Goal: Task Accomplishment & Management: Manage account settings

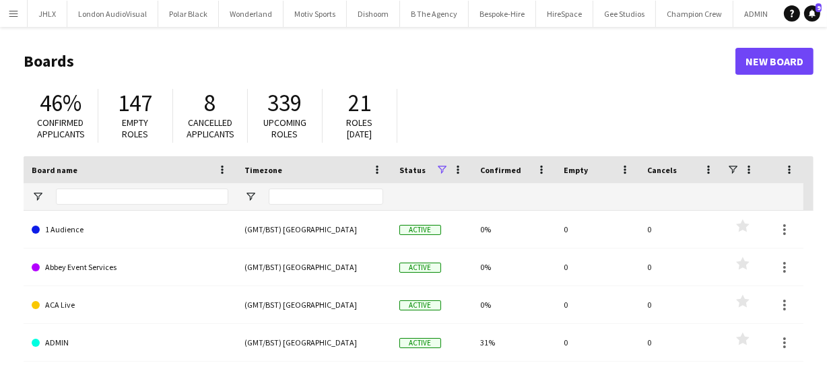
click at [13, 8] on app-icon "Menu" at bounding box center [13, 13] width 11 height 11
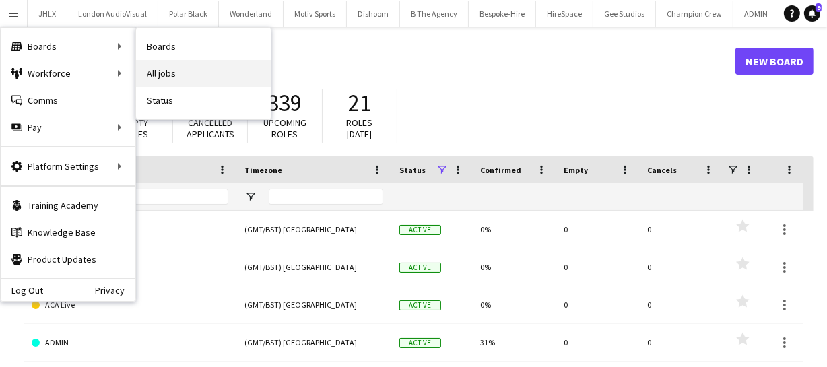
click at [170, 75] on link "All jobs" at bounding box center [203, 73] width 135 height 27
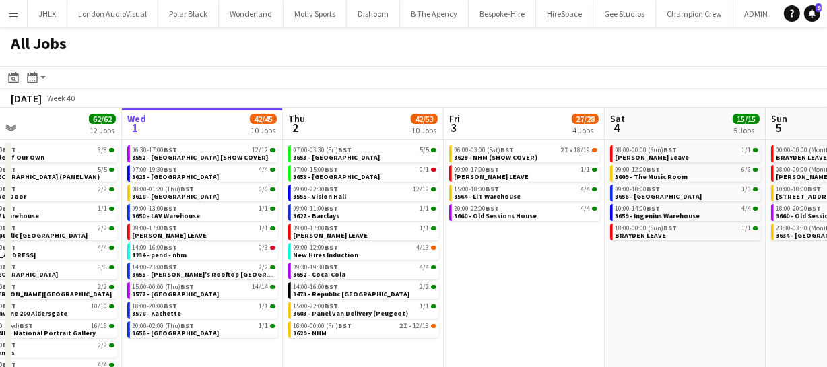
scroll to position [0, 362]
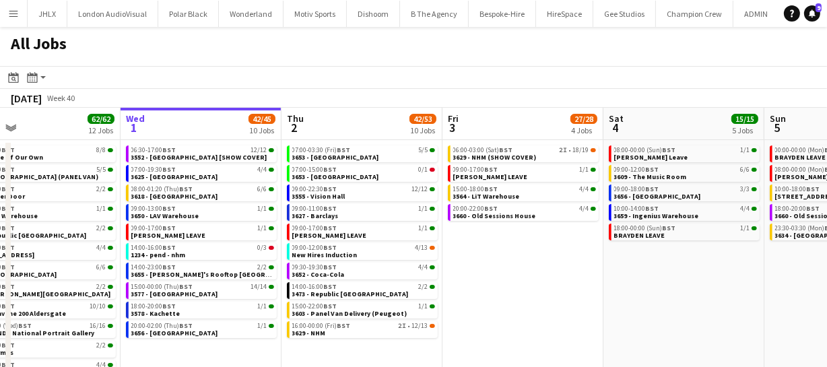
drag, startPoint x: 624, startPoint y: 226, endPoint x: 584, endPoint y: 230, distance: 40.6
click at [584, 230] on app-calendar-viewport "Sun 28 26/26 8 Jobs Mon 29 30/30 7 Jobs Tue 30 62/62 12 Jobs Wed 1 42/45 10 Job…" at bounding box center [413, 244] width 827 height 272
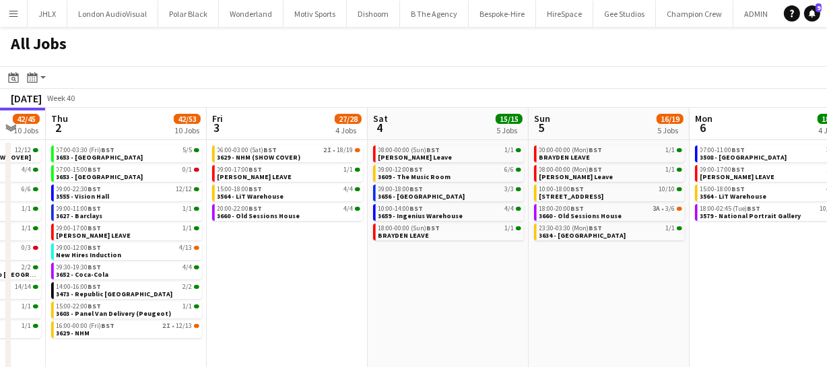
scroll to position [0, 599]
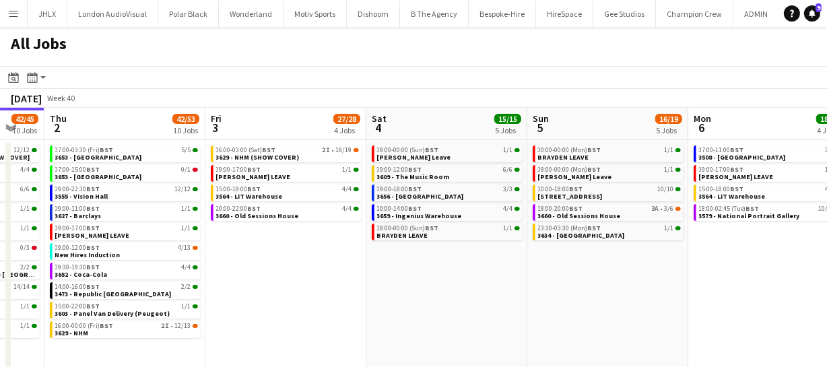
drag, startPoint x: 615, startPoint y: 265, endPoint x: 378, endPoint y: 292, distance: 238.7
click at [378, 292] on app-calendar-viewport "Sun 28 26/26 8 Jobs Mon 29 30/30 7 Jobs Tue 30 62/62 12 Jobs Wed 1 42/45 10 Job…" at bounding box center [413, 244] width 827 height 272
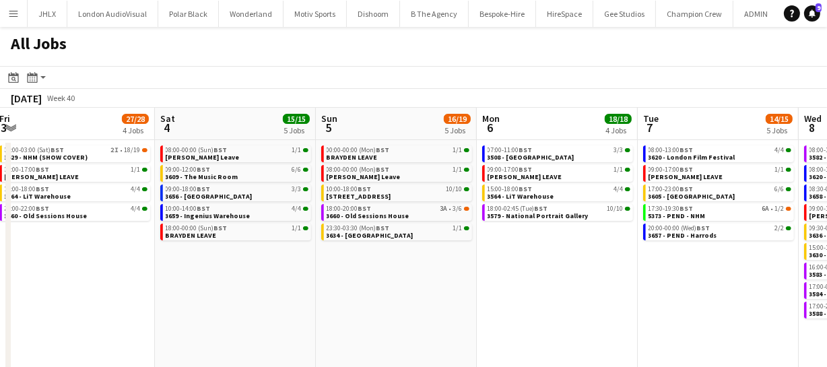
scroll to position [0, 492]
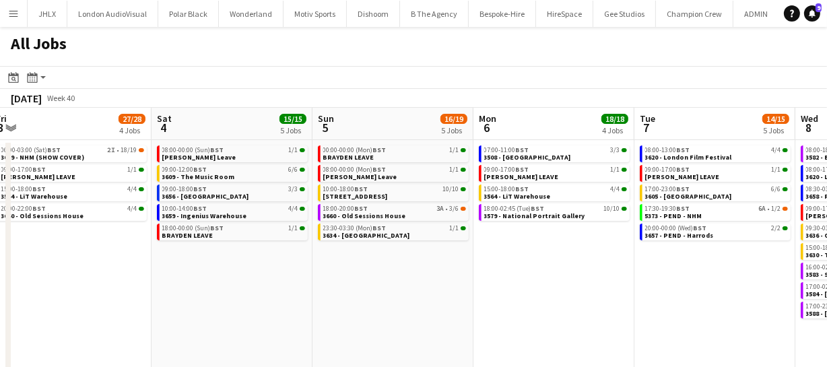
drag, startPoint x: 527, startPoint y: 286, endPoint x: 312, endPoint y: 305, distance: 216.3
click at [312, 305] on app-calendar-viewport "Tue 30 62/62 12 Jobs Wed 1 42/45 10 Jobs Thu 2 42/53 10 Jobs Fri 3 27/28 4 Jobs…" at bounding box center [413, 244] width 827 height 272
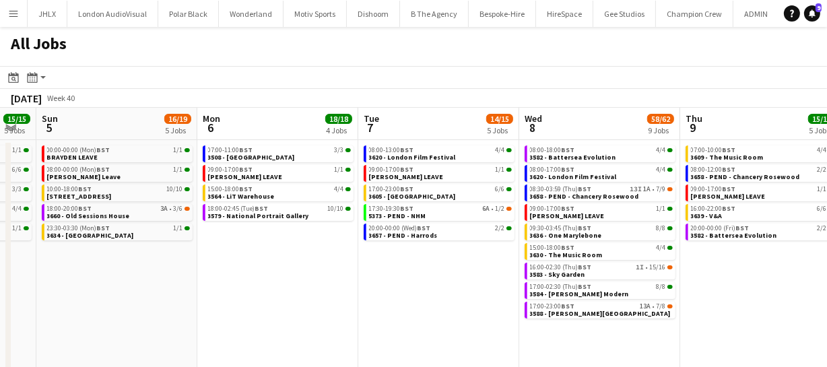
scroll to position [0, 454]
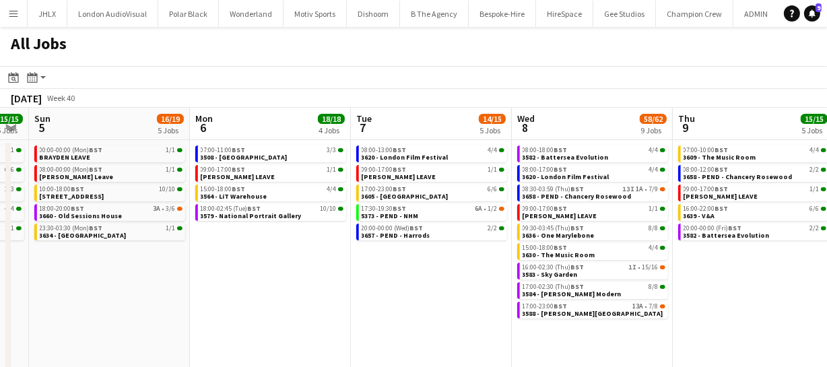
drag, startPoint x: 605, startPoint y: 277, endPoint x: 321, endPoint y: 302, distance: 284.6
click at [321, 302] on app-calendar-viewport "Thu 2 42/53 10 Jobs Fri 3 27/28 4 Jobs Sat 4 15/15 5 Jobs Sun 5 16/19 5 Jobs Mo…" at bounding box center [413, 244] width 827 height 272
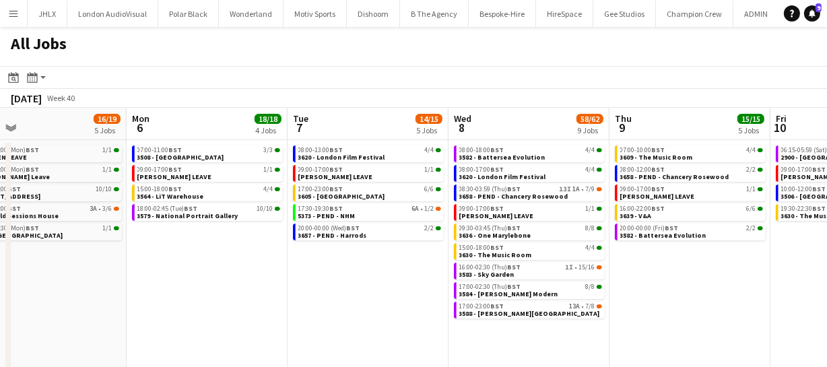
scroll to position [0, 542]
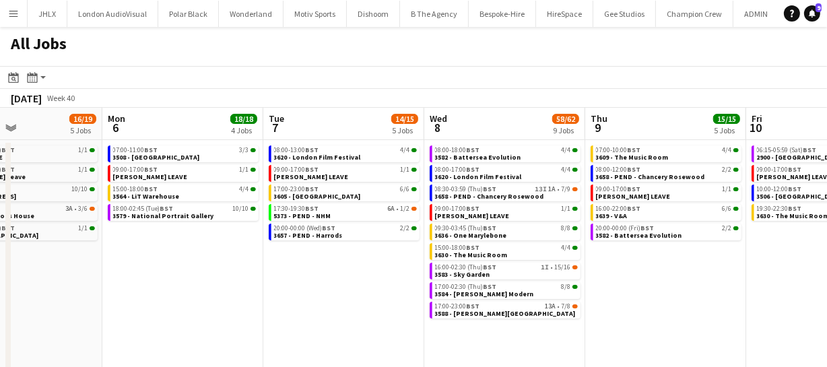
drag, startPoint x: 454, startPoint y: 282, endPoint x: 366, endPoint y: 298, distance: 88.9
click at [366, 298] on app-calendar-viewport "Thu 2 42/53 10 Jobs Fri 3 27/28 4 Jobs Sat 4 15/15 5 Jobs Sun 5 16/19 5 Jobs Mo…" at bounding box center [413, 244] width 827 height 272
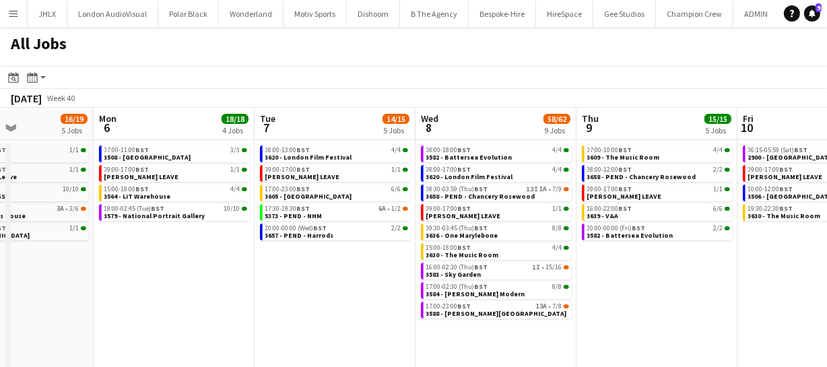
scroll to position [0, 552]
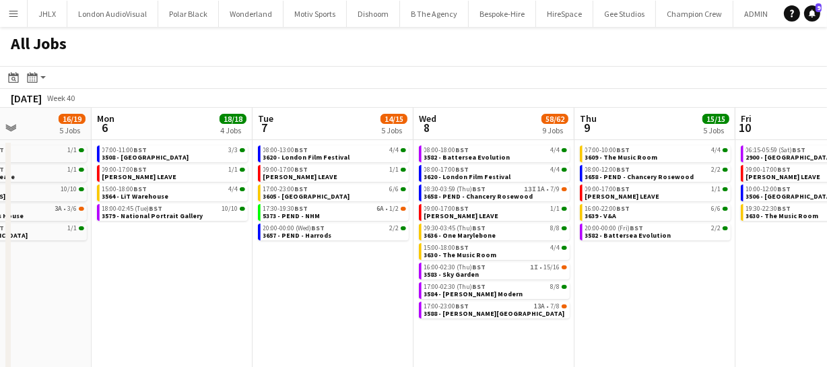
drag, startPoint x: 625, startPoint y: 290, endPoint x: 615, endPoint y: 294, distance: 11.1
click at [615, 294] on app-calendar-viewport "Thu 2 42/53 10 Jobs Fri 3 27/28 4 Jobs Sat 4 15/15 5 Jobs Sun 5 16/19 5 Jobs Mo…" at bounding box center [413, 244] width 827 height 272
click at [503, 193] on span "3658 - PEND - Chancery Rosewood" at bounding box center [478, 196] width 109 height 9
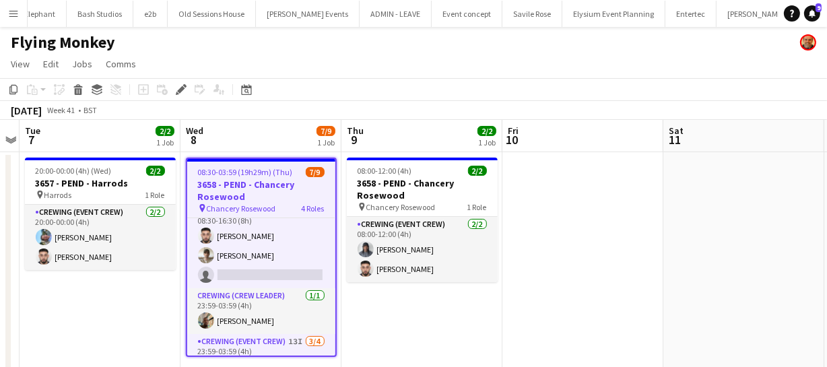
click at [269, 252] on app-card-role "Crewing (Event Crew) 1A 2/3 08:30-16:30 (8h) Caleb Caffoor Nasos Apostolopoulos…" at bounding box center [261, 245] width 148 height 85
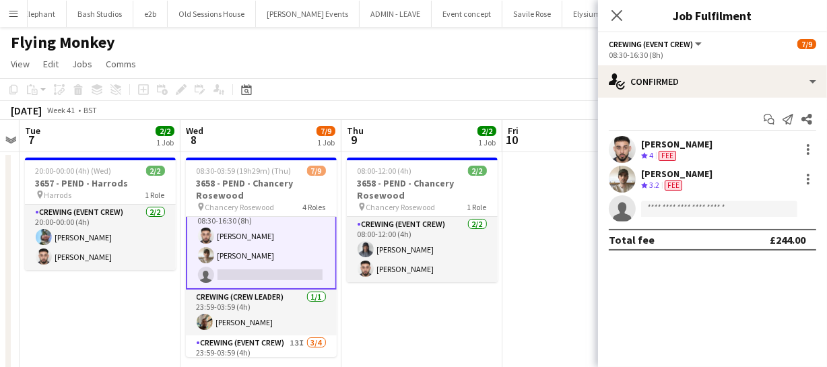
scroll to position [62, 0]
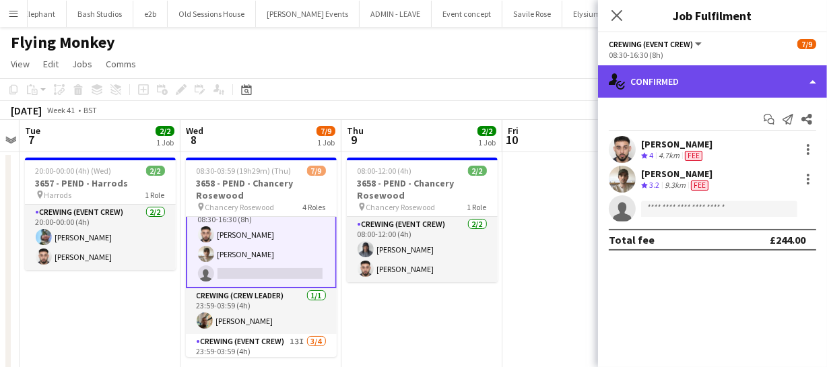
click at [766, 79] on div "single-neutral-actions-check-2 Confirmed" at bounding box center [712, 81] width 229 height 32
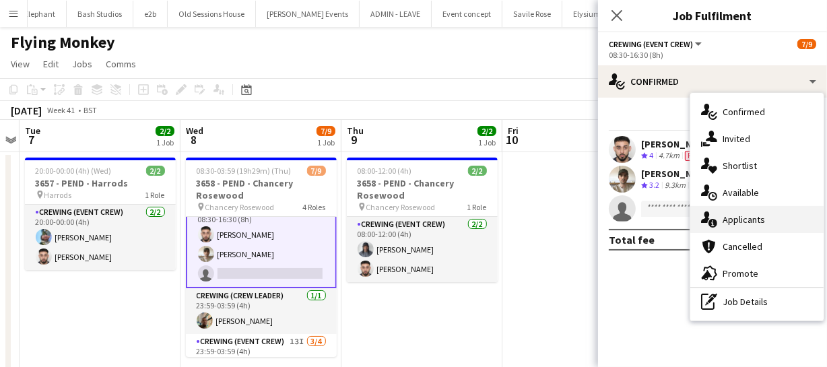
click at [754, 222] on span "Applicants" at bounding box center [744, 220] width 42 height 12
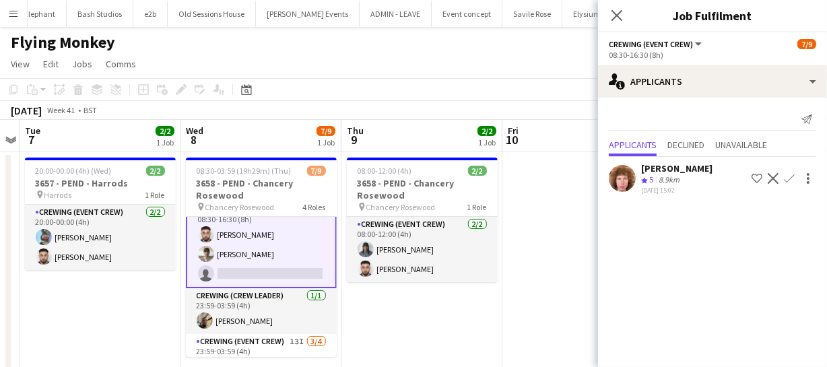
click at [789, 173] on app-icon "Confirm" at bounding box center [789, 178] width 11 height 11
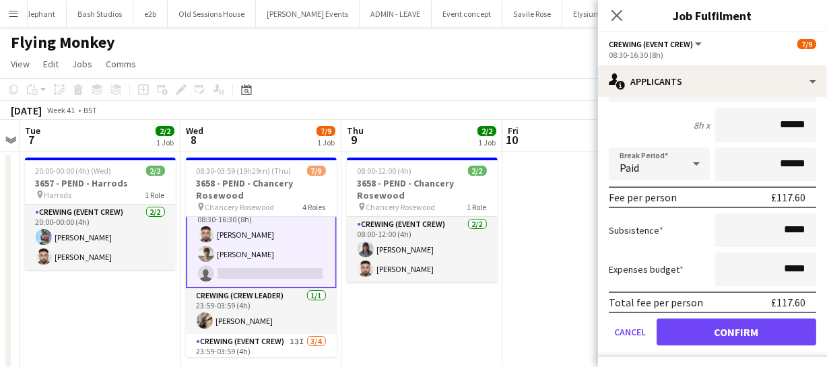
scroll to position [144, 0]
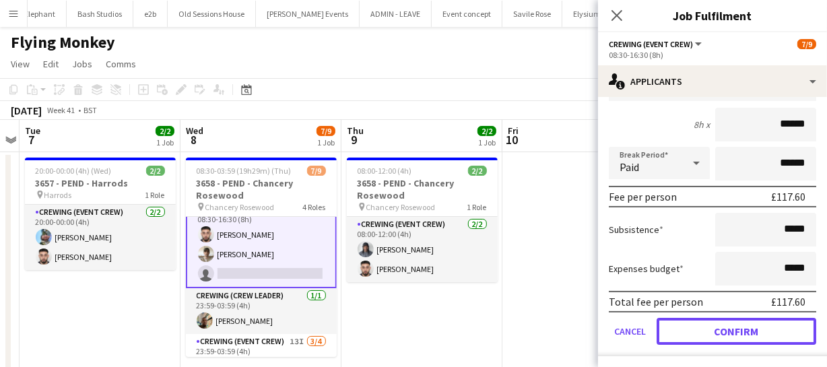
click at [737, 332] on button "Confirm" at bounding box center [737, 331] width 160 height 27
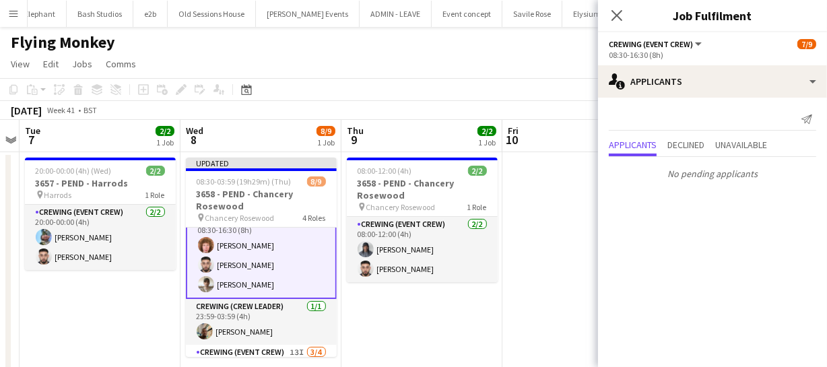
scroll to position [0, 0]
click at [619, 20] on icon "Close pop-in" at bounding box center [616, 15] width 13 height 13
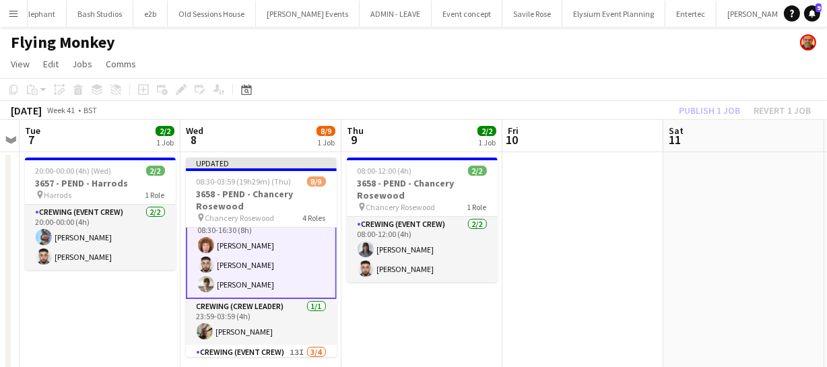
click at [717, 108] on div "Publish 1 job Revert 1 job" at bounding box center [745, 111] width 164 height 18
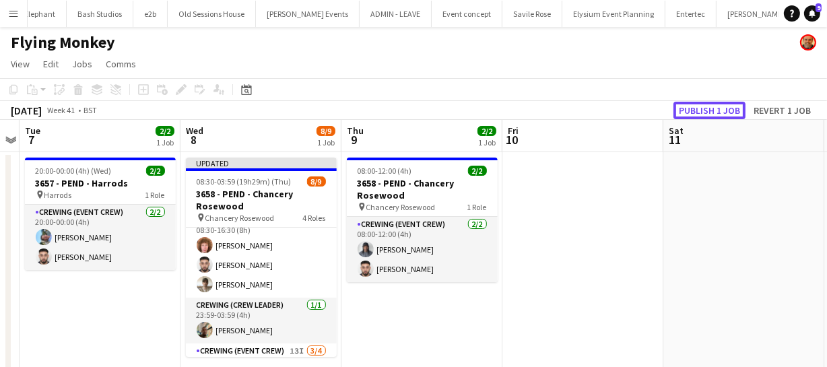
click at [717, 108] on button "Publish 1 job" at bounding box center [710, 111] width 72 height 18
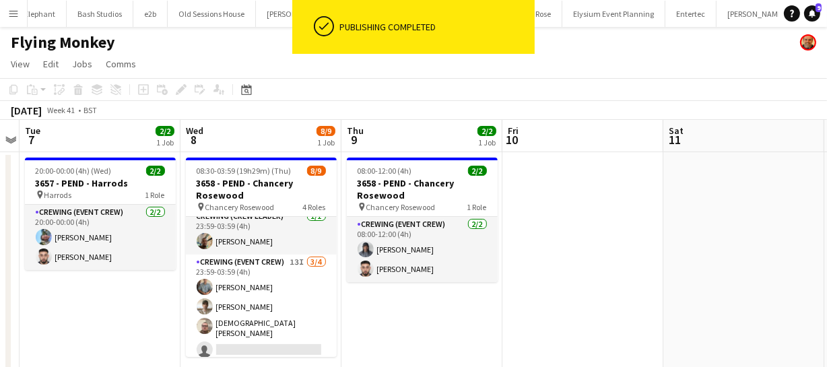
scroll to position [141, 0]
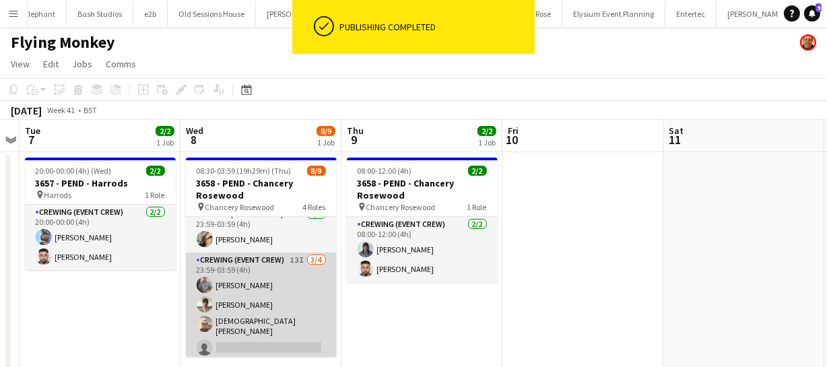
click at [274, 306] on app-card-role "Crewing (Event Crew) 13I 3/4 23:59-03:59 (4h) Daniel Slack Nasos Apostolopoulos…" at bounding box center [261, 307] width 151 height 108
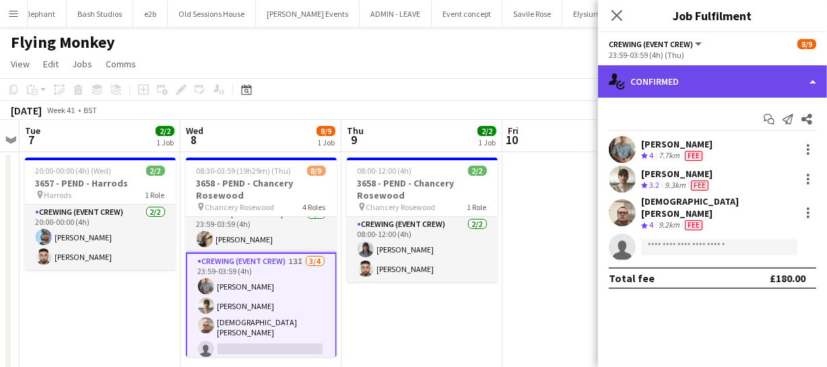
click at [721, 82] on div "single-neutral-actions-check-2 Confirmed" at bounding box center [712, 81] width 229 height 32
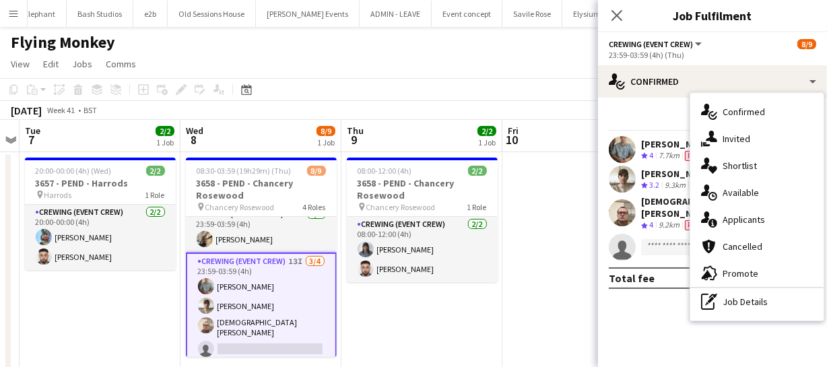
click at [760, 193] on div "single-neutral-actions-upload Available" at bounding box center [756, 192] width 133 height 27
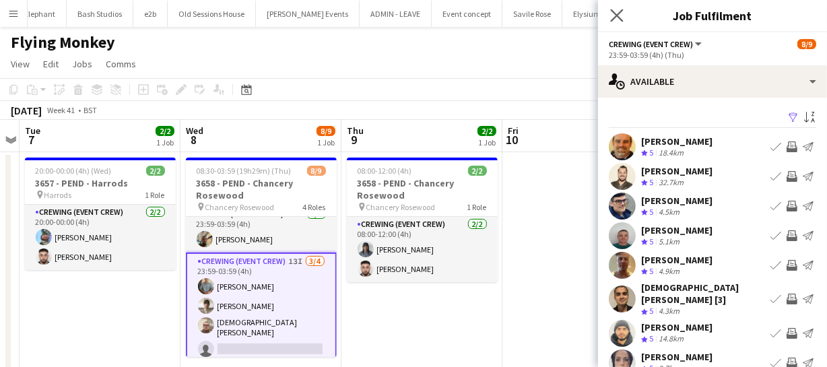
click at [619, 21] on icon "Close pop-in" at bounding box center [616, 15] width 13 height 13
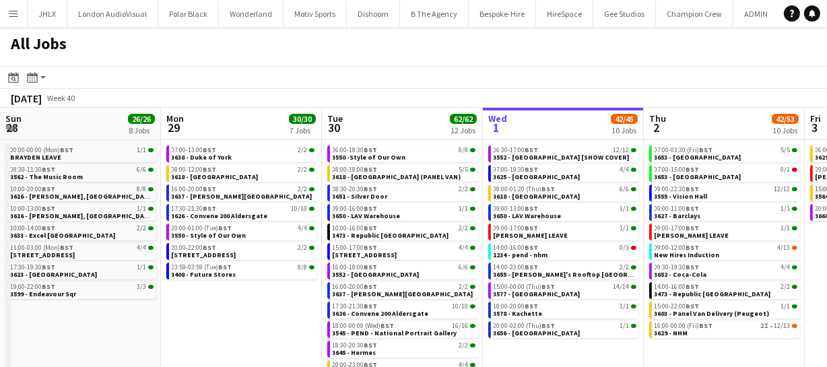
scroll to position [0, 322]
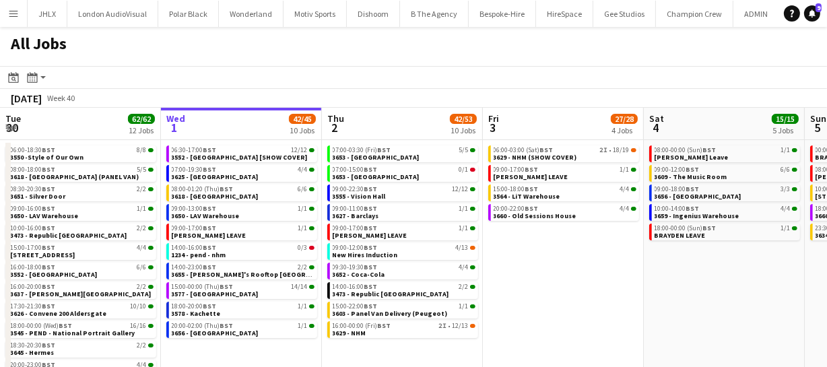
drag, startPoint x: 705, startPoint y: 277, endPoint x: 482, endPoint y: 282, distance: 223.0
click at [506, 282] on app-calendar-viewport "Sun 28 26/26 8 Jobs Mon 29 30/30 7 Jobs Tue 30 62/62 12 Jobs Wed 1 42/45 10 Job…" at bounding box center [413, 244] width 827 height 272
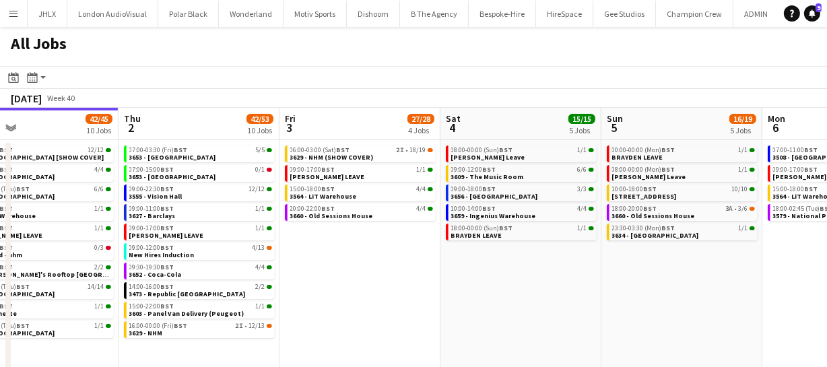
drag, startPoint x: 562, startPoint y: 283, endPoint x: 564, endPoint y: 265, distance: 17.7
click at [503, 283] on app-calendar-viewport "Sun 28 26/26 8 Jobs Mon 29 30/30 7 Jobs Tue 30 62/62 12 Jobs Wed 1 42/45 10 Job…" at bounding box center [413, 244] width 827 height 272
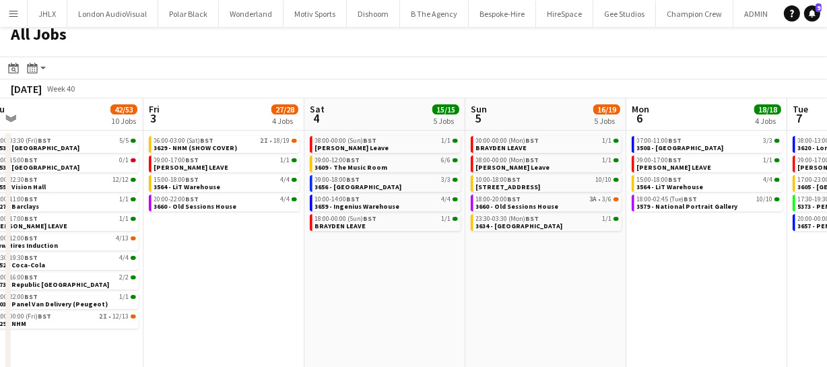
scroll to position [0, 0]
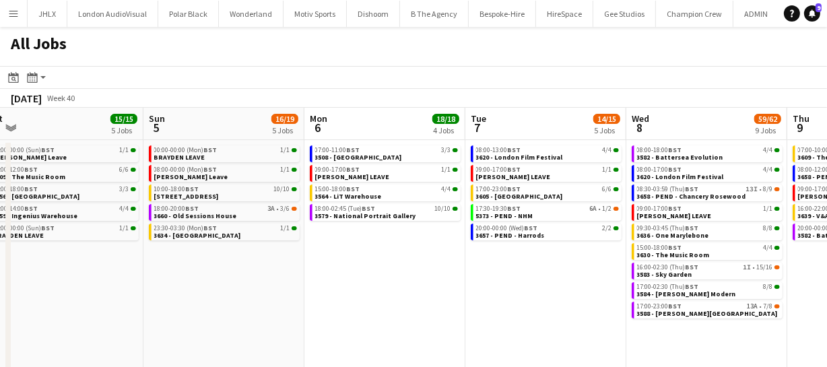
drag, startPoint x: 602, startPoint y: 273, endPoint x: 572, endPoint y: 271, distance: 29.8
click at [580, 271] on app-calendar-viewport "Tue 30 62/62 12 Jobs Wed 1 42/45 10 Jobs Thu 2 42/53 10 Jobs Fri 3 27/28 4 Jobs…" at bounding box center [413, 244] width 827 height 272
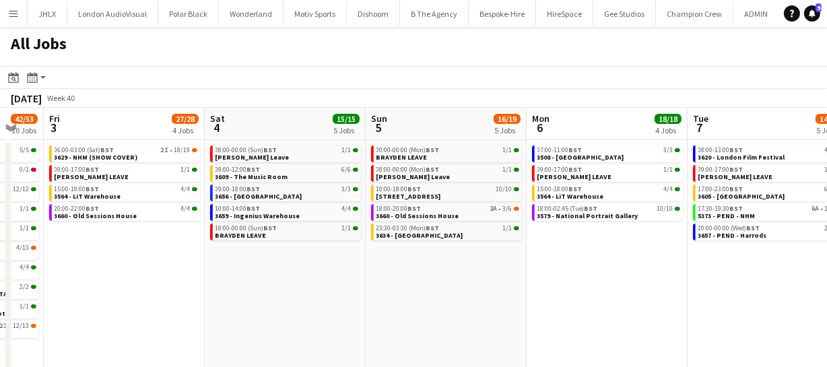
drag, startPoint x: 502, startPoint y: 277, endPoint x: 524, endPoint y: 267, distance: 23.5
click at [483, 277] on app-calendar-viewport "Tue 30 62/62 12 Jobs Wed 1 42/45 10 Jobs Thu 2 42/53 10 Jobs Fri 3 27/28 4 Jobs…" at bounding box center [413, 244] width 827 height 272
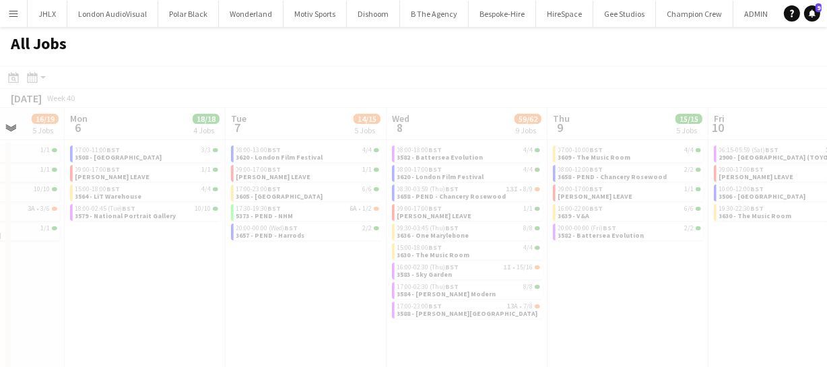
drag, startPoint x: 615, startPoint y: 289, endPoint x: 539, endPoint y: 292, distance: 76.2
click at [495, 292] on app-all-jobs "All Jobs Date picker OCT 2025 OCT 2025 Monday M Tuesday T Wednesday W Thursday …" at bounding box center [413, 203] width 827 height 353
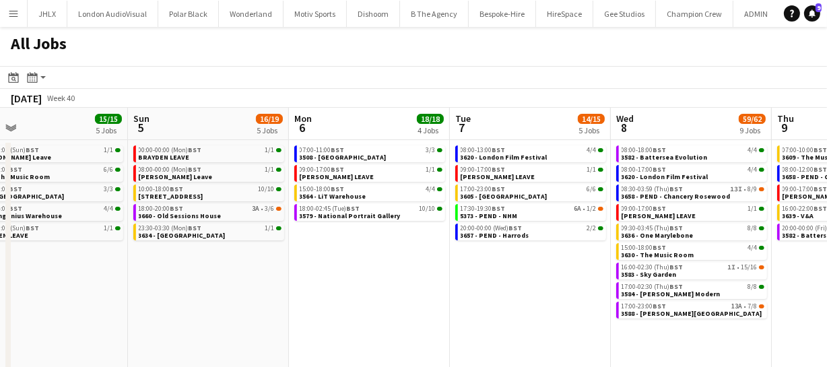
drag, startPoint x: 431, startPoint y: 281, endPoint x: 395, endPoint y: 273, distance: 37.3
click at [411, 281] on app-calendar-viewport "Thu 2 42/53 10 Jobs Fri 3 27/28 4 Jobs Sat 4 15/15 5 Jobs Sun 5 16/19 5 Jobs Mo…" at bounding box center [413, 244] width 827 height 272
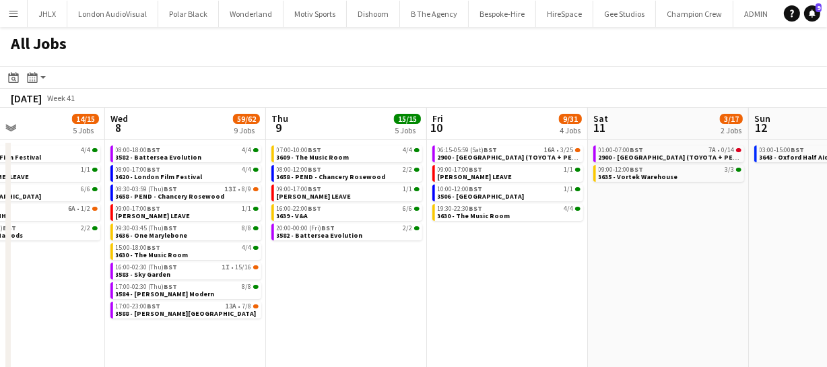
scroll to position [0, 547]
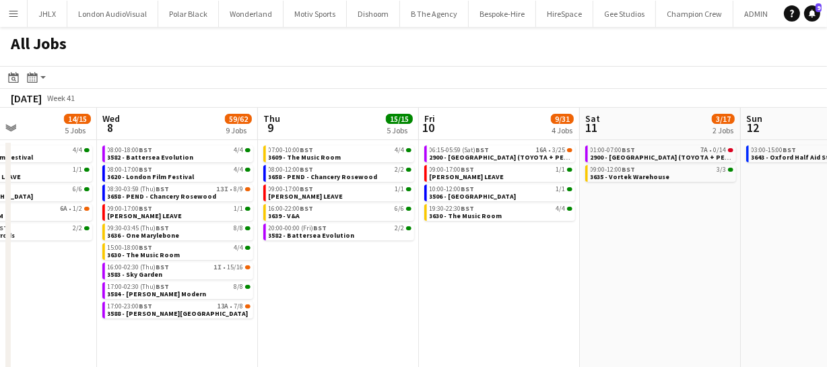
drag, startPoint x: 733, startPoint y: 271, endPoint x: 339, endPoint y: 277, distance: 394.0
click at [339, 277] on app-calendar-viewport "Sat 4 15/15 5 Jobs Sun 5 16/19 5 Jobs Mon 6 18/18 4 Jobs Tue 7 14/15 5 Jobs Wed…" at bounding box center [413, 244] width 827 height 272
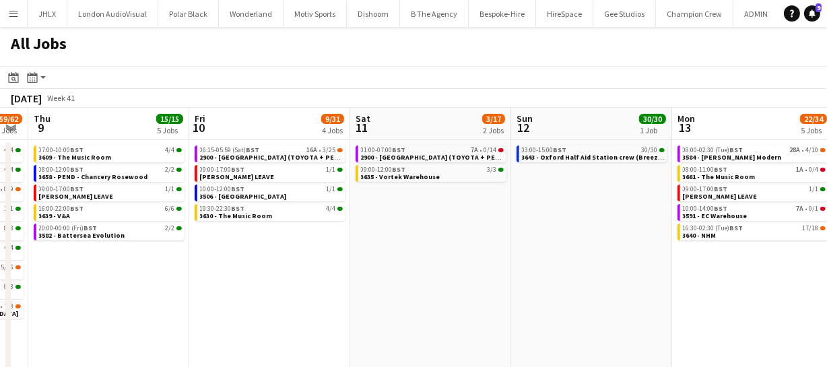
scroll to position [0, 458]
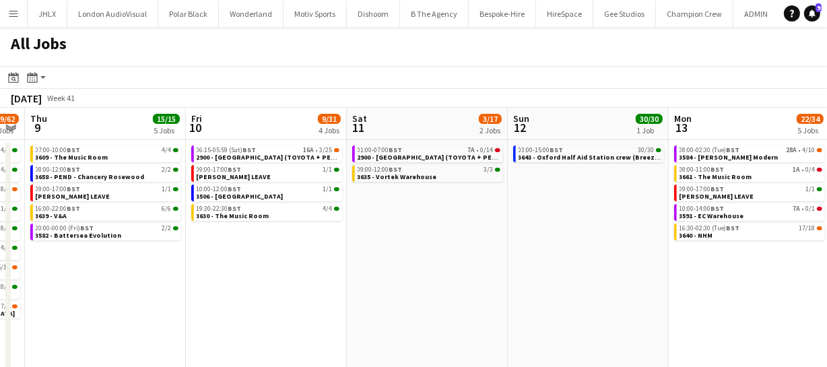
drag, startPoint x: 668, startPoint y: 248, endPoint x: 435, endPoint y: 253, distance: 233.1
click at [435, 253] on app-calendar-viewport "Mon 6 18/18 4 Jobs Tue 7 14/15 5 Jobs Wed 8 59/62 9 Jobs Thu 9 15/15 5 Jobs Fri…" at bounding box center [413, 244] width 827 height 272
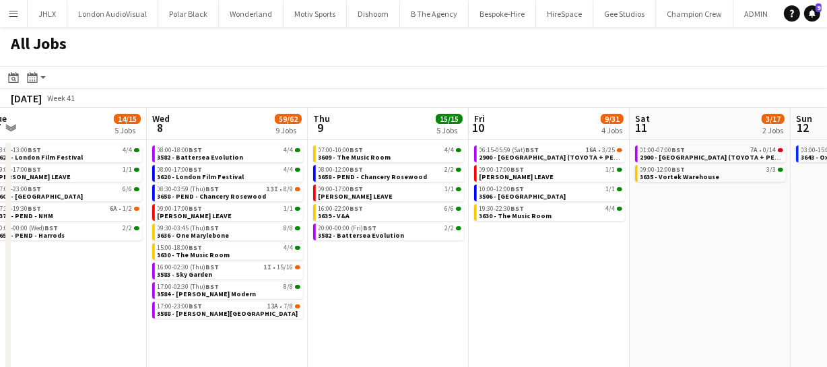
drag, startPoint x: 300, startPoint y: 279, endPoint x: 455, endPoint y: 273, distance: 154.4
click at [583, 269] on app-calendar-viewport "Sun 5 16/19 5 Jobs Mon 6 18/18 4 Jobs Tue 7 14/15 5 Jobs Wed 8 59/62 9 Jobs Thu…" at bounding box center [413, 244] width 827 height 272
click at [610, 261] on app-calendar-viewport "Sun 5 16/19 5 Jobs Mon 6 18/18 4 Jobs Tue 7 14/15 5 Jobs Wed 8 59/62 9 Jobs Thu…" at bounding box center [413, 244] width 827 height 272
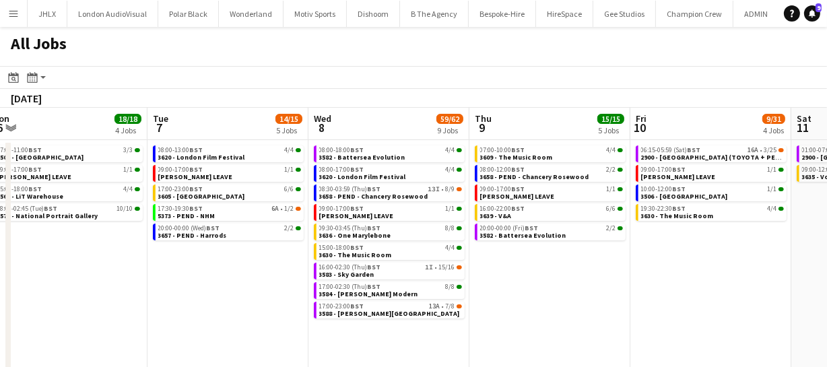
drag, startPoint x: 232, startPoint y: 279, endPoint x: 364, endPoint y: 274, distance: 132.8
click at [404, 273] on app-calendar-viewport "Sat 4 15/15 5 Jobs Sun 5 16/19 5 Jobs Mon 6 18/18 4 Jobs Tue 7 14/15 5 Jobs Wed…" at bounding box center [413, 244] width 827 height 272
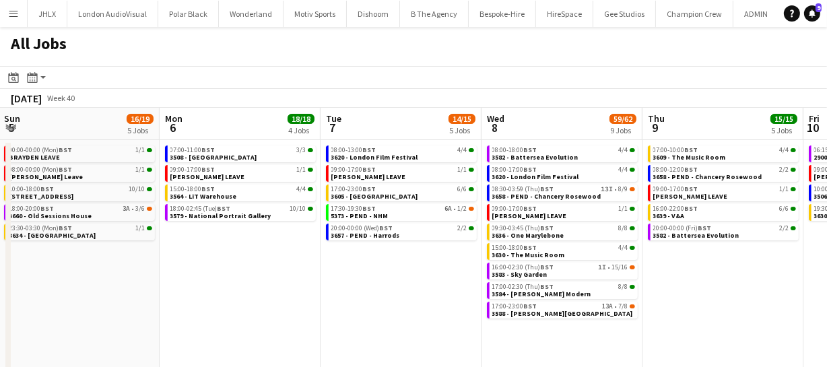
drag, startPoint x: 377, startPoint y: 265, endPoint x: 517, endPoint y: 253, distance: 140.0
click at [440, 256] on app-calendar-viewport "Fri 3 27/28 4 Jobs Sat 4 15/15 5 Jobs Sun 5 16/19 5 Jobs Mon 6 18/18 4 Jobs Tue…" at bounding box center [413, 244] width 827 height 272
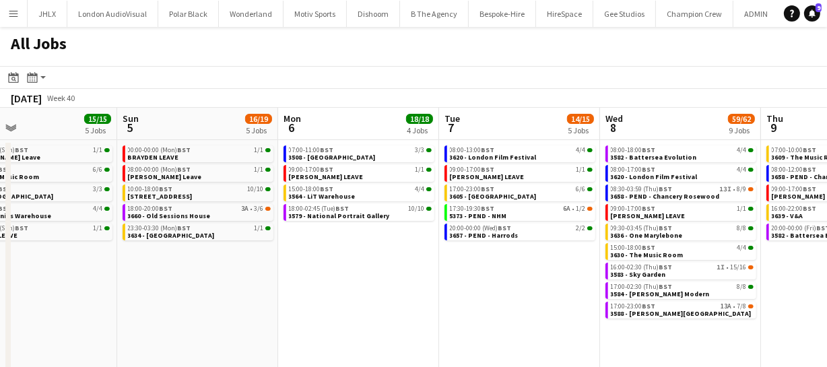
drag, startPoint x: 172, startPoint y: 276, endPoint x: 427, endPoint y: 263, distance: 255.6
click at [451, 264] on app-calendar-viewport "Thu 2 42/53 10 Jobs Fri 3 27/28 4 Jobs Sat 4 15/15 5 Jobs Sun 5 16/19 5 Jobs Mo…" at bounding box center [413, 244] width 827 height 272
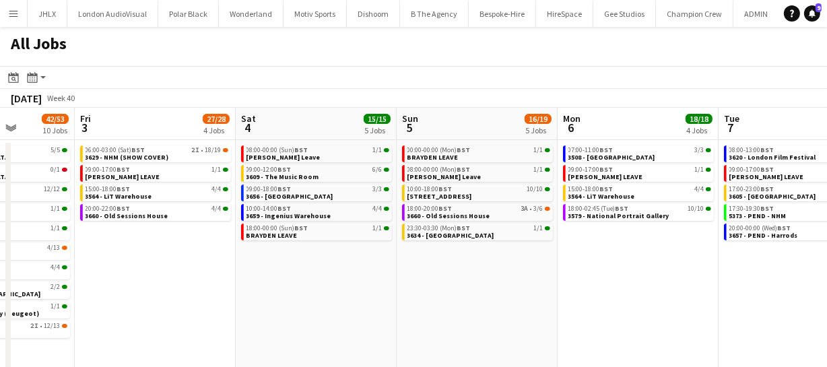
drag, startPoint x: 269, startPoint y: 270, endPoint x: 383, endPoint y: 266, distance: 113.9
click at [407, 256] on app-calendar-viewport "Tue 30 62/62 12 Jobs Wed 1 42/45 10 Jobs Thu 2 42/53 10 Jobs Fri 3 27/28 4 Jobs…" at bounding box center [413, 244] width 827 height 272
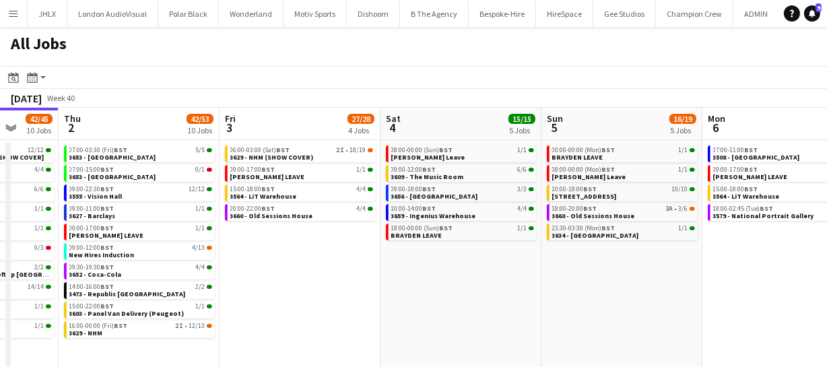
drag, startPoint x: 329, startPoint y: 262, endPoint x: 424, endPoint y: 254, distance: 95.3
click at [401, 253] on app-calendar-viewport "Mon 29 30/30 7 Jobs Tue 30 62/62 12 Jobs Wed 1 42/45 10 Jobs Thu 2 42/53 10 Job…" at bounding box center [413, 244] width 827 height 272
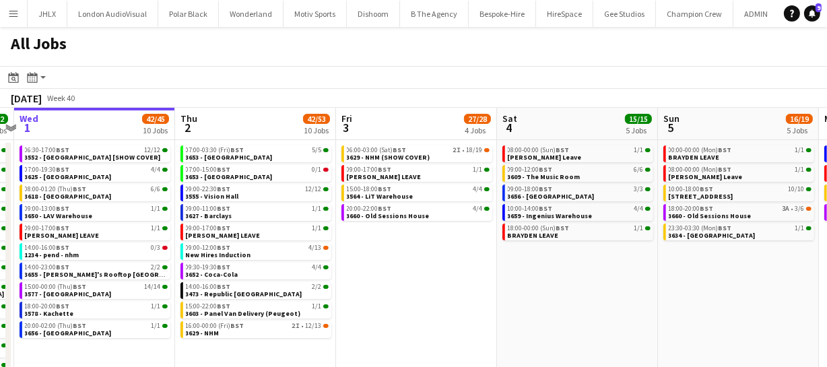
drag, startPoint x: 449, startPoint y: 249, endPoint x: 558, endPoint y: 248, distance: 109.8
click at [492, 248] on app-calendar-viewport "Mon 29 30/30 7 Jobs Tue 30 62/62 12 Jobs Wed 1 42/45 10 Jobs Thu 2 42/53 10 Job…" at bounding box center [413, 244] width 827 height 272
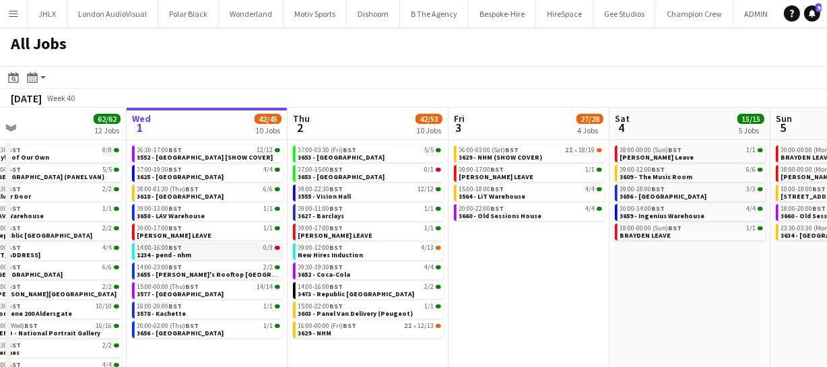
drag, startPoint x: 310, startPoint y: 255, endPoint x: 329, endPoint y: 257, distance: 19.6
click at [347, 255] on app-calendar-viewport "Sun 28 26/26 8 Jobs Mon 29 30/30 7 Jobs Tue 30 62/62 12 Jobs Wed 1 42/45 10 Job…" at bounding box center [413, 244] width 827 height 272
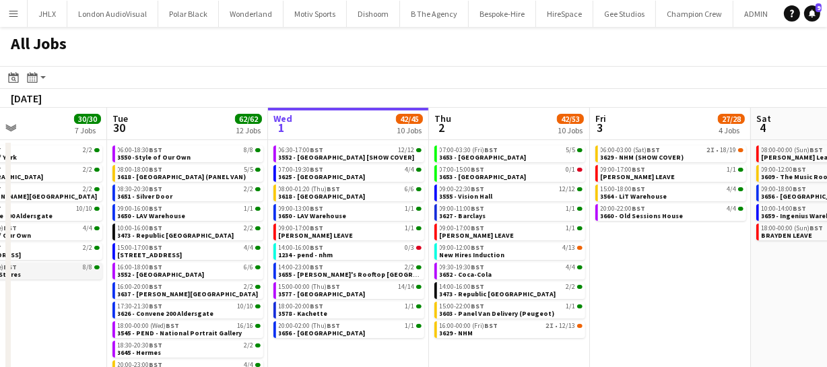
drag, startPoint x: 97, startPoint y: 280, endPoint x: 242, endPoint y: 271, distance: 145.1
click at [296, 267] on app-calendar-viewport "Sat 27 35/39 6 Jobs Sun 28 26/26 8 Jobs Mon 29 30/30 7 Jobs Tue 30 62/62 12 Job…" at bounding box center [413, 244] width 827 height 272
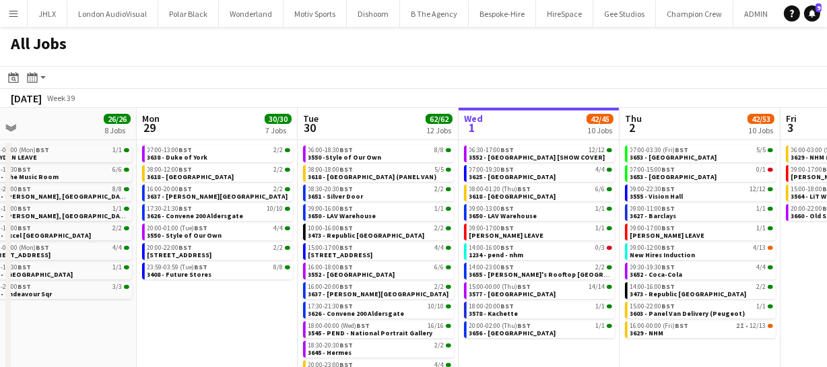
scroll to position [0, 358]
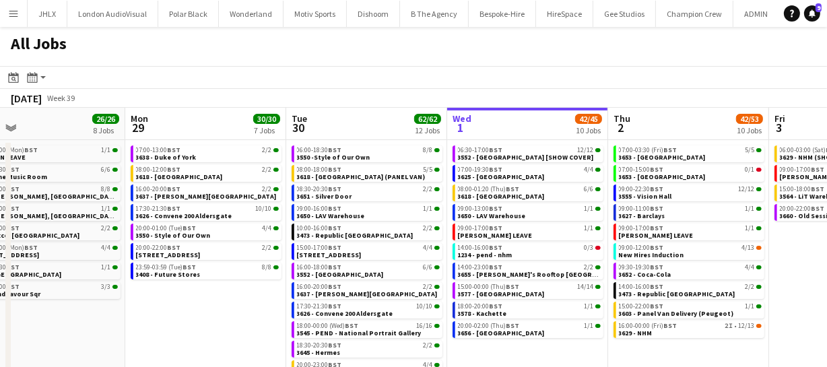
drag, startPoint x: 289, startPoint y: 310, endPoint x: 269, endPoint y: 316, distance: 20.3
click at [269, 316] on app-calendar-viewport "Fri 26 21/21 10 Jobs Sat 27 35/39 6 Jobs Sun 28 26/26 8 Jobs Mon 29 30/30 7 Job…" at bounding box center [413, 244] width 827 height 272
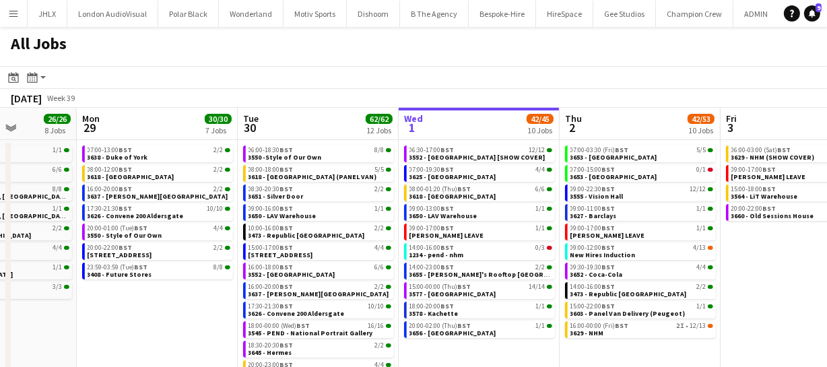
scroll to position [0, 443]
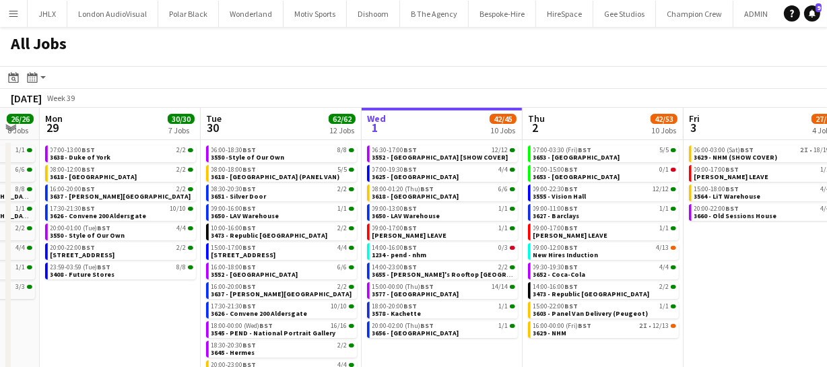
drag, startPoint x: 789, startPoint y: 254, endPoint x: 704, endPoint y: 255, distance: 84.9
click at [704, 255] on app-calendar-viewport "Fri 26 21/21 10 Jobs Sat 27 35/39 6 Jobs Sun 28 26/26 8 Jobs Mon 29 30/30 7 Job…" at bounding box center [413, 244] width 827 height 272
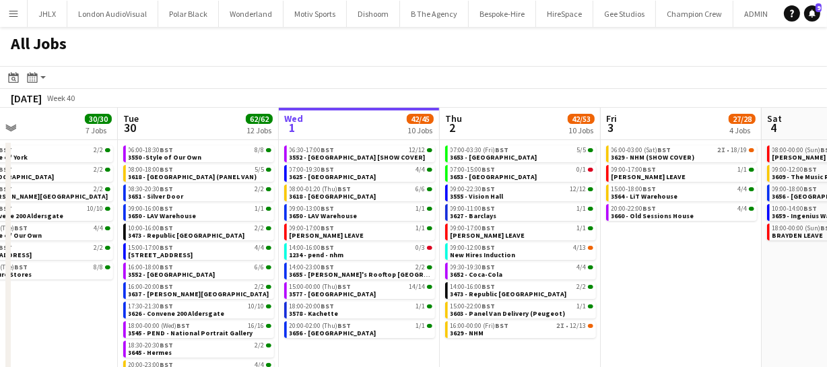
drag, startPoint x: 729, startPoint y: 262, endPoint x: 646, endPoint y: 257, distance: 83.7
click at [646, 257] on app-calendar-viewport "Fri 26 21/21 10 Jobs Sat 27 35/39 6 Jobs Sun 28 26/26 8 Jobs Mon 29 30/30 7 Job…" at bounding box center [413, 244] width 827 height 272
click at [461, 214] on span "3627 - Barclays" at bounding box center [474, 215] width 46 height 9
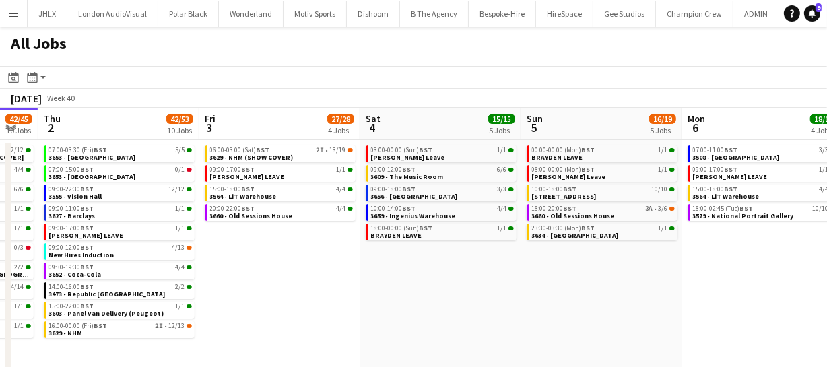
drag, startPoint x: 797, startPoint y: 263, endPoint x: 397, endPoint y: 256, distance: 400.8
click at [397, 256] on app-calendar-viewport "Sun 28 26/26 8 Jobs Mon 29 30/30 7 Jobs Tue 30 62/62 12 Jobs Wed 1 42/45 10 Job…" at bounding box center [413, 244] width 827 height 272
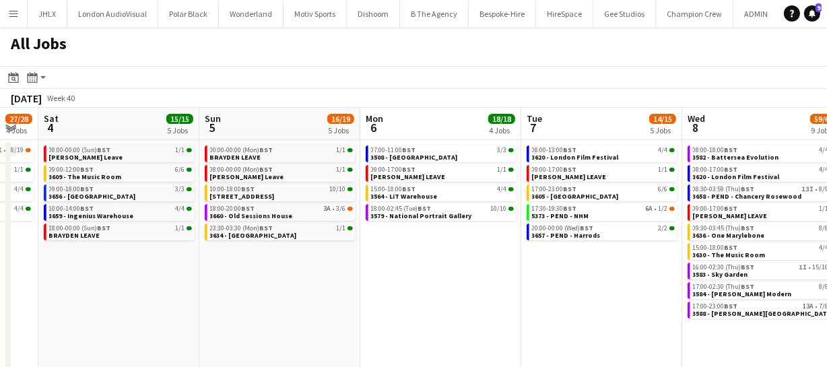
click at [302, 276] on app-calendar-viewport "Tue 30 62/62 12 Jobs Wed 1 42/45 10 Jobs Thu 2 42/53 10 Jobs Fri 3 27/28 4 Jobs…" at bounding box center [413, 244] width 827 height 272
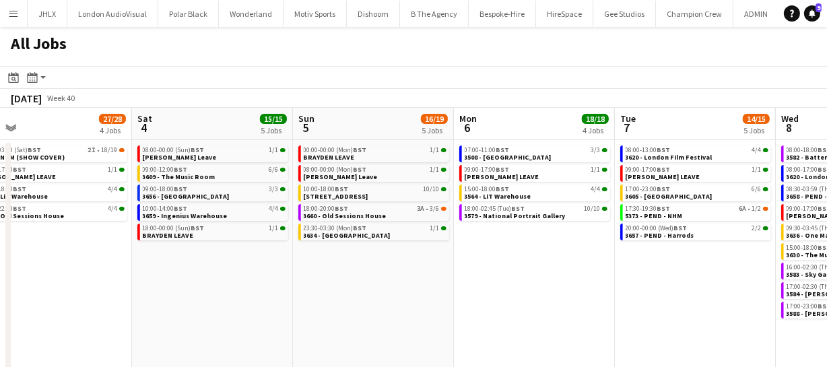
click at [234, 258] on app-calendar-viewport "Tue 30 62/62 12 Jobs Wed 1 42/45 10 Jobs Thu 2 42/53 10 Jobs Fri 3 27/28 4 Jobs…" at bounding box center [413, 244] width 827 height 272
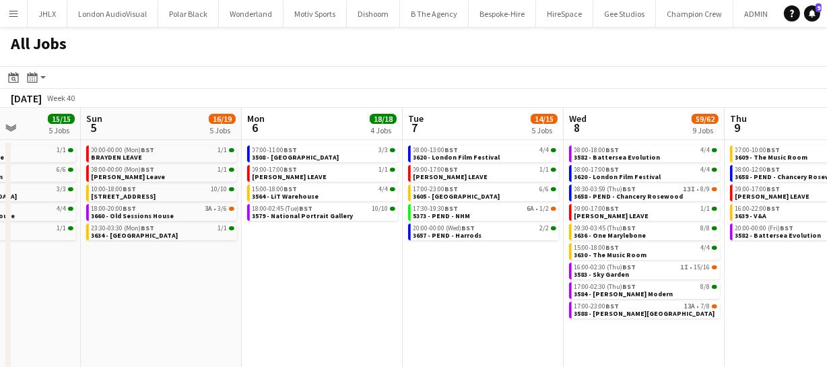
click at [284, 259] on app-calendar-viewport "Thu 2 42/53 10 Jobs Fri 3 27/28 4 Jobs Sat 4 15/15 5 Jobs Sun 5 16/19 5 Jobs Mo…" at bounding box center [413, 244] width 827 height 272
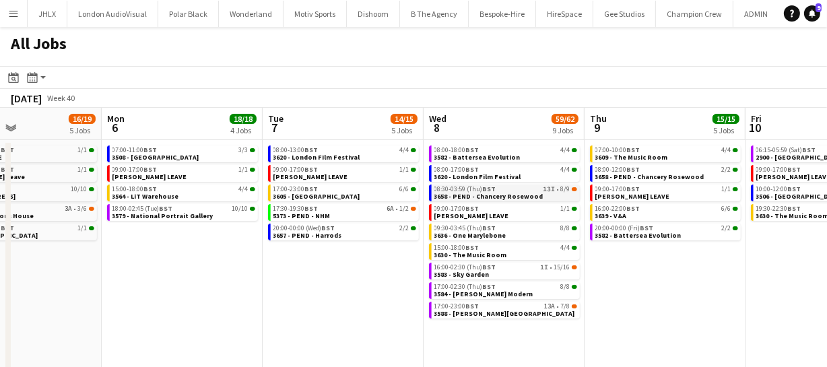
click at [492, 193] on span "3658 - PEND - Chancery Rosewood" at bounding box center [488, 196] width 109 height 9
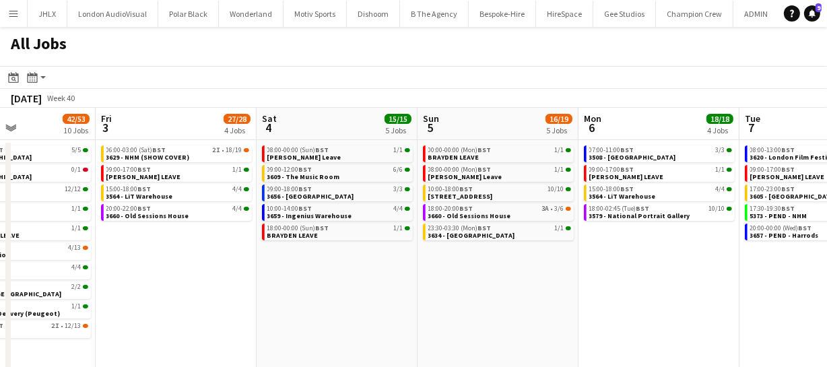
drag, startPoint x: 296, startPoint y: 292, endPoint x: 771, endPoint y: 299, distance: 474.9
click at [772, 299] on app-calendar-viewport "Tue 30 62/62 12 Jobs Wed 1 42/45 10 Jobs Thu 2 42/53 10 Jobs Fri 3 27/28 4 Jobs…" at bounding box center [413, 244] width 827 height 272
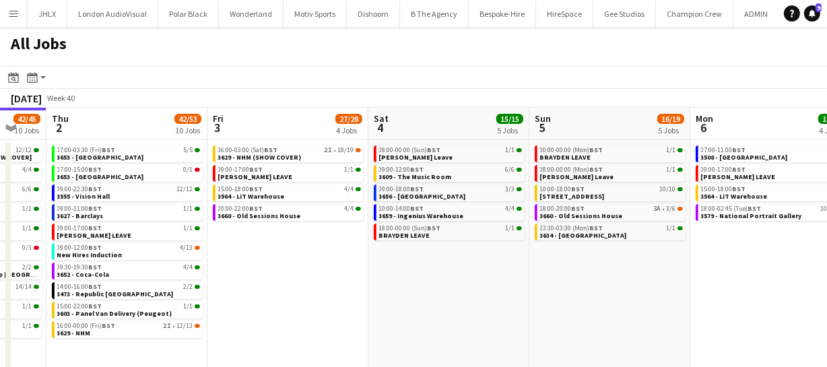
drag, startPoint x: 441, startPoint y: 297, endPoint x: 738, endPoint y: 294, distance: 297.0
click at [734, 296] on app-calendar-viewport "Tue 30 62/62 12 Jobs Wed 1 42/45 10 Jobs Thu 2 42/53 10 Jobs Fri 3 27/28 4 Jobs…" at bounding box center [413, 244] width 827 height 272
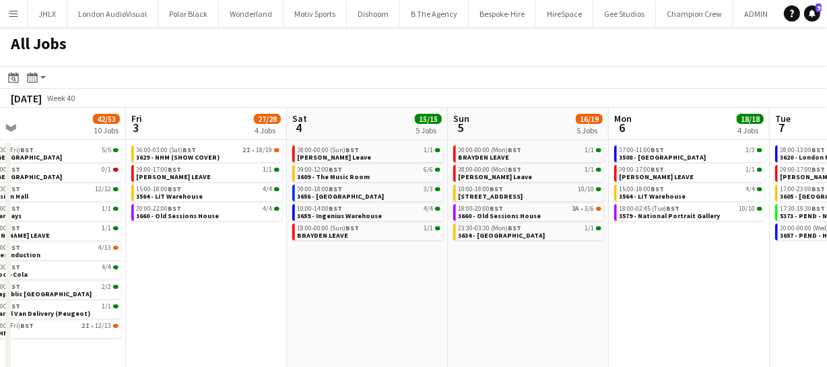
drag, startPoint x: 639, startPoint y: 290, endPoint x: 489, endPoint y: 268, distance: 151.7
click at [454, 273] on app-calendar-viewport "Sun 28 26/26 8 Jobs Mon 29 30/30 7 Jobs Tue 30 62/62 12 Jobs Wed 1 42/45 10 Job…" at bounding box center [413, 244] width 827 height 272
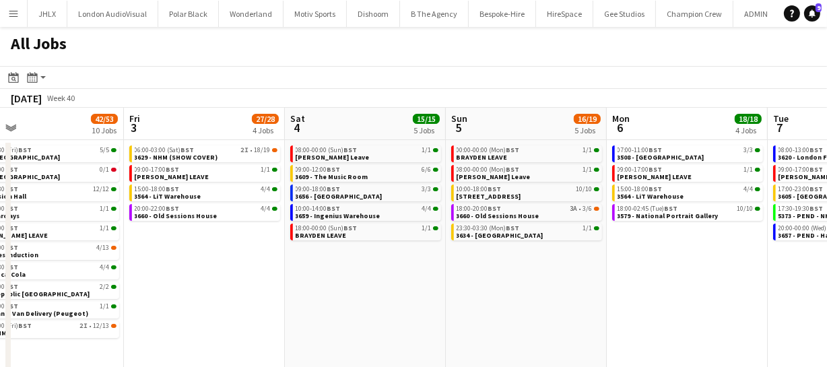
drag, startPoint x: 659, startPoint y: 284, endPoint x: 489, endPoint y: 266, distance: 171.3
click at [485, 267] on app-calendar-viewport "Tue 30 62/62 12 Jobs Wed 1 42/45 10 Jobs Thu 2 42/53 10 Jobs Fri 3 27/28 4 Jobs…" at bounding box center [413, 244] width 827 height 272
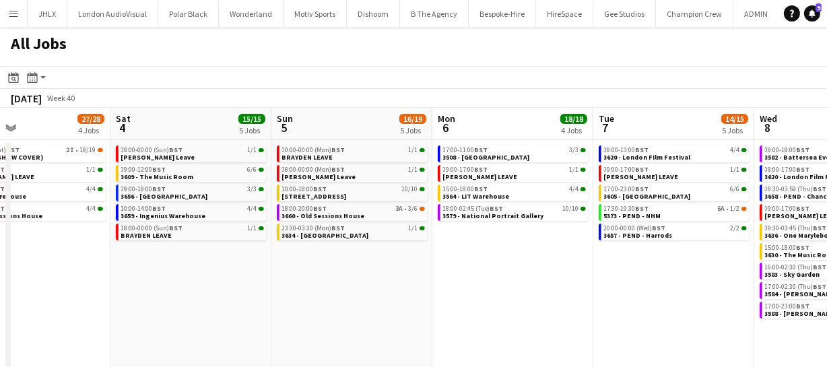
drag, startPoint x: 616, startPoint y: 286, endPoint x: 487, endPoint y: 271, distance: 130.2
click at [480, 275] on app-calendar-viewport "Tue 30 62/62 12 Jobs Wed 1 42/45 10 Jobs Thu 2 42/53 10 Jobs Fri 3 27/28 4 Jobs…" at bounding box center [413, 244] width 827 height 272
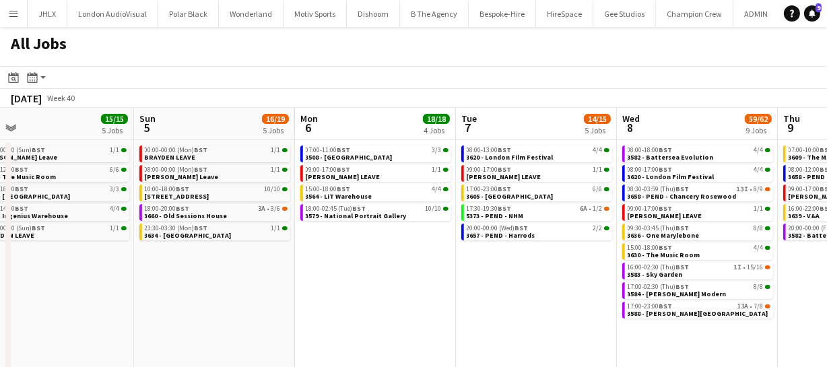
drag, startPoint x: 544, startPoint y: 275, endPoint x: 416, endPoint y: 269, distance: 128.1
click at [414, 269] on app-calendar-viewport "Thu 2 42/53 10 Jobs Fri 3 27/28 4 Jobs Sat 4 15/15 5 Jobs Sun 5 16/19 5 Jobs Mo…" at bounding box center [413, 244] width 827 height 272
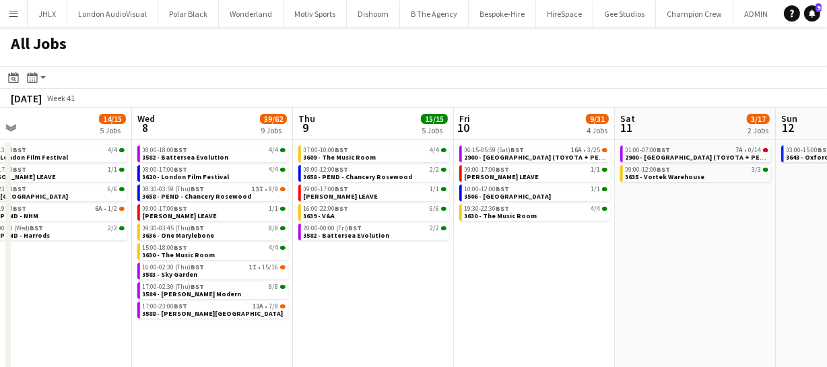
scroll to position [0, 582]
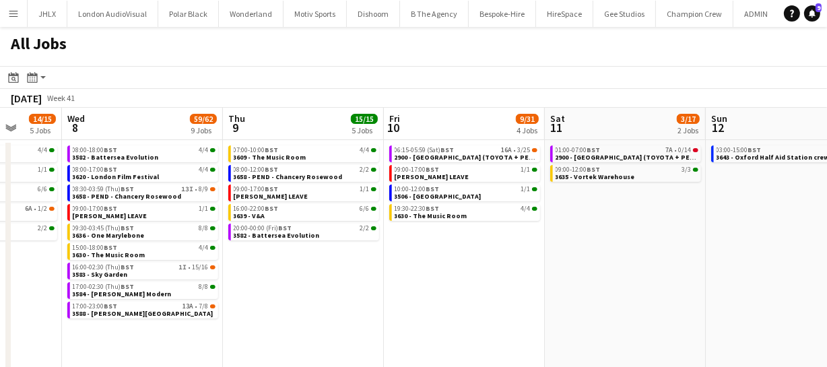
drag, startPoint x: 579, startPoint y: 283, endPoint x: 302, endPoint y: 263, distance: 276.8
click at [302, 263] on app-calendar-viewport "Sat 4 15/15 5 Jobs Sun 5 16/19 5 Jobs Mon 6 18/18 4 Jobs Tue 7 14/15 5 Jobs Wed…" at bounding box center [413, 244] width 827 height 272
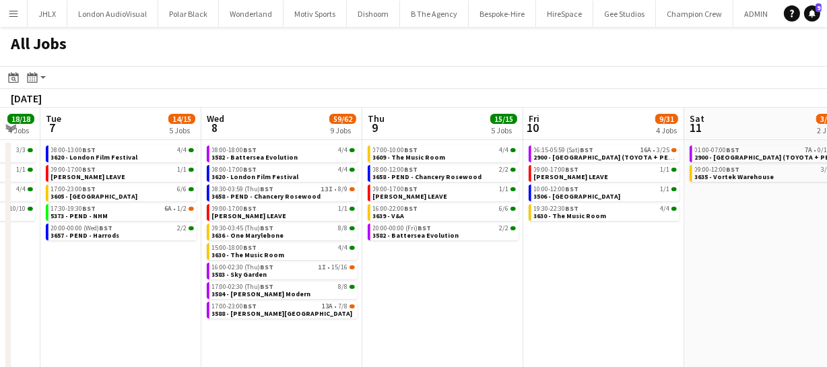
drag, startPoint x: 304, startPoint y: 299, endPoint x: 696, endPoint y: 303, distance: 392.0
click at [741, 298] on app-calendar-viewport "Sat 4 15/15 5 Jobs Sun 5 16/19 5 Jobs Mon 6 18/18 4 Jobs Tue 7 14/15 5 Jobs Wed…" at bounding box center [413, 244] width 827 height 272
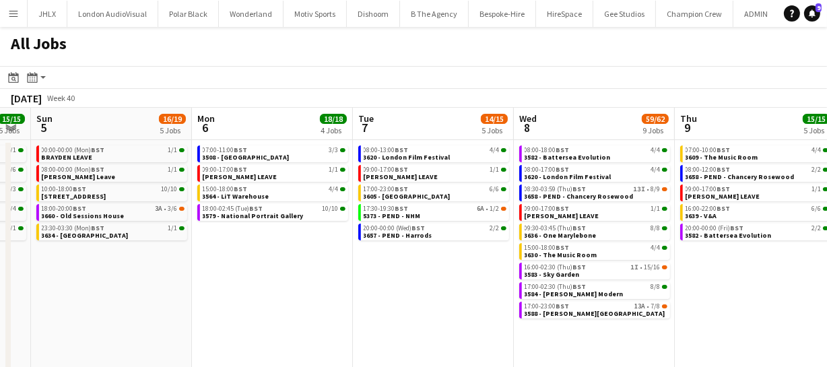
drag, startPoint x: 367, startPoint y: 306, endPoint x: 579, endPoint y: 304, distance: 211.5
click at [521, 303] on app-calendar-viewport "Fri 3 27/28 4 Jobs Sat 4 15/15 5 Jobs Sun 5 16/19 5 Jobs Mon 6 18/18 4 Jobs Tue…" at bounding box center [413, 244] width 827 height 272
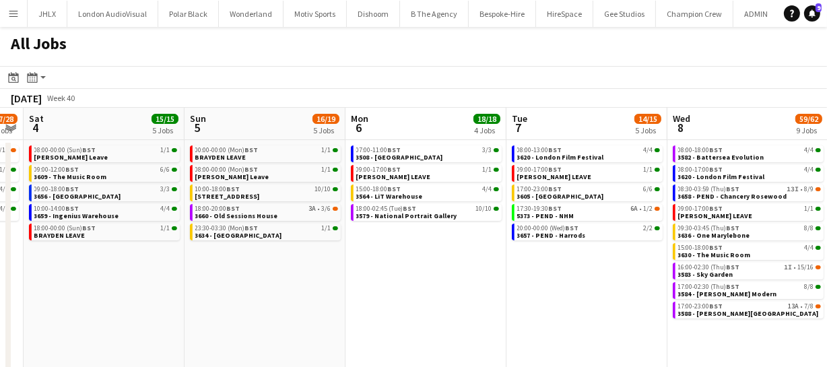
drag, startPoint x: 365, startPoint y: 306, endPoint x: 656, endPoint y: 306, distance: 291.0
click at [578, 306] on app-calendar-viewport "Thu 2 42/53 10 Jobs Fri 3 27/28 4 Jobs Sat 4 15/15 5 Jobs Sun 5 16/19 5 Jobs Mo…" at bounding box center [413, 244] width 827 height 272
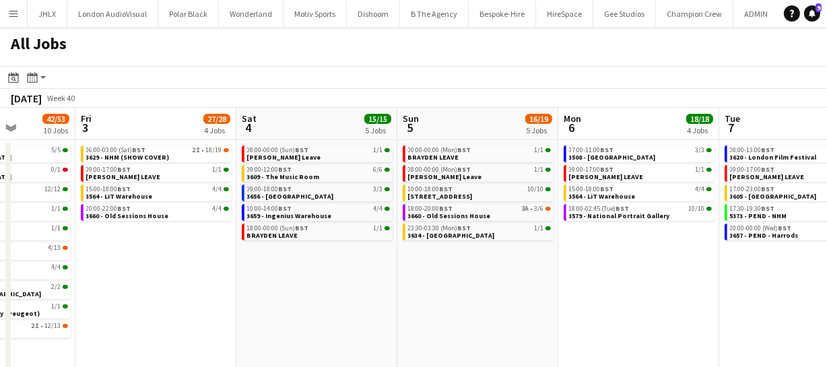
click at [554, 314] on app-calendar-viewport "Tue 30 62/62 12 Jobs Wed 1 42/45 10 Jobs Thu 2 42/53 10 Jobs Fri 3 27/28 4 Jobs…" at bounding box center [413, 244] width 827 height 272
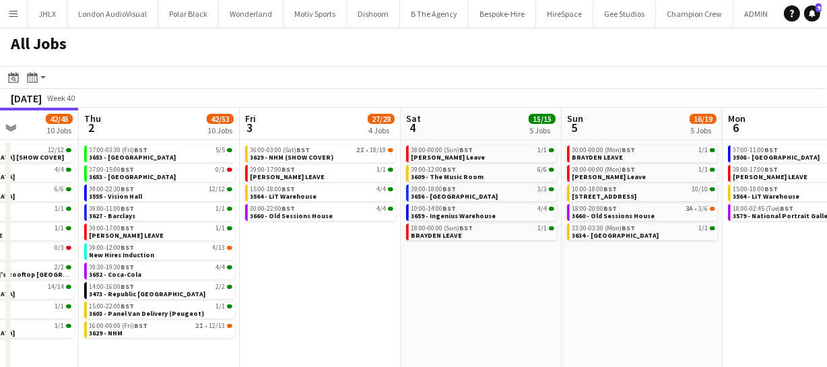
click at [574, 297] on app-calendar-viewport "Mon 29 30/30 7 Jobs Tue 30 62/62 12 Jobs Wed 1 42/45 10 Jobs Thu 2 42/53 10 Job…" at bounding box center [413, 244] width 827 height 272
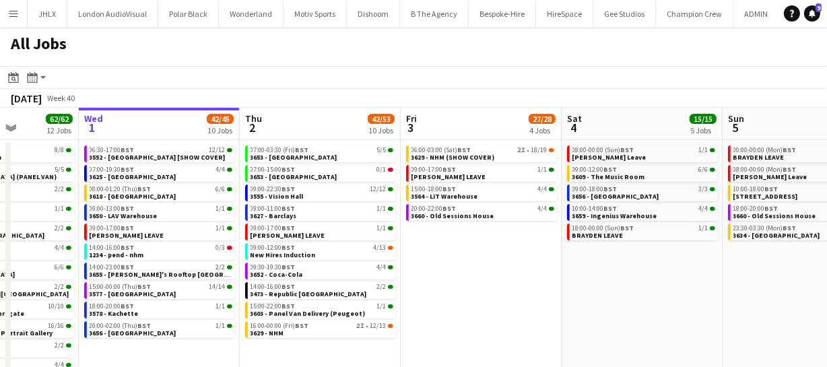
scroll to position [0, 407]
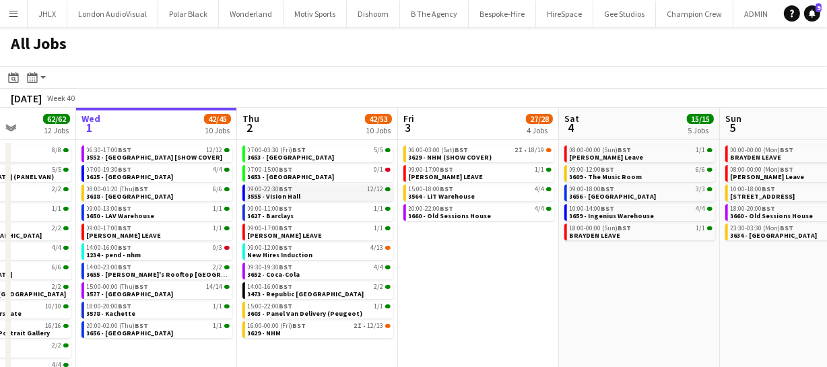
click at [310, 194] on link "09:00-22:30 BST 12/12 3555 - Vision Hall" at bounding box center [319, 192] width 143 height 15
click at [308, 195] on link "09:00-22:30 BST 12/12 3555 - Vision Hall" at bounding box center [319, 192] width 143 height 15
drag, startPoint x: 630, startPoint y: 246, endPoint x: 463, endPoint y: 244, distance: 167.0
click at [467, 248] on app-calendar-viewport "Sun 28 26/26 8 Jobs Mon 29 30/30 7 Jobs Tue 30 62/62 12 Jobs Wed 1 42/45 10 Job…" at bounding box center [413, 244] width 827 height 272
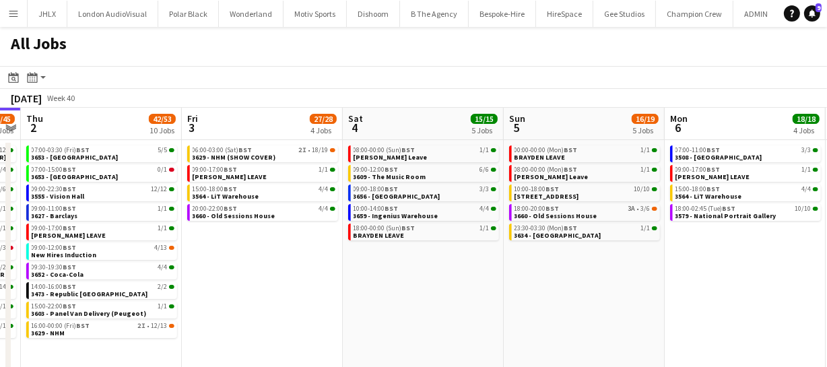
click at [337, 264] on app-calendar-viewport "Sun 28 26/26 8 Jobs Mon 29 30/30 7 Jobs Tue 30 62/62 12 Jobs Wed 1 42/45 10 Job…" at bounding box center [413, 244] width 827 height 272
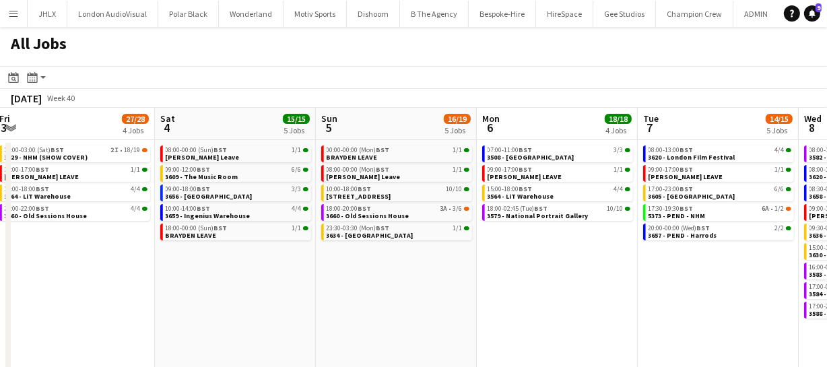
click at [296, 275] on app-calendar-viewport "Tue 30 62/62 12 Jobs Wed 1 42/45 10 Jobs Thu 2 42/53 10 Jobs Fri 3 27/28 4 Jobs…" at bounding box center [413, 244] width 827 height 272
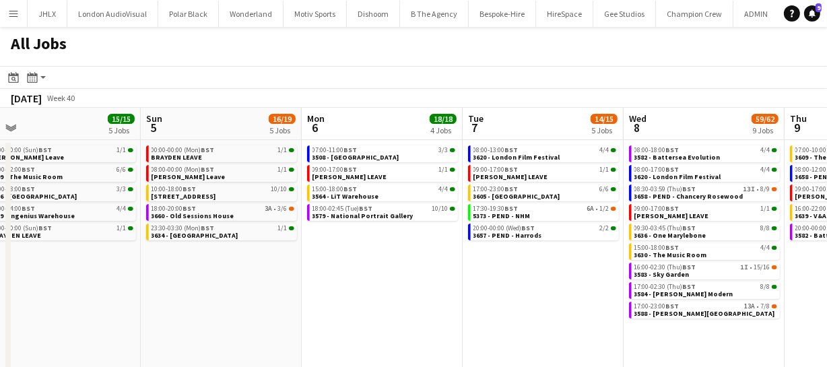
click at [337, 269] on app-calendar-viewport "Tue 30 62/62 12 Jobs Wed 1 42/45 10 Jobs Thu 2 42/53 10 Jobs Fri 3 27/28 4 Jobs…" at bounding box center [413, 244] width 827 height 272
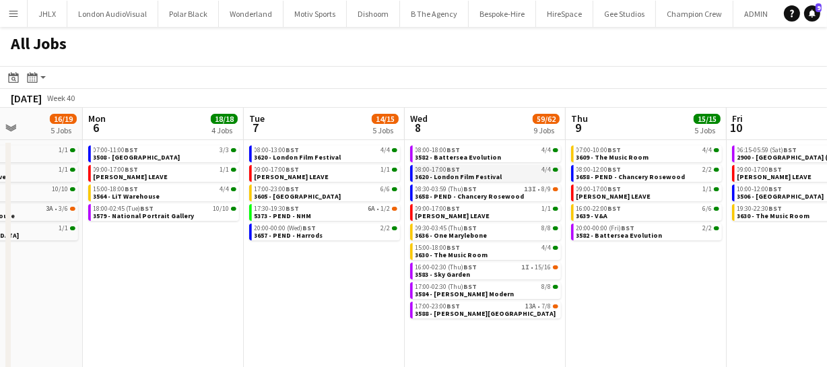
click at [447, 175] on span "3620 - London Film Festival" at bounding box center [459, 176] width 87 height 9
click at [454, 292] on span "3584 - [PERSON_NAME] Modern" at bounding box center [465, 294] width 99 height 9
click at [472, 291] on link "17:00-02:30 (Thu) BST 8/8 3584 - Tate Modern" at bounding box center [487, 289] width 143 height 15
click at [459, 308] on div "17:00-23:00 BST 13A • 7/8" at bounding box center [487, 306] width 143 height 7
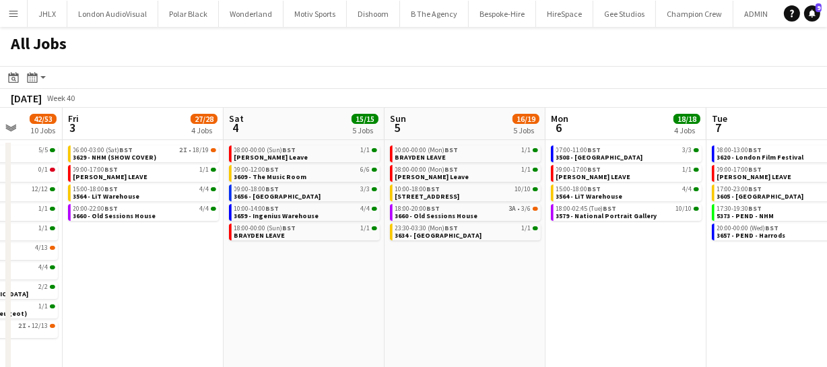
drag, startPoint x: 176, startPoint y: 257, endPoint x: 638, endPoint y: 248, distance: 462.8
click at [638, 248] on app-calendar-viewport "Tue 30 62/62 12 Jobs Wed 1 42/45 10 Jobs Thu 2 42/53 10 Jobs Fri 3 27/28 4 Jobs…" at bounding box center [413, 244] width 827 height 272
drag, startPoint x: 349, startPoint y: 257, endPoint x: 546, endPoint y: 251, distance: 196.8
click at [506, 253] on app-calendar-viewport "Tue 30 62/62 12 Jobs Wed 1 42/45 10 Jobs Thu 2 42/53 10 Jobs Fri 3 27/28 4 Jobs…" at bounding box center [413, 244] width 827 height 272
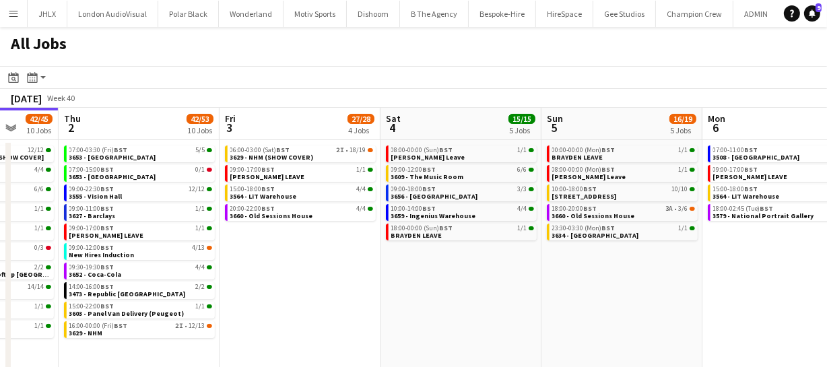
drag, startPoint x: 459, startPoint y: 252, endPoint x: 619, endPoint y: 242, distance: 159.9
click at [572, 248] on app-calendar-viewport "Mon 29 30/30 7 Jobs Tue 30 62/62 12 Jobs Wed 1 42/45 10 Jobs Thu 2 42/53 10 Job…" at bounding box center [413, 244] width 827 height 272
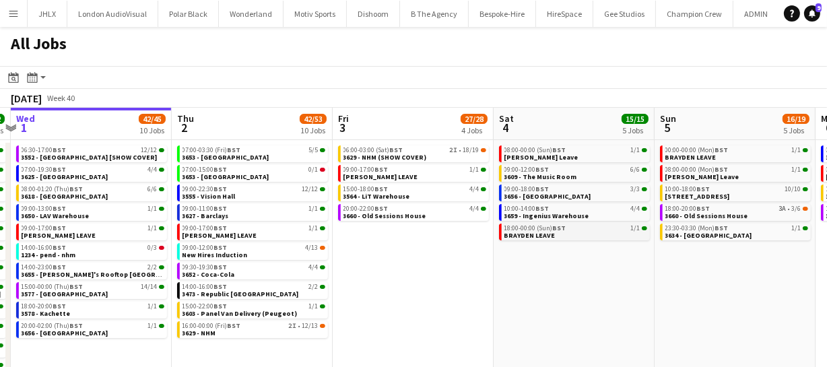
click at [636, 238] on app-calendar-viewport "Mon 29 30/30 7 Jobs Tue 30 62/62 12 Jobs Wed 1 42/45 10 Jobs Thu 2 42/53 10 Job…" at bounding box center [413, 244] width 827 height 272
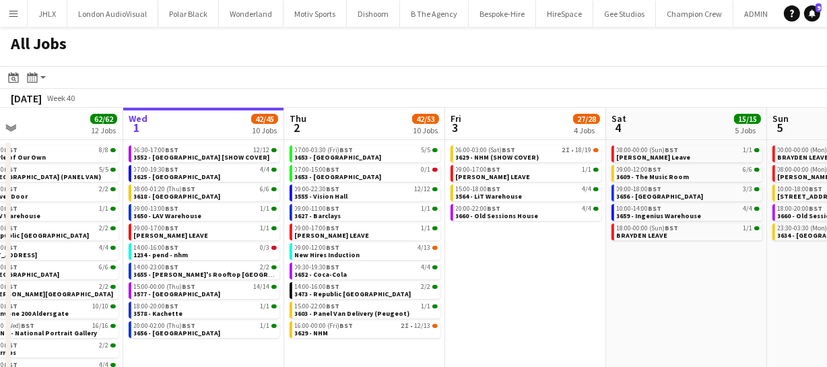
click at [717, 247] on app-calendar-viewport "Sun 28 26/26 8 Jobs Mon 29 30/30 7 Jobs Tue 30 62/62 12 Jobs Wed 1 42/45 10 Job…" at bounding box center [413, 244] width 827 height 272
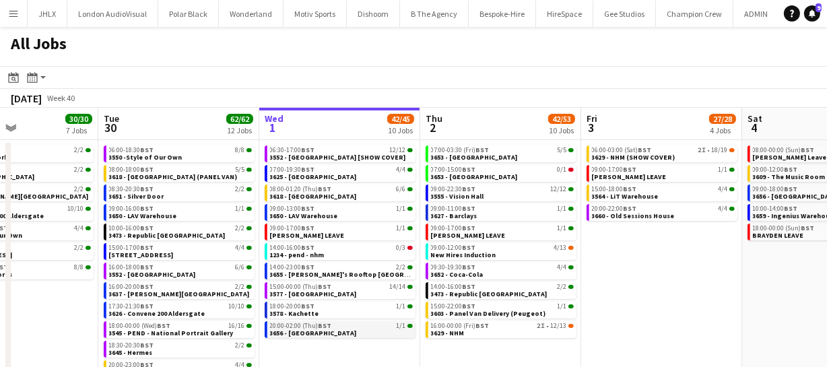
click at [335, 329] on span "3656 - Silvertown Studios" at bounding box center [313, 333] width 87 height 9
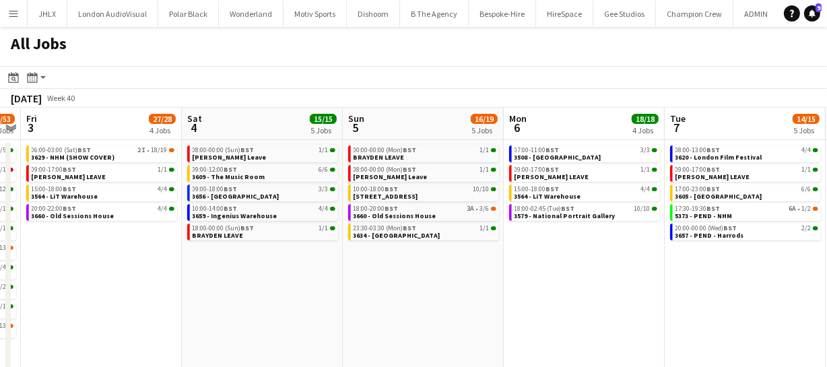
drag, startPoint x: 630, startPoint y: 286, endPoint x: 166, endPoint y: 230, distance: 468.1
click at [73, 235] on app-calendar-viewport "Mon 29 30/30 7 Jobs Tue 30 62/62 12 Jobs Wed 1 42/45 10 Jobs Thu 2 42/53 10 Job…" at bounding box center [413, 244] width 827 height 272
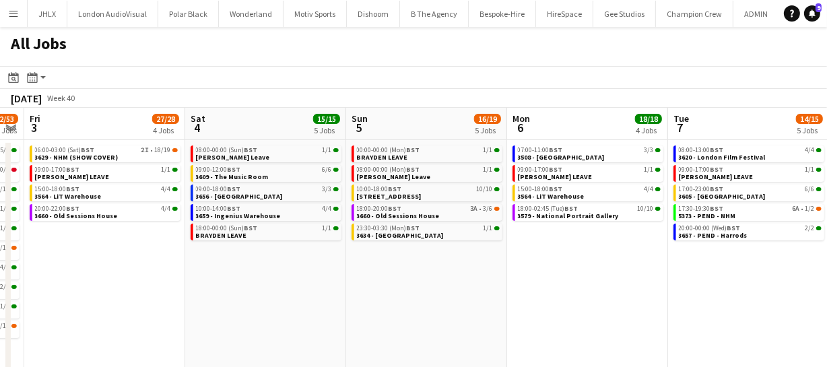
drag, startPoint x: 476, startPoint y: 274, endPoint x: 283, endPoint y: 264, distance: 193.6
click at [303, 268] on app-calendar-viewport "Mon 29 30/30 7 Jobs Tue 30 62/62 12 Jobs Wed 1 42/45 10 Jobs Thu 2 42/53 10 Job…" at bounding box center [413, 244] width 827 height 272
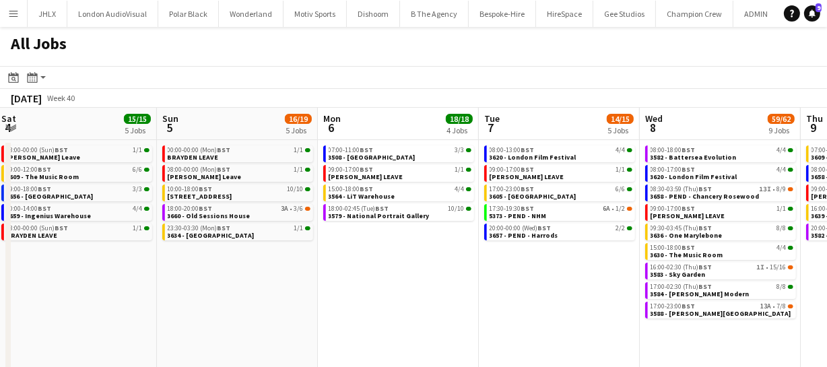
drag, startPoint x: 465, startPoint y: 280, endPoint x: 406, endPoint y: 275, distance: 58.7
click at [338, 278] on app-calendar-viewport "Wed 1 42/45 10 Jobs Thu 2 42/53 10 Jobs Fri 3 27/28 4 Jobs Sat 4 15/15 5 Jobs S…" at bounding box center [413, 244] width 827 height 272
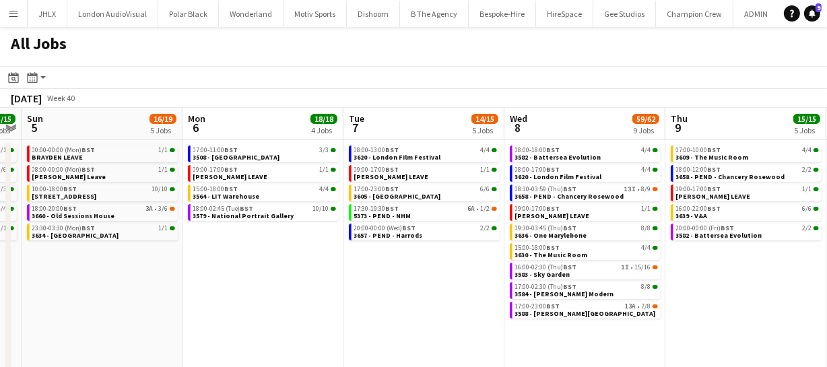
drag, startPoint x: 228, startPoint y: 275, endPoint x: 298, endPoint y: 262, distance: 71.2
click at [228, 273] on app-calendar-viewport "Wed 1 42/45 10 Jobs Thu 2 42/53 10 Jobs Fri 3 27/28 4 Jobs Sat 4 15/15 5 Jobs S…" at bounding box center [413, 244] width 827 height 272
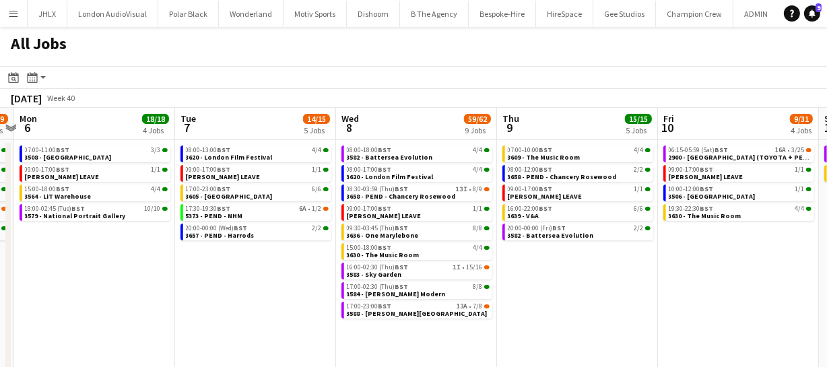
scroll to position [0, 470]
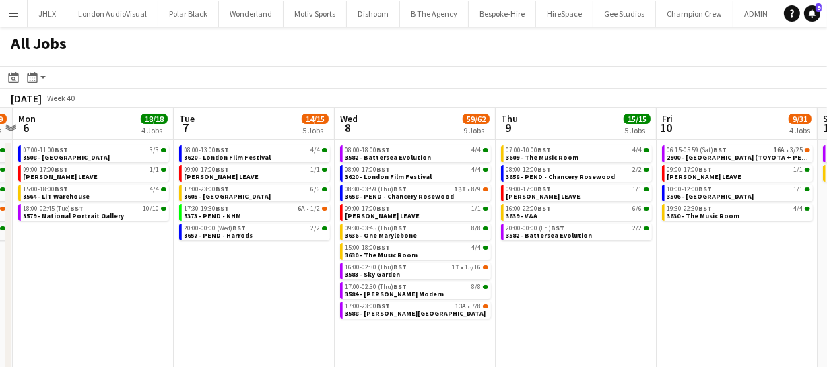
click at [628, 296] on app-calendar-viewport "Fri 3 27/28 4 Jobs Sat 4 15/15 5 Jobs Sun 5 16/19 5 Jobs Mon 6 18/18 4 Jobs Tue…" at bounding box center [413, 244] width 827 height 272
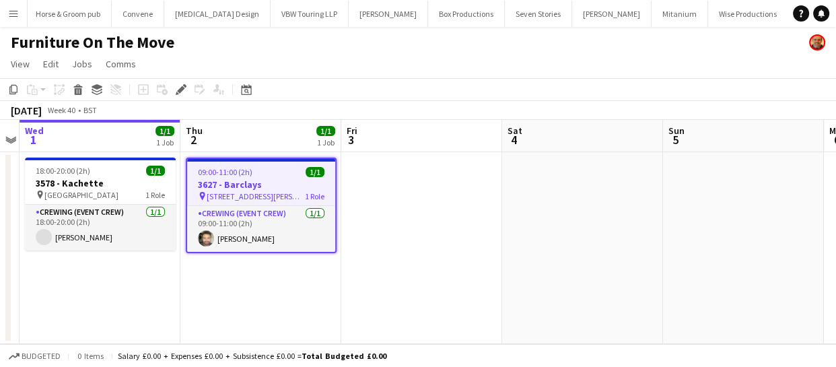
scroll to position [0, 3906]
click at [224, 187] on h3 "3627 - Barclays" at bounding box center [261, 184] width 148 height 12
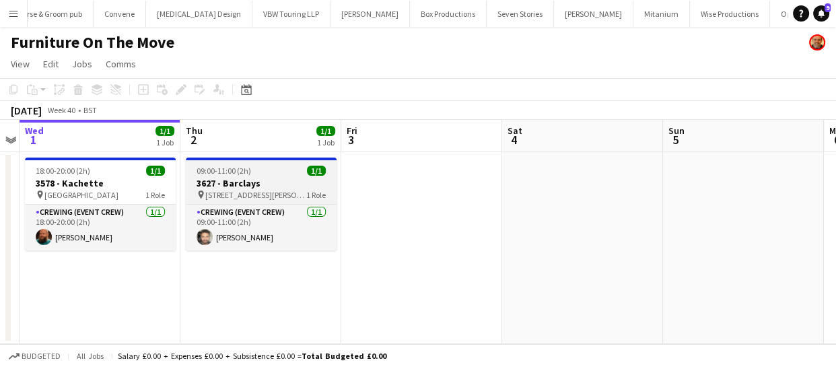
click at [224, 187] on h3 "3627 - Barclays" at bounding box center [261, 183] width 151 height 12
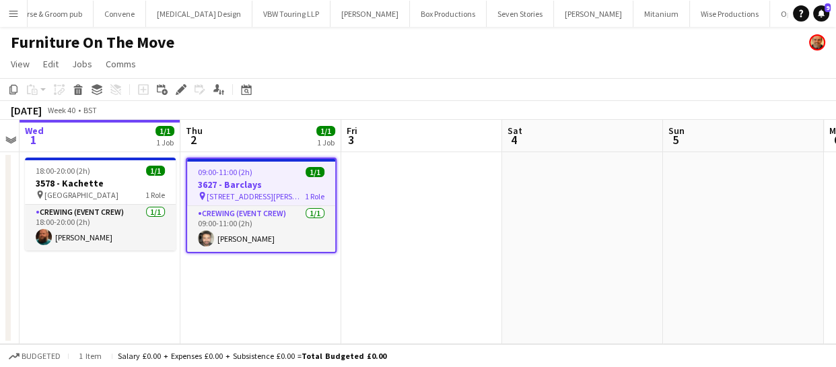
click at [3, 90] on app-toolbar "Copy Paste Paste Ctrl+V Paste with crew Ctrl+Shift+V Paste linked Job Delete Gr…" at bounding box center [418, 89] width 836 height 23
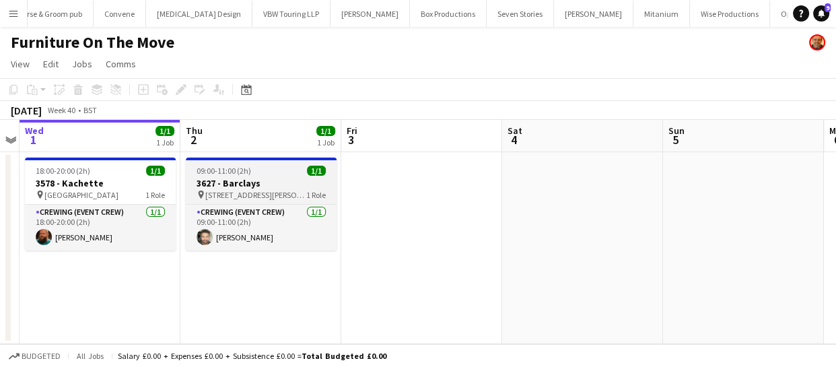
click at [242, 185] on h3 "3627 - Barclays" at bounding box center [261, 183] width 151 height 12
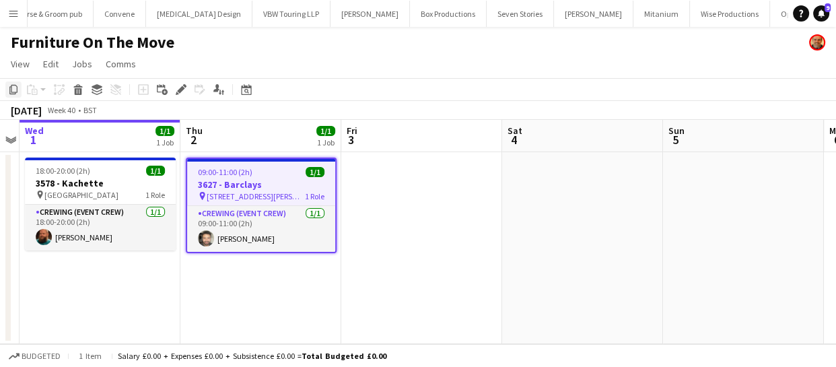
click at [13, 91] on icon "Copy" at bounding box center [13, 89] width 11 height 11
click at [455, 213] on app-calendar-viewport "Sun 28 1/1 1 Job Mon 29 Tue 30 Wed 1 1/1 1 Job Thu 2 1/1 1 Job Fri 3 Sat 4 Sun …" at bounding box center [418, 232] width 836 height 224
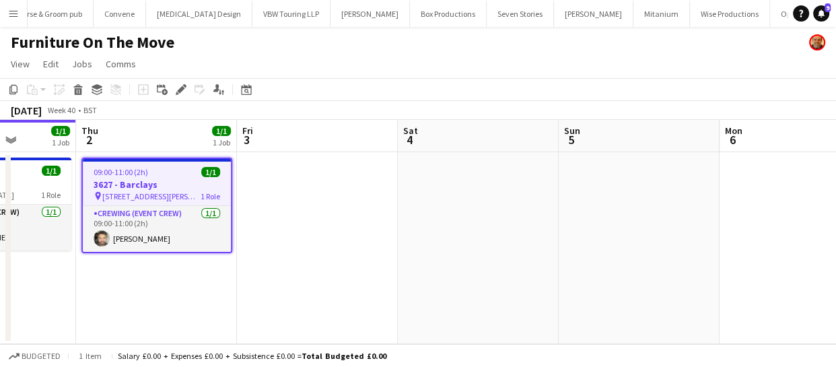
click at [376, 213] on app-calendar-viewport "Sun 28 1/1 1 Job Mon 29 Tue 30 Wed 1 1/1 1 Job Thu 2 1/1 1 Job Fri 3 Sat 4 Sun …" at bounding box center [418, 232] width 836 height 224
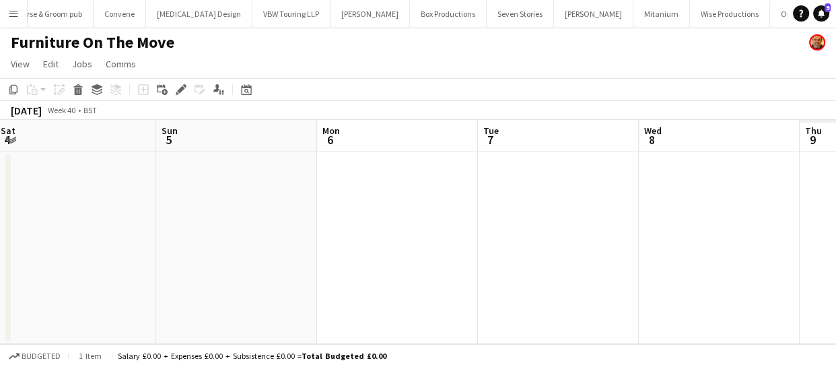
drag, startPoint x: 339, startPoint y: 209, endPoint x: 312, endPoint y: 209, distance: 26.9
click at [323, 209] on app-calendar-viewport "Tue 30 Wed 1 1/1 1 Job Thu 2 1/1 1 Job Fri 3 Sat 4 Sun 5 Mon 6 Tue 7 Wed 8 Thu …" at bounding box center [418, 232] width 836 height 224
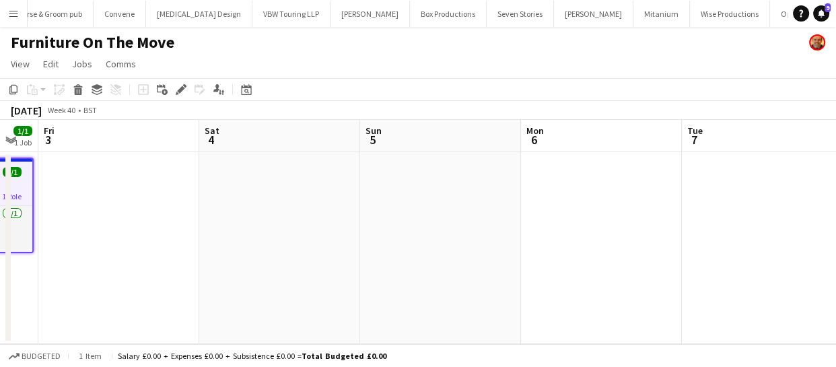
drag, startPoint x: 430, startPoint y: 206, endPoint x: 391, endPoint y: 201, distance: 38.7
click at [346, 205] on app-calendar-viewport "Tue 30 Wed 1 1/1 1 Job Thu 2 1/1 1 Job Fri 3 Sat 4 Sun 5 Mon 6 Tue 7 Wed 8 Thu …" at bounding box center [418, 232] width 836 height 224
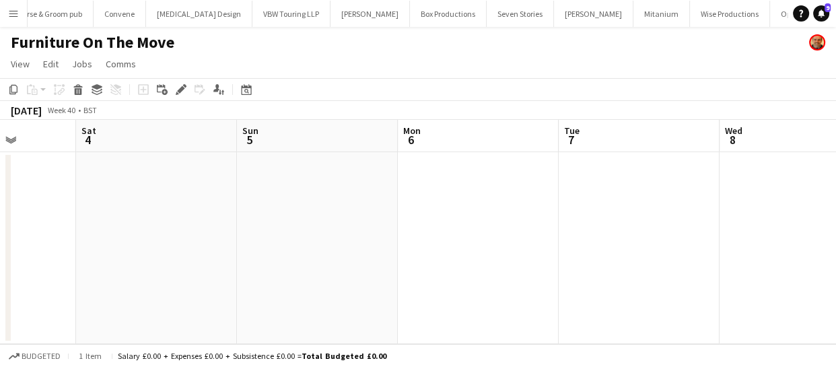
drag, startPoint x: 265, startPoint y: 208, endPoint x: 234, endPoint y: 205, distance: 31.8
click at [236, 208] on app-calendar-viewport "Tue 30 Wed 1 1/1 1 Job Thu 2 1/1 1 Job Fri 3 Sat 4 Sun 5 Mon 6 Tue 7 Wed 8 Thu …" at bounding box center [418, 232] width 836 height 224
click at [441, 170] on app-date-cell at bounding box center [495, 248] width 161 height 192
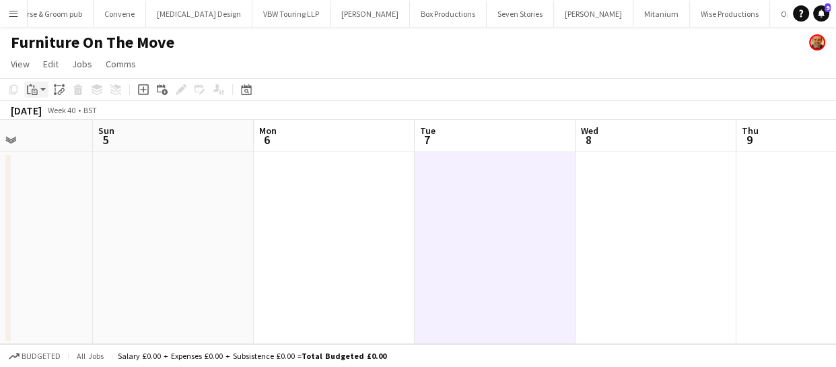
click at [31, 86] on icon at bounding box center [30, 85] width 3 height 2
click at [49, 118] on link "Paste Ctrl+V" at bounding box center [99, 115] width 127 height 12
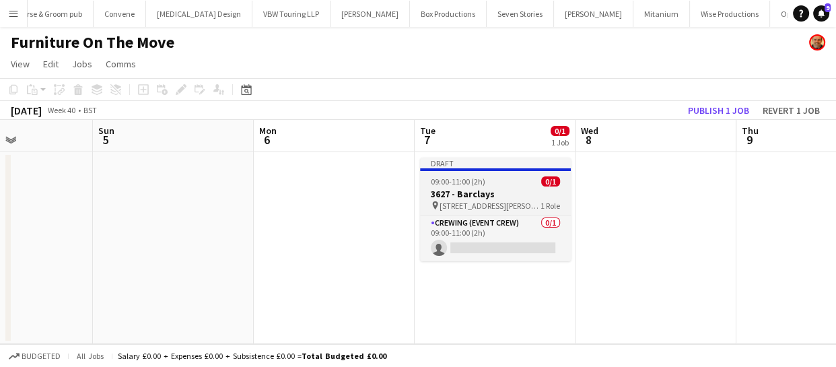
click at [470, 191] on h3 "3627 - Barclays" at bounding box center [495, 194] width 151 height 12
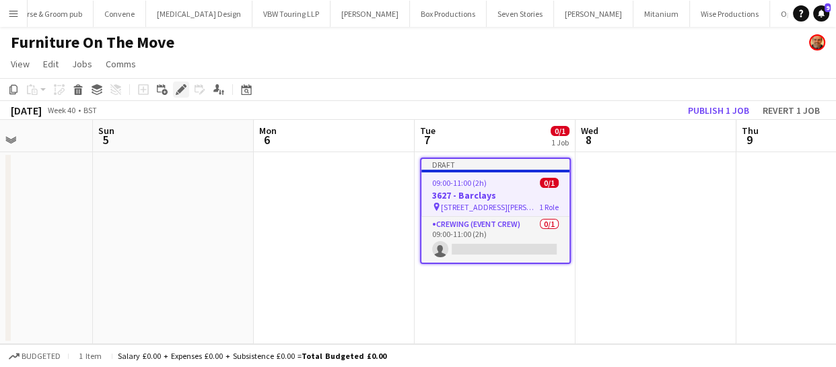
click at [178, 94] on icon "Edit" at bounding box center [181, 89] width 11 height 11
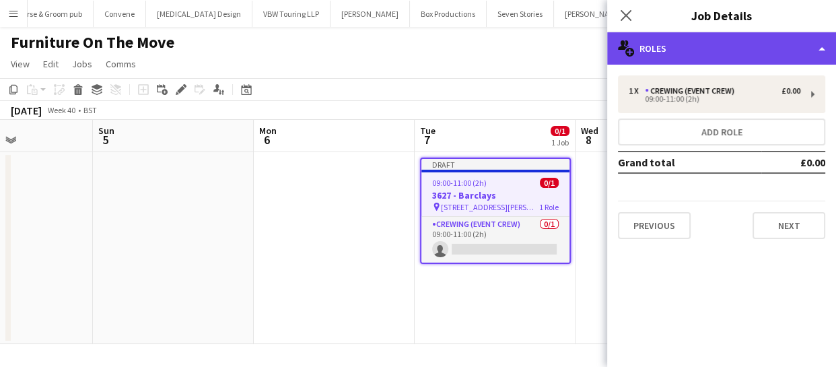
click at [706, 55] on div "multiple-users-add Roles" at bounding box center [722, 48] width 229 height 32
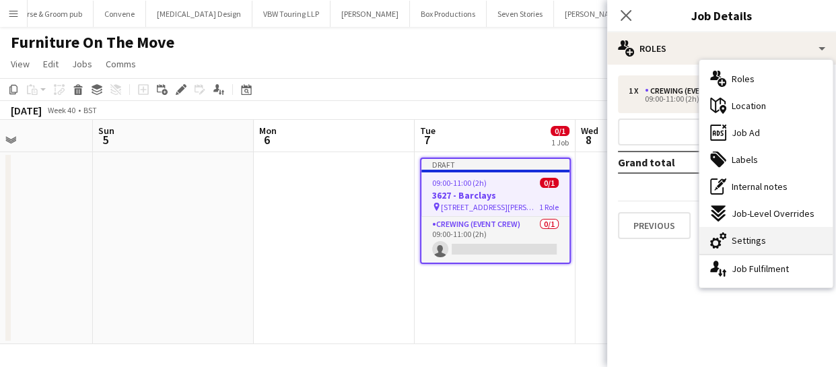
click at [748, 240] on span "Settings" at bounding box center [749, 240] width 34 height 12
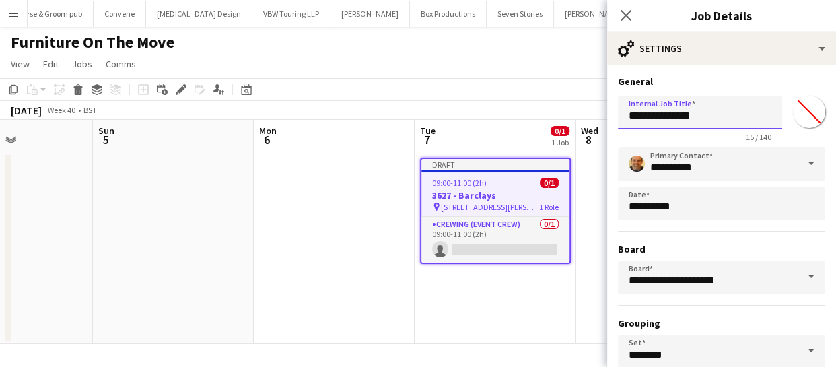
drag, startPoint x: 700, startPoint y: 117, endPoint x: 496, endPoint y: 112, distance: 204.1
click at [496, 112] on body "Menu Boards Boards Boards All jobs Status Workforce Workforce My Workforce Recr…" at bounding box center [418, 183] width 836 height 367
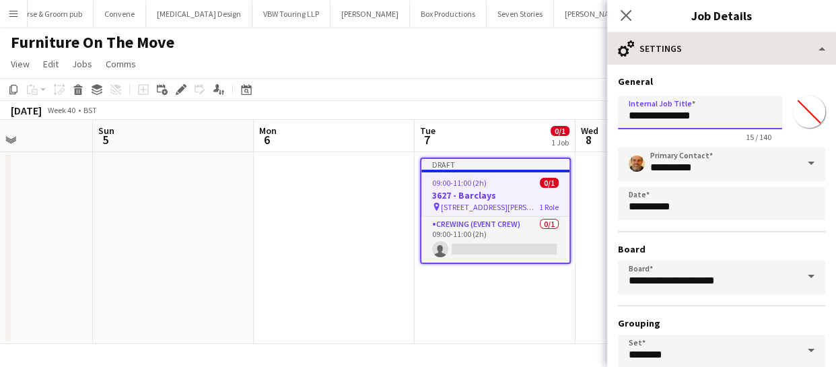
type input "**********"
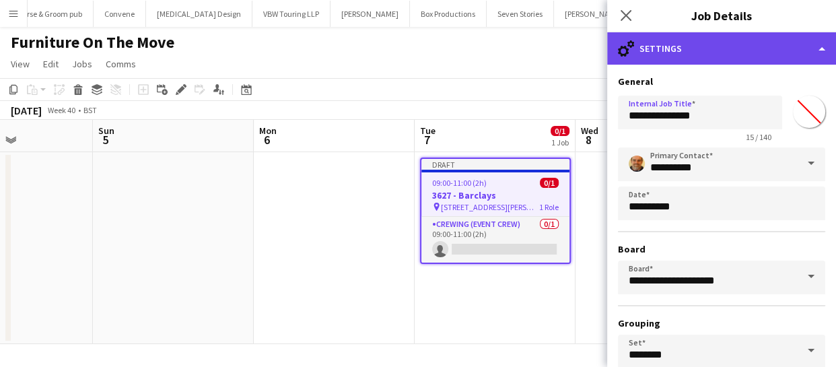
click at [709, 45] on div "cog-double-3 Settings" at bounding box center [722, 48] width 229 height 32
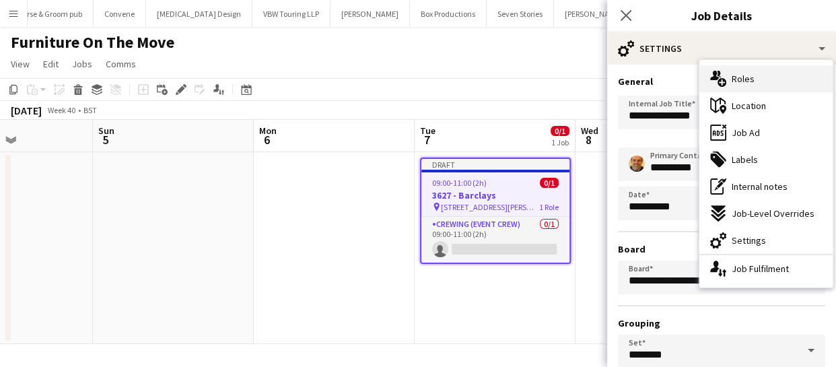
click at [744, 77] on span "Roles" at bounding box center [743, 79] width 23 height 12
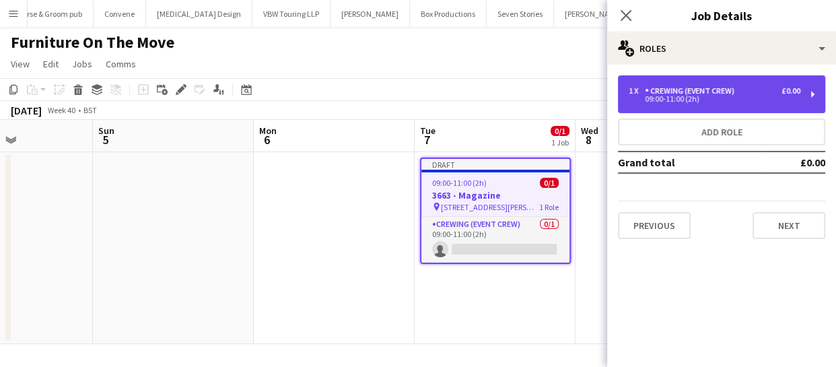
click at [680, 92] on div "Crewing (Event Crew)" at bounding box center [692, 90] width 95 height 9
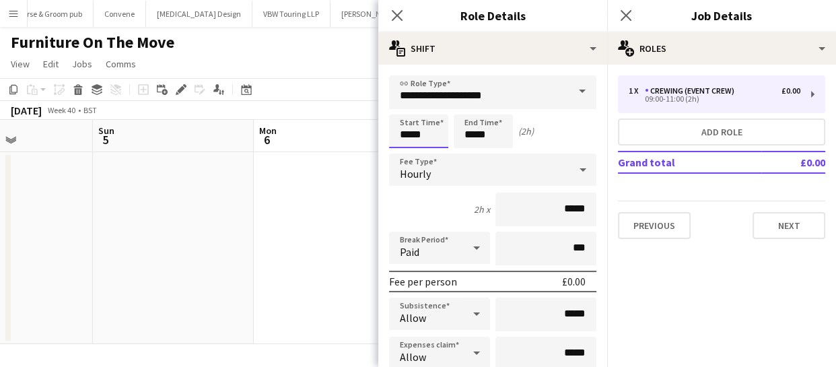
drag, startPoint x: 428, startPoint y: 135, endPoint x: 346, endPoint y: 131, distance: 81.6
click at [356, 133] on body "Menu Boards Boards Boards All jobs Status Workforce Workforce My Workforce Recr…" at bounding box center [418, 183] width 836 height 367
type input "*****"
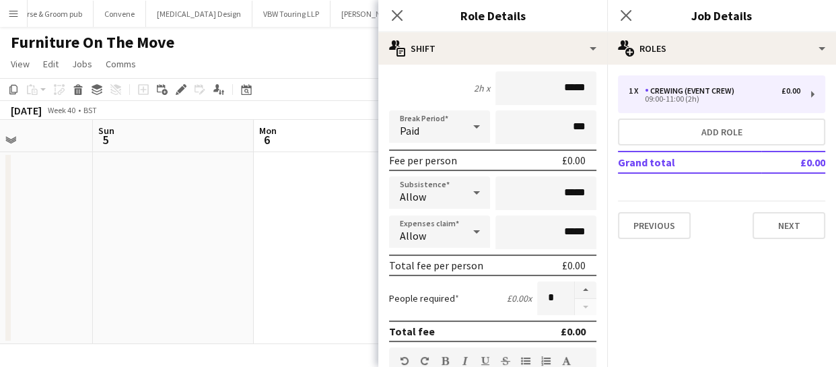
scroll to position [183, 0]
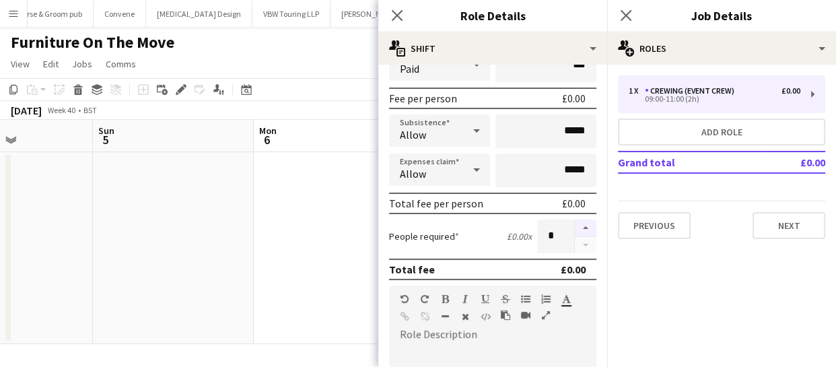
type input "*****"
click at [579, 229] on button "button" at bounding box center [586, 229] width 22 height 18
type input "*"
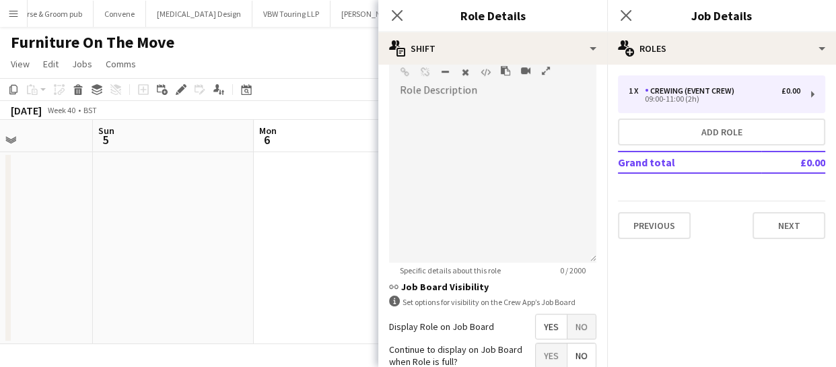
scroll to position [428, 0]
click at [544, 317] on span "Yes" at bounding box center [551, 326] width 31 height 24
click at [399, 16] on icon "Close pop-in" at bounding box center [397, 15] width 13 height 13
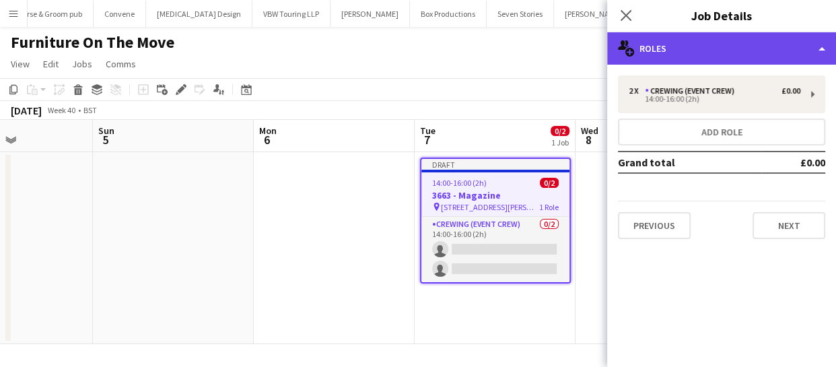
click at [731, 52] on div "multiple-users-add Roles" at bounding box center [722, 48] width 229 height 32
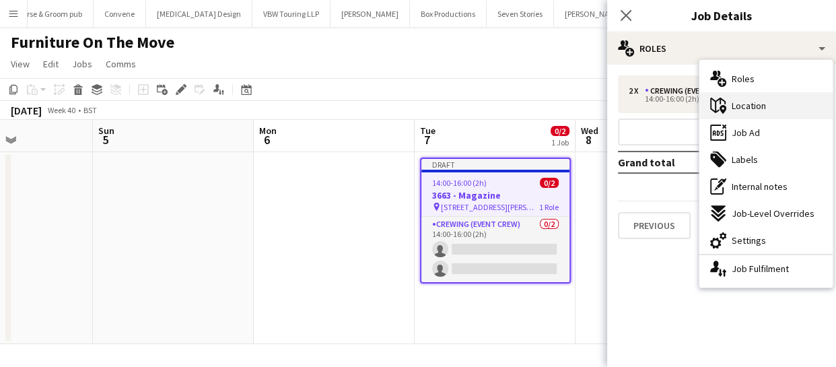
click at [748, 100] on span "Location" at bounding box center [749, 106] width 34 height 12
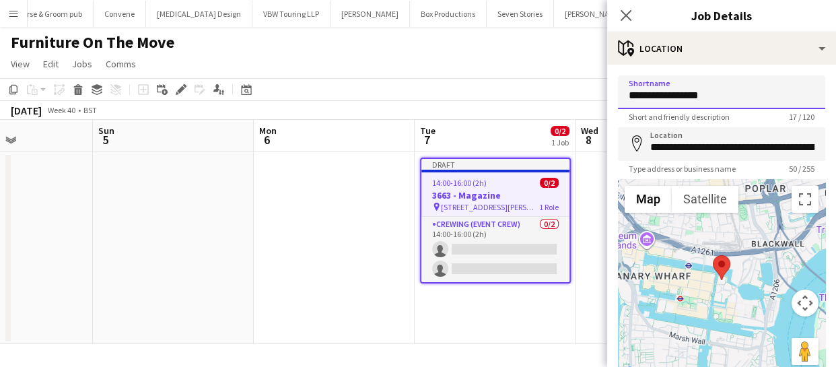
drag, startPoint x: 713, startPoint y: 99, endPoint x: 558, endPoint y: 97, distance: 154.9
click at [558, 96] on body "Menu Boards Boards Boards All jobs Status Workforce Workforce My Workforce Recr…" at bounding box center [418, 183] width 836 height 367
type input "**********"
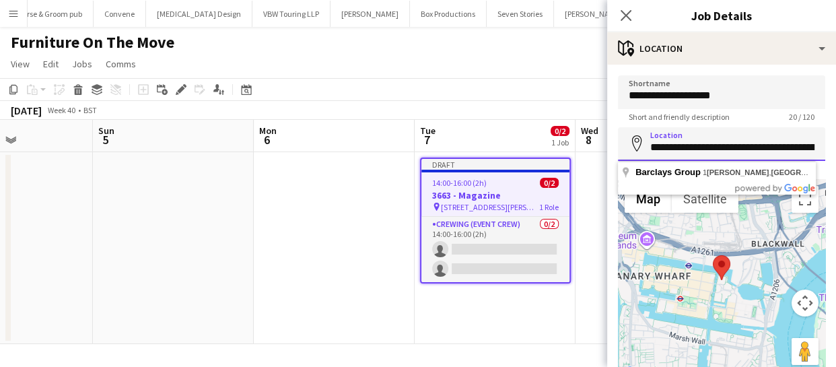
scroll to position [0, 72]
drag, startPoint x: 651, startPoint y: 147, endPoint x: 875, endPoint y: 147, distance: 223.6
click at [836, 147] on html "Menu Boards Boards Boards All jobs Status Workforce Workforce My Workforce Recr…" at bounding box center [418, 183] width 836 height 367
paste input "**********"
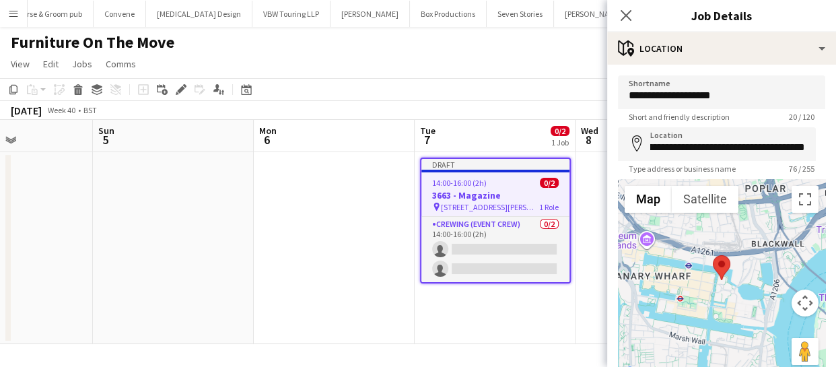
type input "**********"
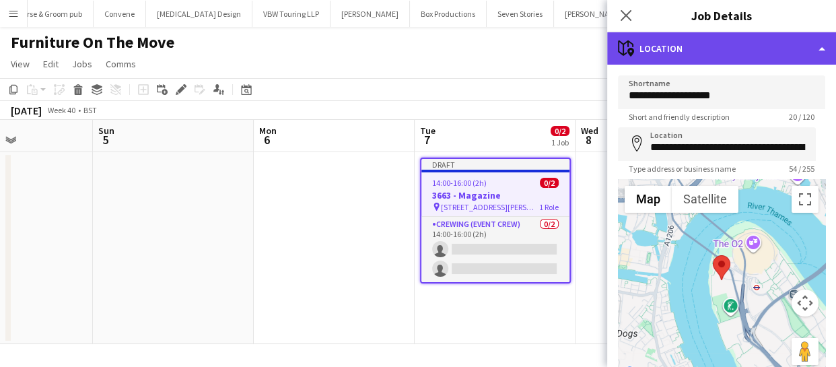
click at [756, 51] on div "maps-pin-1 Location" at bounding box center [722, 48] width 229 height 32
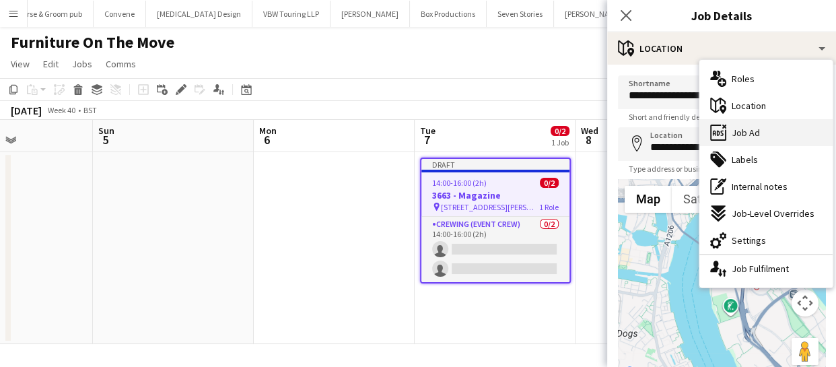
click at [754, 123] on div "ads-window Job Ad" at bounding box center [766, 132] width 133 height 27
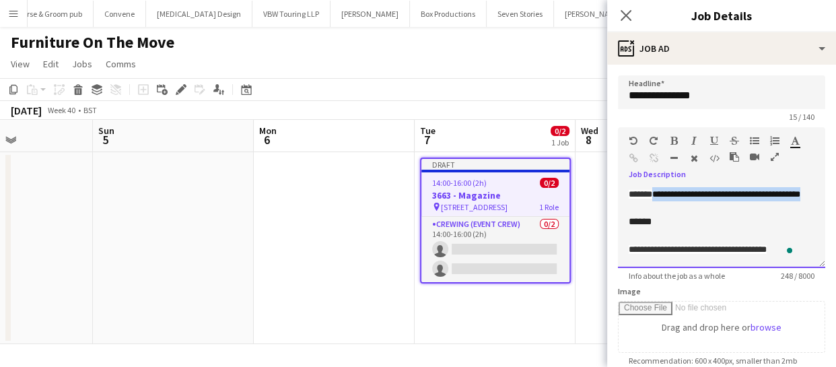
drag, startPoint x: 659, startPoint y: 195, endPoint x: 799, endPoint y: 220, distance: 142.4
click at [799, 220] on div "**********" at bounding box center [721, 227] width 207 height 81
paste div "To enrich screen reader interactions, please activate Accessibility in Grammarl…"
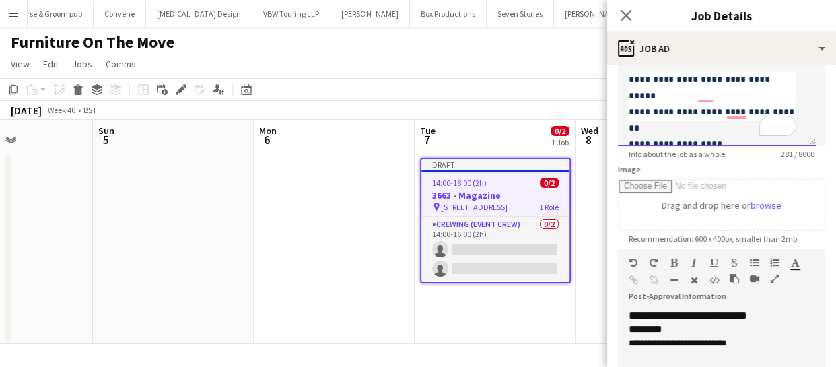
scroll to position [244, 0]
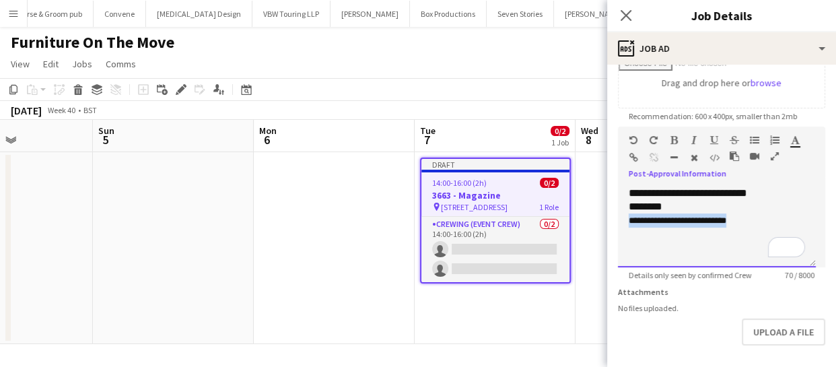
drag, startPoint x: 626, startPoint y: 220, endPoint x: 761, endPoint y: 220, distance: 135.4
click at [761, 220] on div "**********" at bounding box center [717, 227] width 198 height 81
paste div "To enrich screen reader interactions, please activate Accessibility in Grammarl…"
click at [717, 222] on span "**********" at bounding box center [674, 220] width 91 height 9
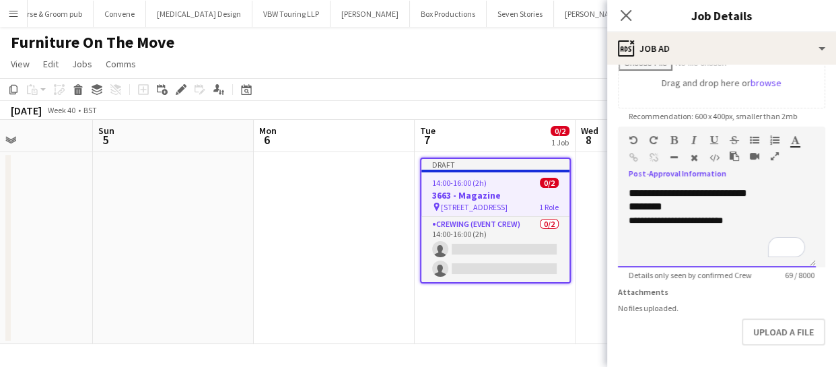
click at [723, 218] on span "**********" at bounding box center [676, 220] width 94 height 9
click at [626, 13] on icon at bounding box center [626, 15] width 13 height 13
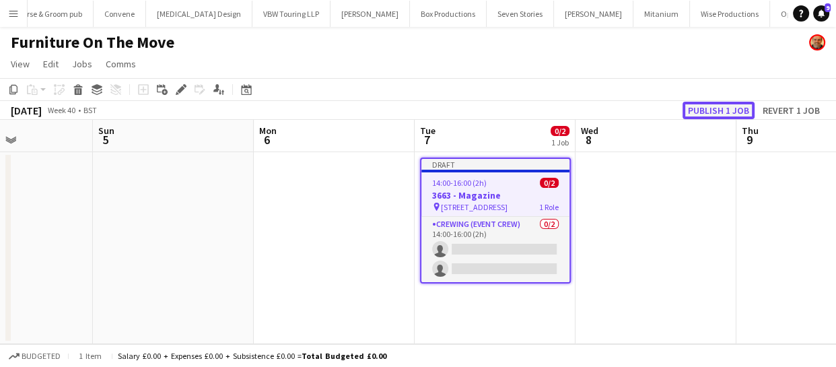
click at [724, 110] on button "Publish 1 job" at bounding box center [719, 111] width 72 height 18
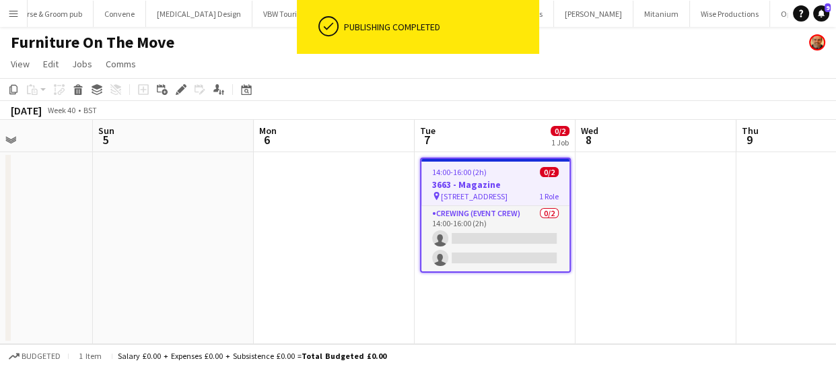
click at [486, 181] on h3 "3663 - Magazine" at bounding box center [496, 184] width 148 height 12
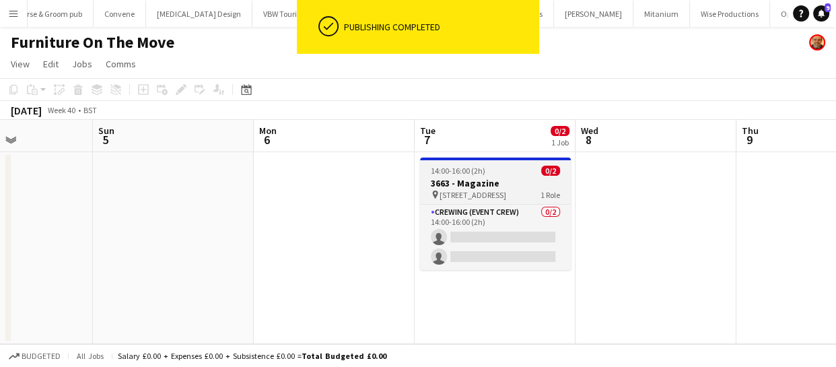
click at [486, 181] on h3 "3663 - Magazine" at bounding box center [495, 183] width 151 height 12
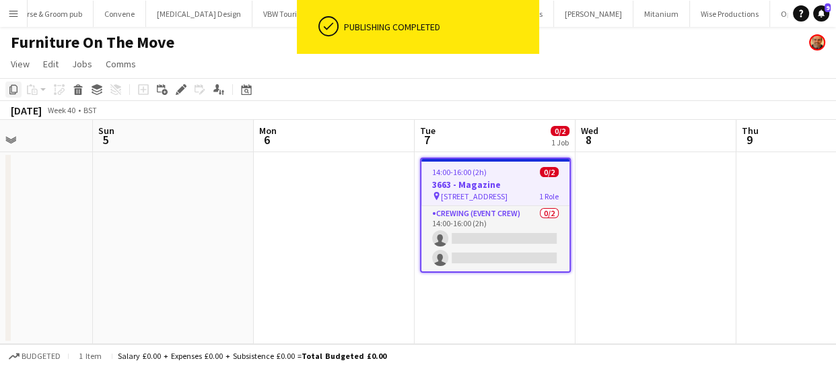
click at [13, 94] on icon at bounding box center [13, 89] width 8 height 9
drag, startPoint x: 673, startPoint y: 242, endPoint x: 501, endPoint y: 230, distance: 172.2
click at [567, 236] on app-calendar-viewport "Thu 2 1/1 1 Job Fri 3 Sat 4 Sun 5 Mon 6 Tue 7 0/2 1 Job Wed 8 Thu 9 Fri 10 Sat …" at bounding box center [418, 232] width 836 height 224
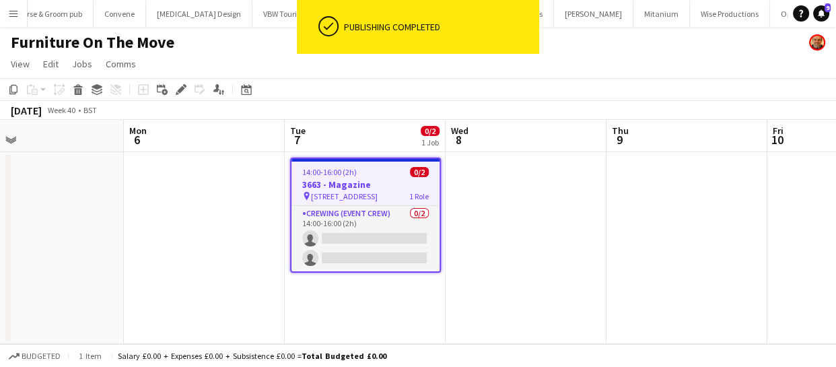
drag, startPoint x: 511, startPoint y: 224, endPoint x: 393, endPoint y: 223, distance: 117.9
click at [405, 226] on app-calendar-viewport "Thu 2 1/1 1 Job Fri 3 Sat 4 Sun 5 Mon 6 Tue 7 0/2 1 Job Wed 8 Thu 9 Fri 10 Sat …" at bounding box center [418, 232] width 836 height 224
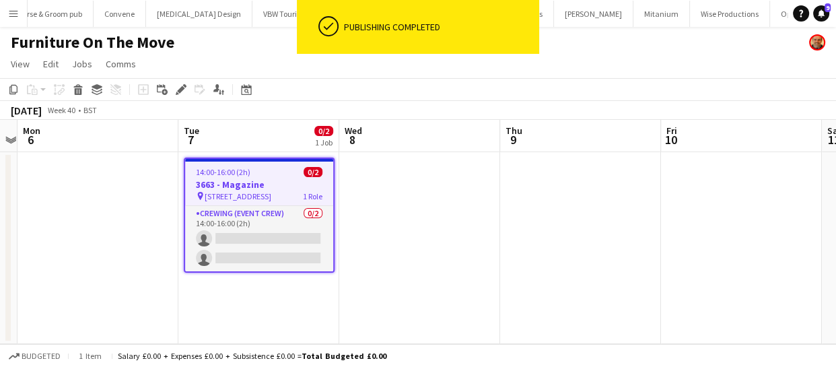
click at [529, 195] on app-date-cell at bounding box center [580, 248] width 161 height 192
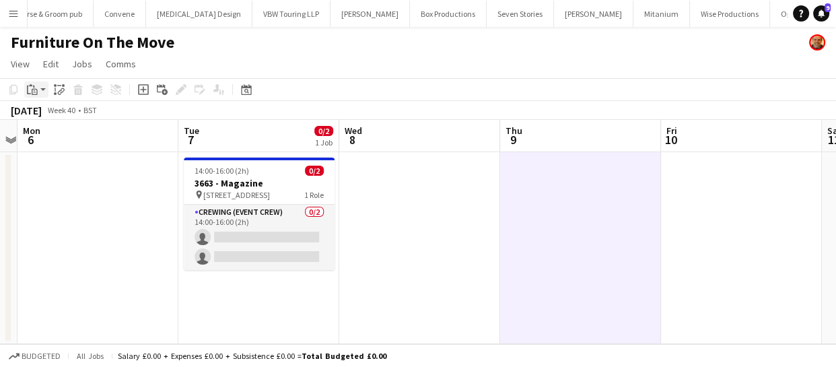
click at [35, 89] on icon at bounding box center [35, 92] width 6 height 6
click at [54, 117] on link "Paste Ctrl+V" at bounding box center [99, 115] width 127 height 12
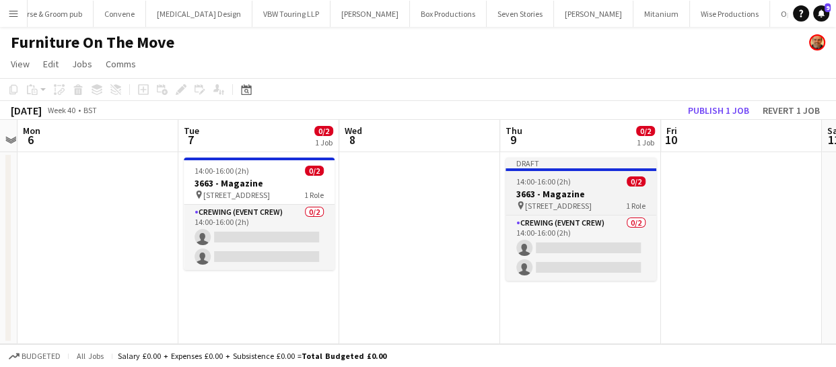
click at [564, 183] on span "14:00-16:00 (2h)" at bounding box center [544, 181] width 55 height 10
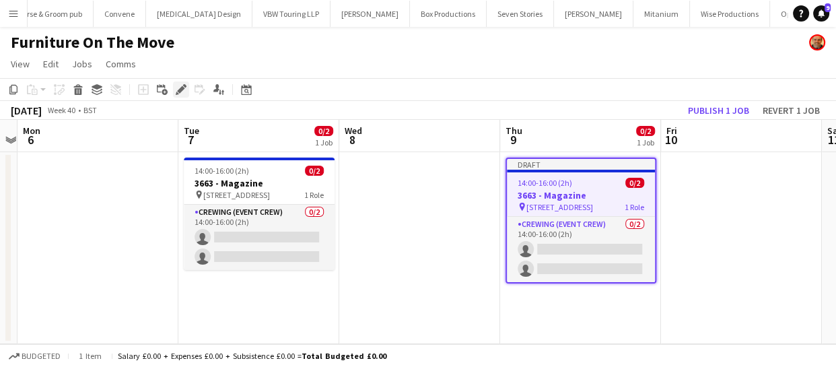
click at [183, 91] on icon "Edit" at bounding box center [181, 89] width 11 height 11
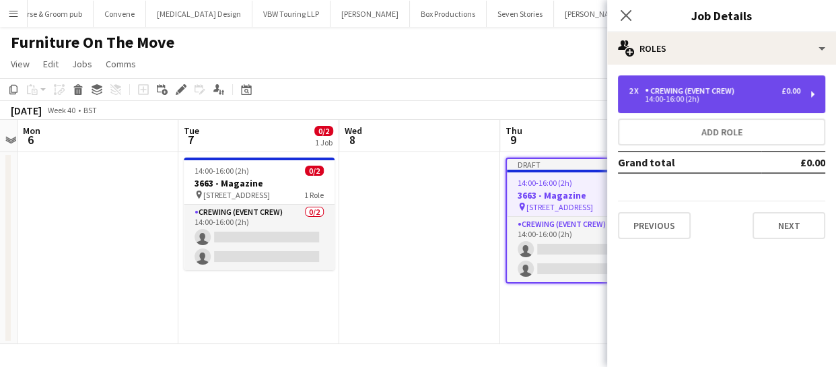
click at [687, 84] on div "2 x Crewing (Event Crew) £0.00 14:00-16:00 (2h)" at bounding box center [721, 94] width 207 height 38
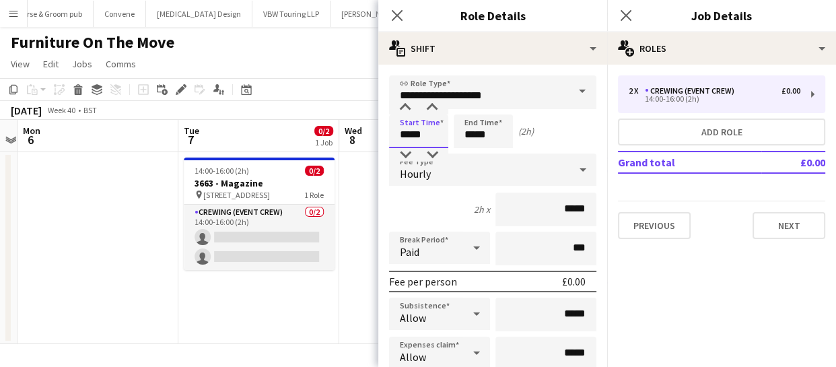
drag, startPoint x: 430, startPoint y: 137, endPoint x: 319, endPoint y: 130, distance: 110.7
click at [316, 133] on body "Menu Boards Boards Boards All jobs Status Workforce Workforce My Workforce Recr…" at bounding box center [418, 183] width 836 height 367
type input "*****"
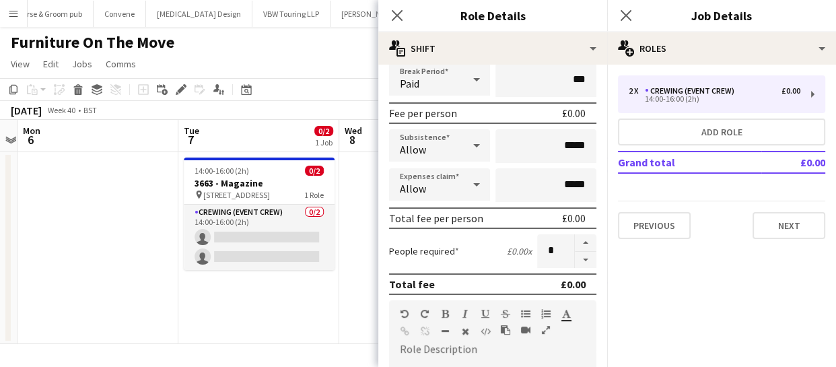
scroll to position [183, 0]
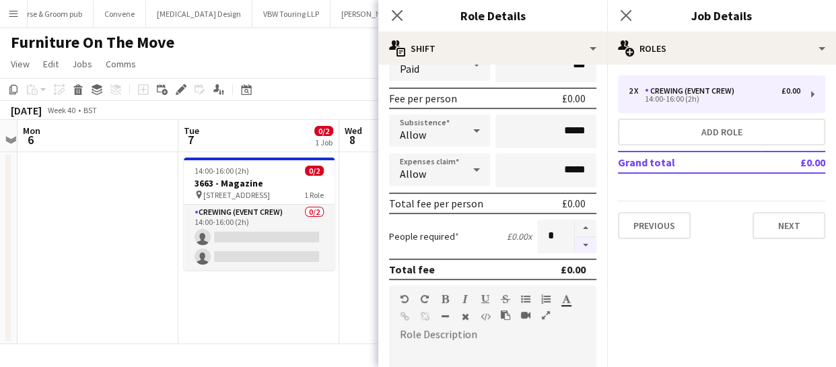
type input "*****"
click at [575, 248] on button "button" at bounding box center [586, 245] width 22 height 17
type input "*"
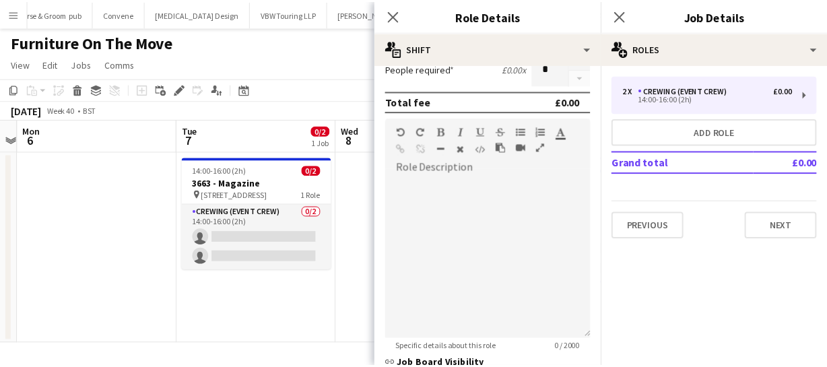
scroll to position [428, 0]
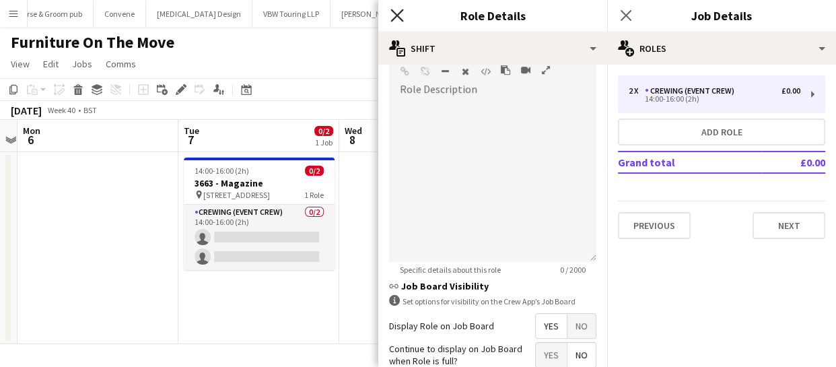
click at [397, 13] on icon at bounding box center [397, 15] width 13 height 13
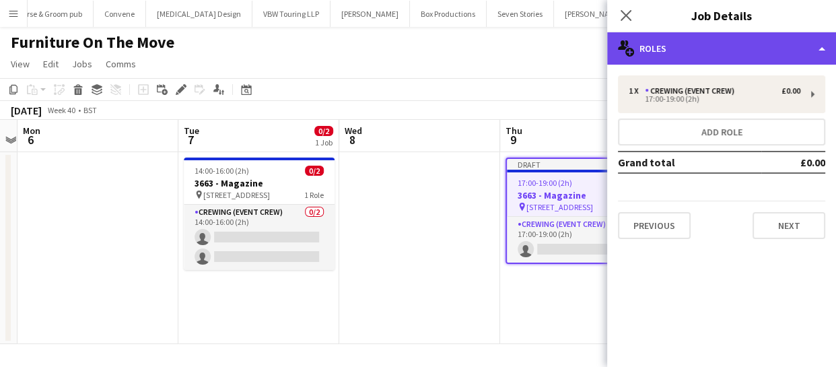
click at [721, 58] on div "multiple-users-add Roles" at bounding box center [722, 48] width 229 height 32
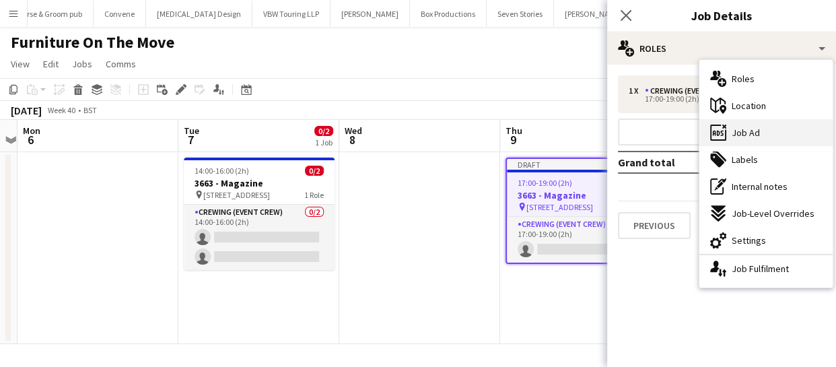
click at [764, 139] on div "ads-window Job Ad" at bounding box center [766, 132] width 133 height 27
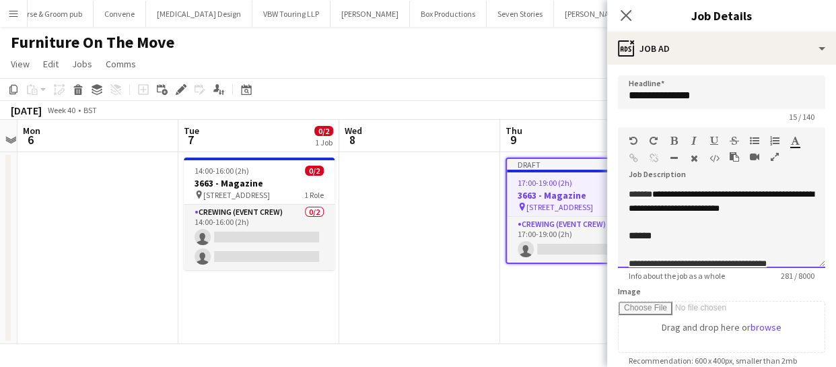
click at [634, 240] on span "******" at bounding box center [640, 235] width 23 height 9
click at [620, 16] on icon "Close pop-in" at bounding box center [626, 15] width 13 height 13
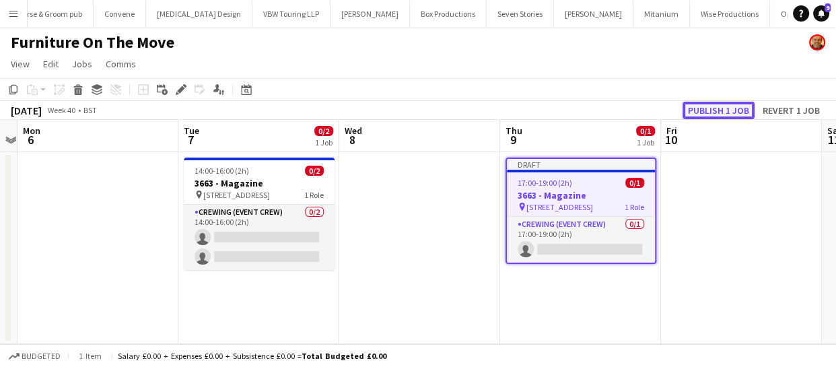
click at [711, 108] on button "Publish 1 job" at bounding box center [719, 111] width 72 height 18
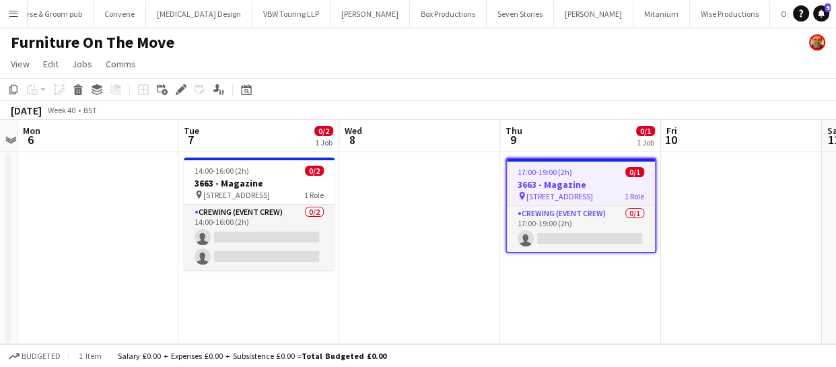
click at [557, 183] on h3 "3663 - Magazine" at bounding box center [581, 184] width 148 height 12
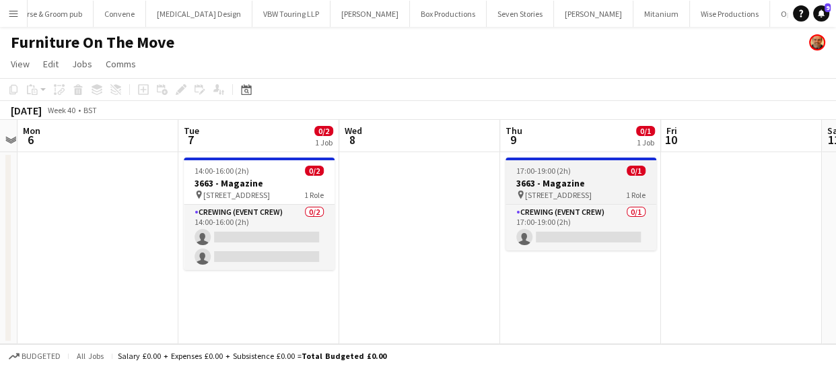
click at [557, 183] on h3 "3663 - Magazine" at bounding box center [581, 183] width 151 height 12
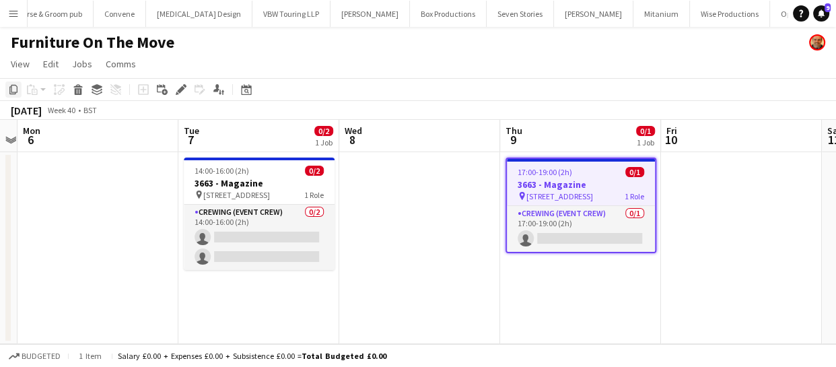
click at [12, 92] on icon "Copy" at bounding box center [13, 89] width 11 height 11
click at [251, 311] on app-date-cell "14:00-16:00 (2h) 0/2 3663 - Magazine pin 11 Ordnance Crescent 1 Role Crewing (E…" at bounding box center [258, 248] width 161 height 192
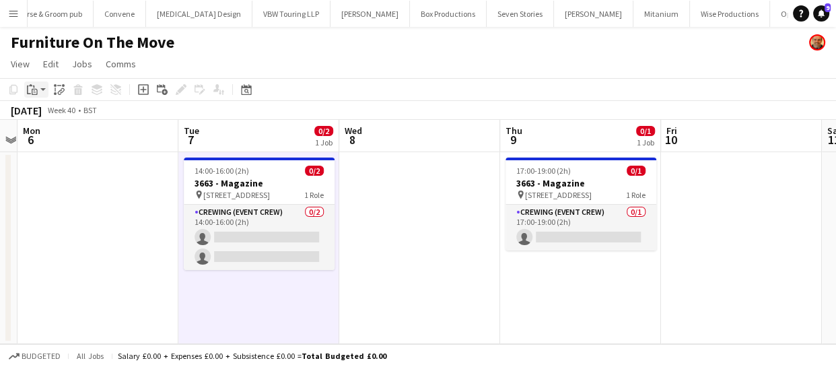
click at [30, 96] on div "Paste" at bounding box center [32, 89] width 16 height 16
click at [56, 115] on link "Paste Ctrl+V" at bounding box center [99, 115] width 127 height 12
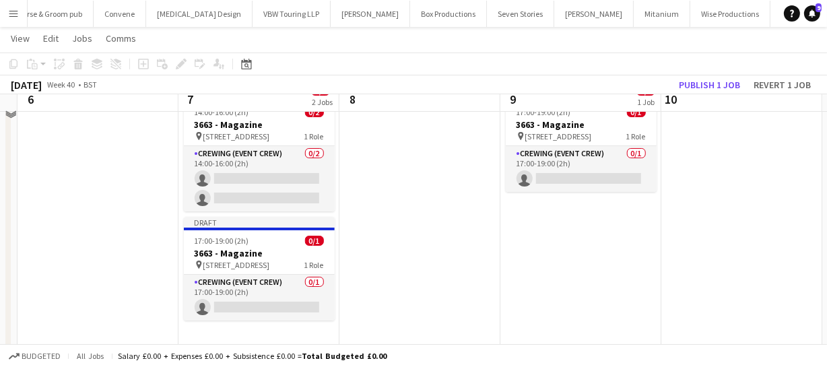
scroll to position [63, 0]
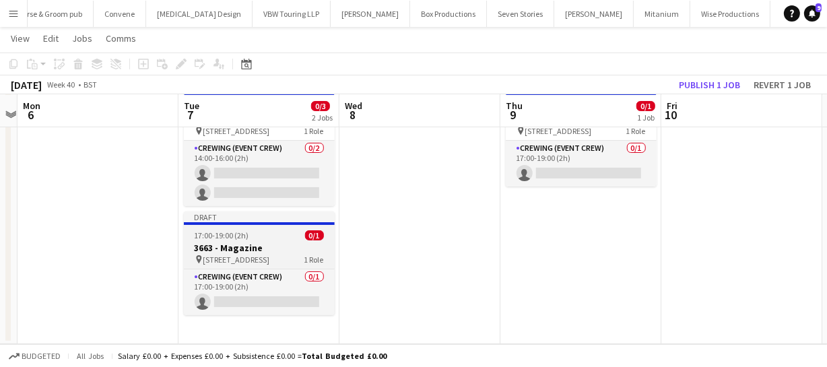
click at [249, 235] on div "17:00-19:00 (2h) 0/1" at bounding box center [259, 235] width 151 height 10
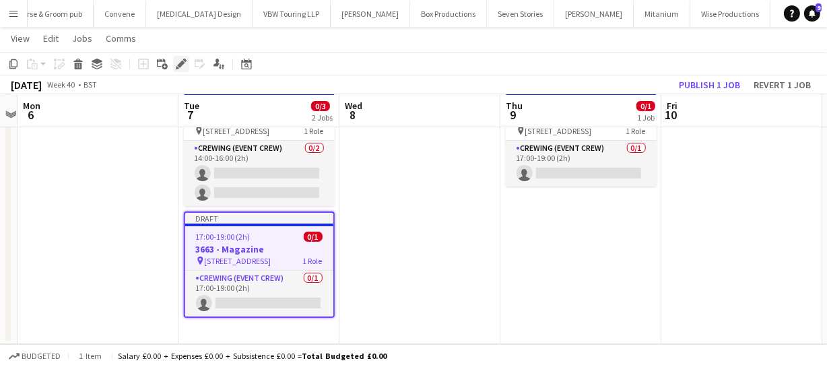
click at [178, 67] on icon at bounding box center [180, 64] width 7 height 7
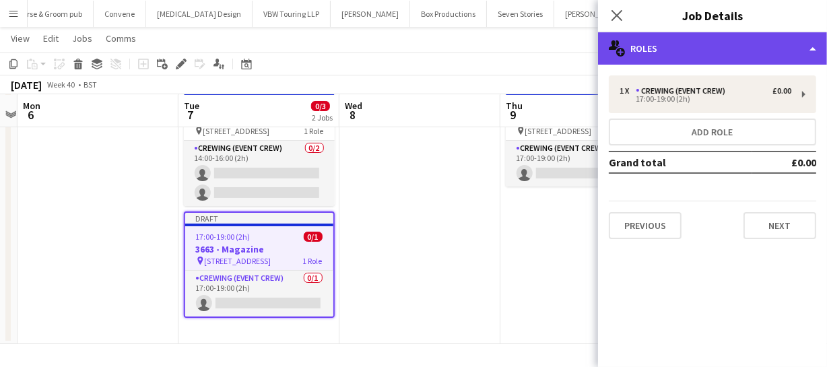
click at [755, 57] on div "multiple-users-add Roles" at bounding box center [712, 48] width 229 height 32
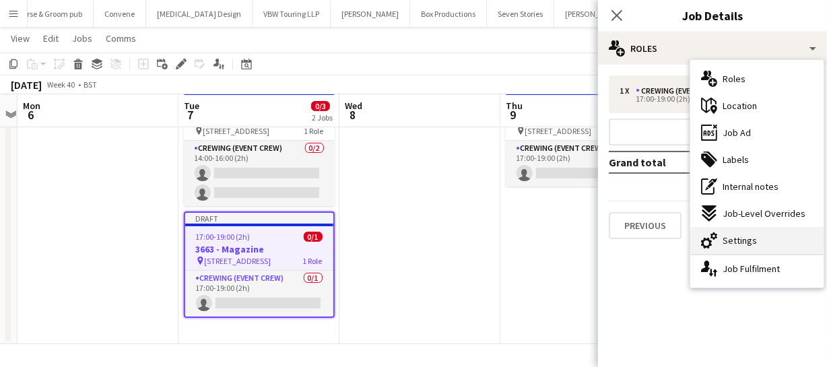
click at [743, 243] on span "Settings" at bounding box center [740, 240] width 34 height 12
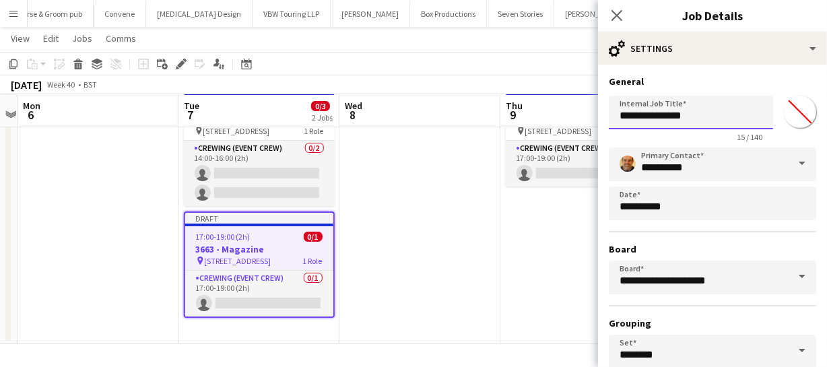
click at [636, 117] on input "**********" at bounding box center [691, 113] width 164 height 34
drag, startPoint x: 637, startPoint y: 115, endPoint x: 698, endPoint y: 114, distance: 61.3
click at [698, 114] on input "**********" at bounding box center [691, 113] width 164 height 34
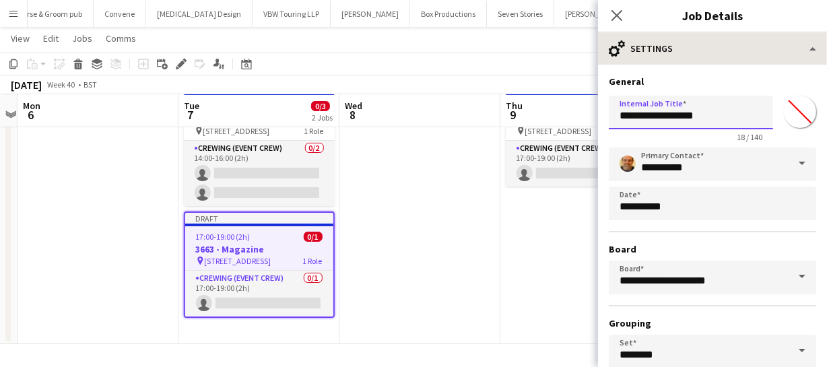
type input "**********"
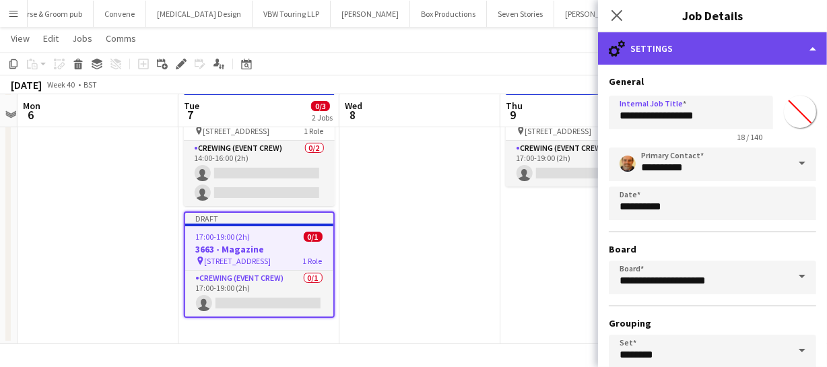
click at [715, 51] on div "cog-double-3 Settings" at bounding box center [712, 48] width 229 height 32
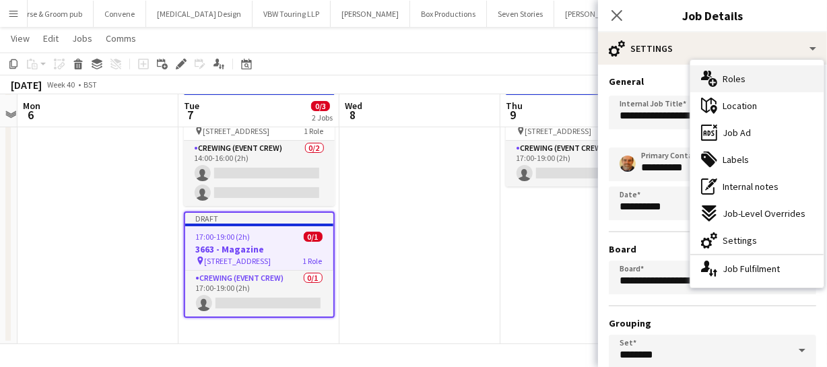
click at [731, 75] on span "Roles" at bounding box center [734, 79] width 23 height 12
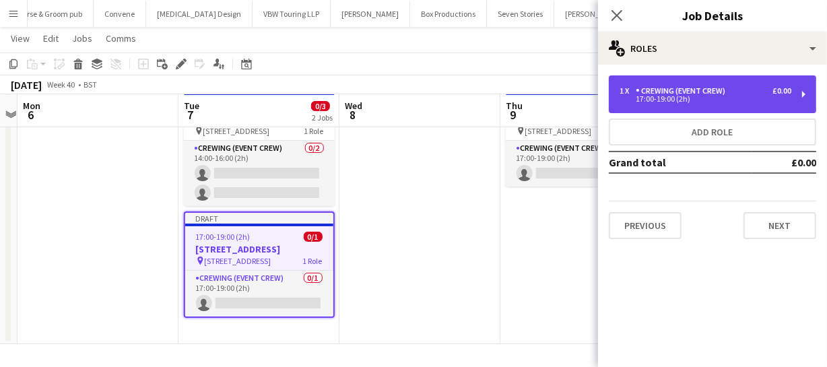
click at [670, 91] on div "Crewing (Event Crew)" at bounding box center [683, 90] width 95 height 9
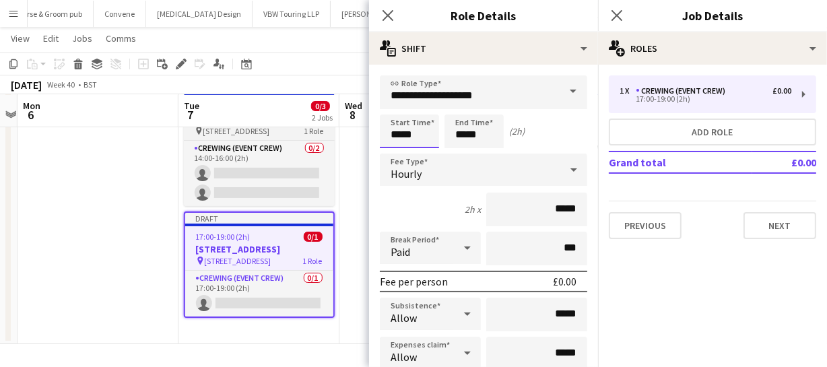
drag, startPoint x: 417, startPoint y: 131, endPoint x: 251, endPoint y: 134, distance: 165.7
click at [330, 136] on body "Menu Boards Boards Boards All jobs Status Workforce Workforce My Workforce Recr…" at bounding box center [413, 152] width 827 height 430
type input "*****"
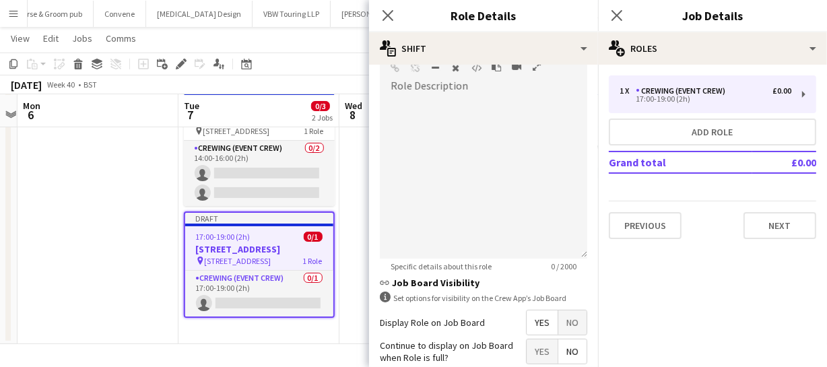
scroll to position [490, 0]
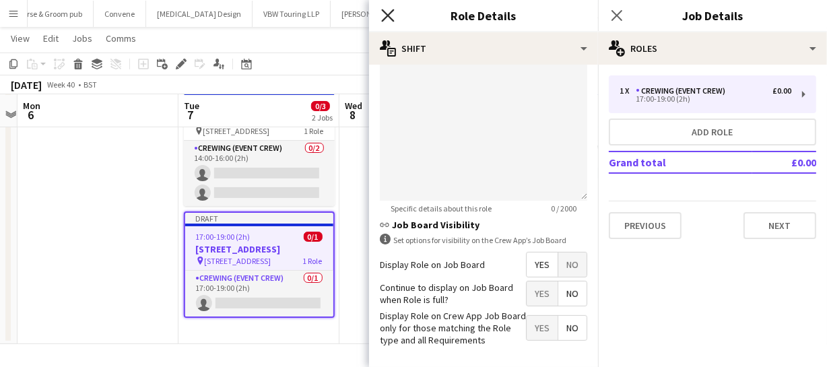
type input "*****"
click at [385, 21] on icon "Close pop-in" at bounding box center [387, 15] width 13 height 13
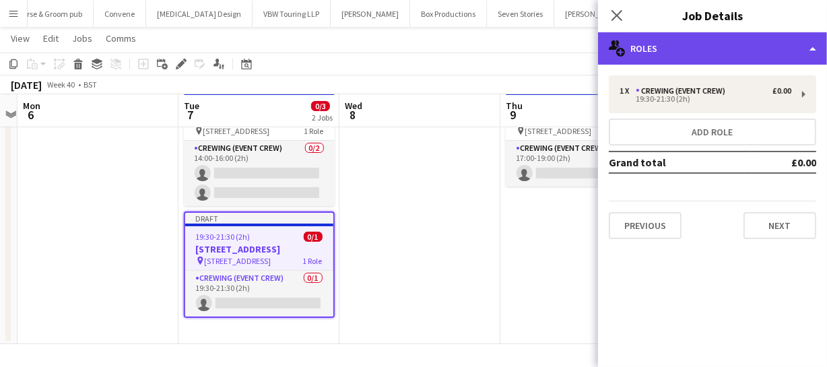
click at [700, 53] on div "multiple-users-add Roles" at bounding box center [712, 48] width 229 height 32
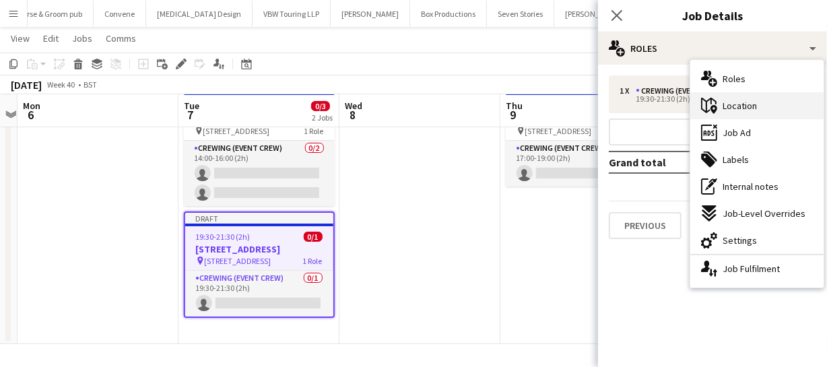
click at [738, 94] on div "maps-pin-1 Location" at bounding box center [756, 105] width 133 height 27
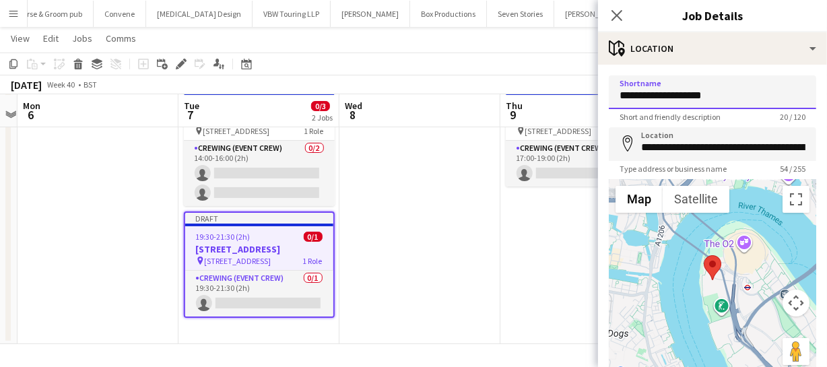
drag, startPoint x: 729, startPoint y: 96, endPoint x: 460, endPoint y: 95, distance: 268.7
click at [460, 95] on body "Menu Boards Boards Boards All jobs Status Workforce Workforce My Workforce Recr…" at bounding box center [413, 152] width 827 height 430
click at [641, 94] on input "**********" at bounding box center [712, 92] width 207 height 34
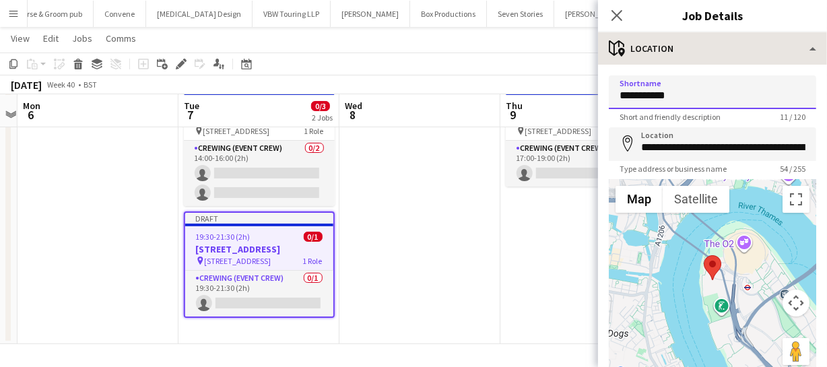
type input "**********"
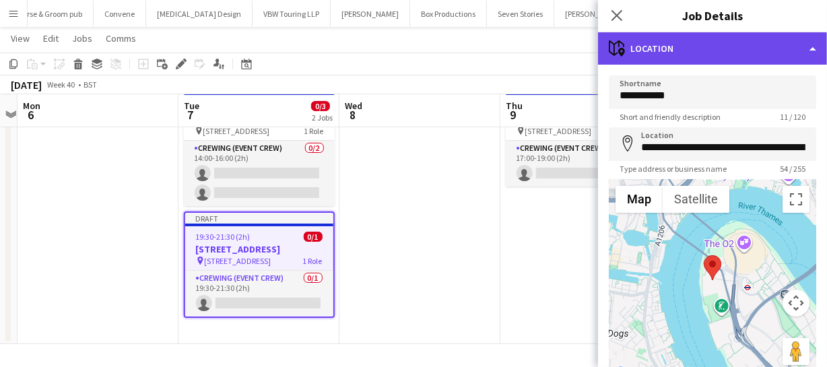
click at [758, 54] on div "maps-pin-1 Location" at bounding box center [712, 48] width 229 height 32
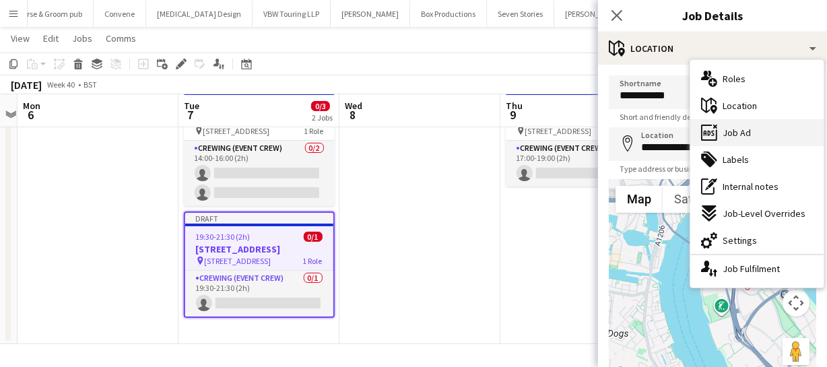
click at [750, 121] on div "ads-window Job Ad" at bounding box center [756, 132] width 133 height 27
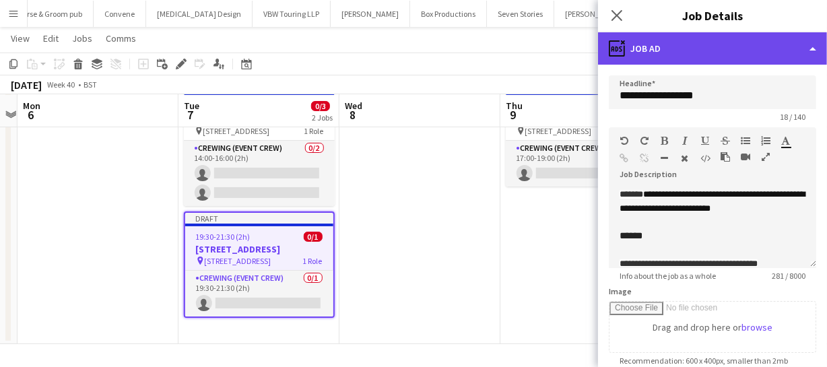
click at [701, 47] on div "ads-window Job Ad" at bounding box center [712, 48] width 229 height 32
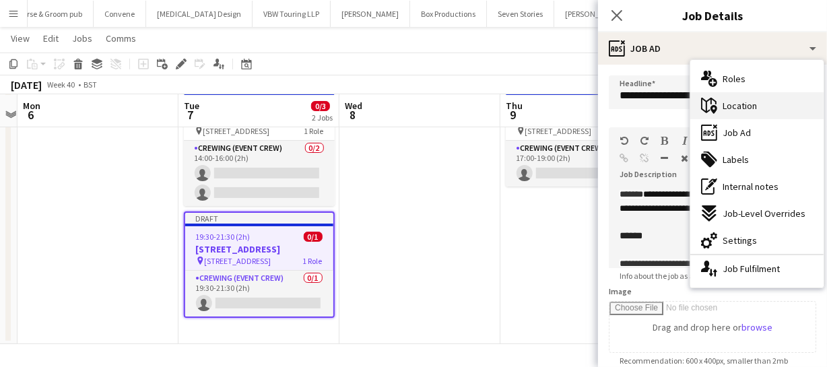
click at [748, 111] on span "Location" at bounding box center [740, 106] width 34 height 12
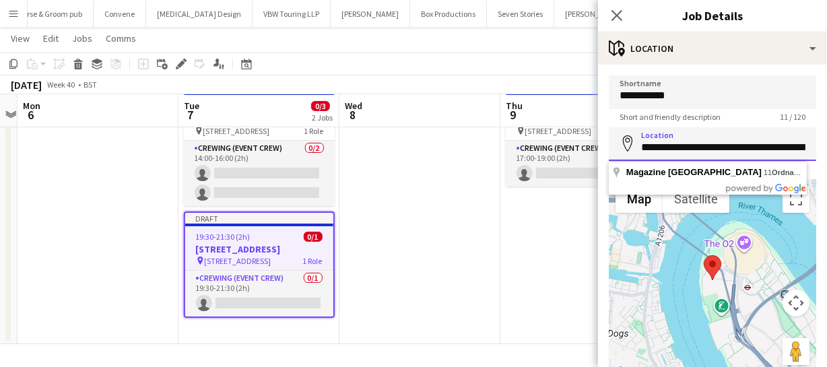
scroll to position [0, 108]
drag, startPoint x: 642, startPoint y: 145, endPoint x: 865, endPoint y: 144, distance: 222.9
click at [827, 144] on html "Menu Boards Boards Boards All jobs Status Workforce Workforce My Workforce Recr…" at bounding box center [413, 152] width 827 height 430
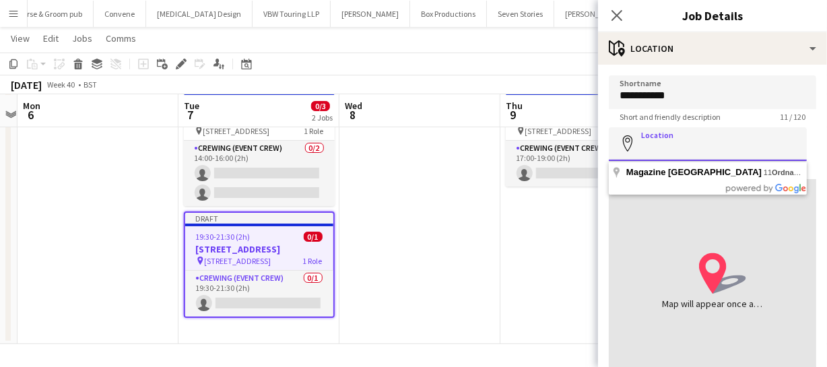
scroll to position [0, 0]
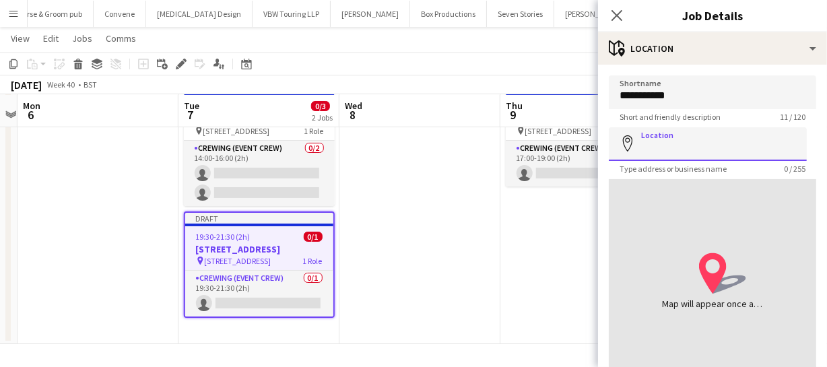
paste input "**********"
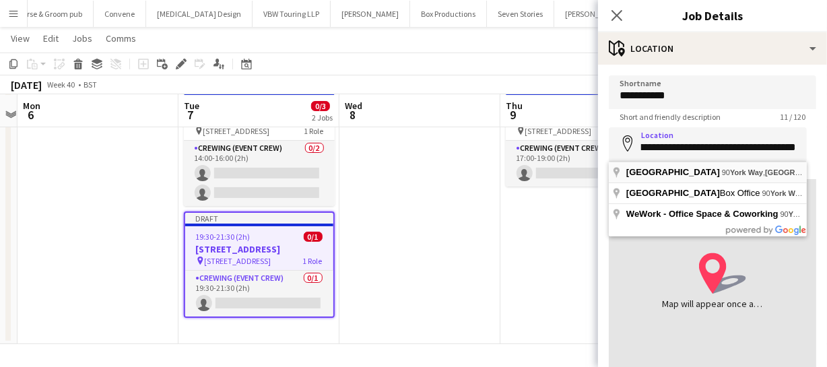
type input "**********"
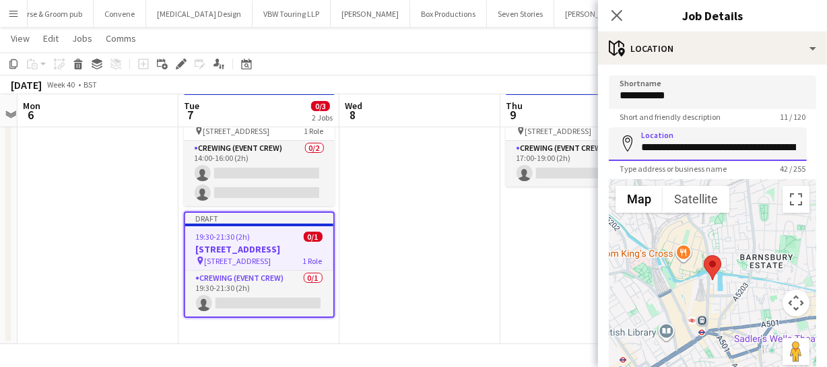
scroll to position [0, 40]
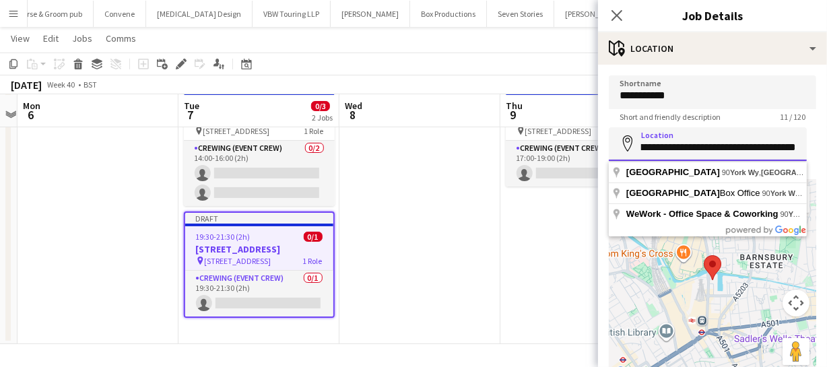
drag, startPoint x: 638, startPoint y: 147, endPoint x: 880, endPoint y: 134, distance: 242.8
click at [827, 134] on html "Menu Boards Boards Boards All jobs Status Workforce Workforce My Workforce Recr…" at bounding box center [413, 152] width 827 height 430
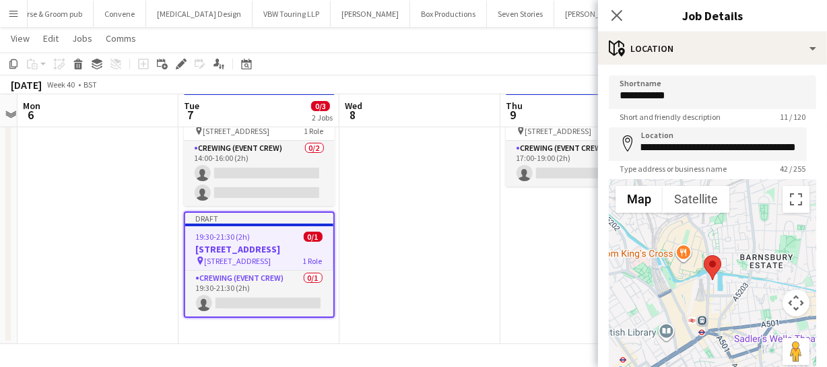
scroll to position [0, 0]
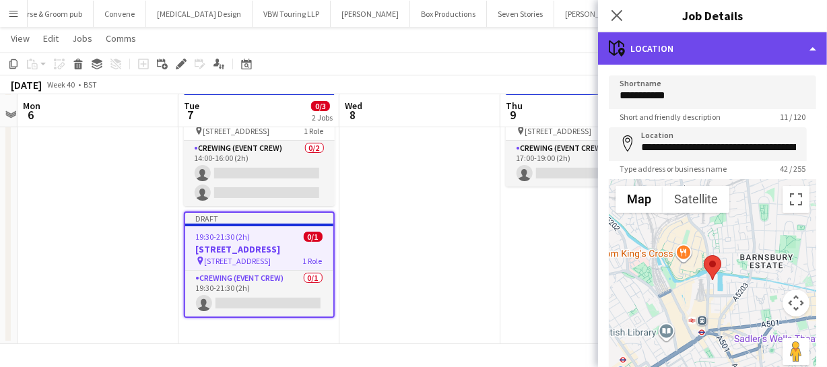
click at [744, 52] on div "maps-pin-1 Location" at bounding box center [712, 48] width 229 height 32
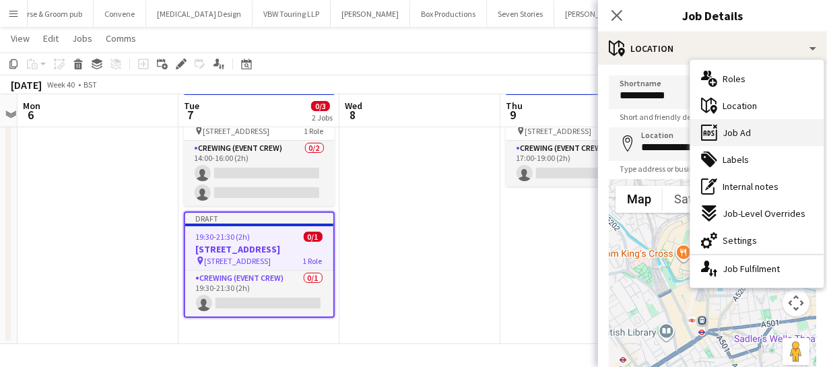
click at [753, 138] on div "ads-window Job Ad" at bounding box center [756, 132] width 133 height 27
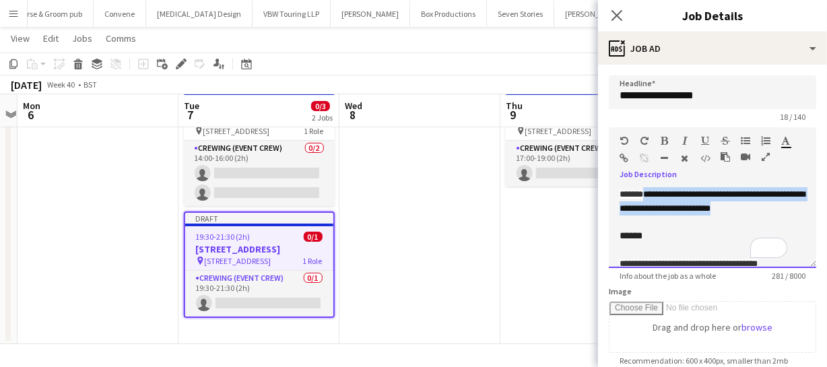
drag, startPoint x: 653, startPoint y: 194, endPoint x: 696, endPoint y: 218, distance: 49.5
click at [696, 218] on div "**********" at bounding box center [712, 227] width 207 height 81
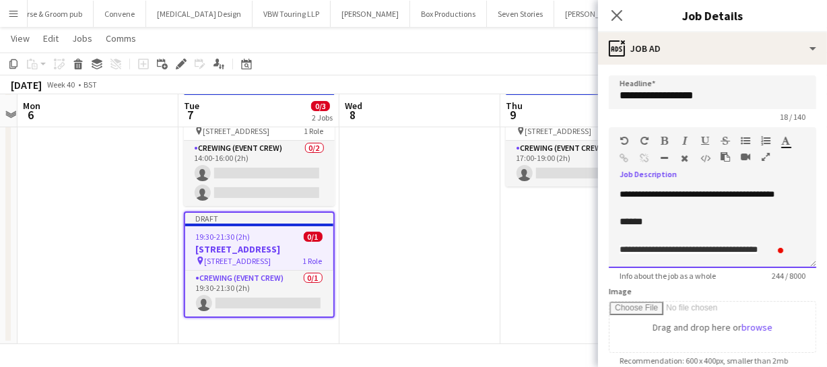
click at [651, 193] on span "**********" at bounding box center [697, 194] width 155 height 9
click at [645, 193] on span "**********" at bounding box center [697, 194] width 155 height 9
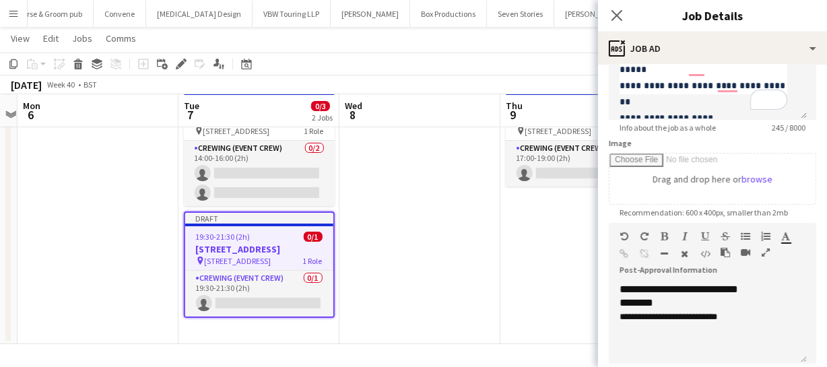
scroll to position [183, 0]
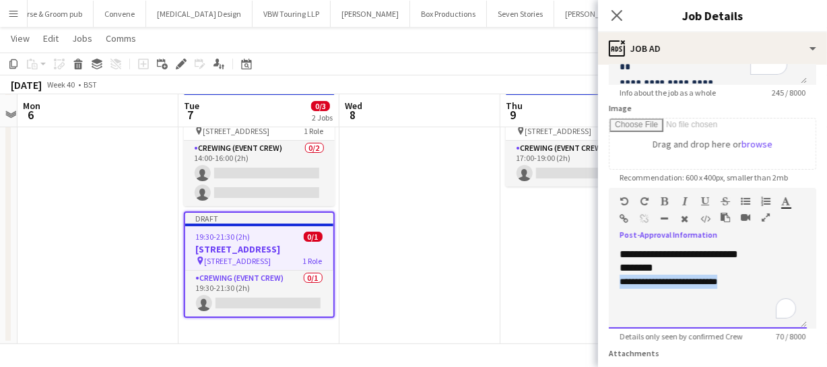
drag, startPoint x: 620, startPoint y: 280, endPoint x: 769, endPoint y: 278, distance: 148.9
click at [769, 278] on p "**********" at bounding box center [708, 282] width 176 height 14
paste div "To enrich screen reader interactions, please activate Accessibility in Grammarl…"
click at [620, 15] on icon "Close pop-in" at bounding box center [616, 15] width 13 height 13
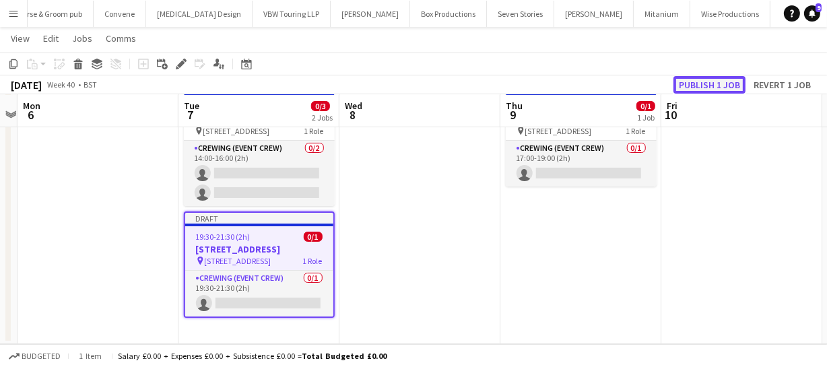
click at [717, 88] on button "Publish 1 job" at bounding box center [710, 85] width 72 height 18
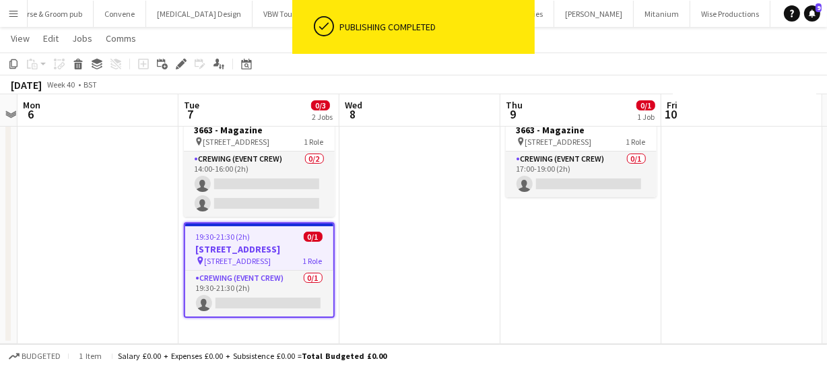
scroll to position [52, 0]
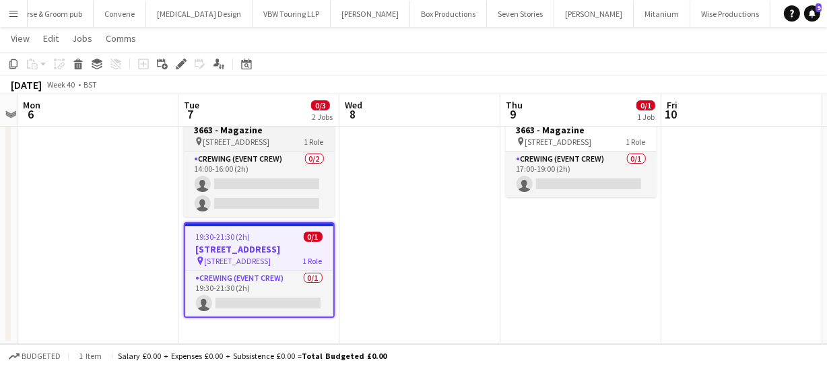
click at [236, 137] on span "11 Ordnance Crescent" at bounding box center [236, 142] width 67 height 10
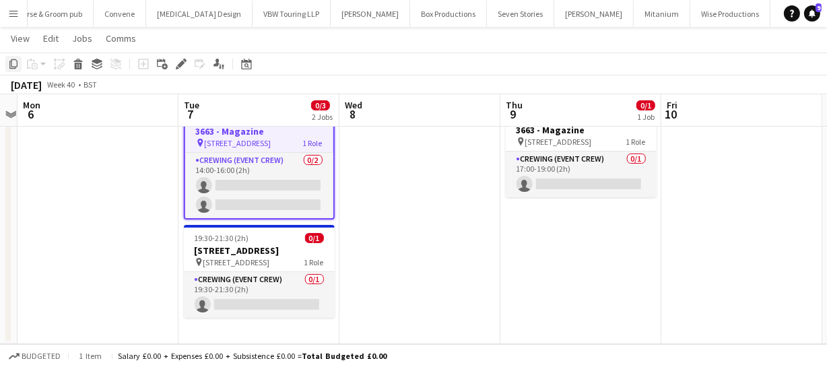
click at [8, 65] on icon "Copy" at bounding box center [13, 64] width 11 height 11
click at [391, 142] on app-date-cell at bounding box center [419, 221] width 161 height 245
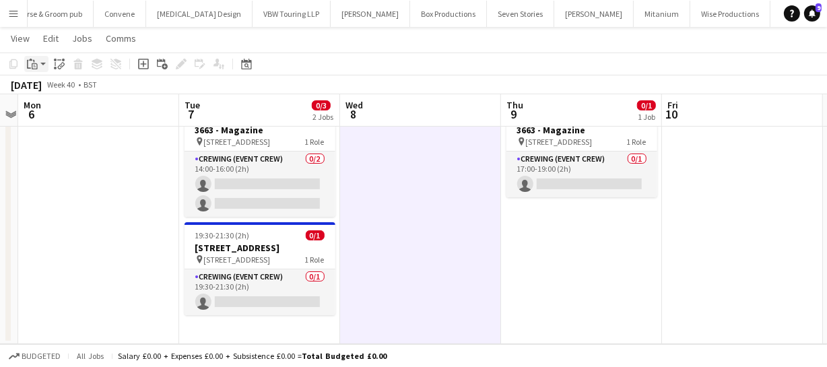
click at [28, 69] on icon "Paste" at bounding box center [32, 64] width 11 height 11
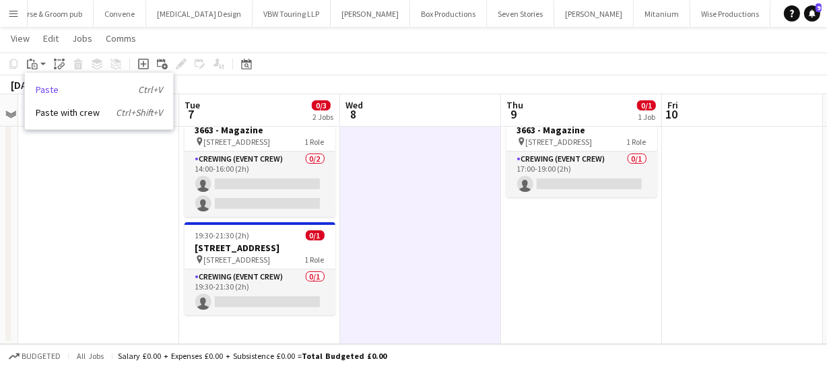
click at [42, 93] on link "Paste Ctrl+V" at bounding box center [99, 90] width 127 height 12
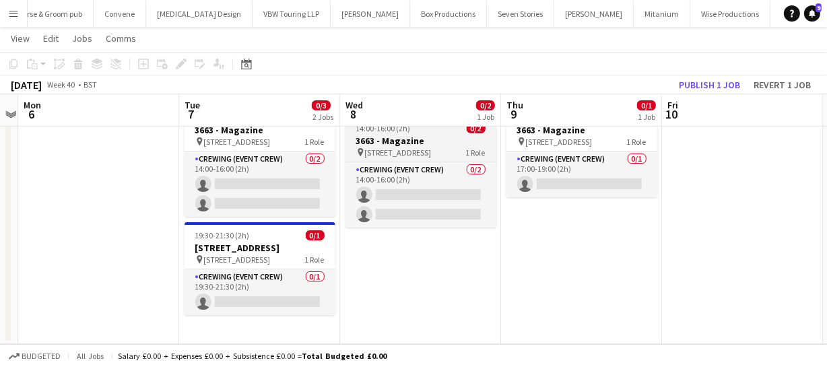
click at [364, 135] on h3 "3663 - Magazine" at bounding box center [421, 141] width 151 height 12
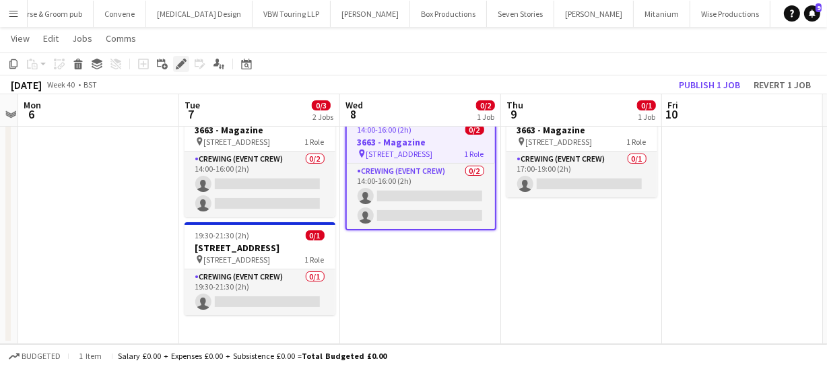
click at [176, 67] on icon at bounding box center [177, 67] width 3 height 3
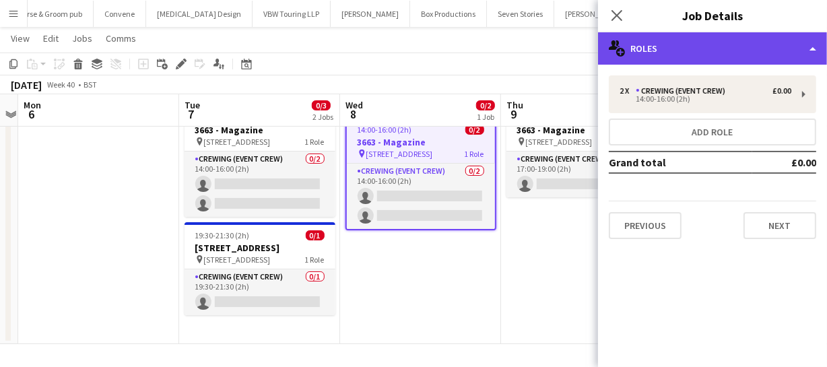
click at [704, 40] on div "multiple-users-add Roles" at bounding box center [712, 48] width 229 height 32
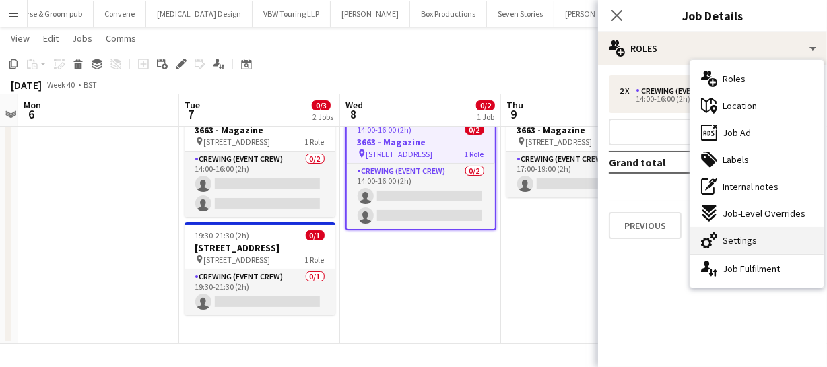
click at [744, 241] on span "Settings" at bounding box center [740, 240] width 34 height 12
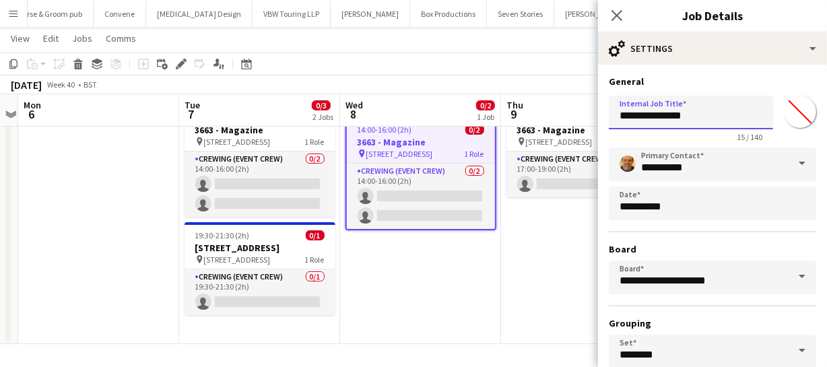
drag, startPoint x: 616, startPoint y: 117, endPoint x: 750, endPoint y: 128, distance: 133.8
click at [750, 128] on input "**********" at bounding box center [691, 113] width 164 height 34
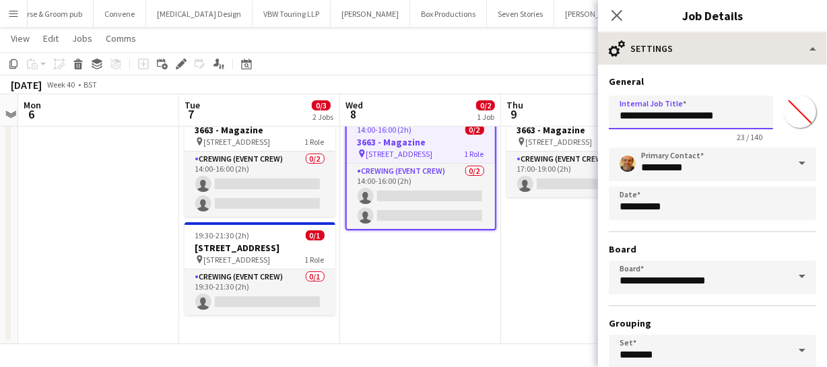
type input "**********"
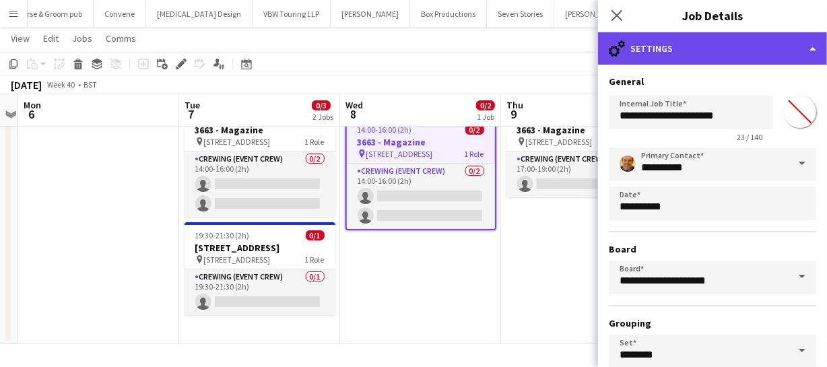
click at [708, 48] on div "cog-double-3 Settings" at bounding box center [712, 48] width 229 height 32
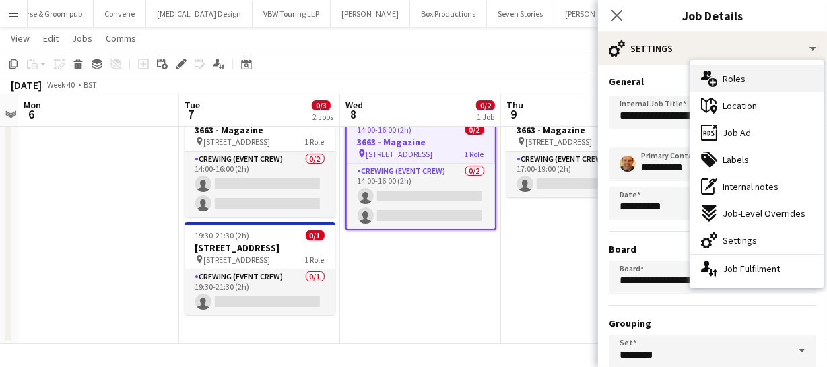
click at [742, 80] on span "Roles" at bounding box center [734, 79] width 23 height 12
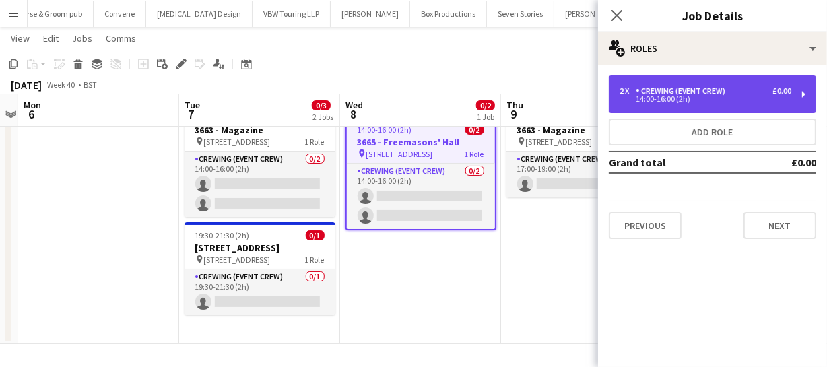
click at [698, 98] on div "14:00-16:00 (2h)" at bounding box center [706, 99] width 172 height 7
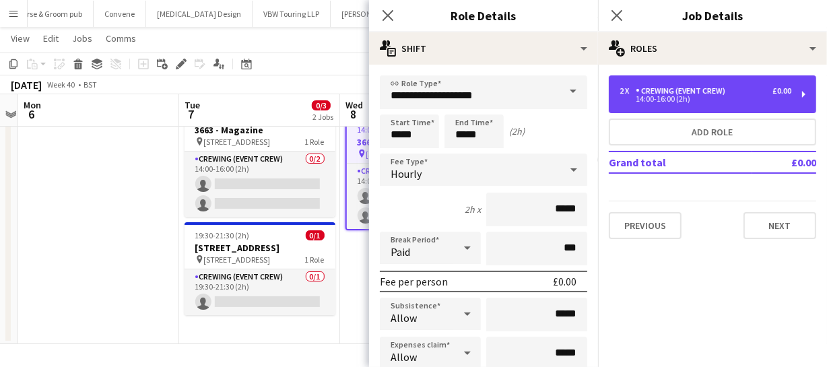
scroll to position [61, 0]
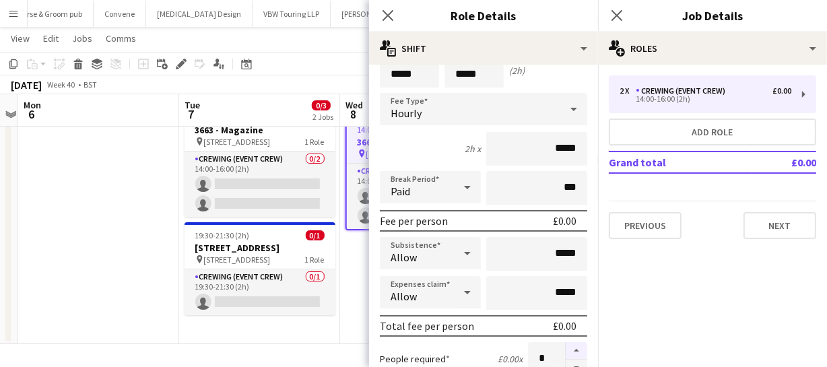
click at [566, 348] on button "button" at bounding box center [577, 351] width 22 height 18
type input "*"
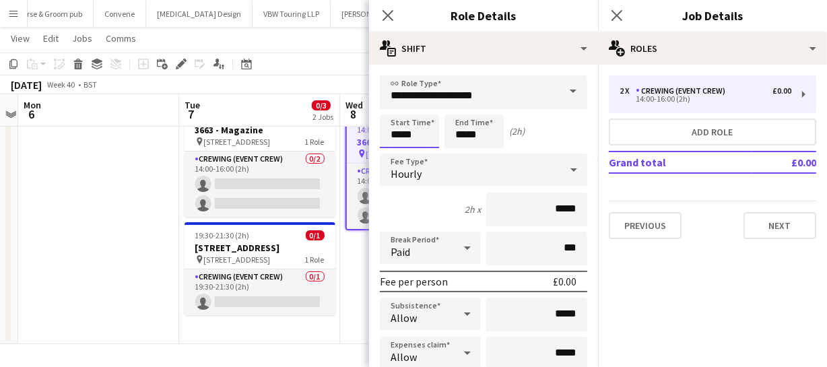
drag, startPoint x: 430, startPoint y: 133, endPoint x: 342, endPoint y: 131, distance: 88.2
click at [346, 131] on body "Menu Boards Boards Boards All jobs Status Workforce Workforce My Workforce Recr…" at bounding box center [413, 157] width 827 height 419
type input "*****"
drag, startPoint x: 453, startPoint y: 136, endPoint x: 507, endPoint y: 135, distance: 53.9
click at [507, 135] on div "Start Time ***** End Time ***** (19h)" at bounding box center [483, 131] width 207 height 34
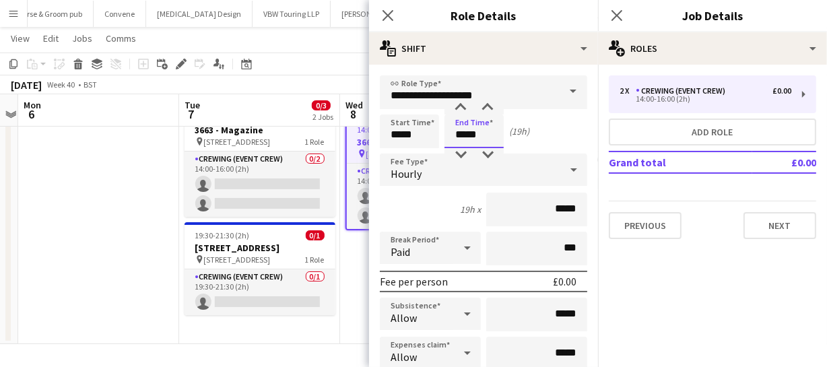
click at [461, 133] on input "*****" at bounding box center [474, 131] width 59 height 34
drag, startPoint x: 451, startPoint y: 131, endPoint x: 525, endPoint y: 133, distance: 74.1
click at [525, 133] on div "Start Time ***** End Time ***** (19h)" at bounding box center [483, 131] width 207 height 34
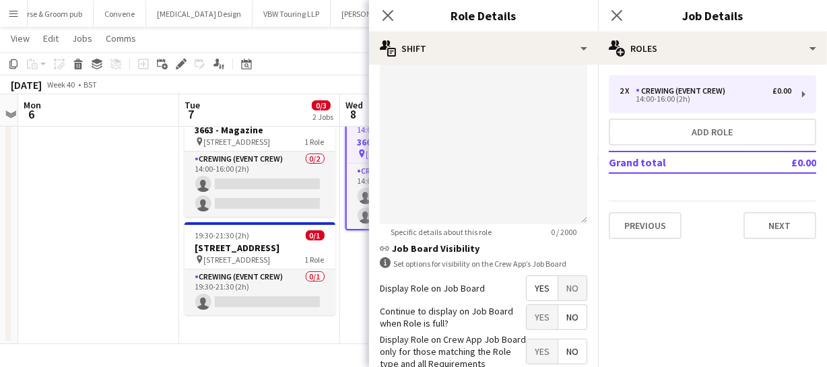
scroll to position [490, 0]
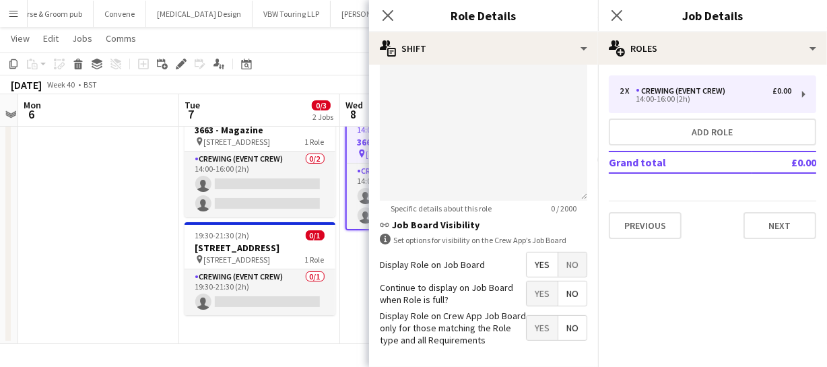
type input "*****"
click at [527, 260] on span "Yes" at bounding box center [542, 265] width 31 height 24
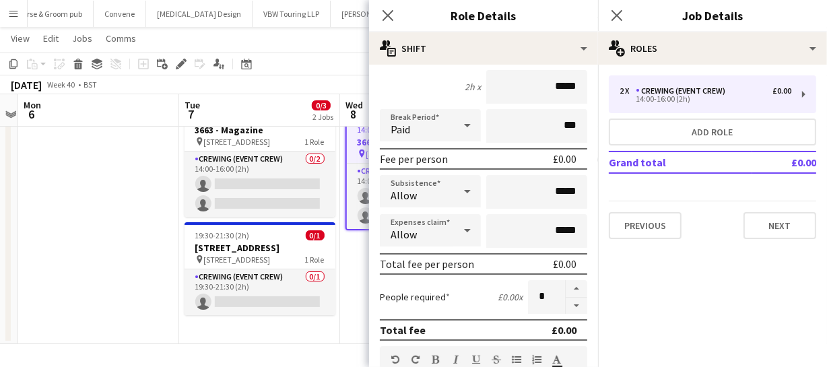
scroll to position [122, 0]
click at [391, 9] on icon "Close pop-in" at bounding box center [387, 15] width 13 height 13
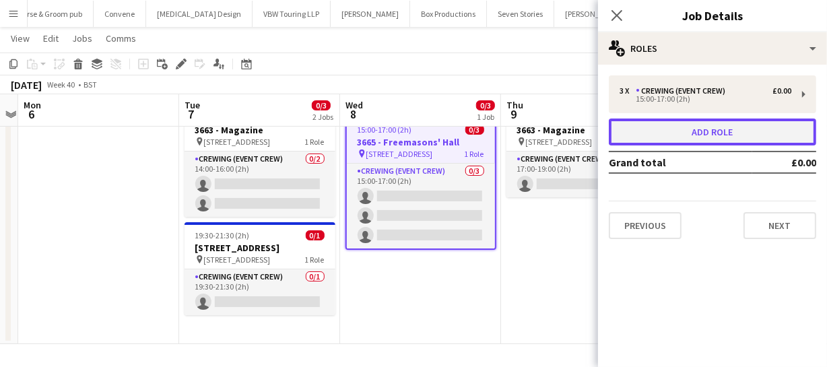
click at [667, 128] on button "Add role" at bounding box center [712, 132] width 207 height 27
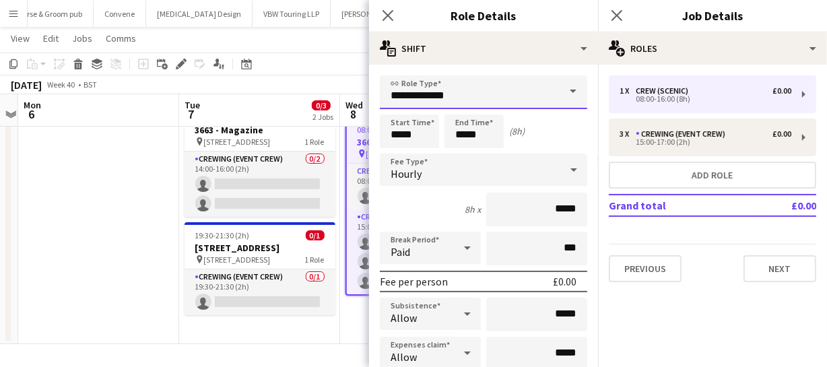
click at [524, 86] on input "**********" at bounding box center [483, 92] width 207 height 34
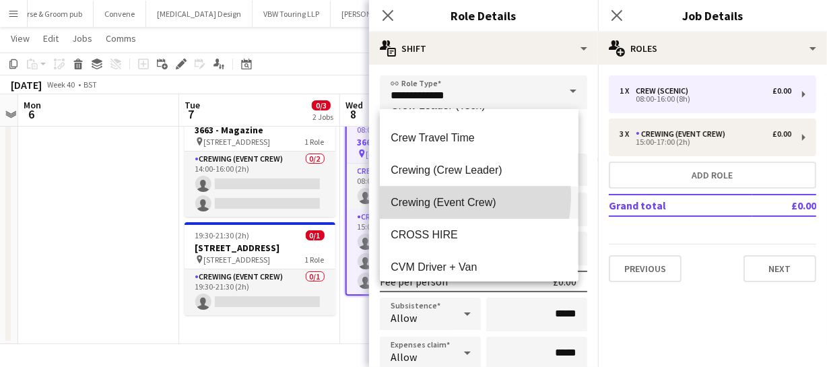
click at [445, 196] on span "Crewing (Event Crew)" at bounding box center [479, 202] width 176 height 13
type input "**********"
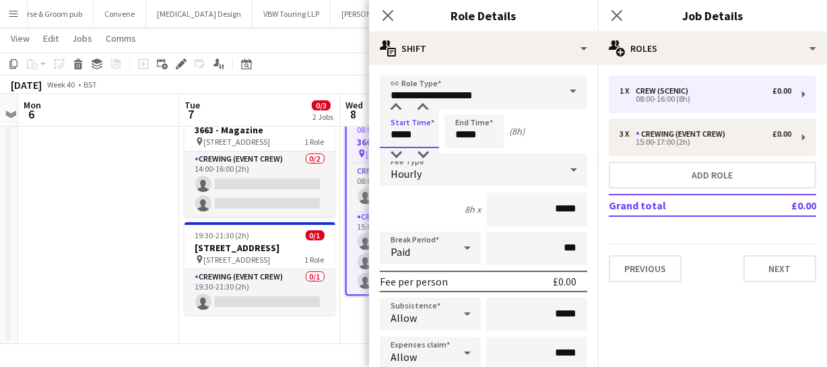
drag, startPoint x: 416, startPoint y: 132, endPoint x: 103, endPoint y: 112, distance: 313.8
click at [158, 120] on body "Menu Boards Boards Boards All jobs Status Workforce Workforce My Workforce Recr…" at bounding box center [413, 157] width 827 height 419
type input "*****"
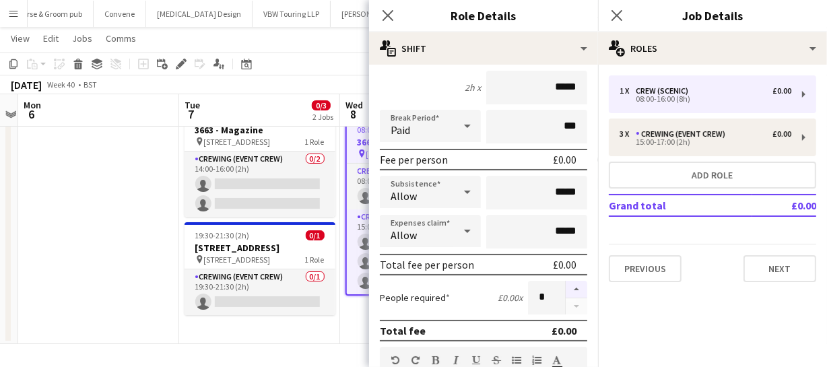
type input "*****"
click at [566, 295] on button "button" at bounding box center [577, 290] width 22 height 18
type input "*"
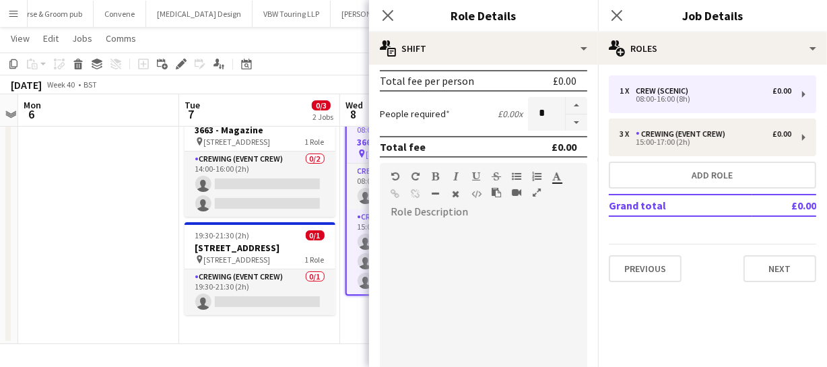
scroll to position [428, 0]
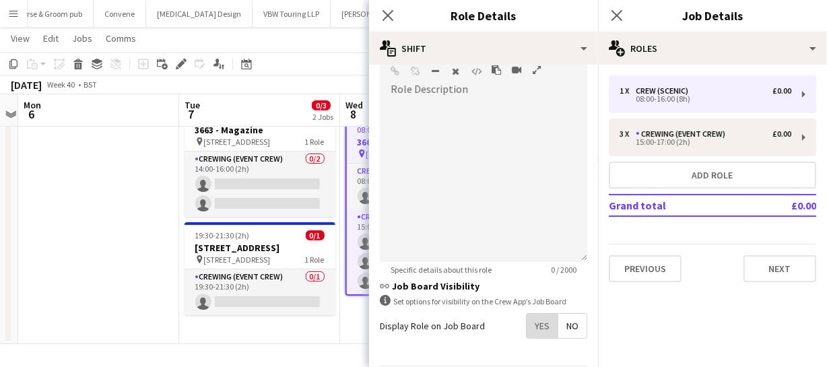
click at [533, 331] on span "Yes" at bounding box center [542, 326] width 31 height 24
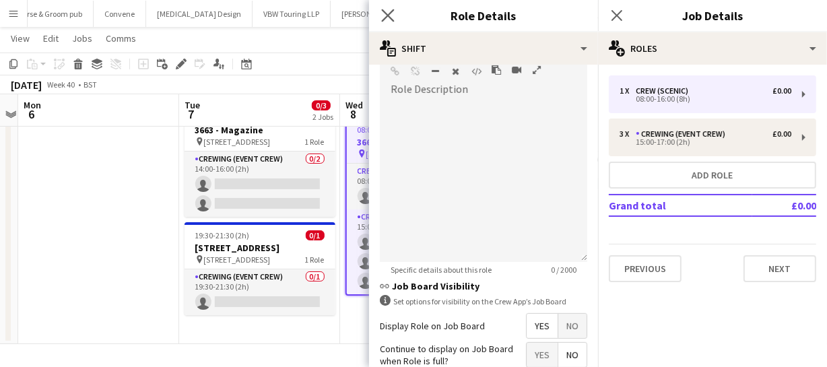
scroll to position [490, 0]
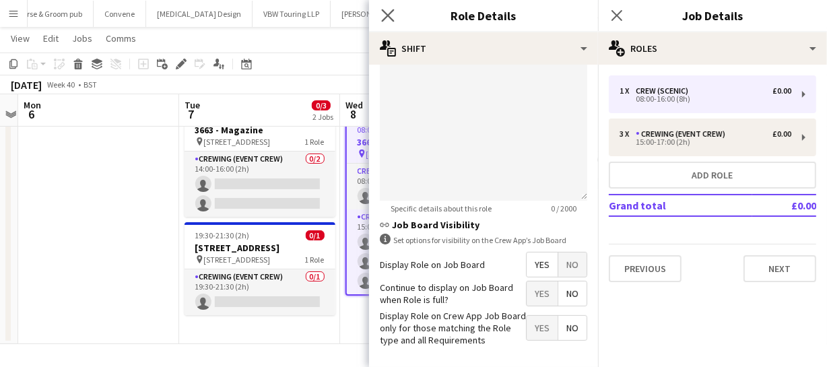
click at [391, 21] on icon "Close pop-in" at bounding box center [387, 15] width 13 height 13
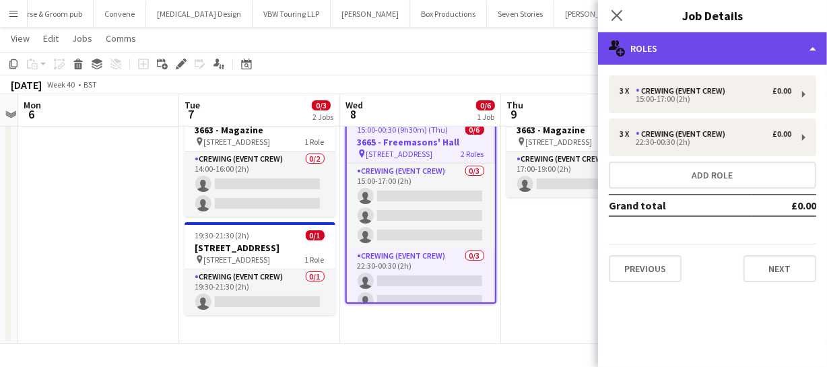
click at [708, 52] on div "multiple-users-add Roles" at bounding box center [712, 48] width 229 height 32
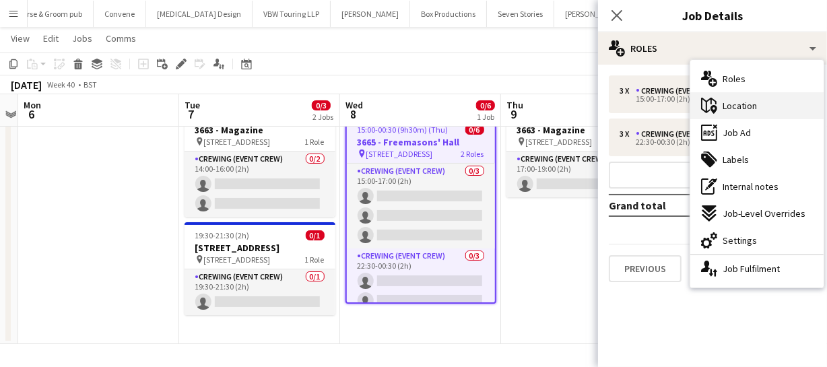
click at [750, 113] on div "maps-pin-1 Location" at bounding box center [756, 105] width 133 height 27
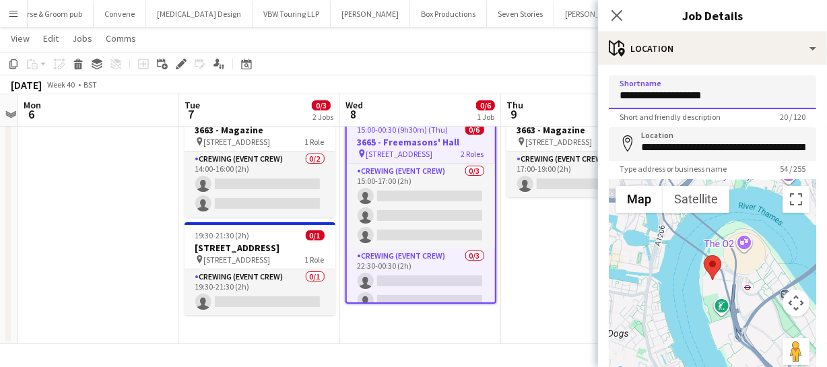
drag, startPoint x: 714, startPoint y: 97, endPoint x: 494, endPoint y: 94, distance: 219.6
click at [494, 94] on body "Menu Boards Boards Boards All jobs Status Workforce Workforce My Workforce Recr…" at bounding box center [413, 157] width 827 height 419
type input "**********"
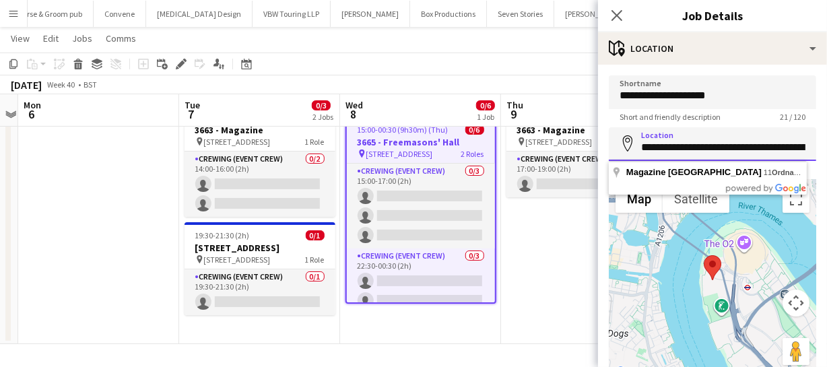
scroll to position [0, 108]
drag, startPoint x: 641, startPoint y: 145, endPoint x: 864, endPoint y: 146, distance: 223.6
click at [827, 146] on html "Menu Boards Boards Boards All jobs Status Workforce Workforce My Workforce Recr…" at bounding box center [413, 157] width 827 height 419
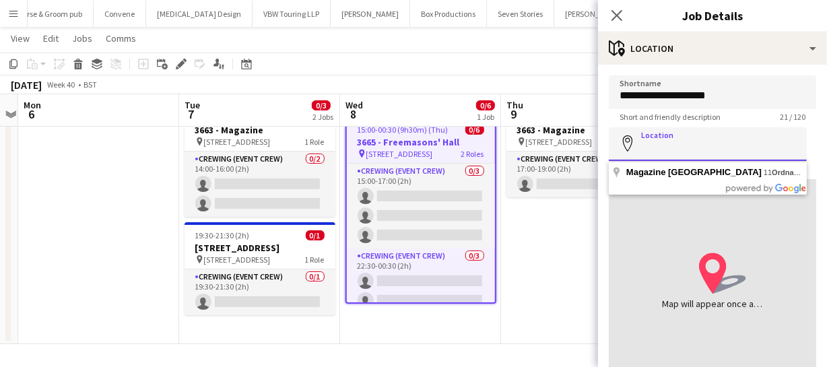
scroll to position [0, 0]
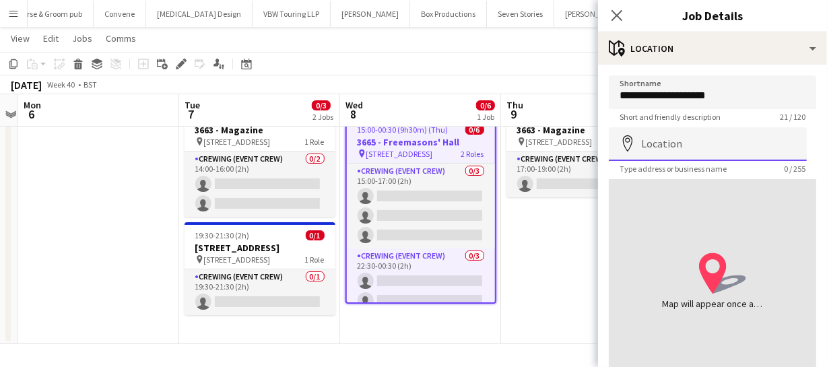
click at [647, 153] on input "Location" at bounding box center [708, 144] width 198 height 34
paste input "**********"
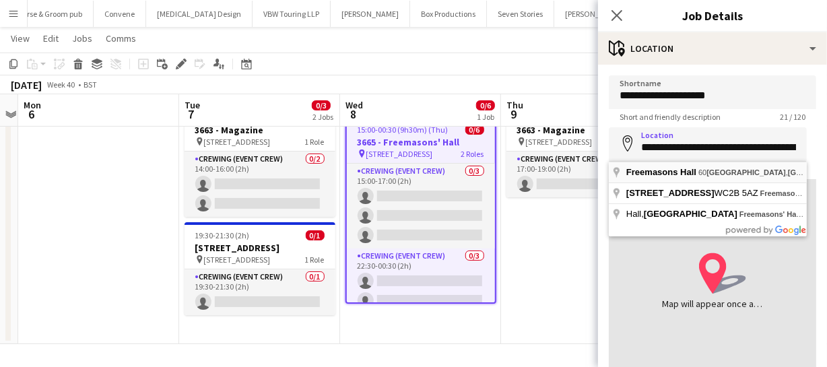
type input "**********"
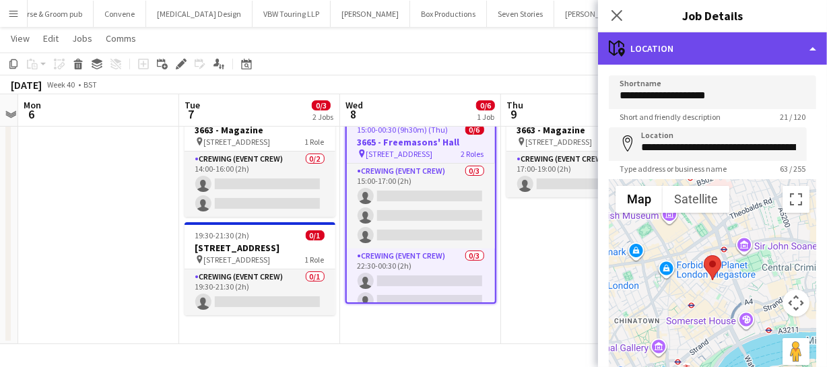
click at [700, 49] on div "maps-pin-1 Location" at bounding box center [712, 48] width 229 height 32
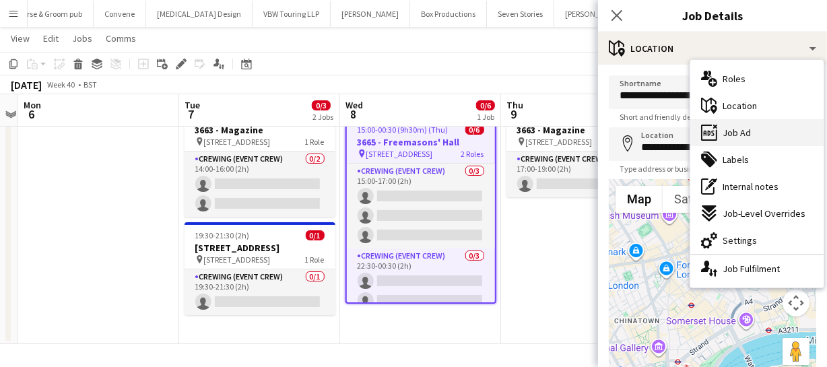
click at [737, 127] on span "Job Ad" at bounding box center [737, 133] width 28 height 12
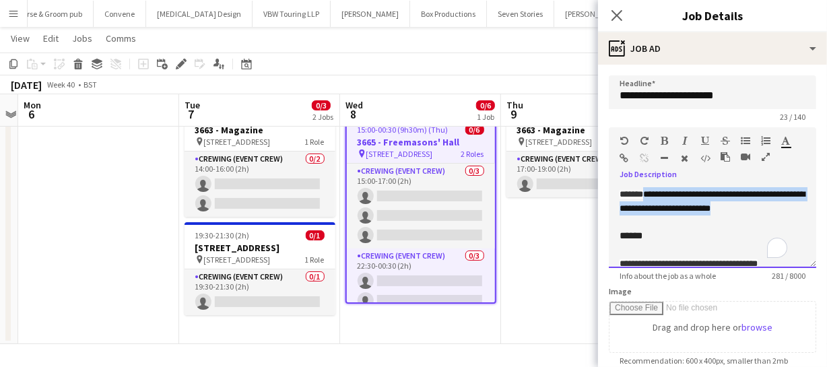
drag, startPoint x: 649, startPoint y: 194, endPoint x: 706, endPoint y: 226, distance: 64.8
click at [706, 226] on div "**********" at bounding box center [712, 227] width 207 height 81
paste div "To enrich screen reader interactions, please activate Accessibility in Grammarl…"
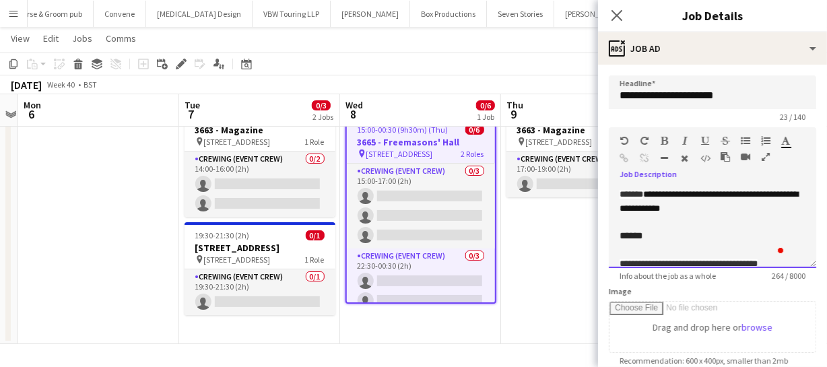
click at [622, 234] on span "******" at bounding box center [631, 235] width 23 height 9
click at [647, 238] on div "**********" at bounding box center [713, 298] width 186 height 139
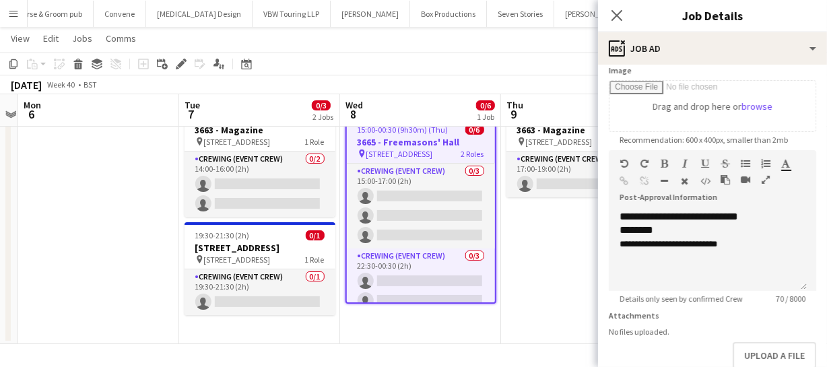
scroll to position [244, 0]
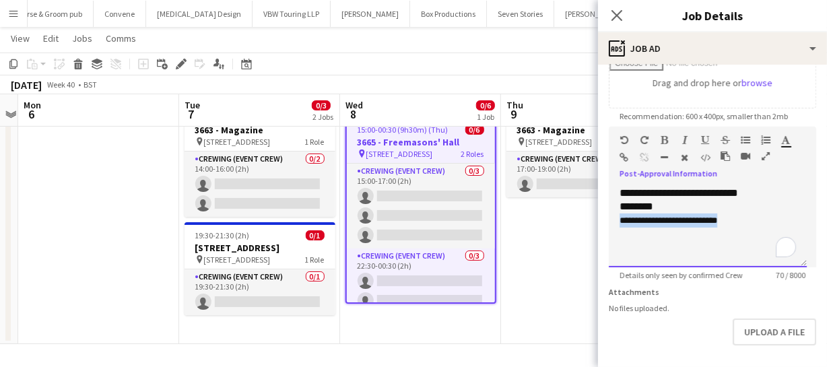
drag, startPoint x: 617, startPoint y: 220, endPoint x: 761, endPoint y: 226, distance: 144.3
click at [761, 226] on div "**********" at bounding box center [708, 227] width 198 height 81
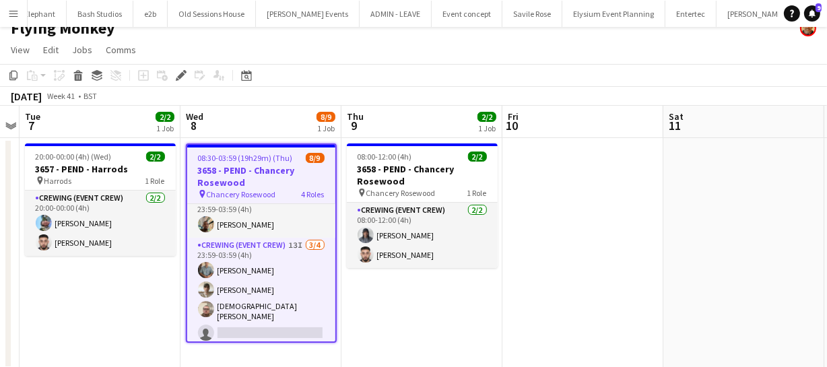
scroll to position [17, 0]
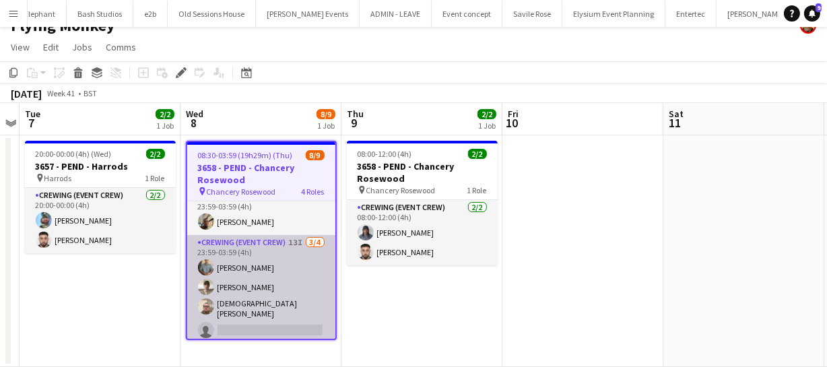
click at [254, 304] on app-card-role "Crewing (Event Crew) 13I [DATE] 23:59-03:59 (4h) [PERSON_NAME] [PERSON_NAME] [P…" at bounding box center [261, 289] width 148 height 108
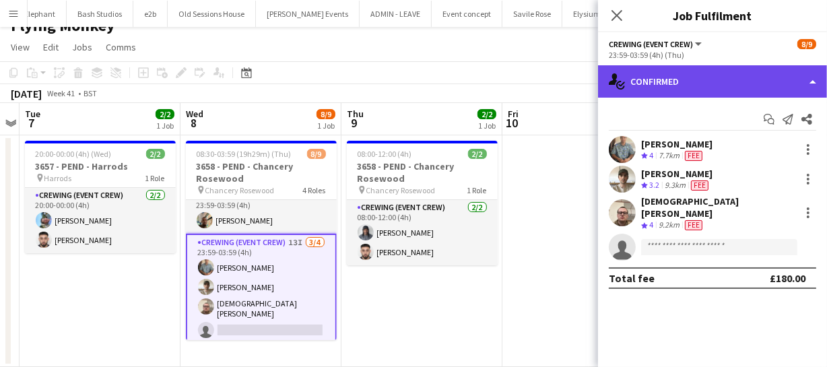
click at [724, 87] on div "single-neutral-actions-check-2 Confirmed" at bounding box center [712, 81] width 229 height 32
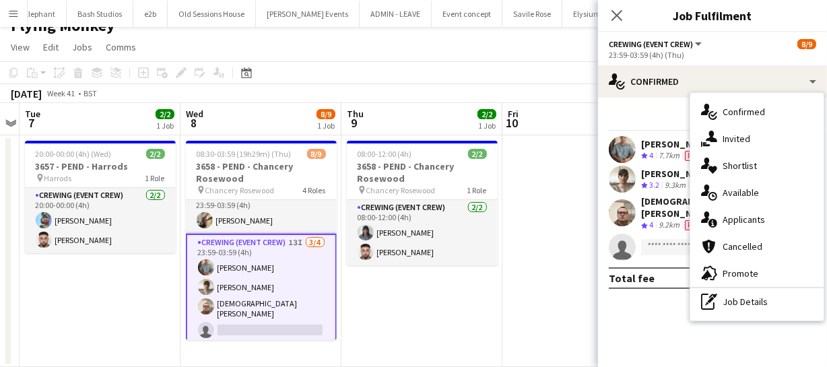
click at [732, 197] on span "Available" at bounding box center [741, 193] width 36 height 12
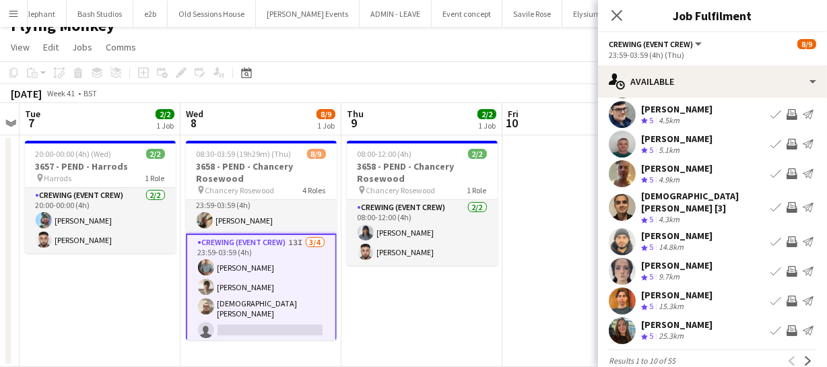
scroll to position [104, 0]
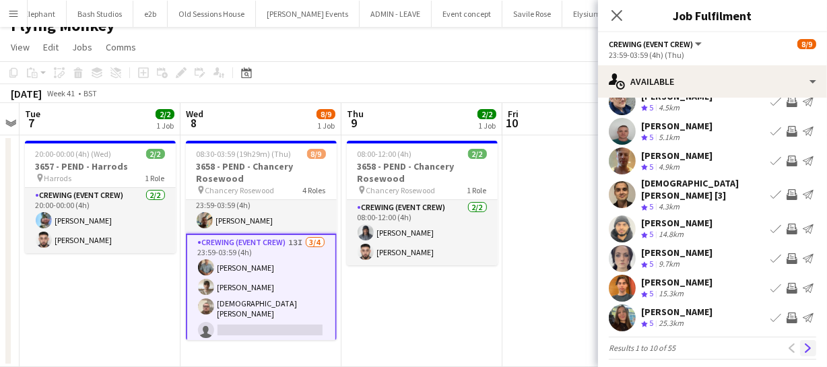
click at [800, 340] on button "Next" at bounding box center [808, 348] width 16 height 16
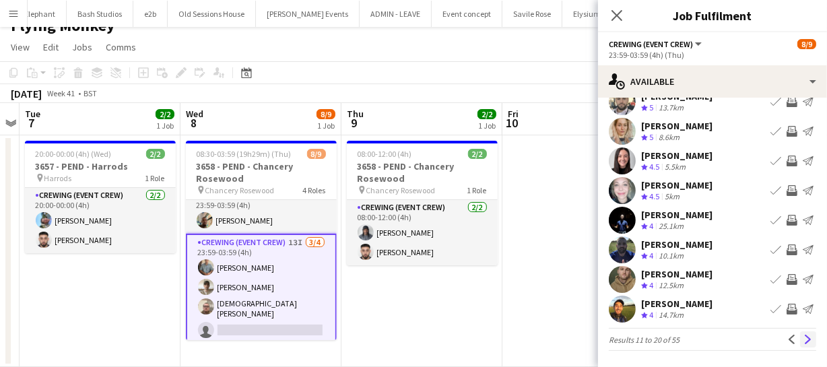
click at [800, 333] on button "Next" at bounding box center [808, 339] width 16 height 16
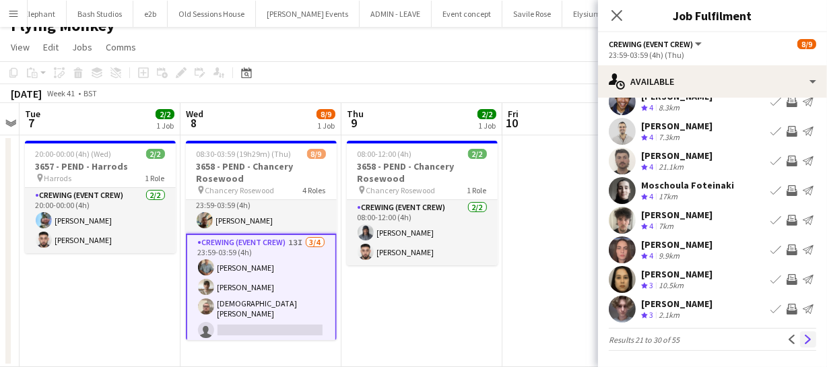
click at [803, 335] on app-icon "Next" at bounding box center [807, 339] width 9 height 9
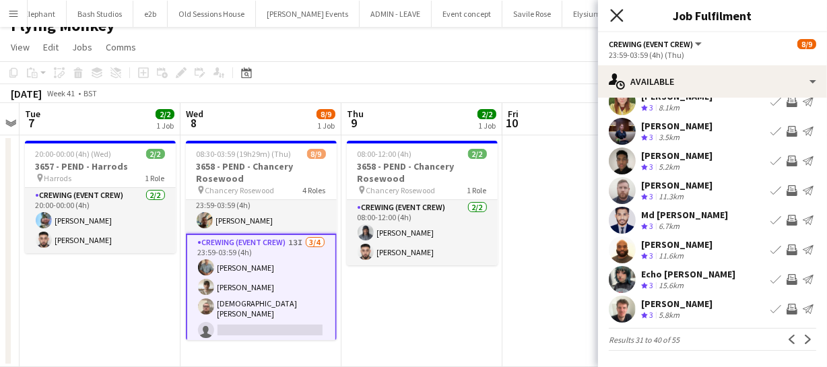
click at [617, 15] on icon at bounding box center [616, 15] width 13 height 13
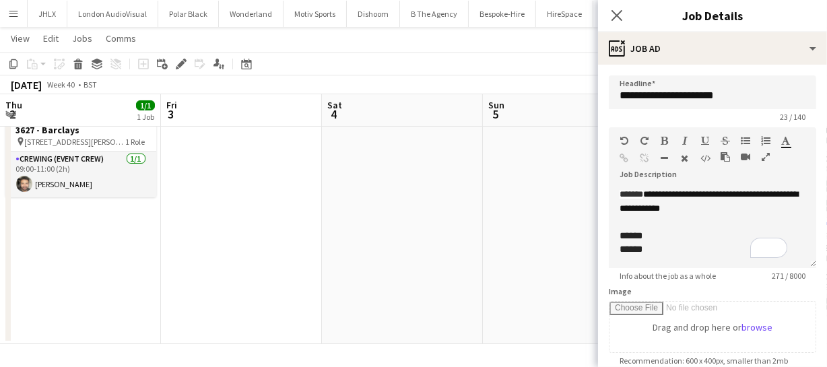
scroll to position [125, 0]
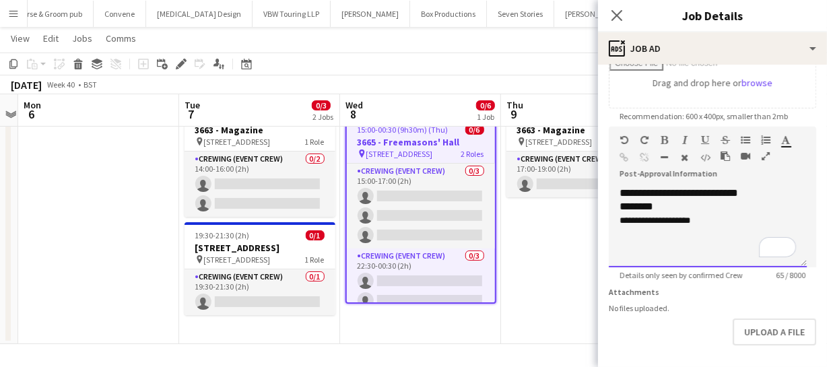
click at [704, 218] on p "**********" at bounding box center [708, 221] width 176 height 14
click at [704, 249] on p "**********" at bounding box center [708, 249] width 176 height 14
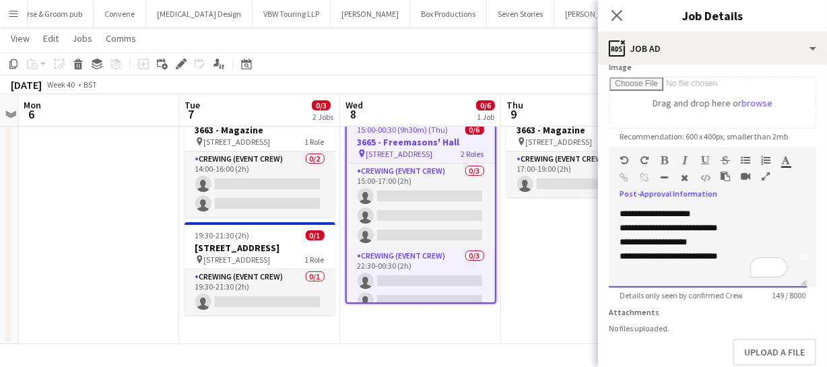
scroll to position [244, 0]
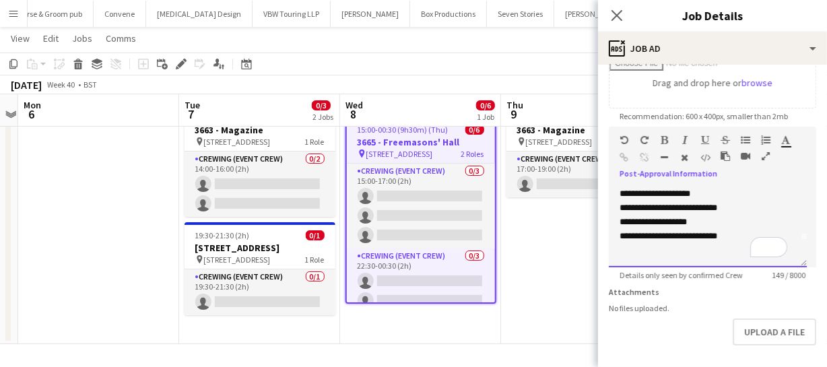
click at [717, 207] on span "**********" at bounding box center [669, 207] width 98 height 9
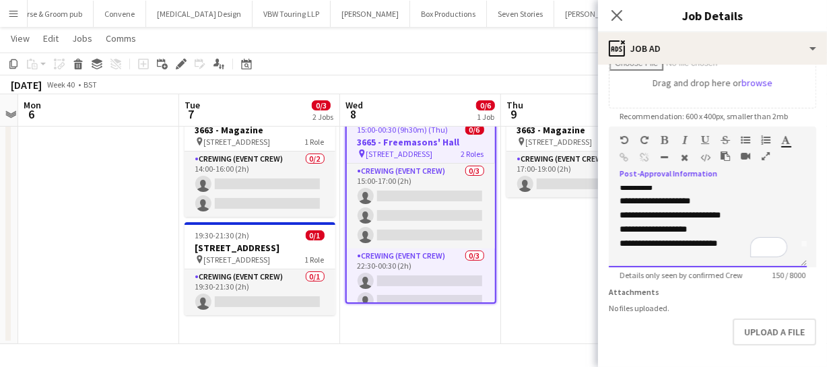
scroll to position [27, 0]
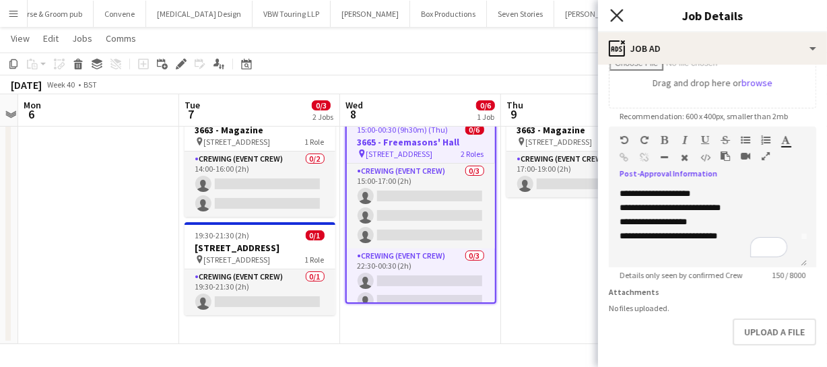
click at [623, 20] on icon at bounding box center [616, 15] width 13 height 13
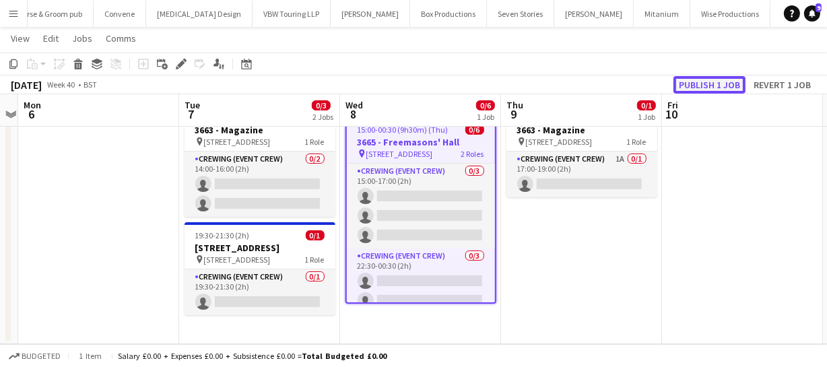
click at [693, 86] on button "Publish 1 job" at bounding box center [710, 85] width 72 height 18
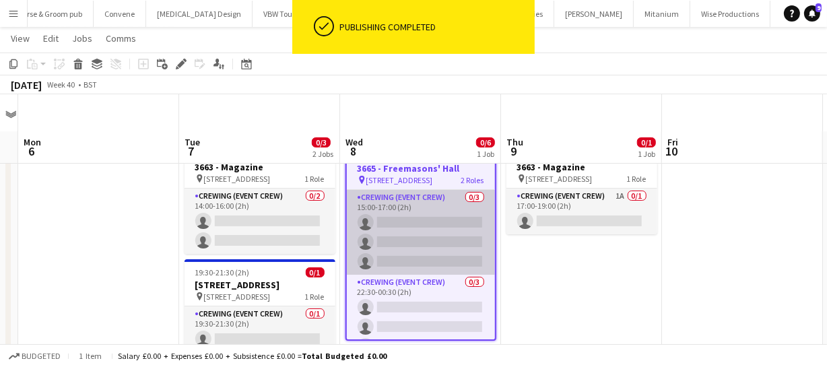
scroll to position [0, 0]
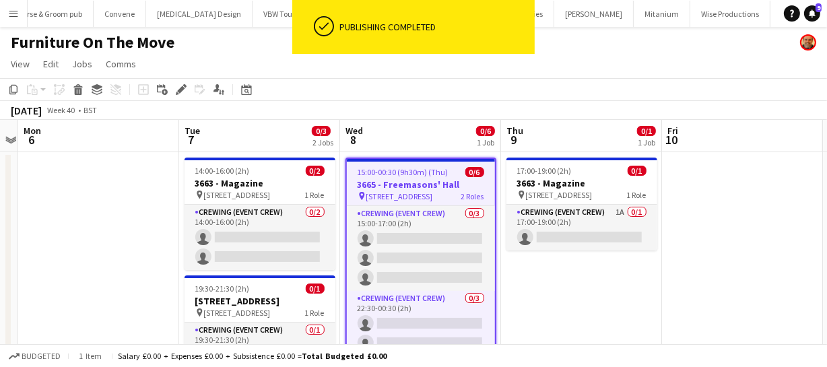
click at [424, 189] on h3 "3665 - Freemasons' Hall" at bounding box center [421, 184] width 148 height 12
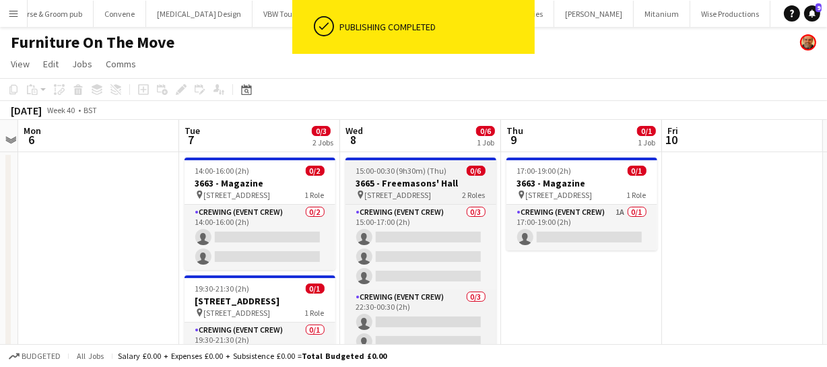
click at [424, 189] on h3 "3665 - Freemasons' Hall" at bounding box center [421, 183] width 151 height 12
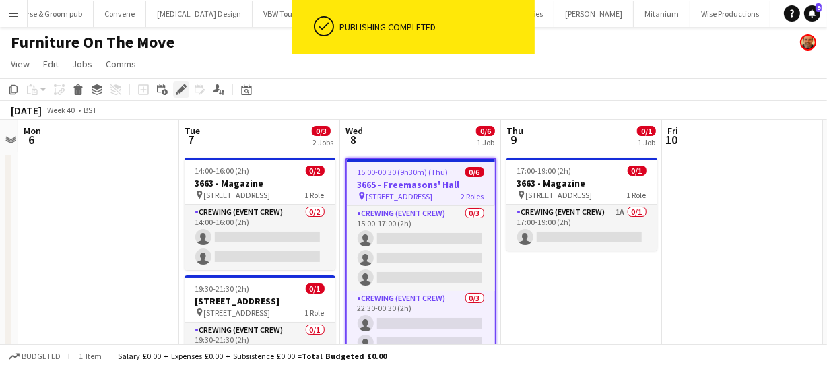
click at [173, 88] on div "Edit" at bounding box center [181, 89] width 16 height 16
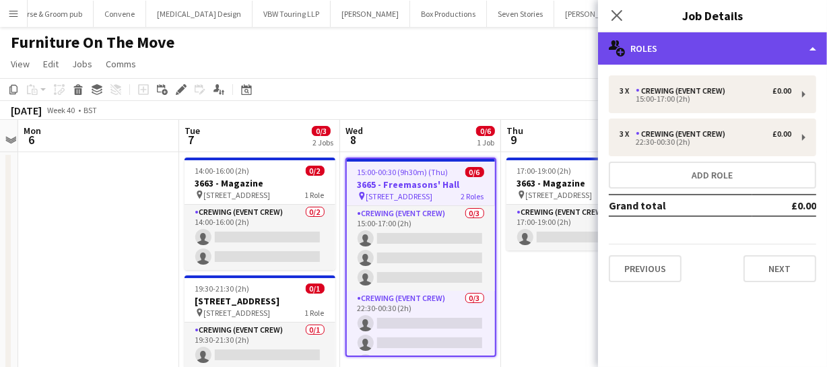
click at [707, 56] on div "multiple-users-add Roles" at bounding box center [712, 48] width 229 height 32
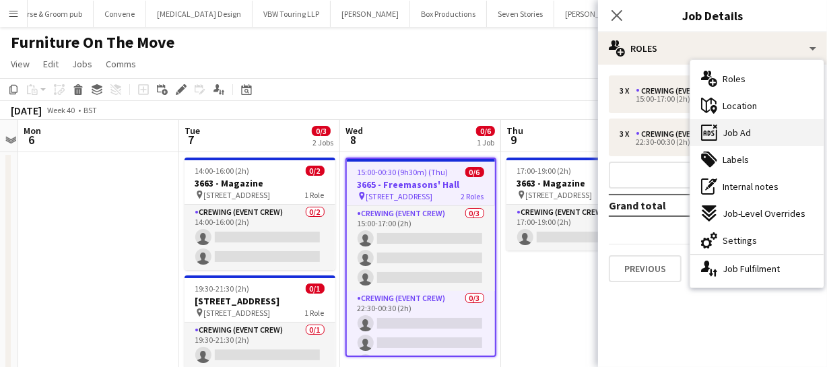
click at [749, 139] on div "ads-window Job Ad" at bounding box center [756, 132] width 133 height 27
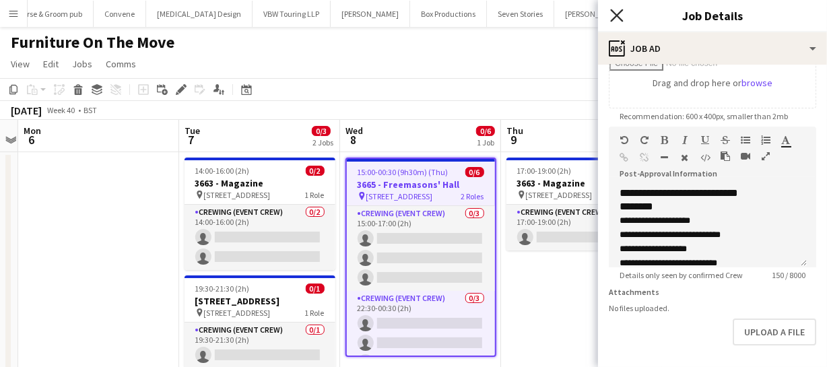
click at [618, 20] on icon "Close pop-in" at bounding box center [616, 15] width 13 height 13
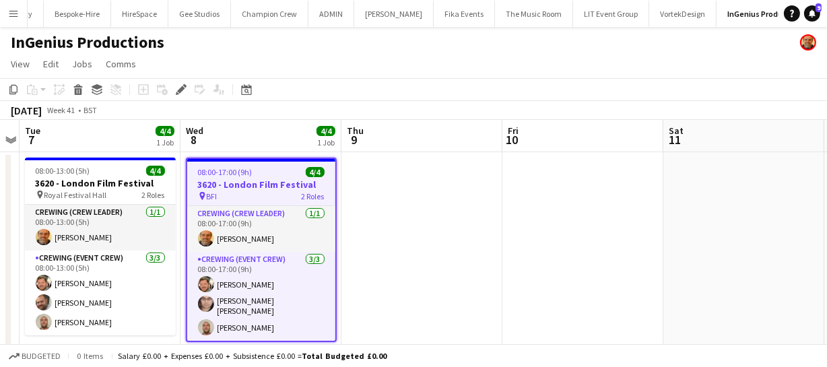
click at [276, 178] on h3 "3620 - London Film Festival" at bounding box center [261, 184] width 148 height 12
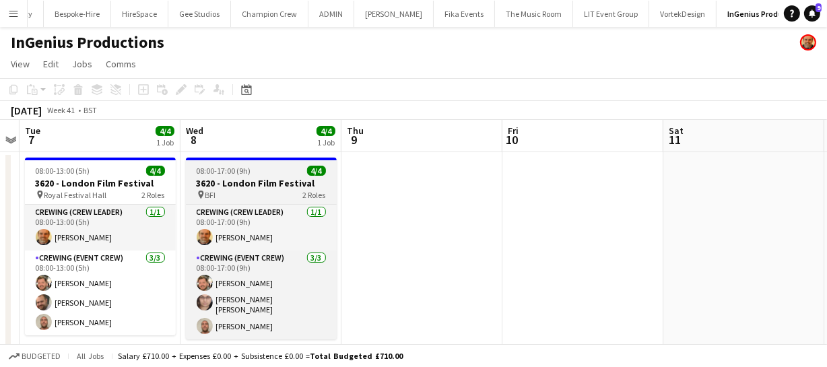
click at [276, 178] on h3 "3620 - London Film Festival" at bounding box center [261, 183] width 151 height 12
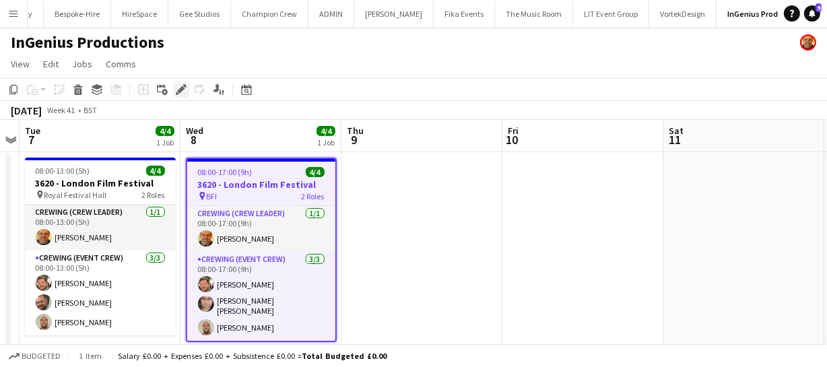
click at [181, 94] on icon "Edit" at bounding box center [181, 89] width 11 height 11
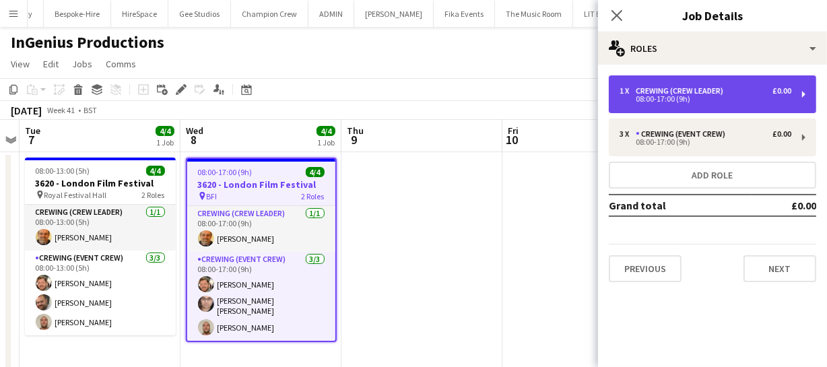
click at [661, 96] on div "08:00-17:00 (9h)" at bounding box center [706, 99] width 172 height 7
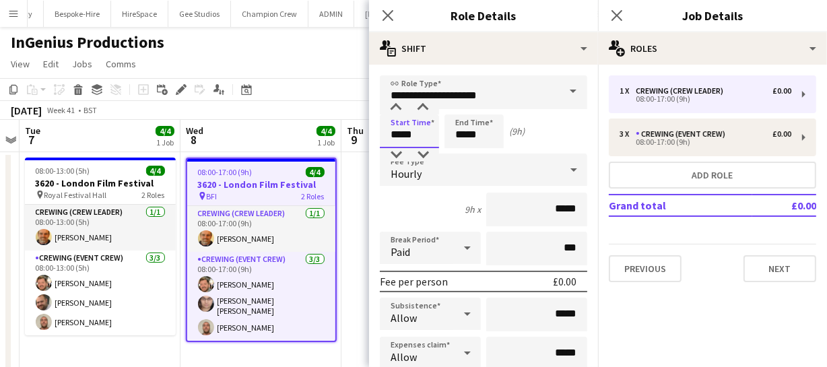
drag, startPoint x: 436, startPoint y: 133, endPoint x: 343, endPoint y: 133, distance: 92.3
click at [343, 133] on body "Menu Boards Boards Boards All jobs Status Workforce Workforce My Workforce Recr…" at bounding box center [413, 259] width 827 height 519
type input "*****"
click at [391, 9] on icon "Close pop-in" at bounding box center [387, 15] width 13 height 13
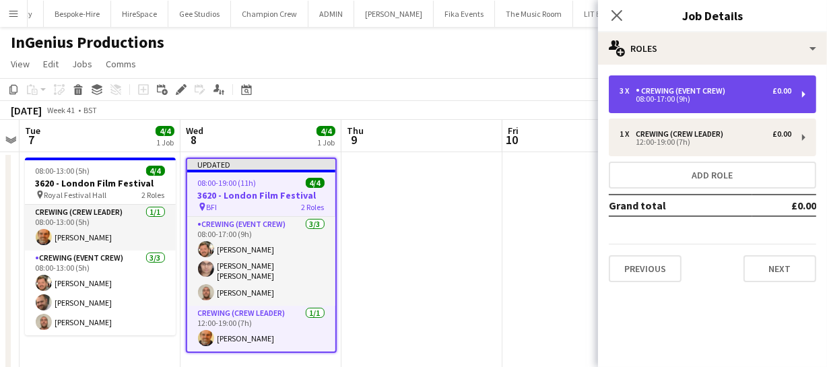
click at [682, 107] on div "3 x Crewing (Event Crew) £0.00 08:00-17:00 (9h)" at bounding box center [712, 94] width 207 height 38
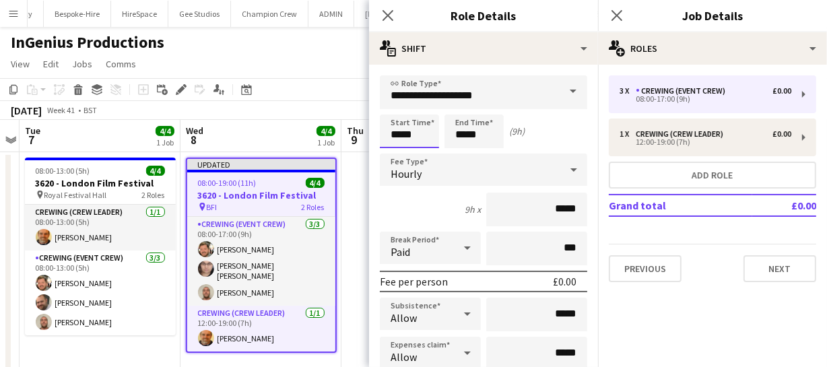
drag, startPoint x: 416, startPoint y: 134, endPoint x: 328, endPoint y: 137, distance: 87.6
click at [277, 141] on body "Menu Boards Boards Boards All jobs Status Workforce Workforce My Workforce Recr…" at bounding box center [413, 259] width 827 height 519
type input "*****"
drag, startPoint x: 485, startPoint y: 139, endPoint x: 360, endPoint y: 138, distance: 124.6
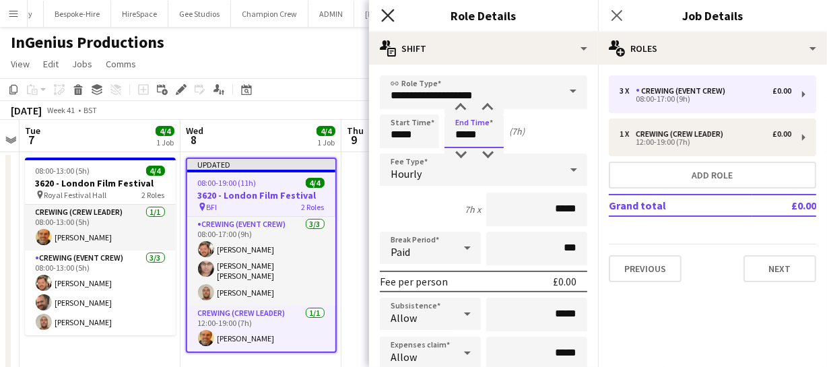
type input "*****"
click at [391, 18] on icon at bounding box center [387, 15] width 13 height 13
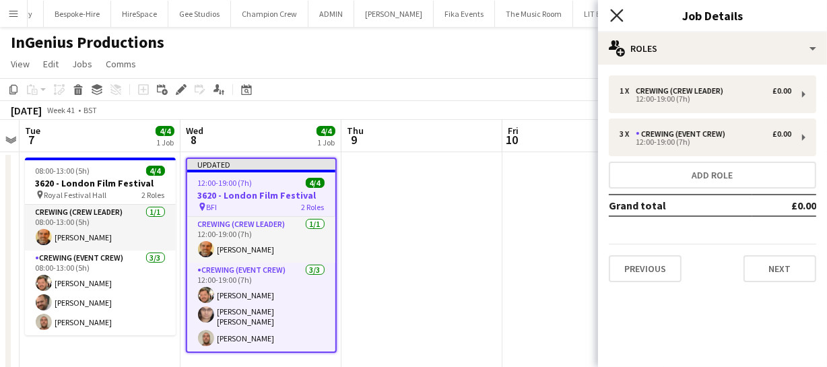
click at [614, 16] on icon "Close pop-in" at bounding box center [616, 15] width 13 height 13
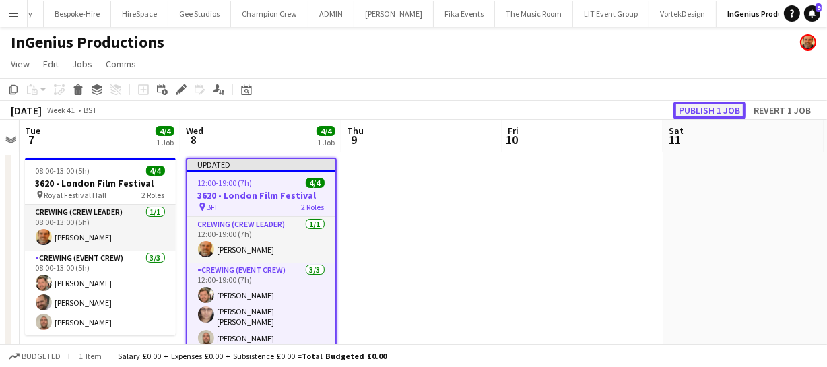
click at [689, 111] on button "Publish 1 job" at bounding box center [710, 111] width 72 height 18
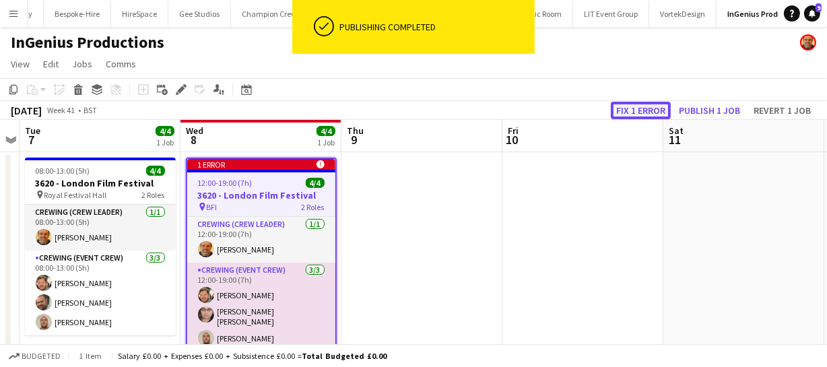
click at [652, 106] on button "Fix 1 error" at bounding box center [641, 111] width 60 height 18
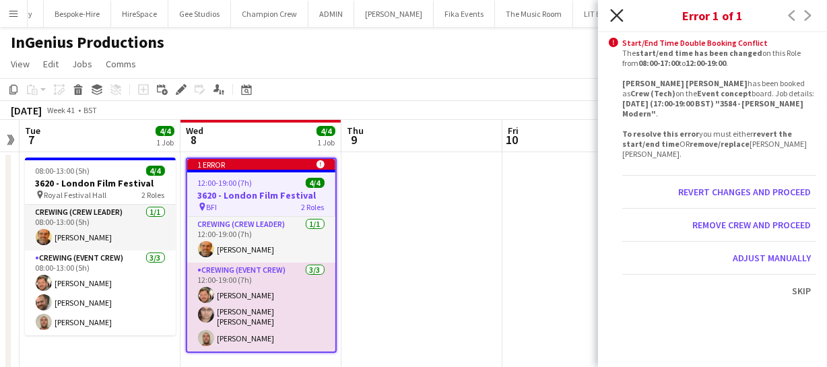
click at [612, 13] on icon "Close pop-in" at bounding box center [616, 15] width 13 height 13
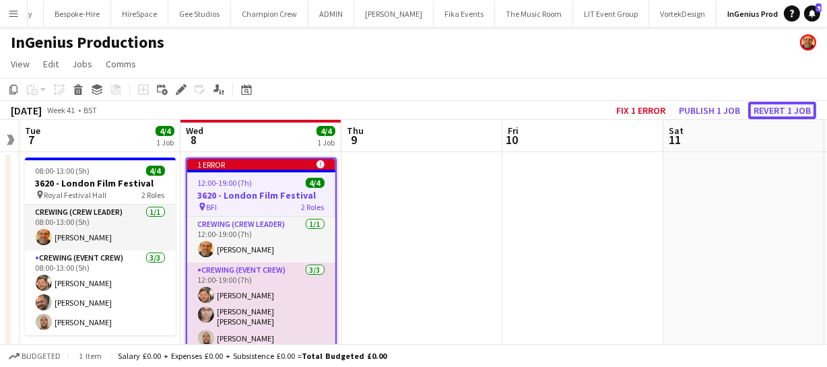
click at [759, 113] on button "Revert 1 job" at bounding box center [782, 111] width 68 height 18
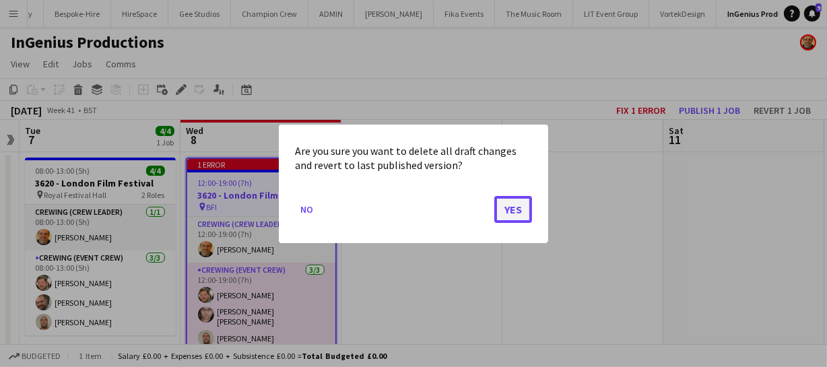
click at [513, 209] on button "Yes" at bounding box center [513, 208] width 38 height 27
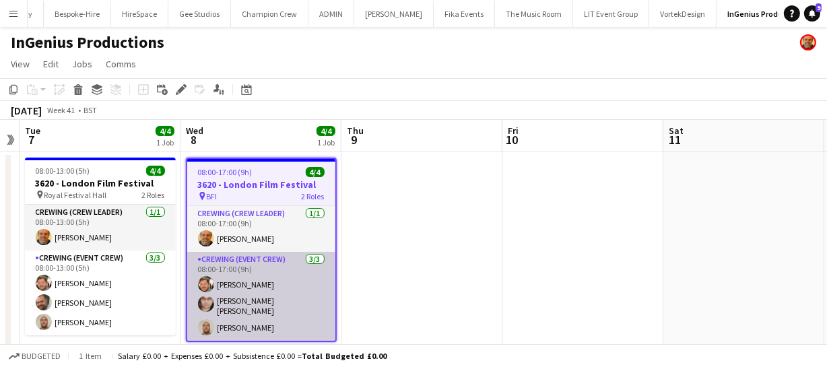
click at [205, 304] on app-user-avatar at bounding box center [206, 304] width 16 height 16
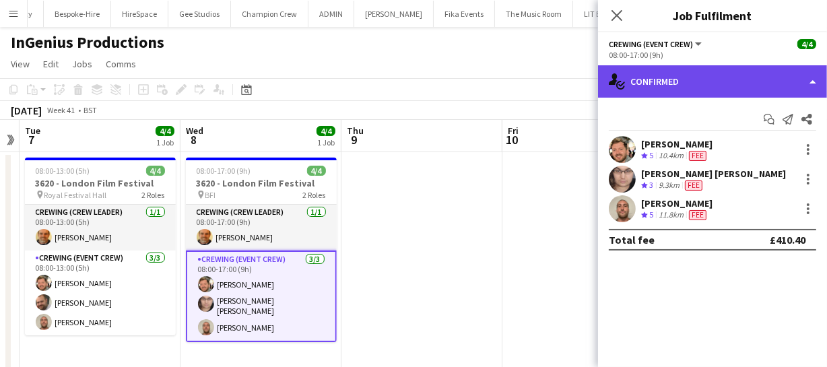
click at [715, 80] on div "single-neutral-actions-check-2 Confirmed" at bounding box center [712, 81] width 229 height 32
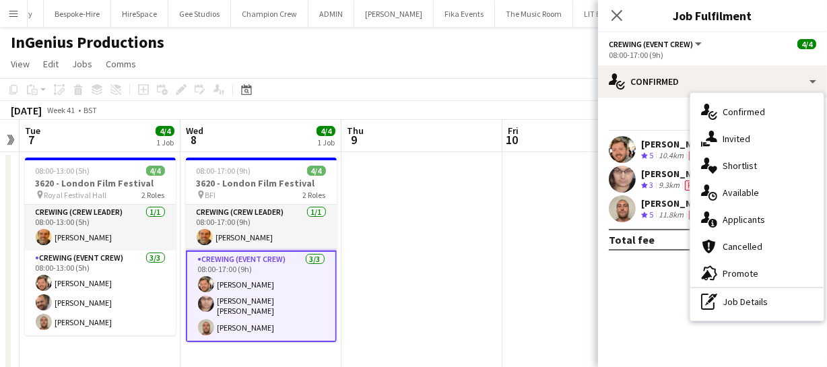
click at [618, 182] on app-user-avatar at bounding box center [622, 179] width 27 height 27
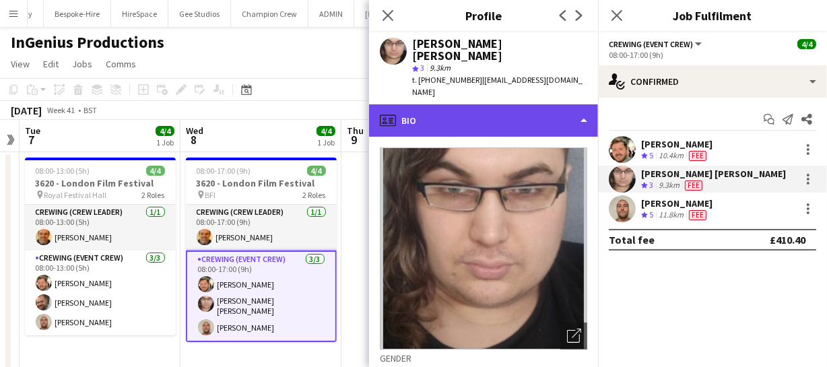
click at [482, 104] on div "profile Bio" at bounding box center [483, 120] width 229 height 32
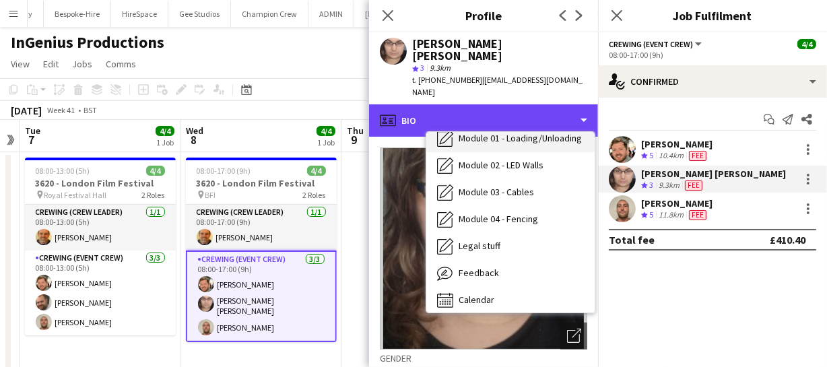
scroll to position [288, 0]
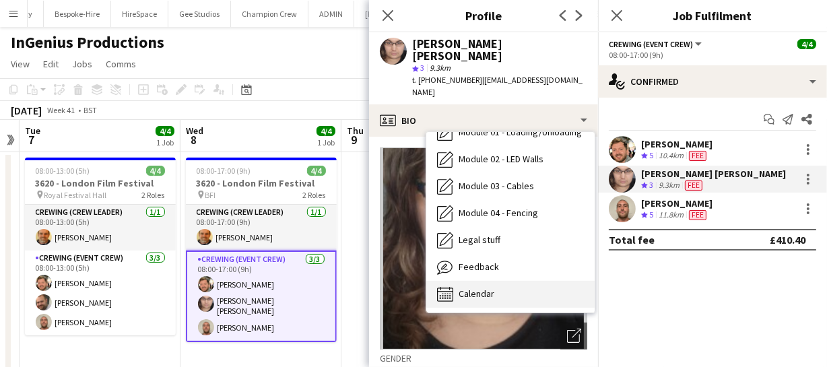
click at [486, 288] on span "Calendar" at bounding box center [477, 294] width 36 height 12
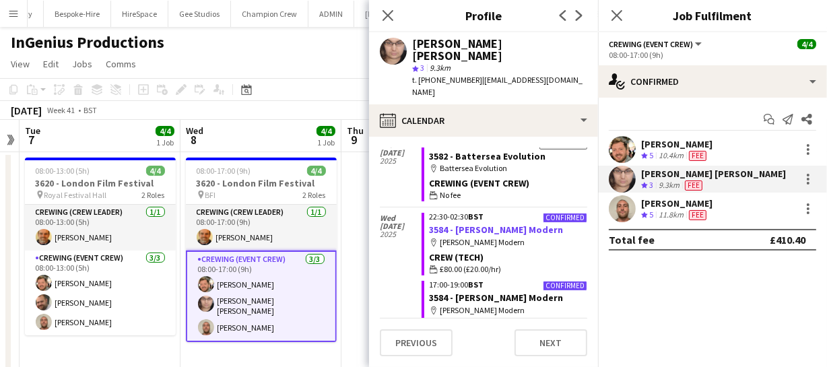
scroll to position [1592, 0]
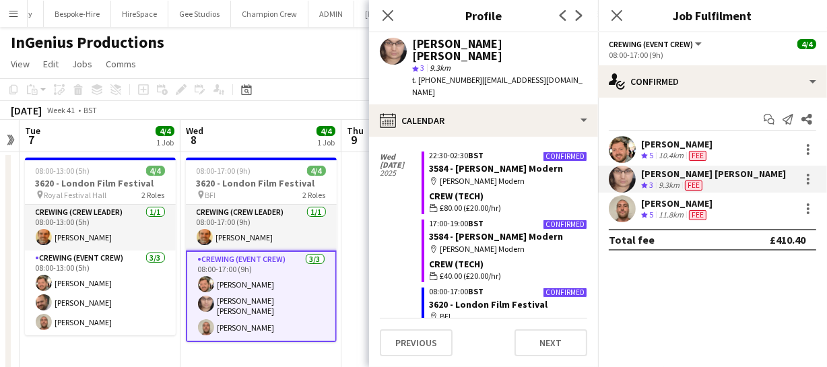
click at [383, 11] on icon "Close pop-in" at bounding box center [388, 15] width 11 height 11
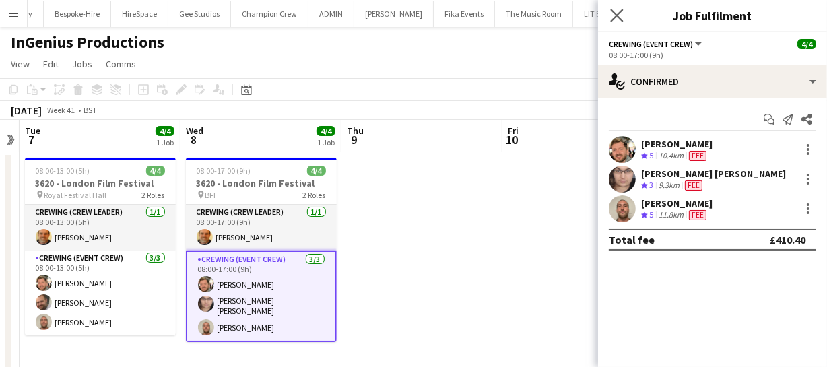
click at [608, 13] on app-icon "Close pop-in" at bounding box center [618, 16] width 20 height 20
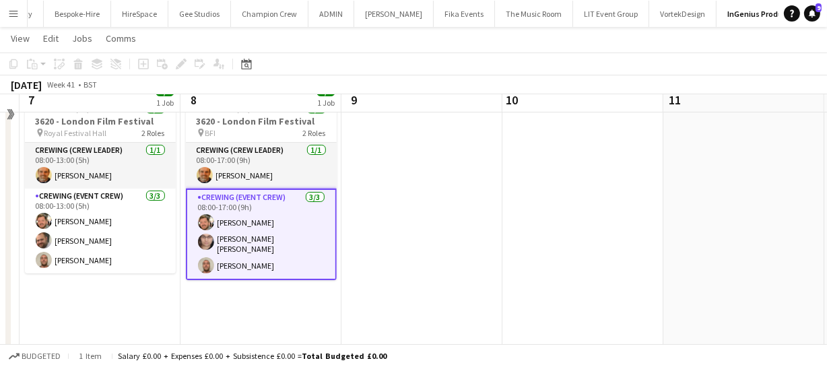
scroll to position [0, 0]
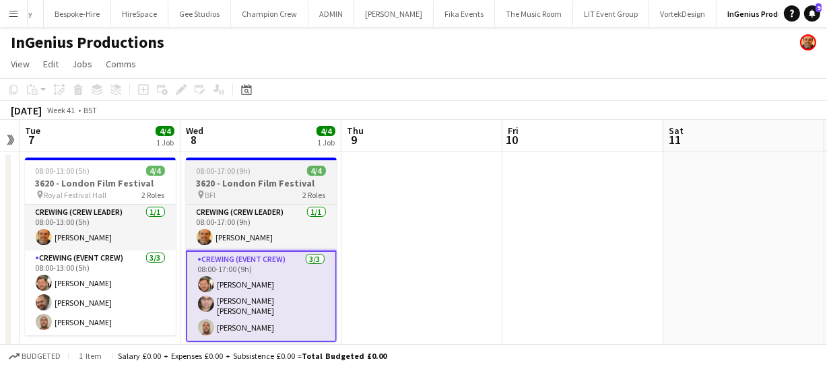
click at [240, 174] on span "08:00-17:00 (9h)" at bounding box center [224, 171] width 55 height 10
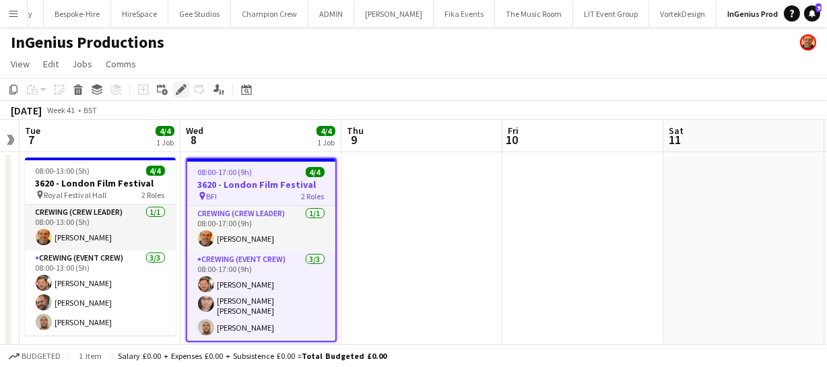
click at [176, 92] on icon "Edit" at bounding box center [181, 89] width 11 height 11
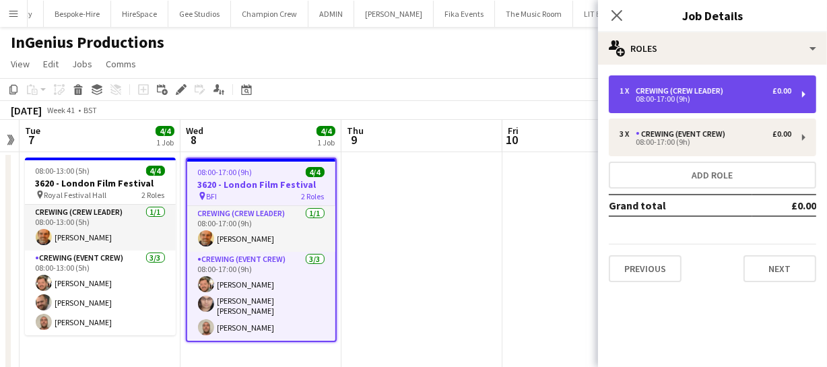
click at [647, 102] on div "08:00-17:00 (9h)" at bounding box center [706, 99] width 172 height 7
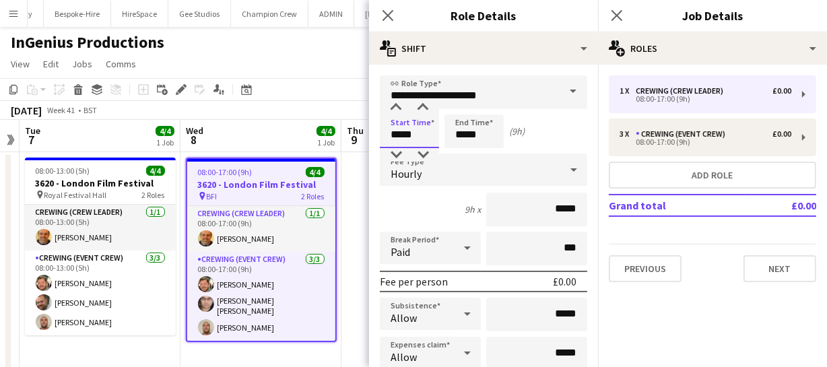
drag, startPoint x: 387, startPoint y: 129, endPoint x: 478, endPoint y: 141, distance: 91.7
click at [478, 141] on div "Start Time ***** End Time ***** (9h)" at bounding box center [483, 131] width 207 height 34
type input "*****"
click at [391, 16] on icon "Close pop-in" at bounding box center [387, 15] width 13 height 13
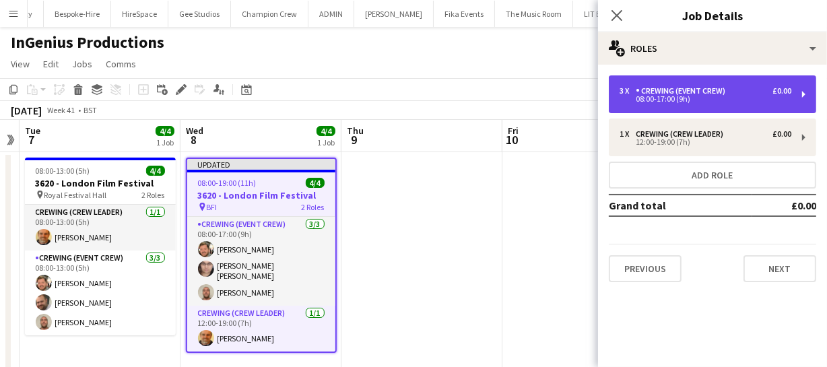
click at [683, 101] on div "08:00-17:00 (9h)" at bounding box center [706, 99] width 172 height 7
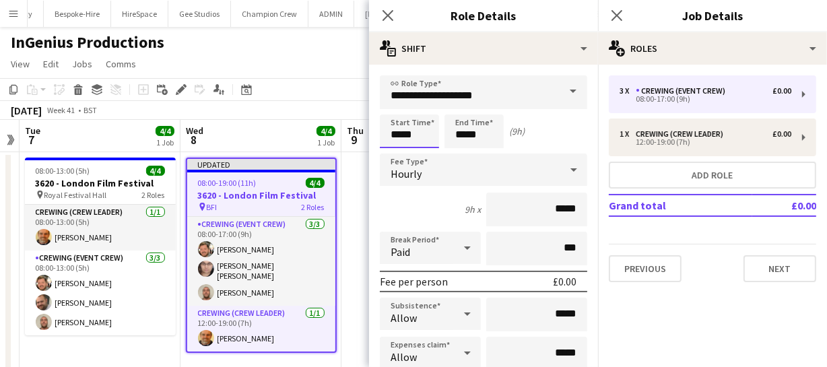
drag, startPoint x: 428, startPoint y: 137, endPoint x: 319, endPoint y: 137, distance: 108.4
click at [322, 138] on body "Menu Boards Boards Boards All jobs Status Workforce Workforce My Workforce Recr…" at bounding box center [413, 259] width 827 height 519
type input "*****"
drag, startPoint x: 479, startPoint y: 138, endPoint x: 343, endPoint y: 145, distance: 136.2
click at [343, 145] on body "Menu Boards Boards Boards All jobs Status Workforce Workforce My Workforce Recr…" at bounding box center [413, 259] width 827 height 519
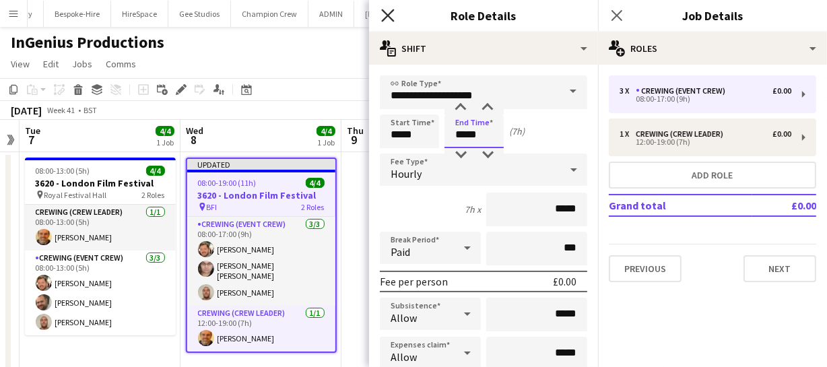
type input "*****"
click at [383, 14] on icon "Close pop-in" at bounding box center [387, 15] width 13 height 13
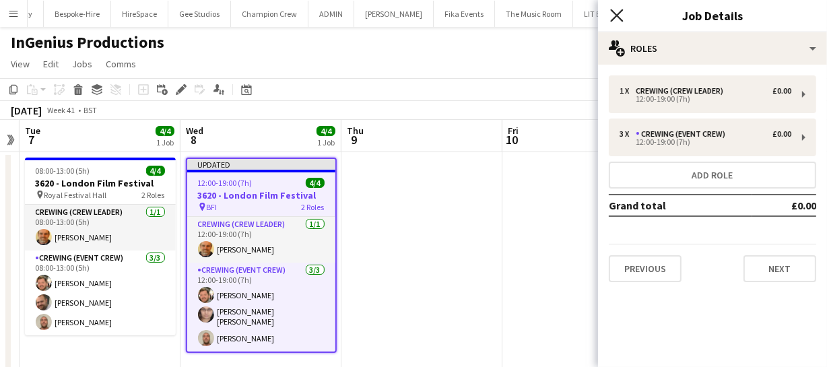
click at [620, 18] on icon at bounding box center [616, 15] width 13 height 13
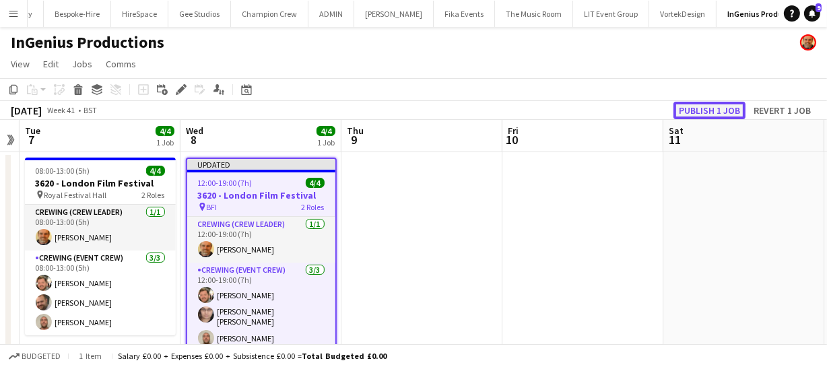
click at [693, 110] on button "Publish 1 job" at bounding box center [710, 111] width 72 height 18
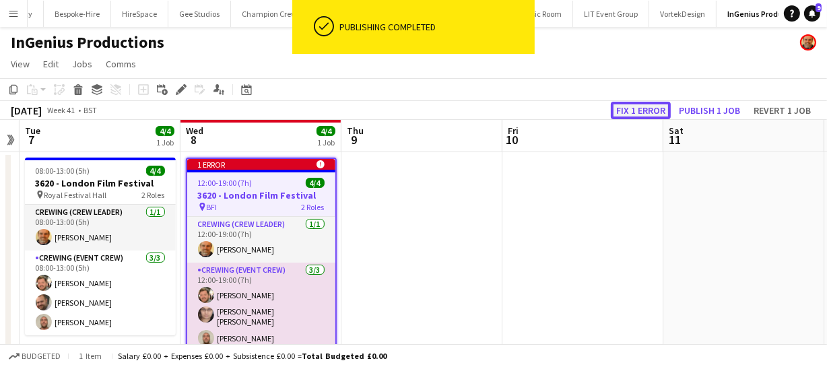
click at [622, 106] on button "Fix 1 error" at bounding box center [641, 111] width 60 height 18
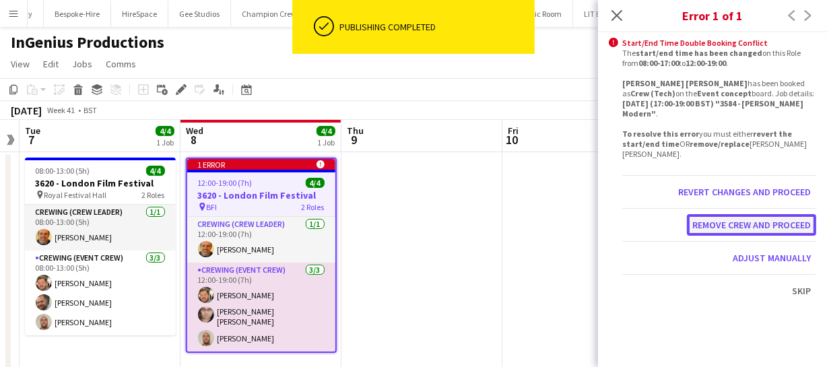
click at [729, 214] on button "Remove crew and proceed" at bounding box center [751, 225] width 129 height 22
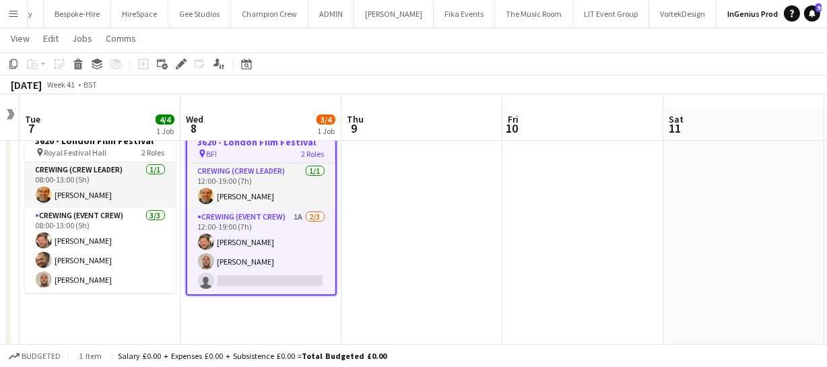
scroll to position [61, 0]
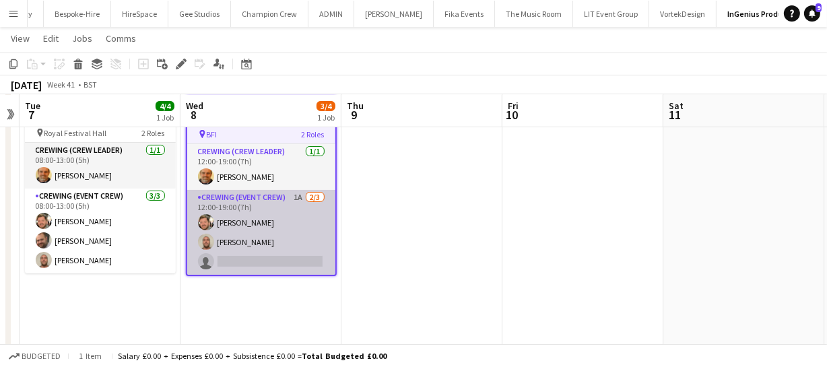
click at [274, 238] on app-card-role "Crewing (Event Crew) 1A 2/3 12:00-19:00 (7h) Adam McCarter Stephen Lyle single-…" at bounding box center [261, 232] width 148 height 85
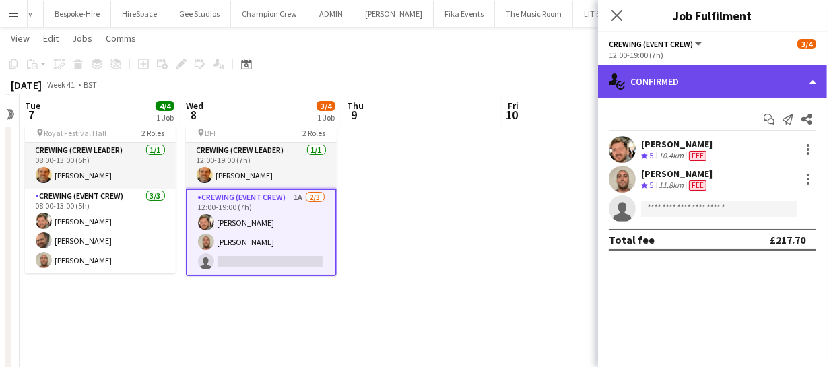
click at [686, 80] on div "single-neutral-actions-check-2 Confirmed" at bounding box center [712, 81] width 229 height 32
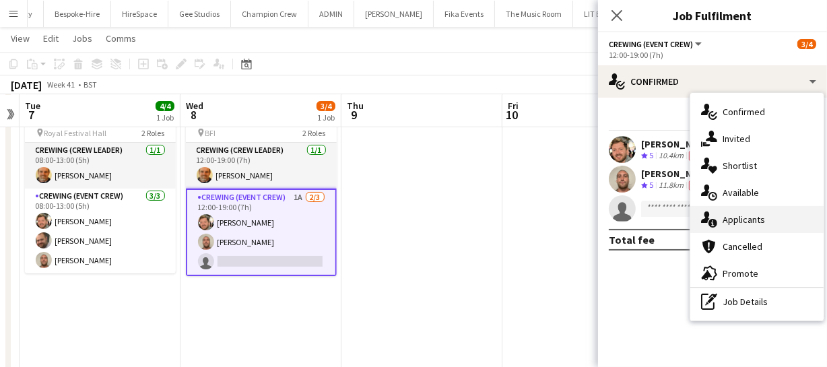
click at [750, 214] on span "Applicants" at bounding box center [744, 220] width 42 height 12
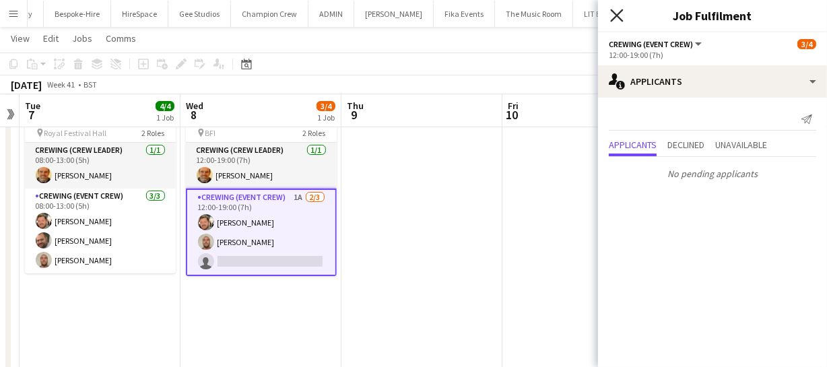
click at [622, 16] on icon "Close pop-in" at bounding box center [616, 15] width 13 height 13
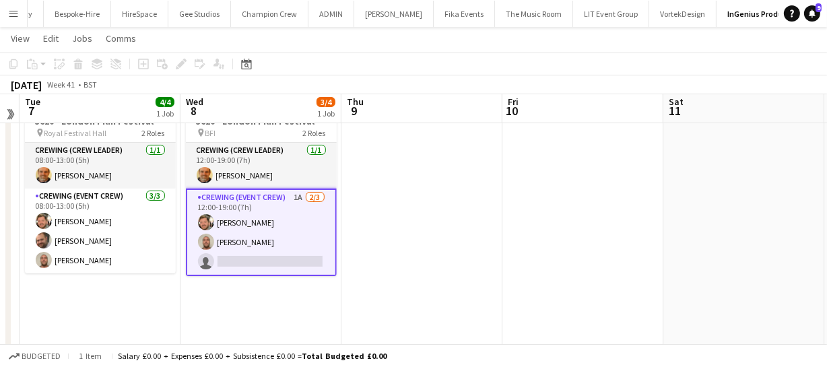
scroll to position [0, 0]
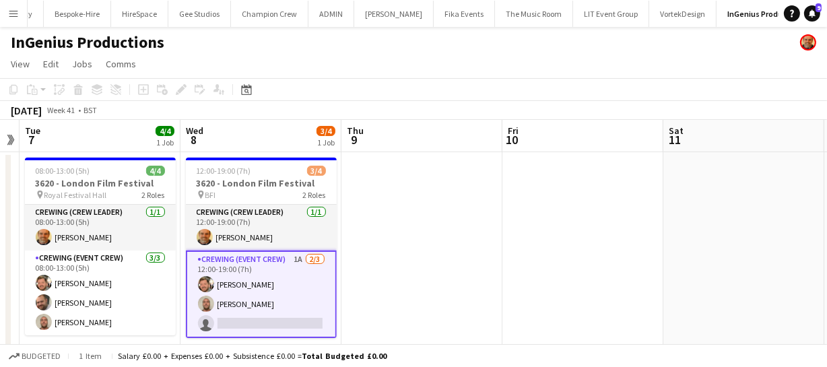
click at [247, 316] on app-card-role "Crewing (Event Crew) 1A 2/3 12:00-19:00 (7h) Adam McCarter Stephen Lyle single-…" at bounding box center [261, 295] width 151 height 88
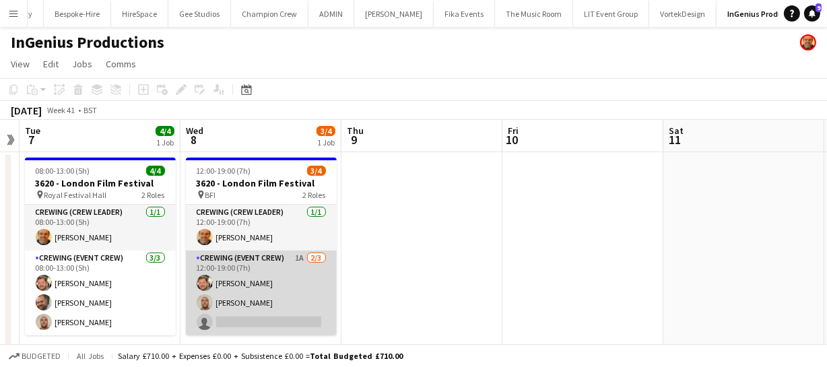
click at [225, 320] on app-card-role "Crewing (Event Crew) 1A 2/3 12:00-19:00 (7h) Adam McCarter Stephen Lyle single-…" at bounding box center [261, 293] width 151 height 85
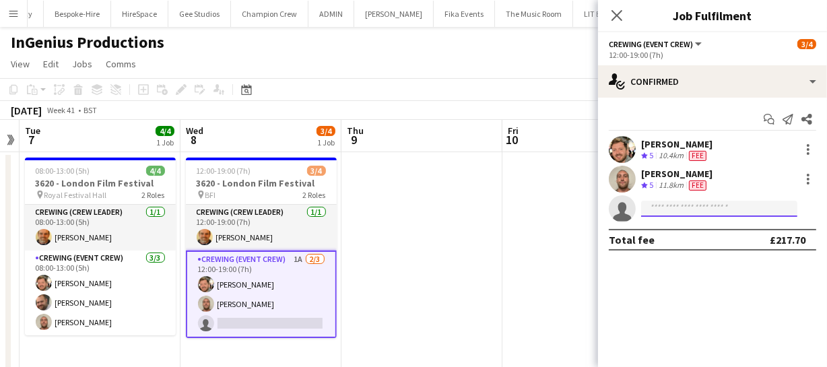
click at [645, 212] on input at bounding box center [719, 209] width 156 height 16
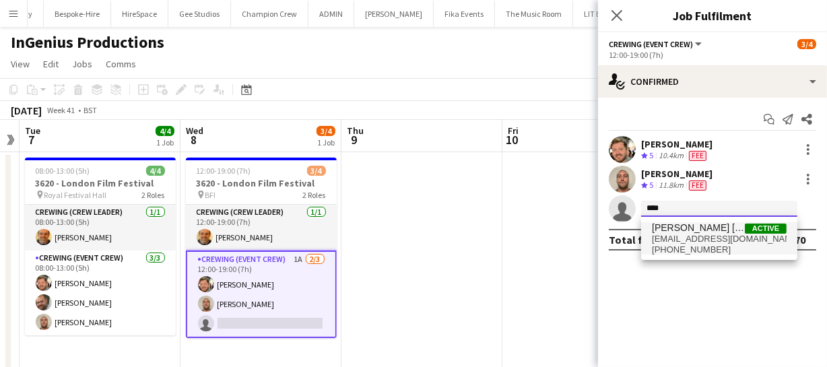
type input "****"
click at [653, 235] on span "elizamarshall117@gmail.com" at bounding box center [719, 239] width 135 height 11
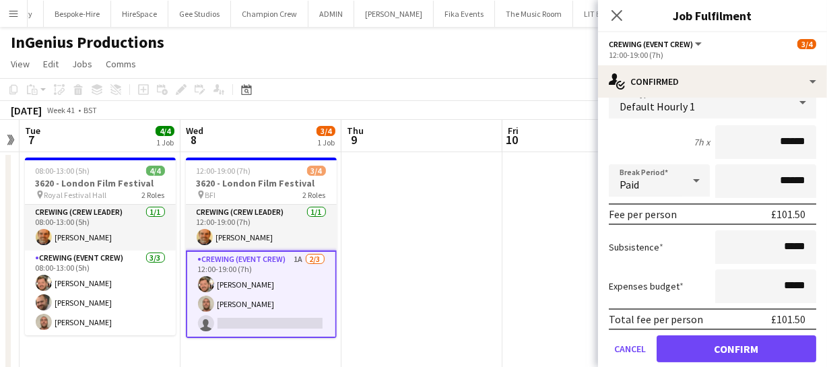
scroll to position [199, 0]
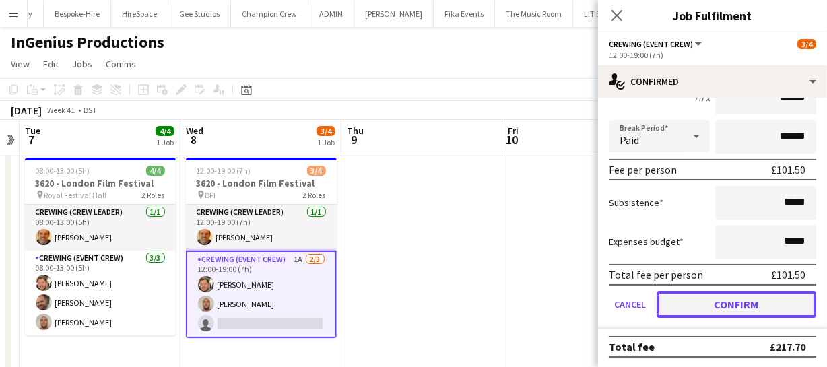
click at [744, 303] on button "Confirm" at bounding box center [737, 304] width 160 height 27
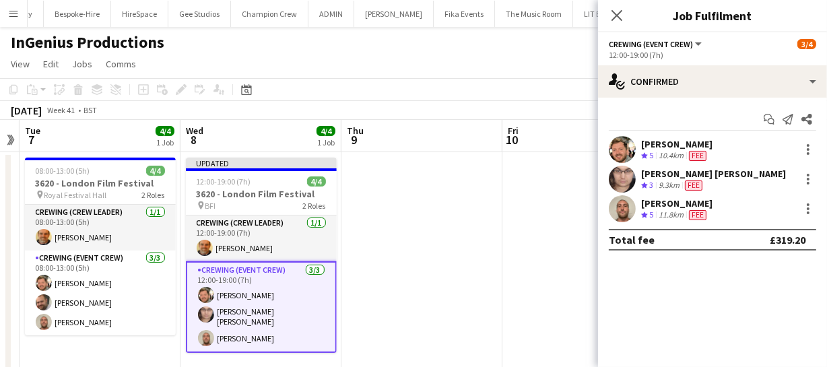
scroll to position [0, 0]
click at [621, 7] on app-icon "Close pop-in" at bounding box center [618, 16] width 20 height 20
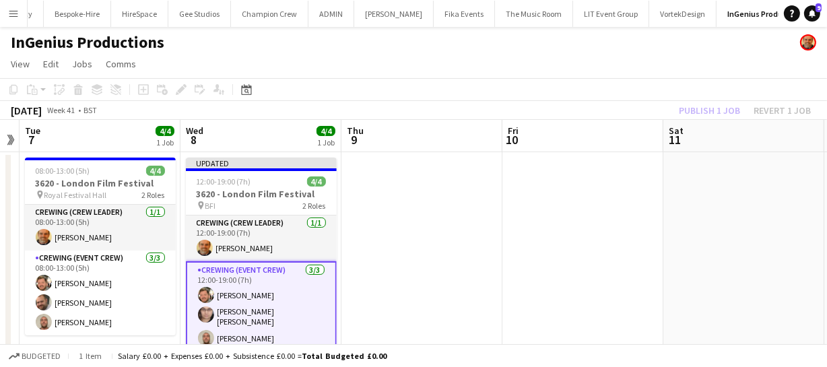
click at [725, 110] on div "Publish 1 job Revert 1 job" at bounding box center [745, 111] width 164 height 18
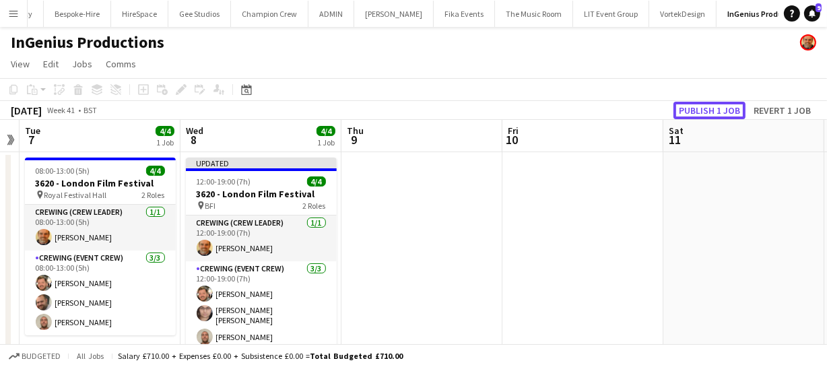
click at [725, 110] on button "Publish 1 job" at bounding box center [710, 111] width 72 height 18
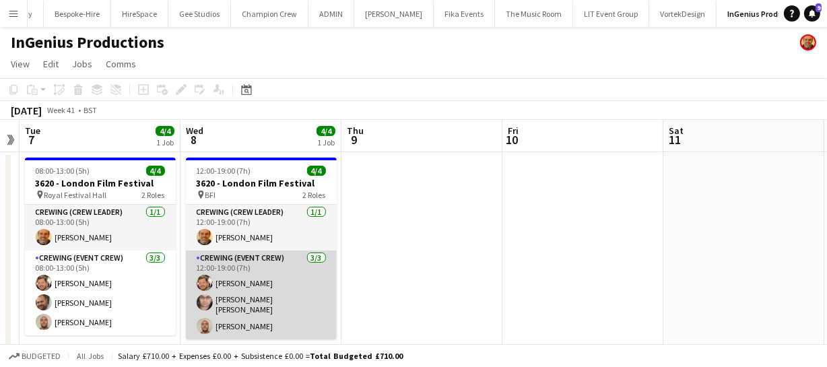
click at [199, 282] on app-user-avatar at bounding box center [205, 283] width 16 height 16
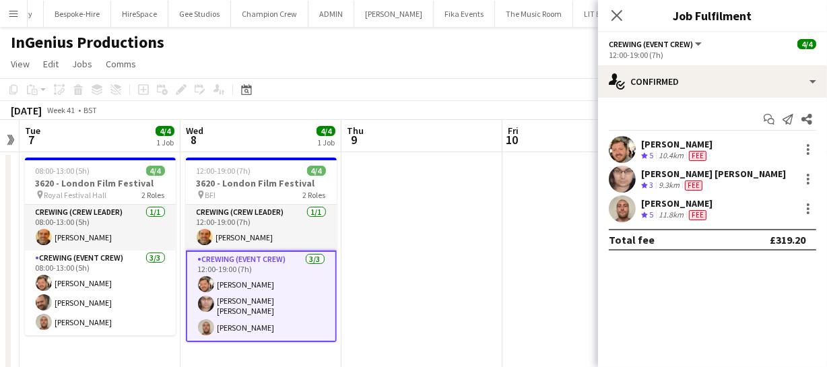
click at [616, 144] on app-user-avatar at bounding box center [622, 149] width 27 height 27
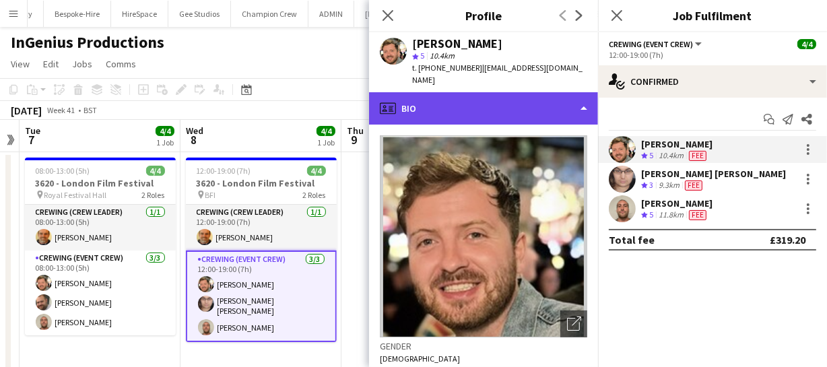
click at [500, 98] on div "profile Bio" at bounding box center [483, 108] width 229 height 32
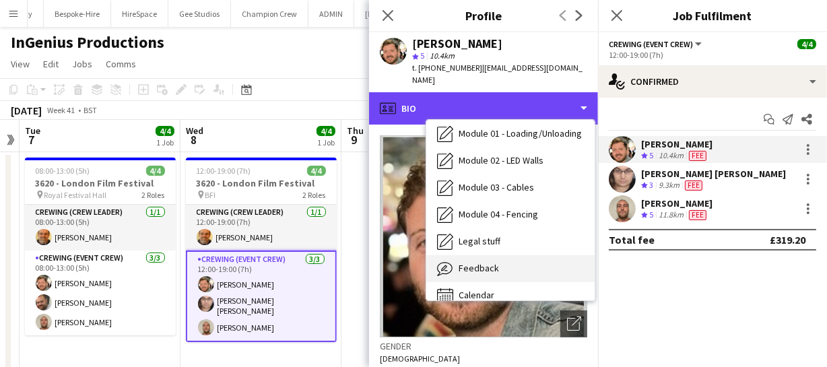
scroll to position [288, 0]
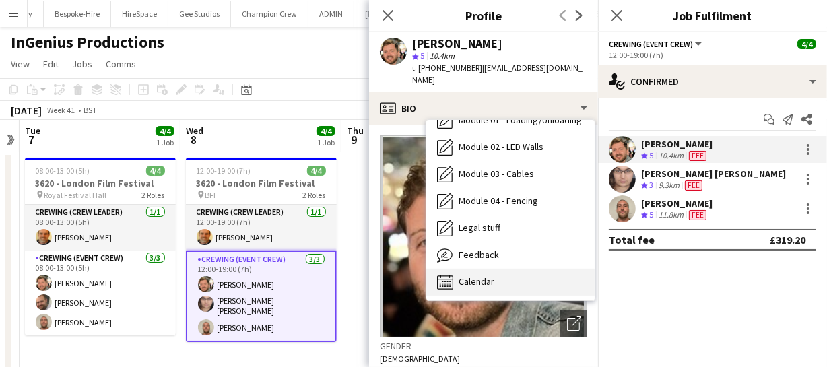
click at [498, 269] on div "Calendar Calendar" at bounding box center [510, 282] width 168 height 27
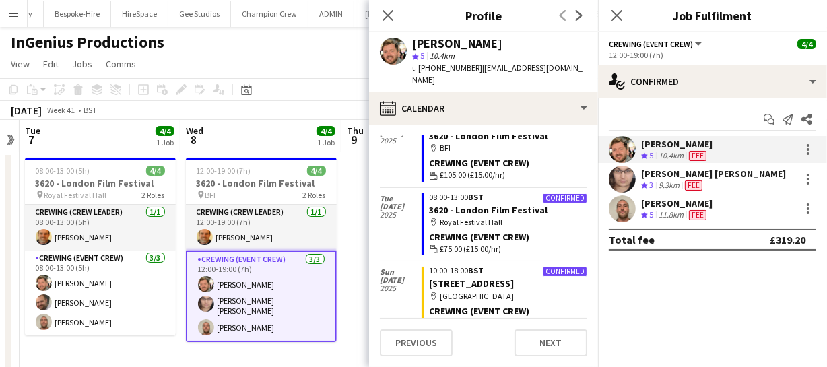
scroll to position [1399, 0]
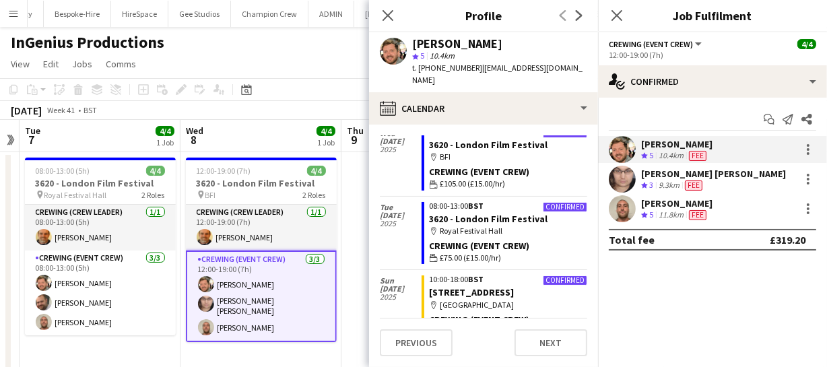
click at [623, 209] on app-user-avatar at bounding box center [622, 208] width 27 height 27
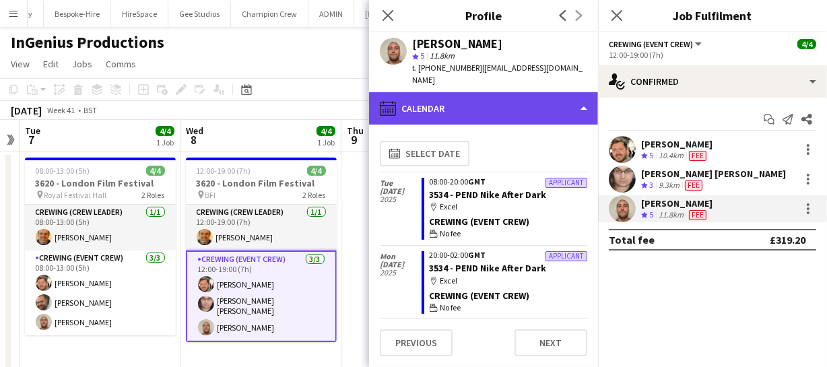
click at [505, 93] on div "calendar-full Calendar" at bounding box center [483, 108] width 229 height 32
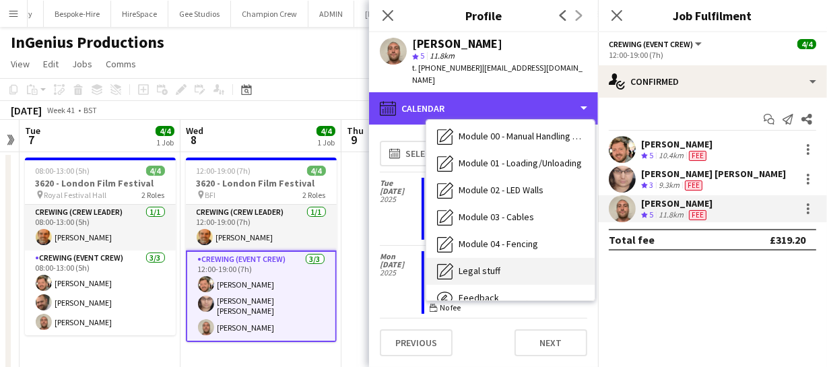
scroll to position [288, 0]
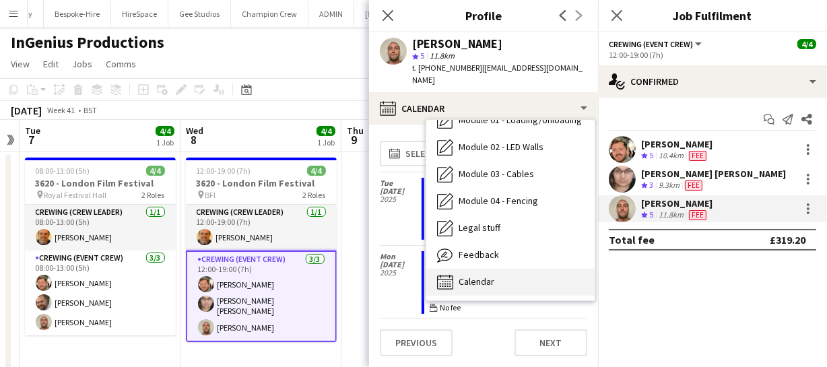
click at [495, 274] on div "Calendar Calendar" at bounding box center [510, 282] width 168 height 27
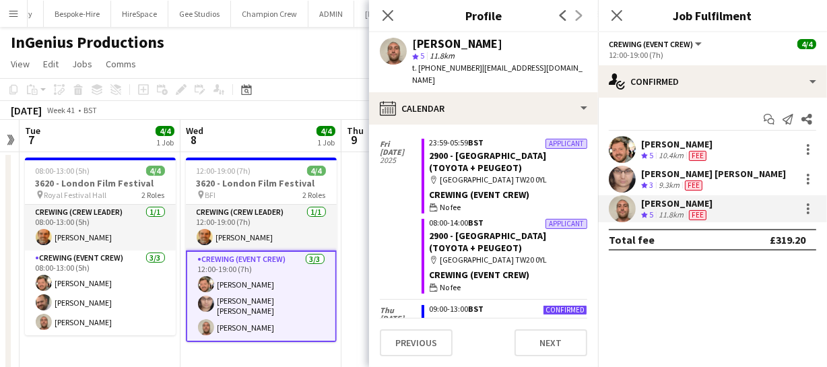
scroll to position [1448, 0]
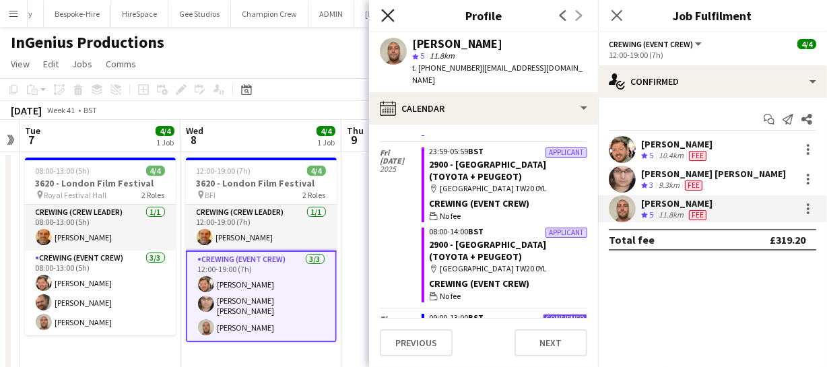
click at [386, 13] on icon at bounding box center [387, 15] width 13 height 13
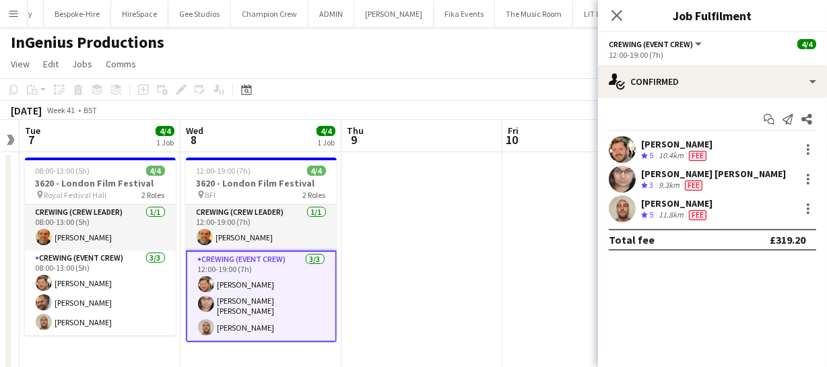
click at [614, 216] on app-user-avatar at bounding box center [622, 208] width 27 height 27
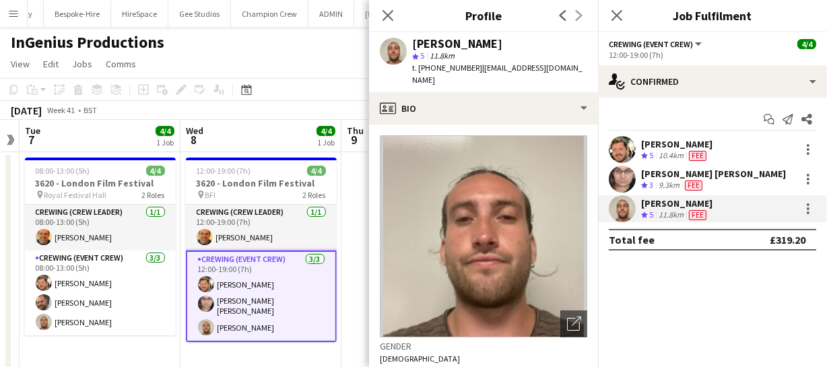
click at [393, 40] on app-user-avatar at bounding box center [393, 51] width 27 height 27
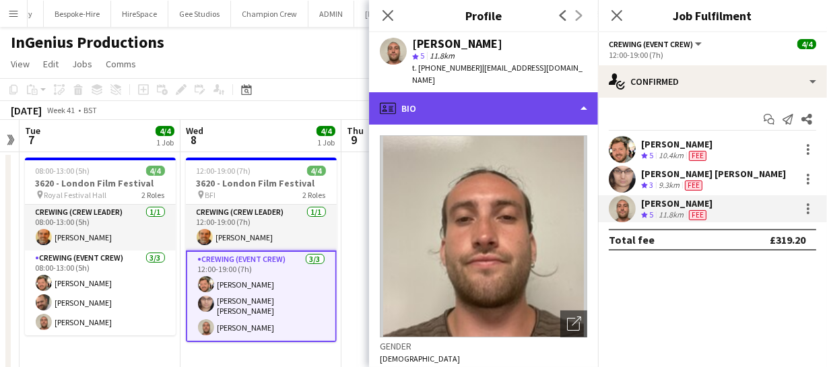
click at [424, 98] on div "profile Bio" at bounding box center [483, 108] width 229 height 32
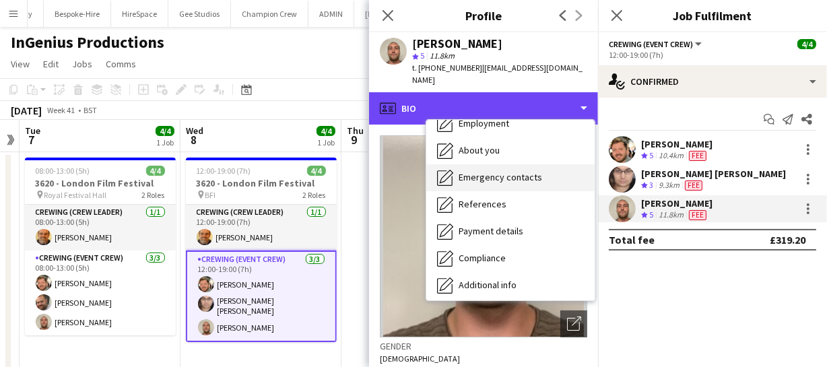
scroll to position [288, 0]
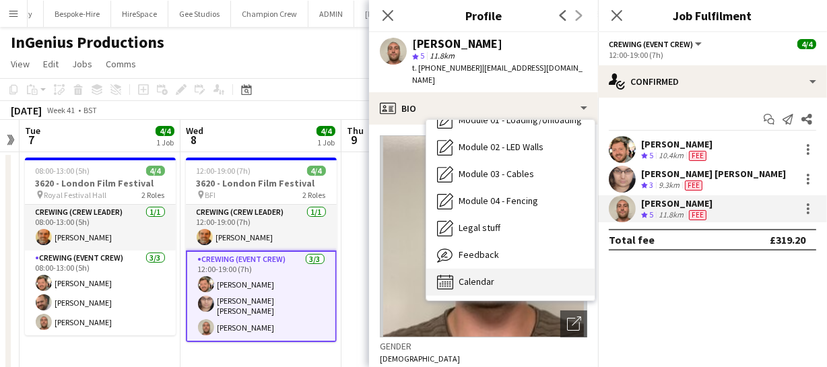
click at [512, 271] on div "Calendar Calendar" at bounding box center [510, 282] width 168 height 27
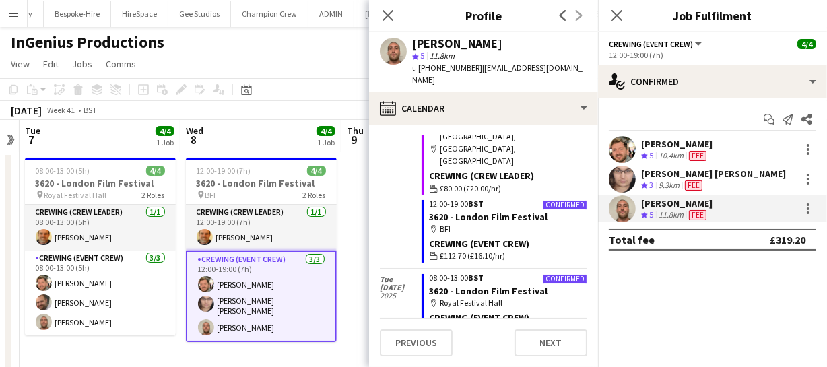
scroll to position [1816, 0]
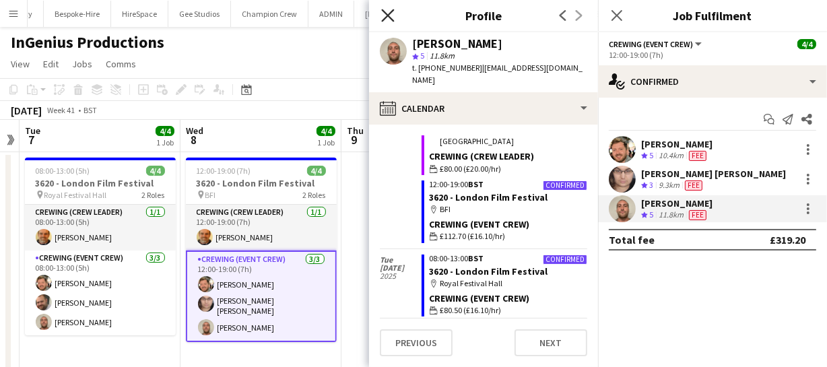
click at [391, 14] on icon "Close pop-in" at bounding box center [387, 15] width 13 height 13
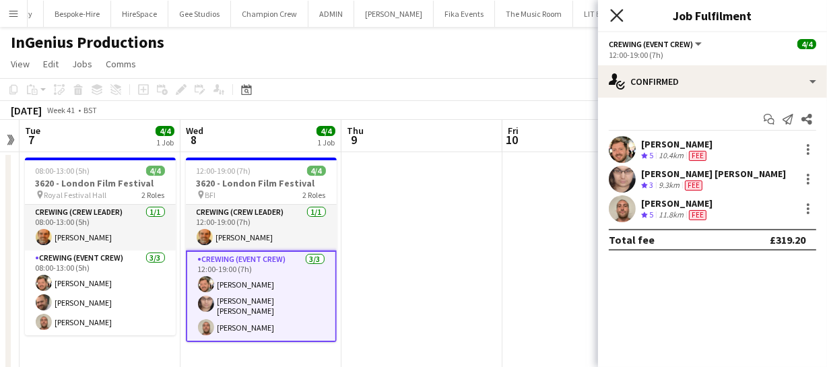
click at [623, 19] on icon "Close pop-in" at bounding box center [616, 15] width 13 height 13
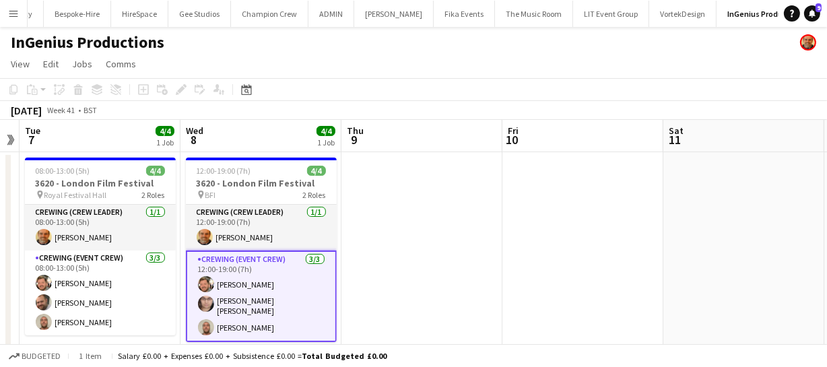
click at [364, 172] on app-date-cell at bounding box center [421, 323] width 161 height 343
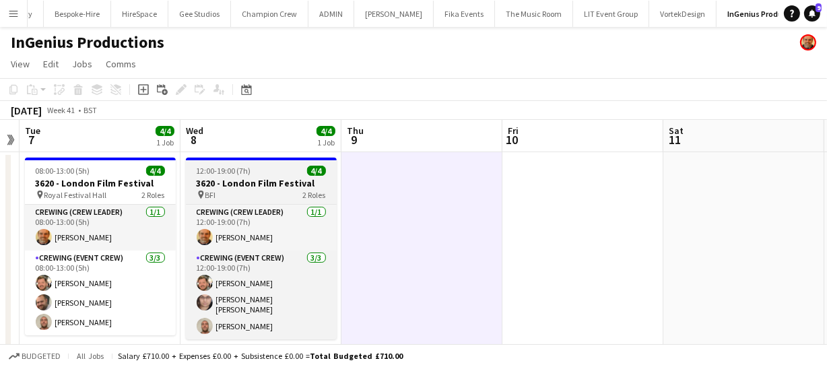
click at [265, 193] on div "pin BFI 2 Roles" at bounding box center [261, 194] width 151 height 11
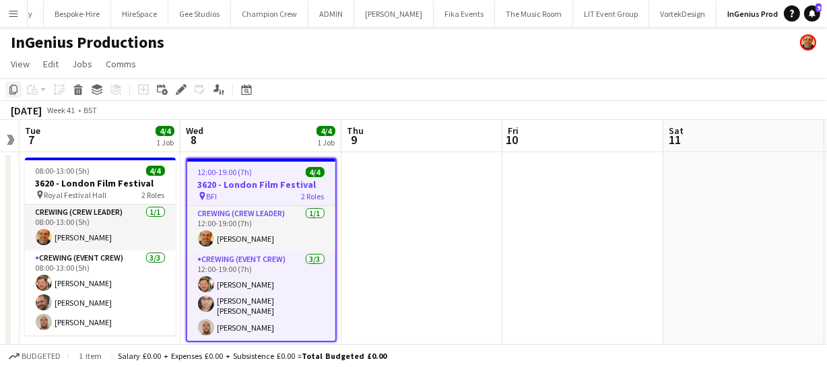
click at [17, 90] on icon at bounding box center [13, 89] width 8 height 9
click at [411, 174] on app-date-cell at bounding box center [421, 323] width 161 height 343
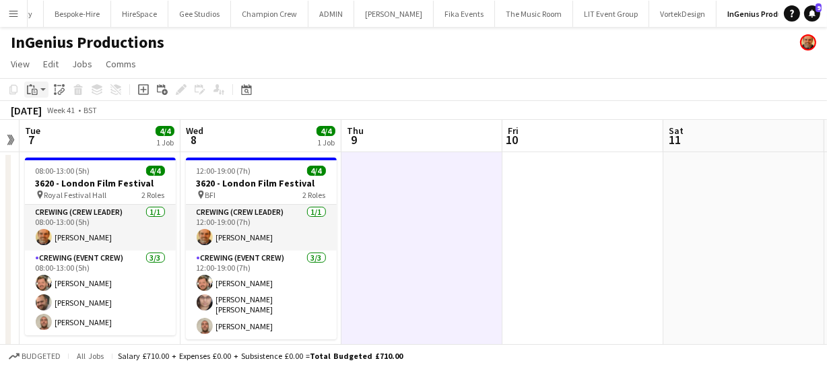
click at [36, 91] on icon at bounding box center [35, 92] width 6 height 6
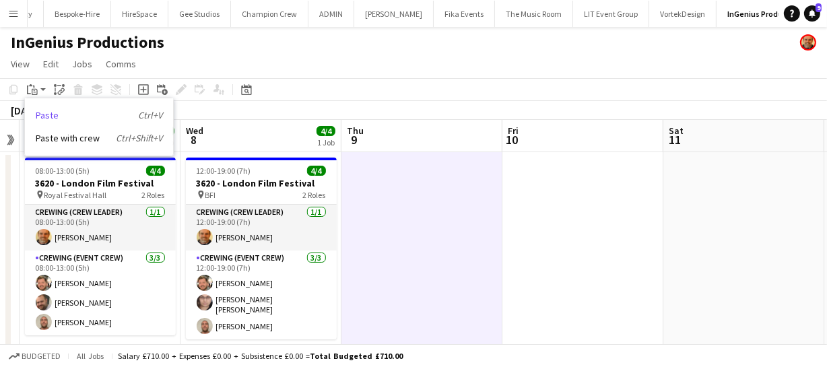
click at [72, 115] on link "Paste Ctrl+V" at bounding box center [99, 115] width 127 height 12
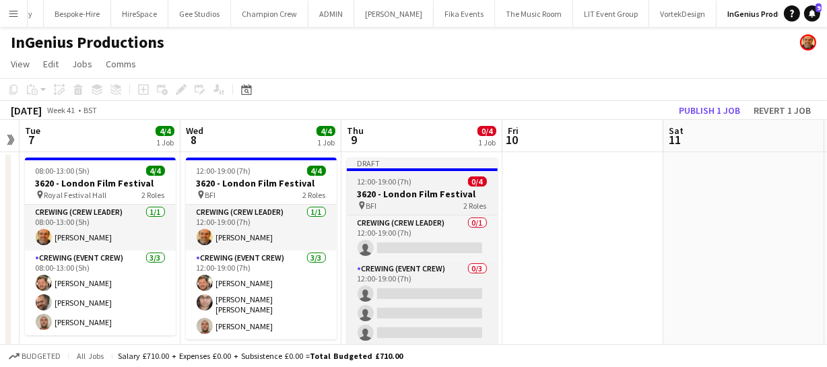
click at [432, 203] on div "pin BFI 2 Roles" at bounding box center [422, 205] width 151 height 11
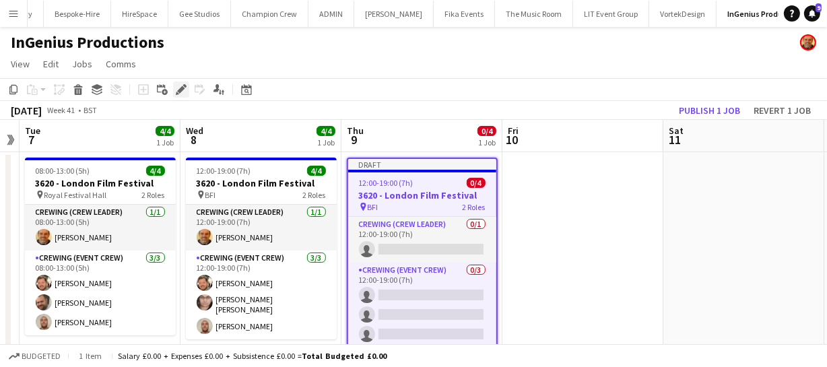
click at [182, 87] on icon at bounding box center [180, 89] width 7 height 7
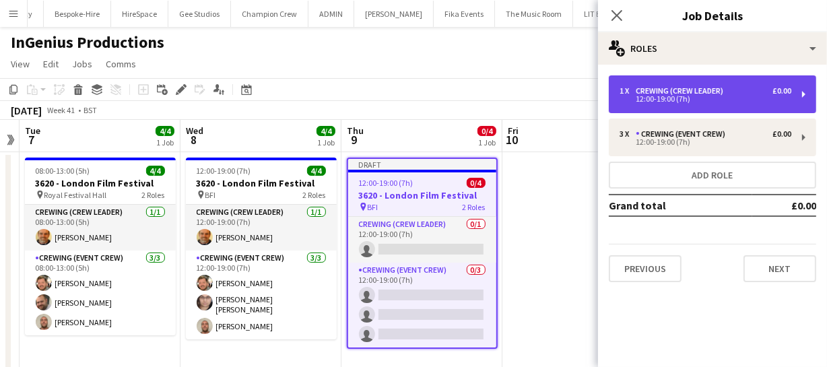
click at [667, 80] on div "1 x Crewing (Crew Leader) £0.00 12:00-19:00 (7h)" at bounding box center [712, 94] width 207 height 38
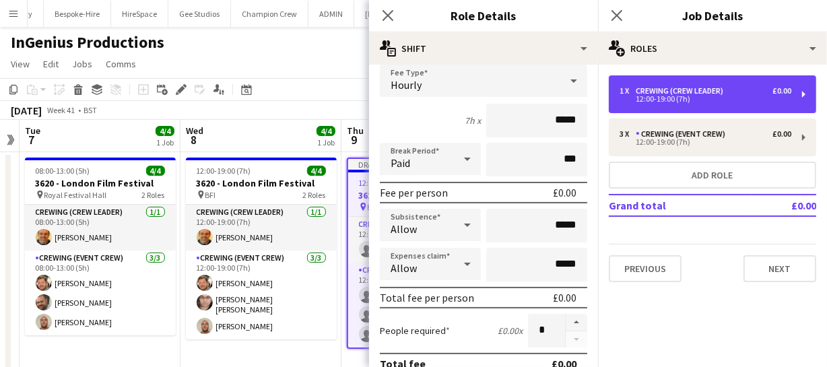
scroll to position [0, 0]
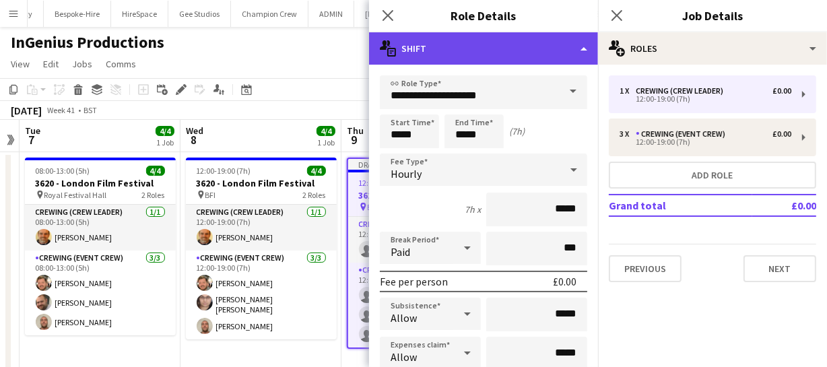
click at [530, 52] on div "multiple-actions-text Shift" at bounding box center [483, 48] width 229 height 32
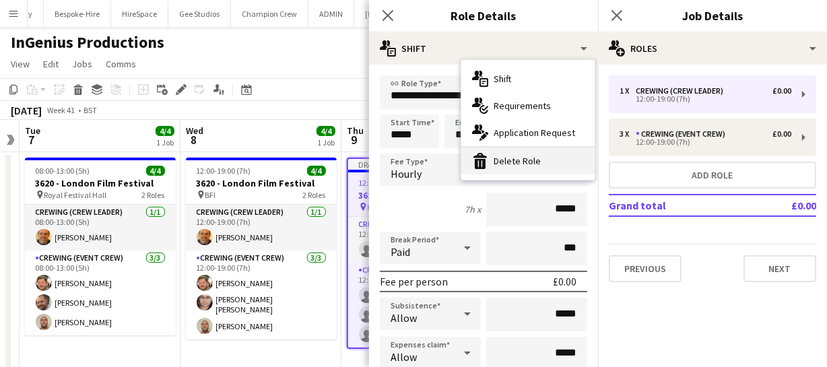
click at [527, 154] on div "bin-2 Delete Role" at bounding box center [527, 160] width 133 height 27
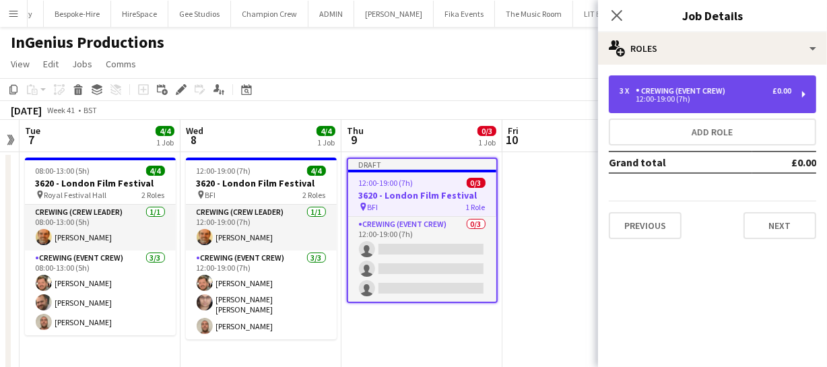
click at [680, 107] on div "3 x Crewing (Event Crew) £0.00 12:00-19:00 (7h)" at bounding box center [712, 94] width 207 height 38
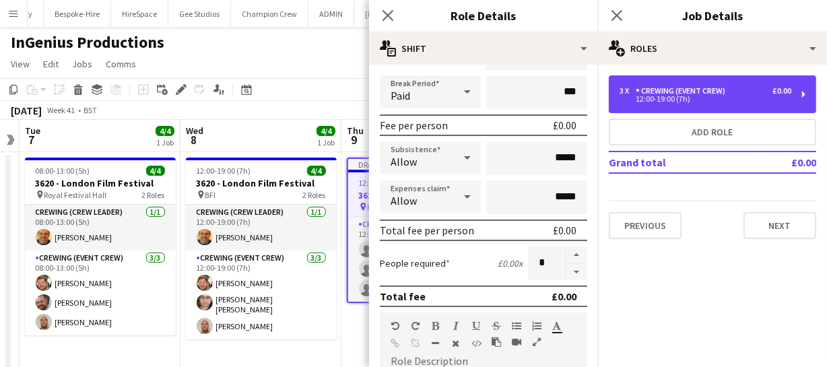
scroll to position [183, 0]
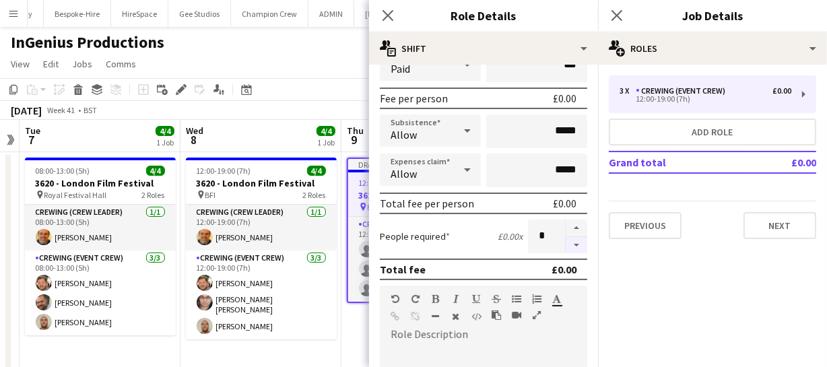
click at [566, 238] on button "button" at bounding box center [577, 245] width 22 height 17
type input "*"
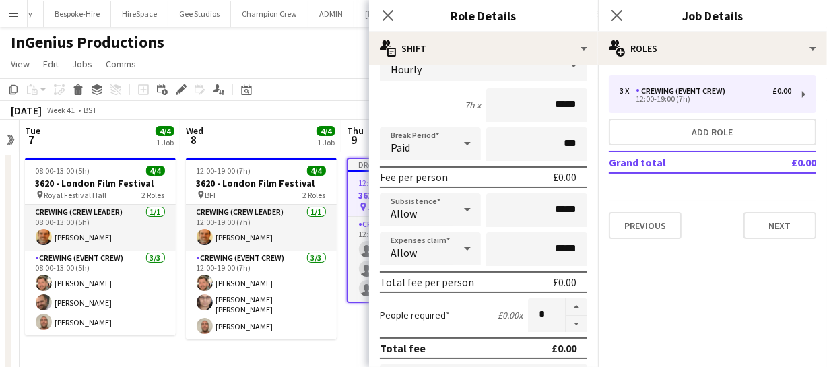
scroll to position [0, 0]
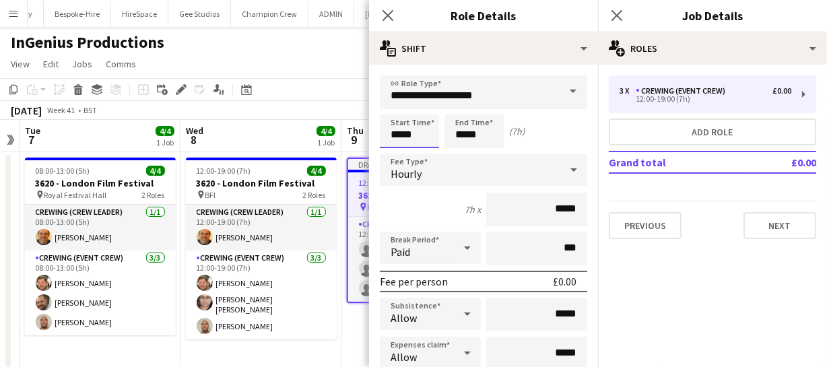
drag, startPoint x: 418, startPoint y: 135, endPoint x: 332, endPoint y: 136, distance: 85.5
click at [382, 137] on input "*****" at bounding box center [409, 131] width 59 height 34
type input "*****"
drag, startPoint x: 486, startPoint y: 136, endPoint x: 422, endPoint y: 141, distance: 63.5
click at [422, 141] on div "Start Time ***** End Time ***** (18h 30m)" at bounding box center [483, 131] width 207 height 34
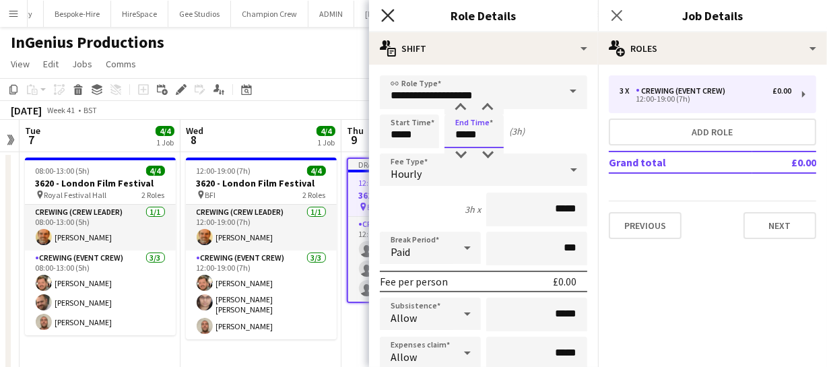
type input "*****"
click at [385, 19] on icon at bounding box center [387, 15] width 13 height 13
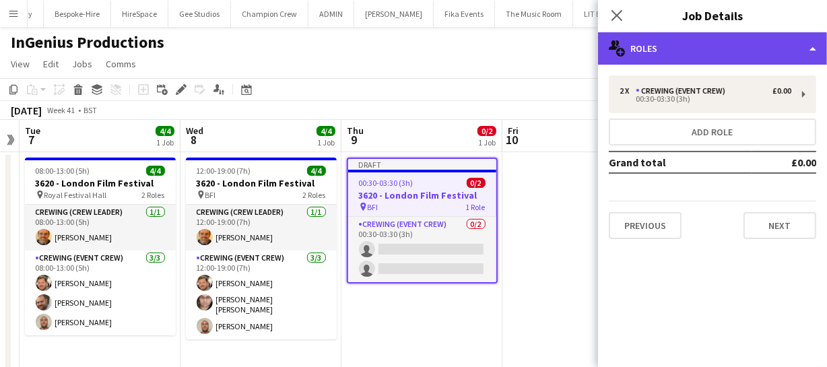
click at [712, 45] on div "multiple-users-add Roles" at bounding box center [712, 48] width 229 height 32
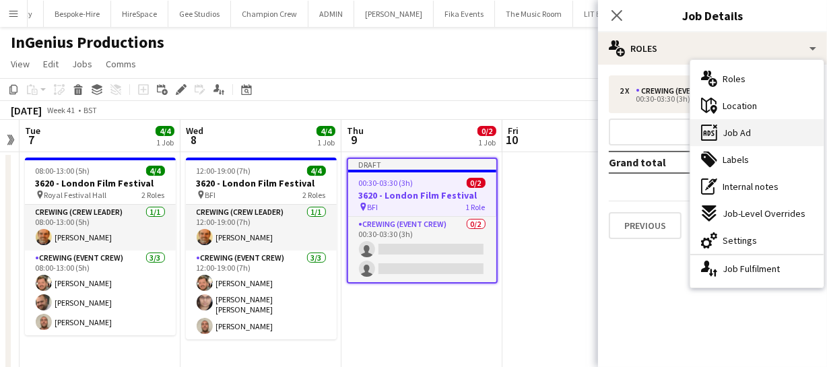
click at [770, 139] on div "ads-window Job Ad" at bounding box center [756, 132] width 133 height 27
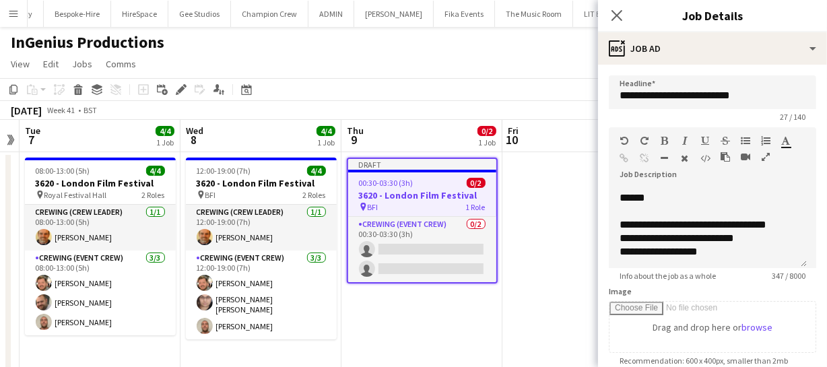
scroll to position [145, 0]
click at [623, 195] on span "******" at bounding box center [633, 197] width 26 height 10
click at [610, 15] on app-icon "Close pop-in" at bounding box center [618, 16] width 20 height 20
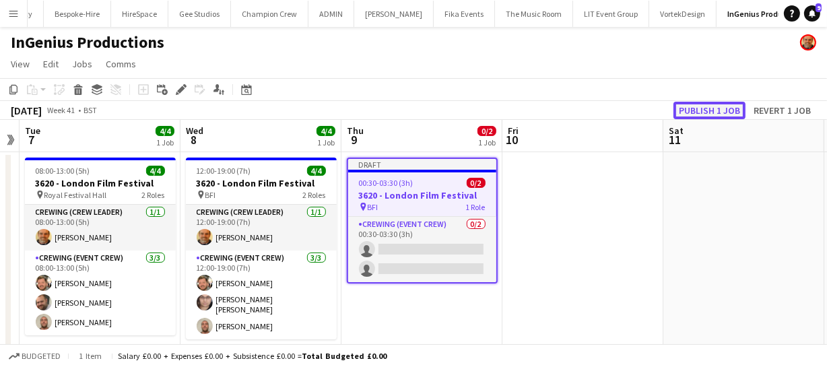
click at [706, 113] on button "Publish 1 job" at bounding box center [710, 111] width 72 height 18
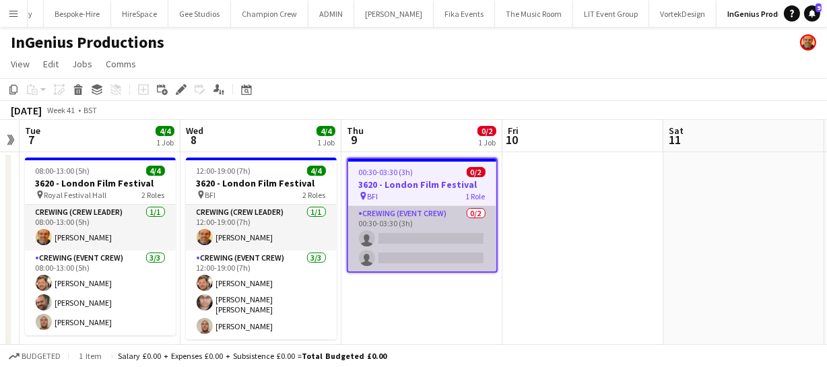
click at [404, 243] on app-card-role "Crewing (Event Crew) 0/2 00:30-03:30 (3h) single-neutral-actions single-neutral…" at bounding box center [422, 238] width 148 height 65
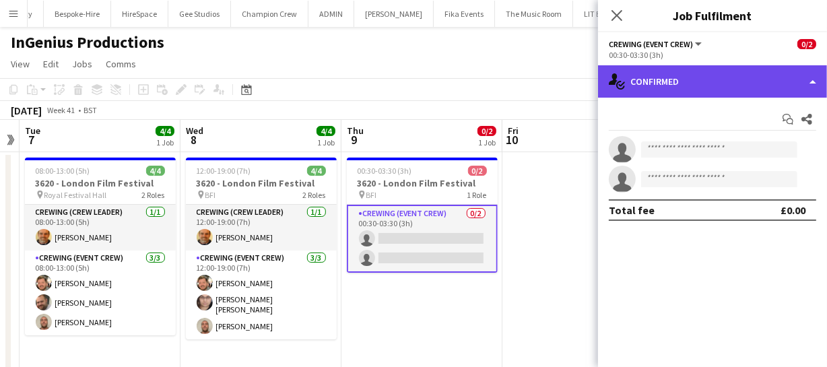
click at [721, 81] on div "single-neutral-actions-check-2 Confirmed" at bounding box center [712, 81] width 229 height 32
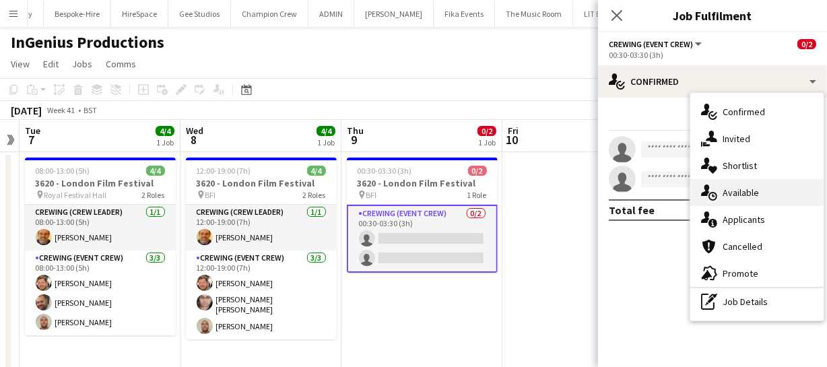
click at [755, 193] on span "Available" at bounding box center [741, 193] width 36 height 12
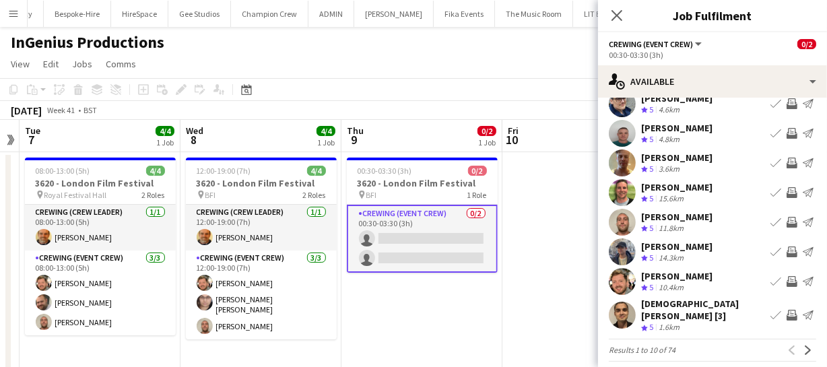
scroll to position [104, 0]
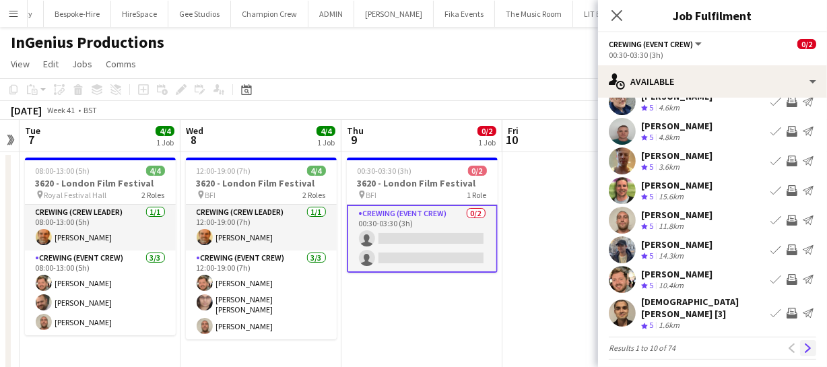
click at [803, 343] on app-icon "Next" at bounding box center [807, 347] width 9 height 9
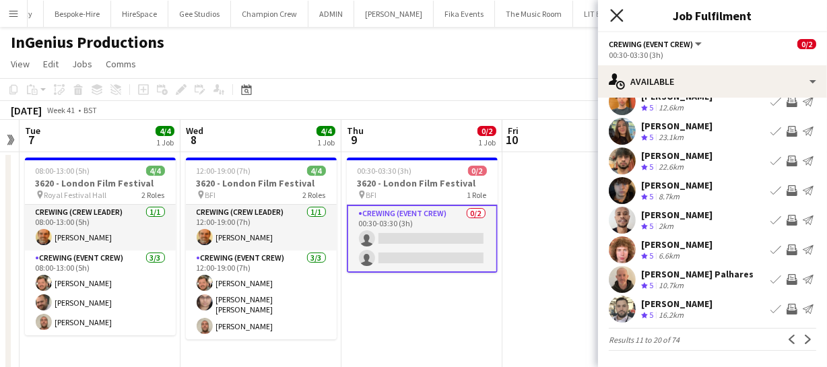
click at [614, 13] on icon "Close pop-in" at bounding box center [616, 15] width 13 height 13
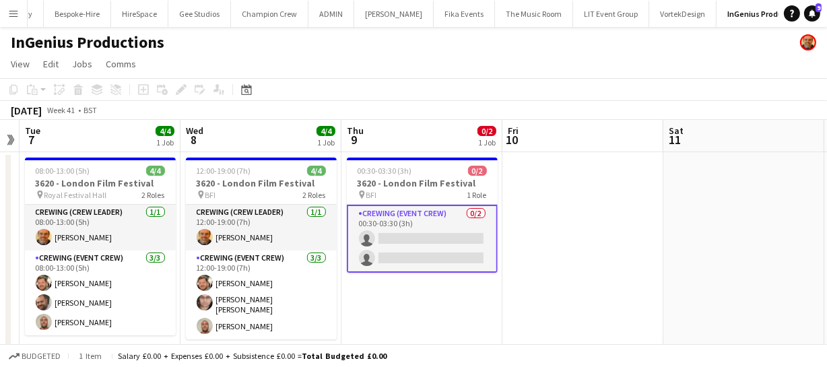
click at [416, 240] on app-card-role "Crewing (Event Crew) 0/2 00:30-03:30 (3h) single-neutral-actions single-neutral…" at bounding box center [422, 239] width 151 height 68
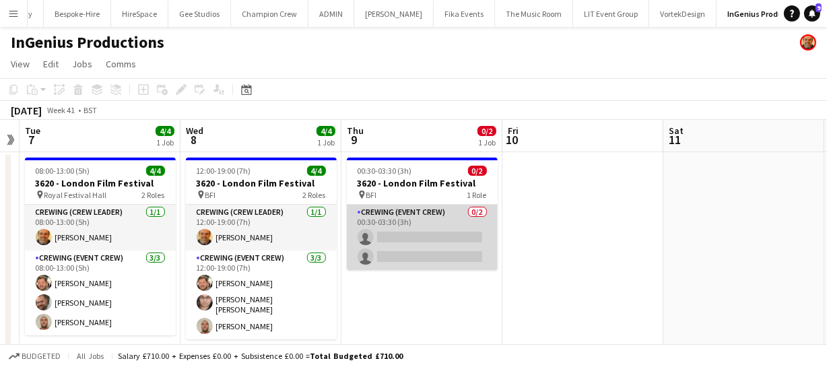
click at [404, 239] on app-card-role "Crewing (Event Crew) 0/2 00:30-03:30 (3h) single-neutral-actions single-neutral…" at bounding box center [422, 237] width 151 height 65
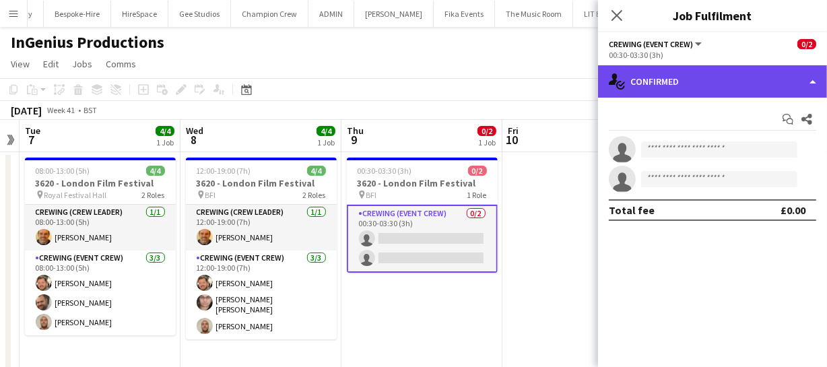
click at [742, 84] on div "single-neutral-actions-check-2 Confirmed" at bounding box center [712, 81] width 229 height 32
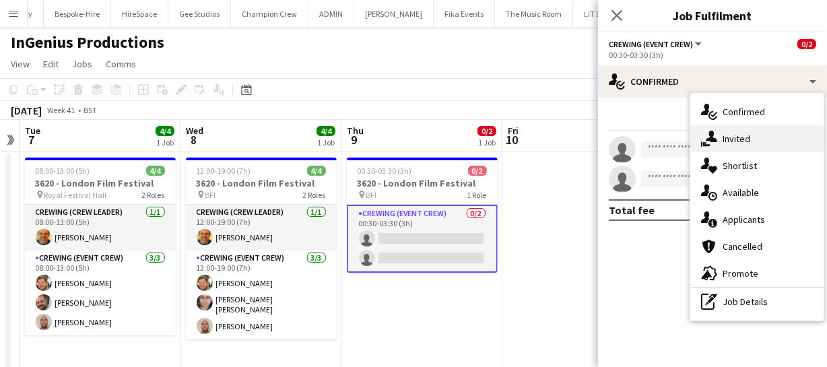
click at [742, 135] on span "Invited" at bounding box center [737, 139] width 28 height 12
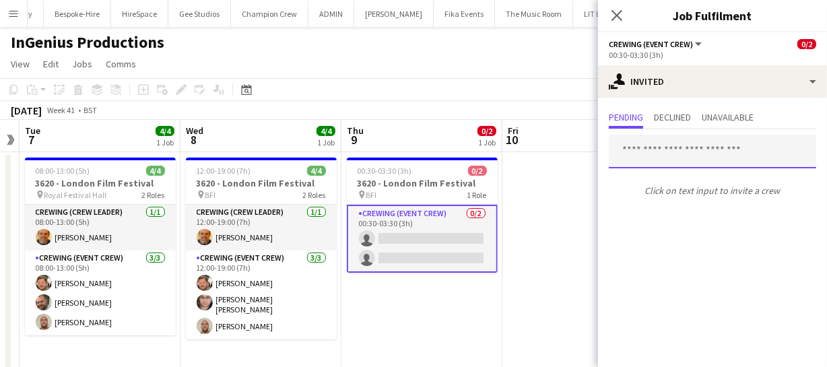
click at [653, 152] on input "text" at bounding box center [712, 152] width 207 height 34
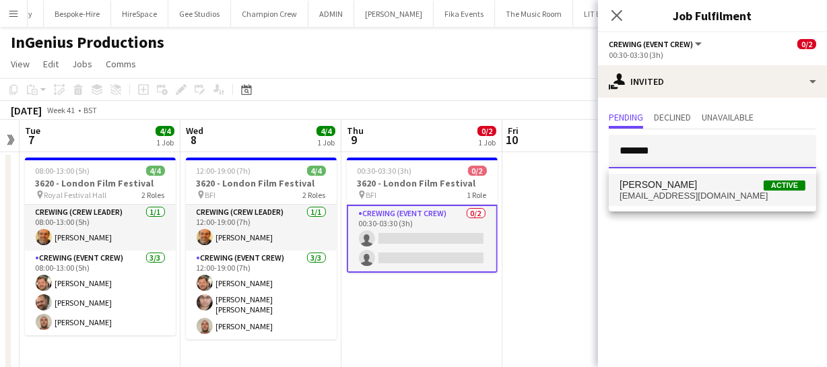
type input "*******"
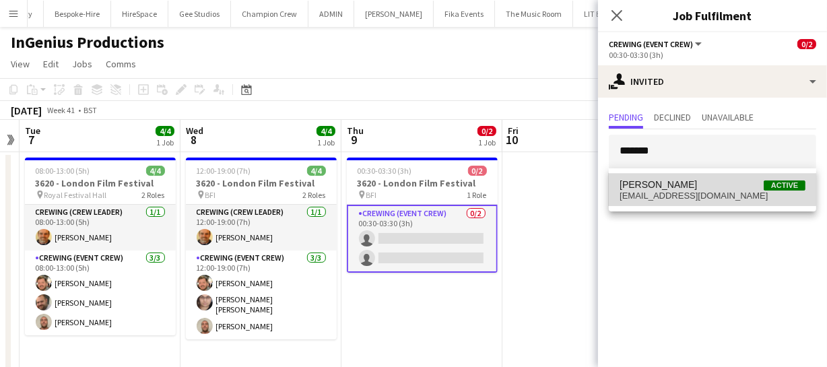
click at [682, 187] on span "Stephen Lyle Active" at bounding box center [713, 184] width 186 height 11
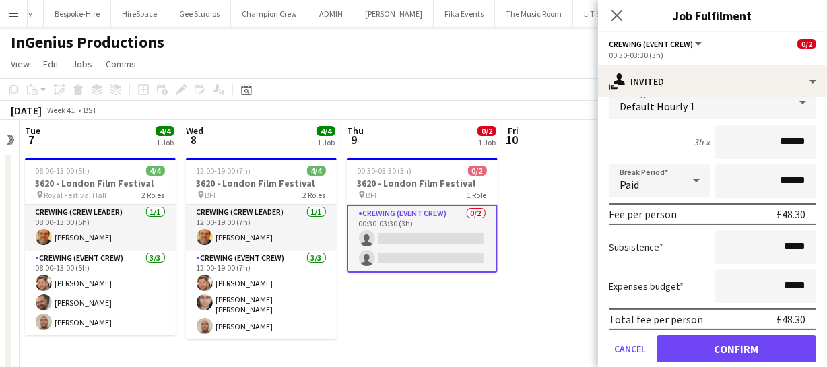
scroll to position [183, 0]
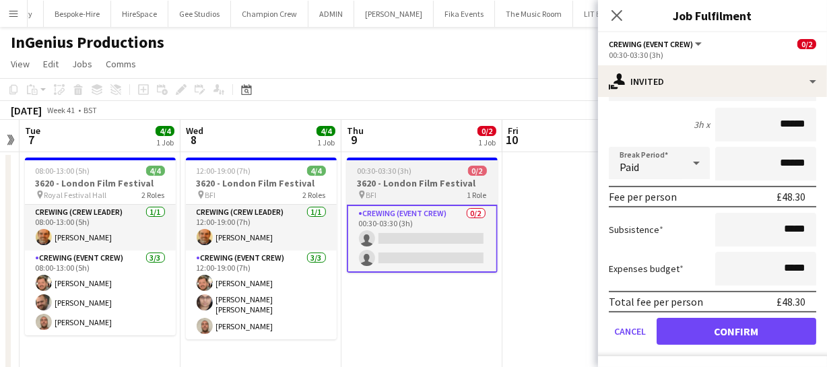
click at [404, 175] on span "00:30-03:30 (3h)" at bounding box center [385, 171] width 55 height 10
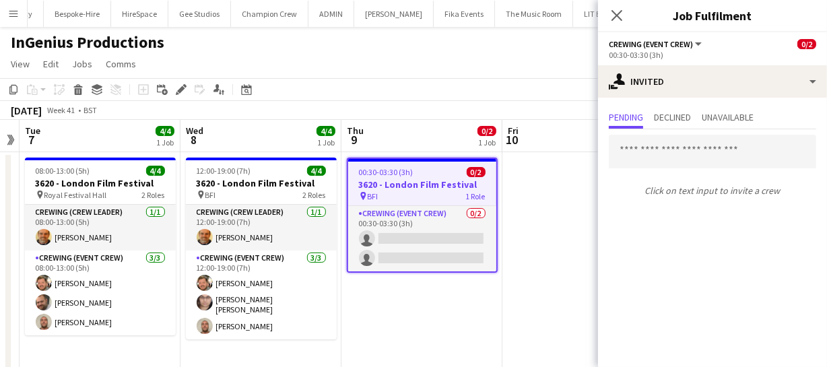
scroll to position [0, 0]
click at [178, 87] on icon "Edit" at bounding box center [181, 89] width 11 height 11
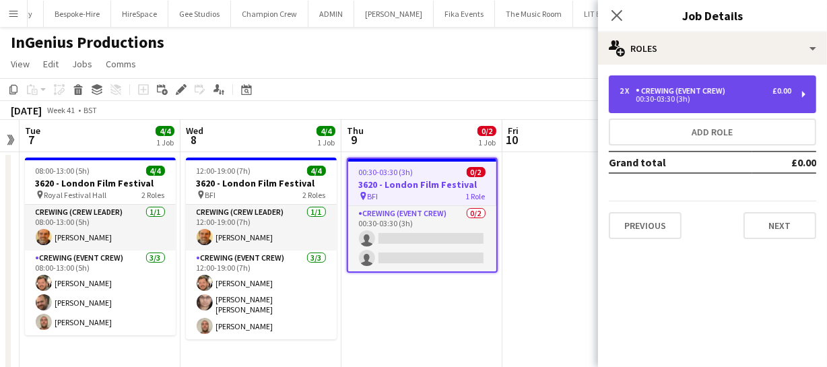
click at [673, 101] on div "00:30-03:30 (3h)" at bounding box center [706, 99] width 172 height 7
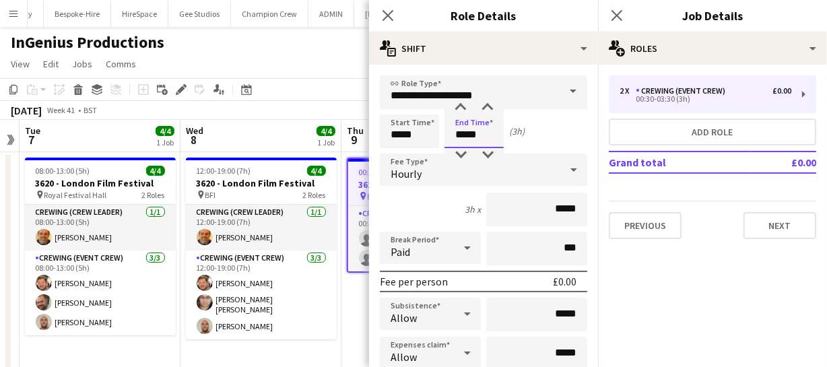
drag, startPoint x: 490, startPoint y: 131, endPoint x: 397, endPoint y: 133, distance: 93.6
click at [401, 134] on div "Start Time ***** End Time ***** (3h)" at bounding box center [483, 131] width 207 height 34
type input "*****"
click at [387, 20] on icon "Close pop-in" at bounding box center [387, 15] width 13 height 13
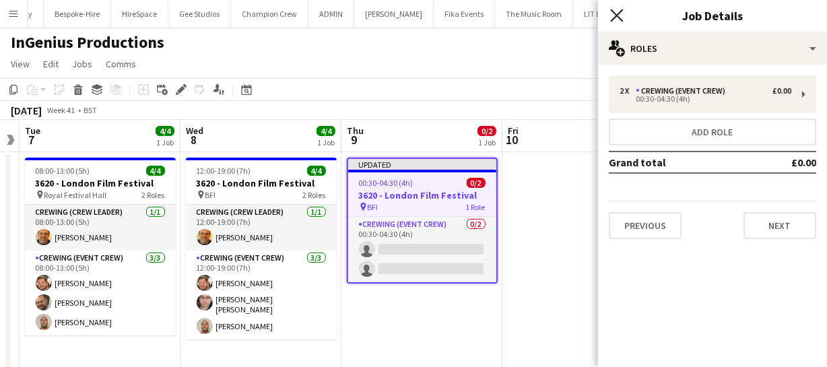
click at [618, 14] on icon at bounding box center [616, 15] width 13 height 13
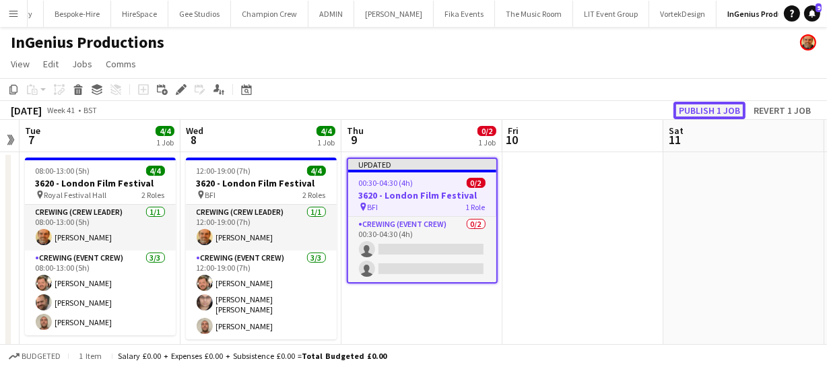
click at [704, 106] on button "Publish 1 job" at bounding box center [710, 111] width 72 height 18
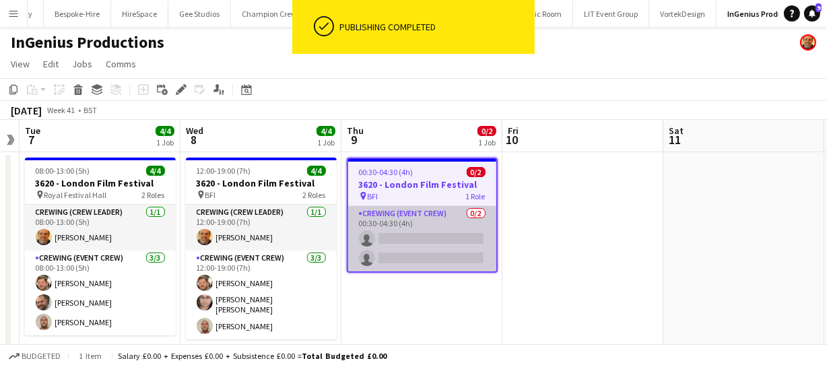
click at [436, 251] on app-card-role "Crewing (Event Crew) 0/2 00:30-04:30 (4h) single-neutral-actions single-neutral…" at bounding box center [422, 238] width 148 height 65
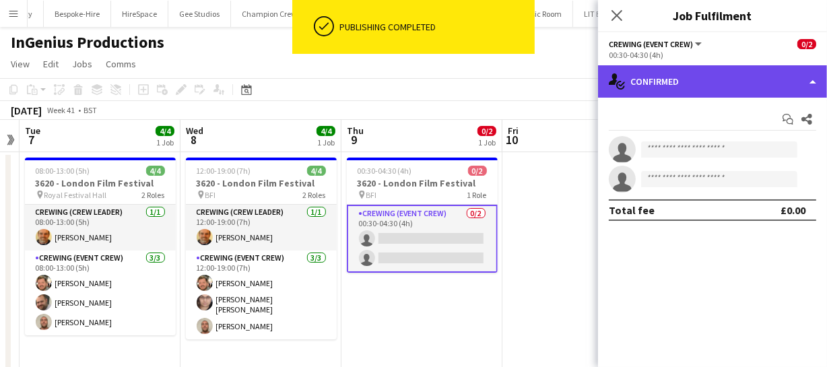
click at [717, 89] on div "single-neutral-actions-check-2 Confirmed" at bounding box center [712, 81] width 229 height 32
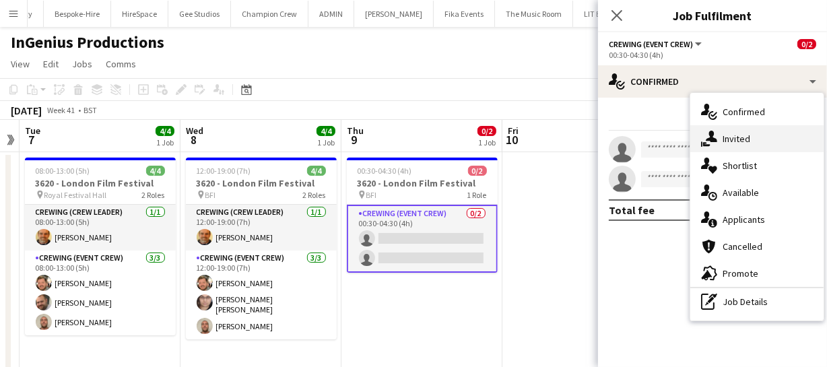
click at [752, 141] on div "single-neutral-actions-share-1 Invited" at bounding box center [756, 138] width 133 height 27
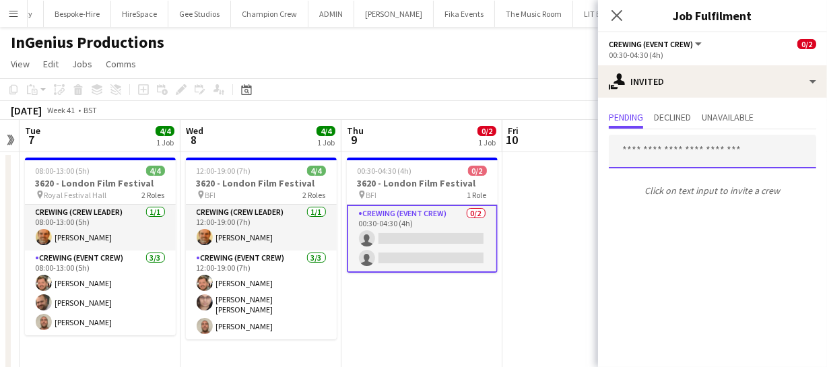
click at [665, 156] on input "text" at bounding box center [712, 152] width 207 height 34
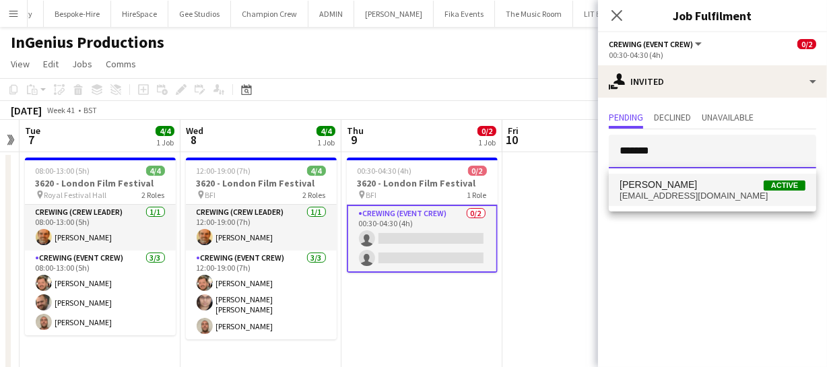
type input "*******"
click at [671, 185] on span "Stephen Lyle" at bounding box center [658, 184] width 77 height 11
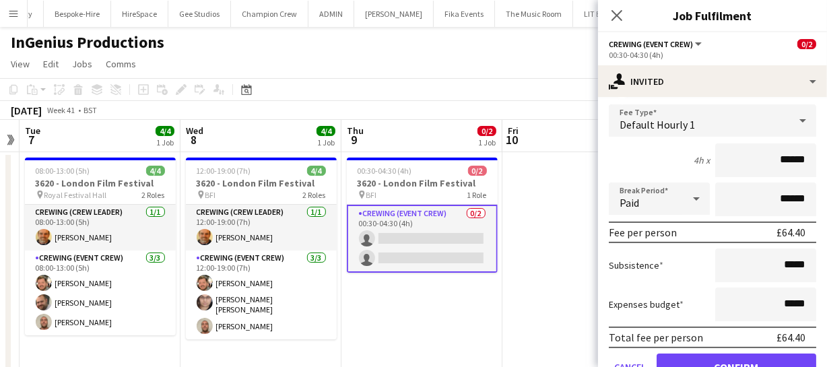
scroll to position [185, 0]
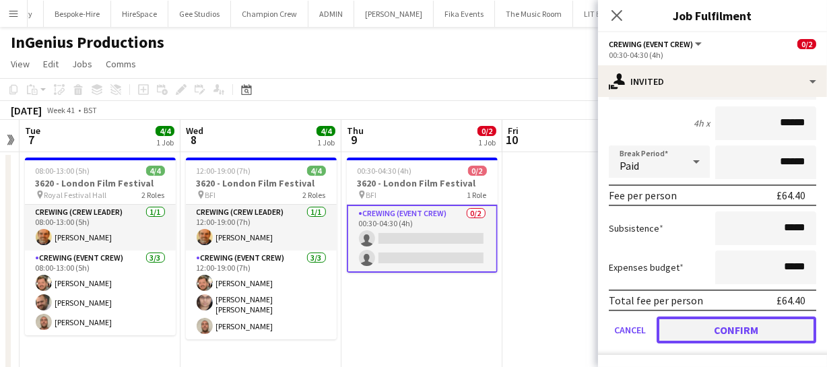
click at [776, 319] on button "Confirm" at bounding box center [737, 330] width 160 height 27
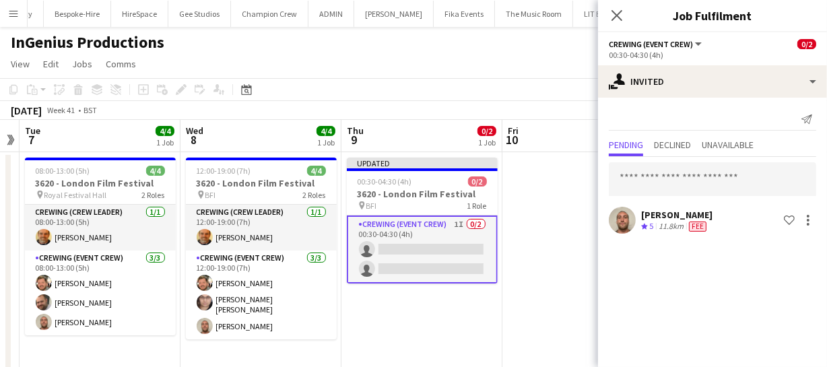
scroll to position [0, 0]
click at [618, 15] on icon at bounding box center [616, 15] width 13 height 13
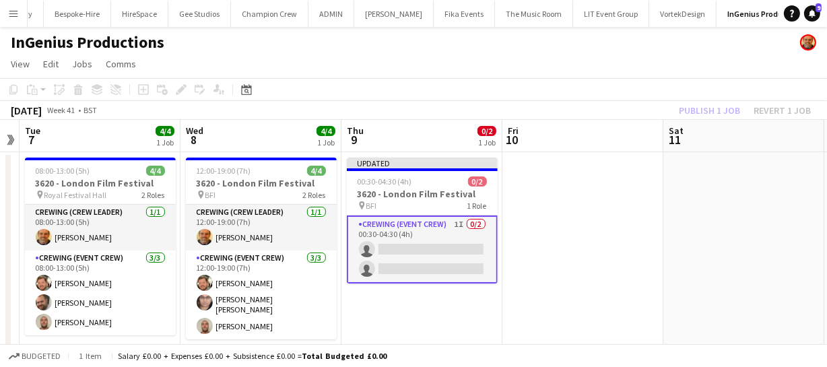
click at [691, 111] on div "Publish 1 job Revert 1 job" at bounding box center [745, 111] width 164 height 18
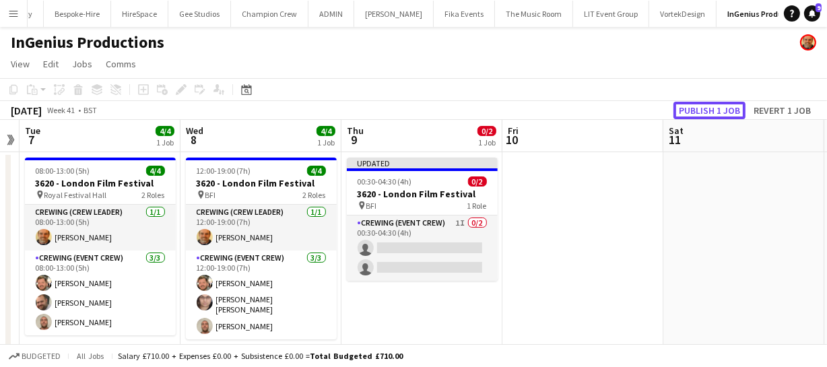
click at [691, 111] on button "Publish 1 job" at bounding box center [710, 111] width 72 height 18
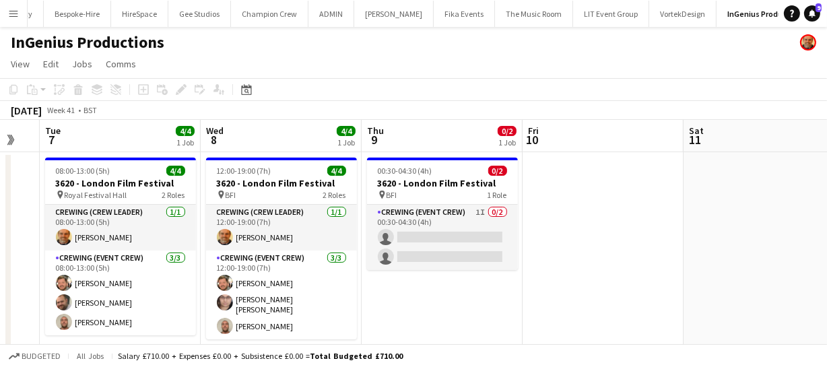
scroll to position [0, 388]
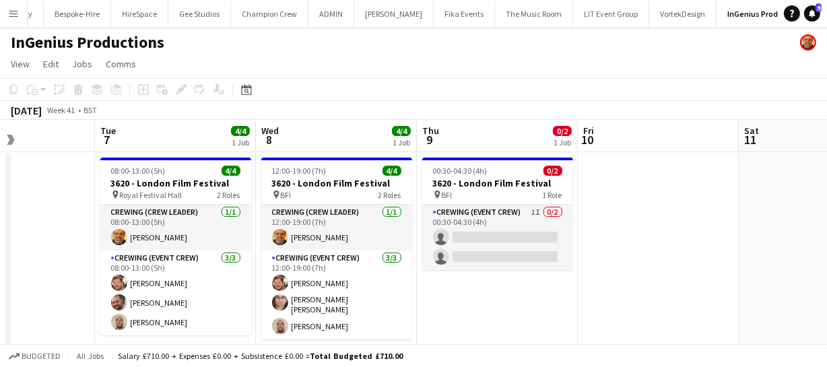
drag, startPoint x: 406, startPoint y: 316, endPoint x: 482, endPoint y: 302, distance: 76.6
click at [482, 302] on app-calendar-viewport "Sat 4 4/4 1 Job Sun 5 Mon 6 Tue 7 4/4 1 Job Wed 8 4/4 1 Job Thu 9 0/2 1 Job Fri…" at bounding box center [413, 308] width 827 height 376
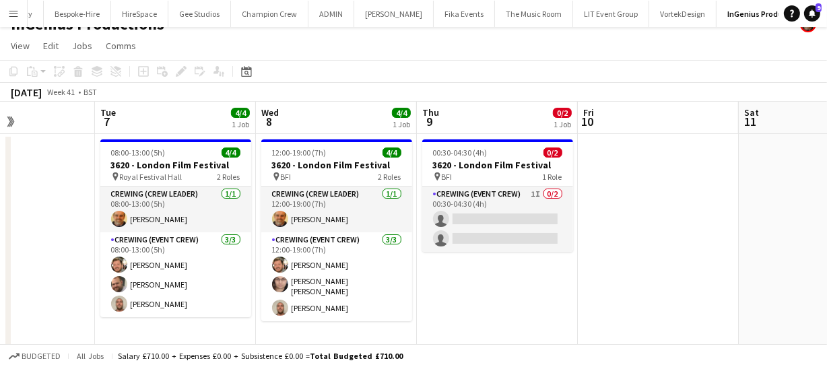
scroll to position [0, 0]
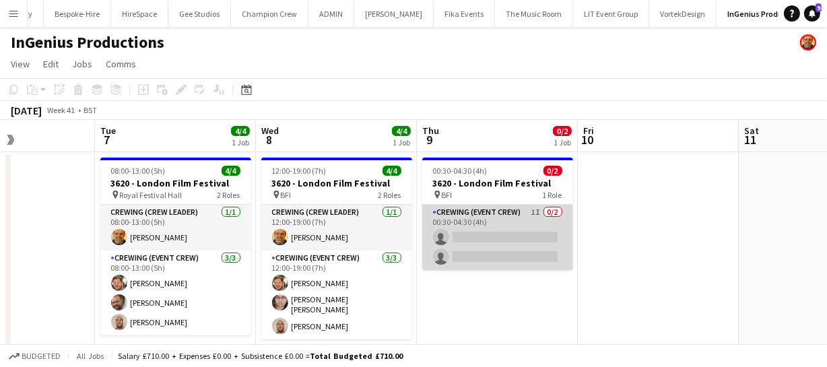
click at [490, 257] on app-card-role "Crewing (Event Crew) 1I 0/2 00:30-04:30 (4h) single-neutral-actions single-neut…" at bounding box center [497, 237] width 151 height 65
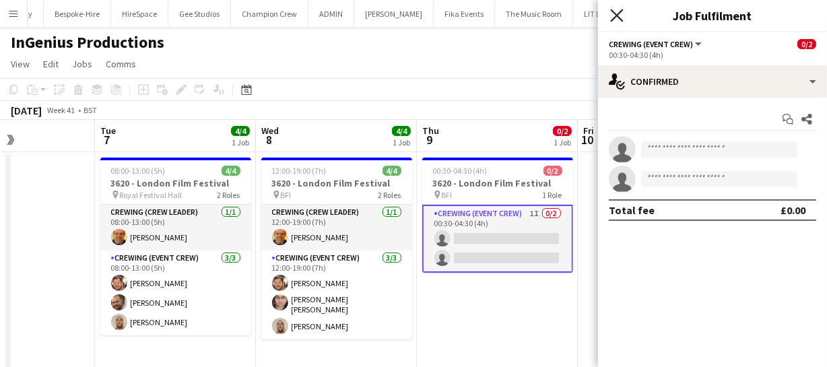
click at [618, 15] on icon at bounding box center [616, 15] width 13 height 13
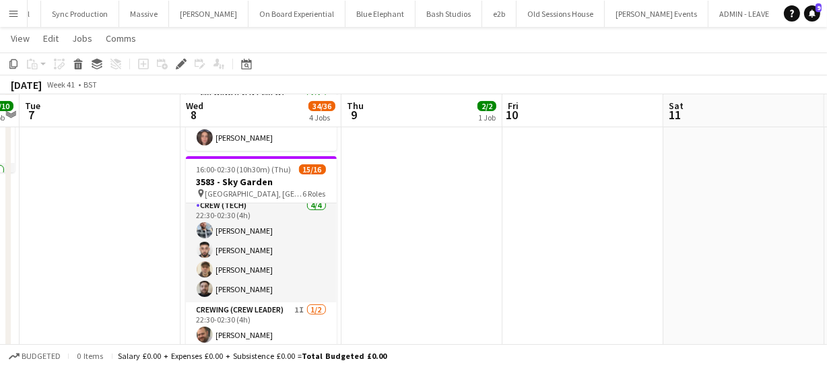
scroll to position [317, 0]
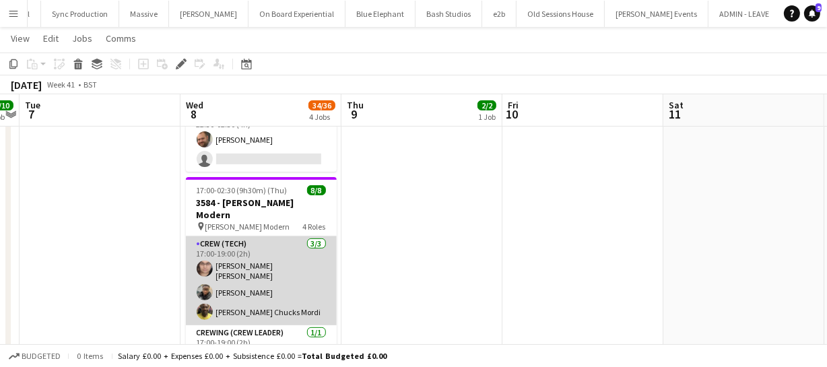
click at [240, 253] on app-card-role "Crew (Tech) 3/3 17:00-19:00 (2h) Ells Jones Samuel Kusimo Alphonsus Chucks Mordi" at bounding box center [261, 280] width 151 height 89
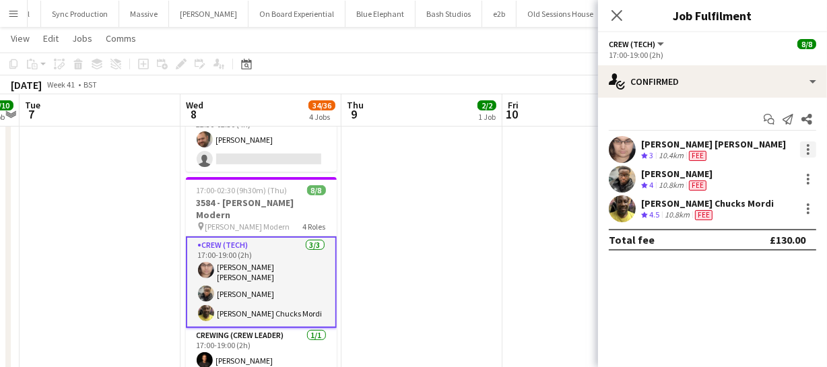
click at [808, 150] on div at bounding box center [808, 149] width 3 height 3
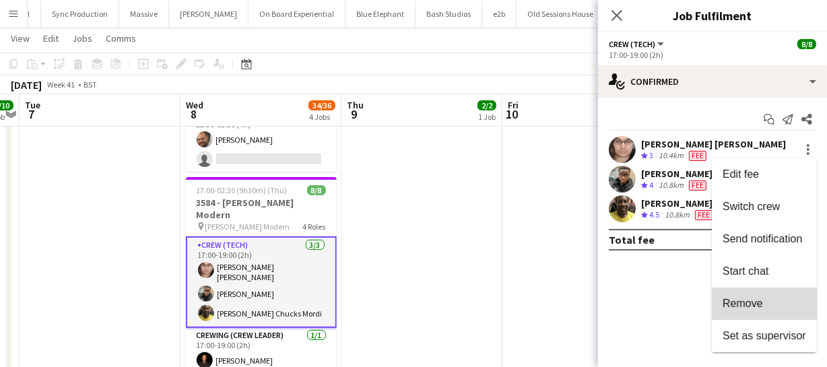
click at [763, 303] on span "Remove" at bounding box center [765, 304] width 84 height 12
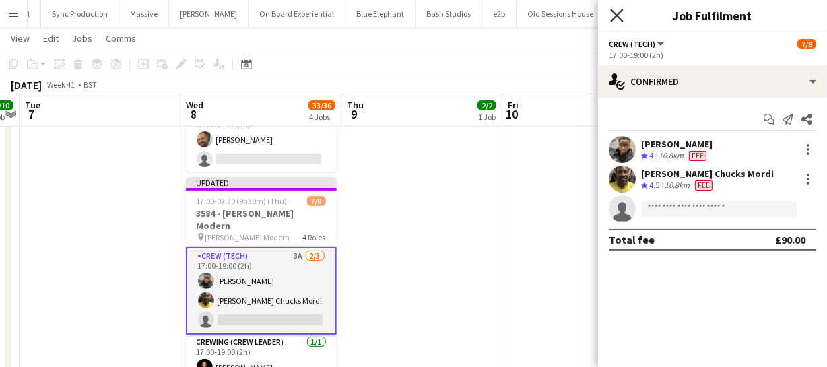
click at [618, 18] on icon "Close pop-in" at bounding box center [616, 15] width 13 height 13
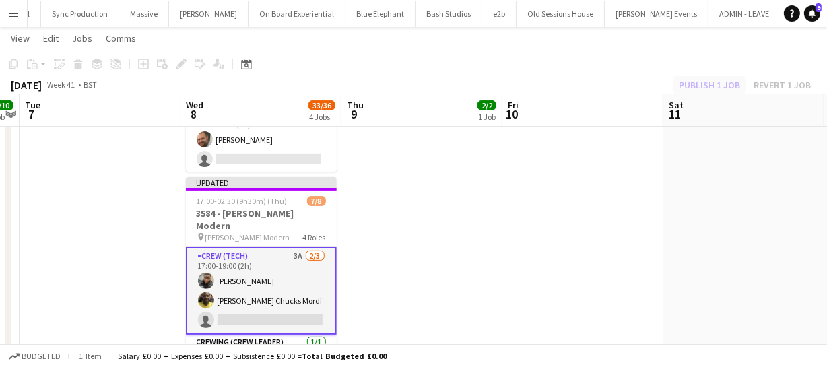
click at [700, 81] on div "Publish 1 job Revert 1 job" at bounding box center [745, 85] width 164 height 18
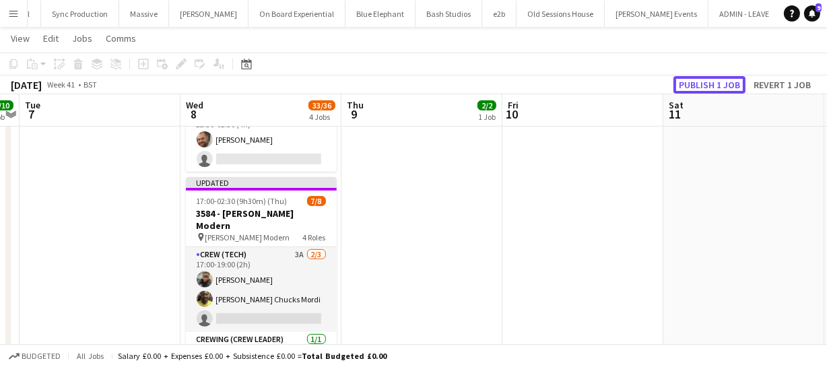
click at [700, 84] on button "Publish 1 job" at bounding box center [710, 85] width 72 height 18
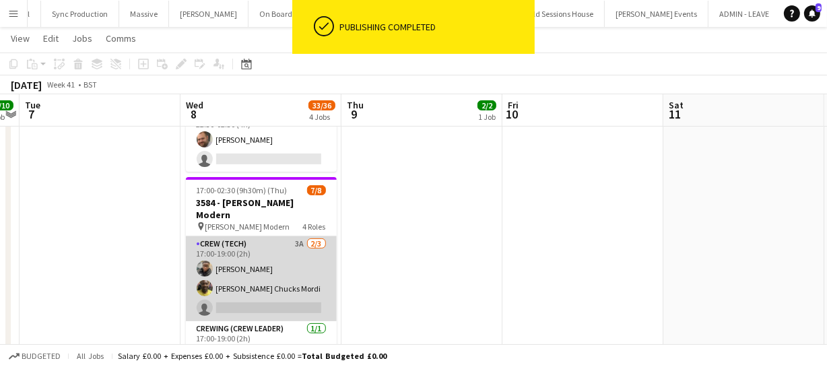
click at [313, 265] on app-card-role "Crew (Tech) 3A 2/3 17:00-19:00 (2h) Samuel Kusimo Alphonsus Chucks Mordi single…" at bounding box center [261, 278] width 151 height 85
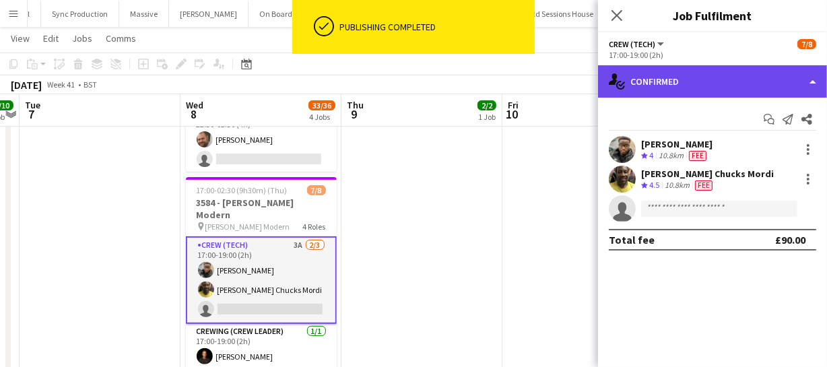
click at [719, 79] on div "single-neutral-actions-check-2 Confirmed" at bounding box center [712, 81] width 229 height 32
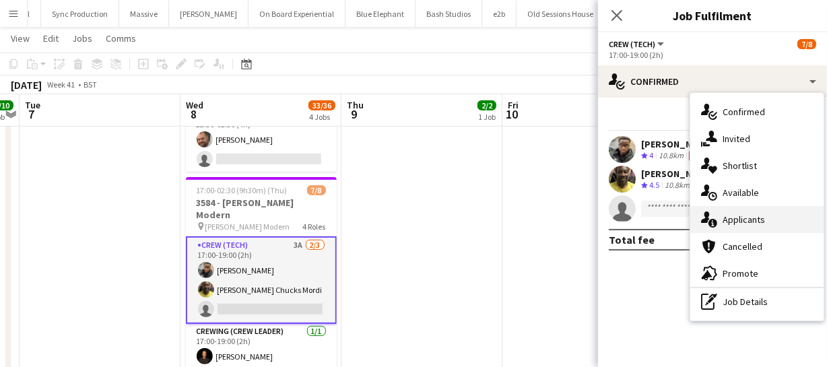
click at [735, 224] on span "Applicants" at bounding box center [744, 220] width 42 height 12
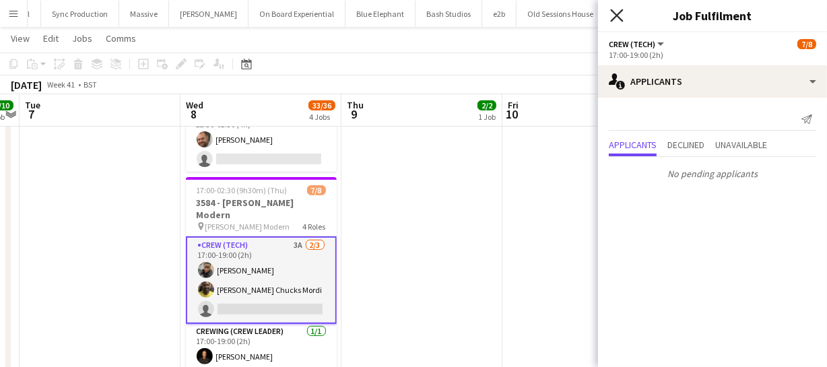
click at [612, 18] on icon "Close pop-in" at bounding box center [616, 15] width 13 height 13
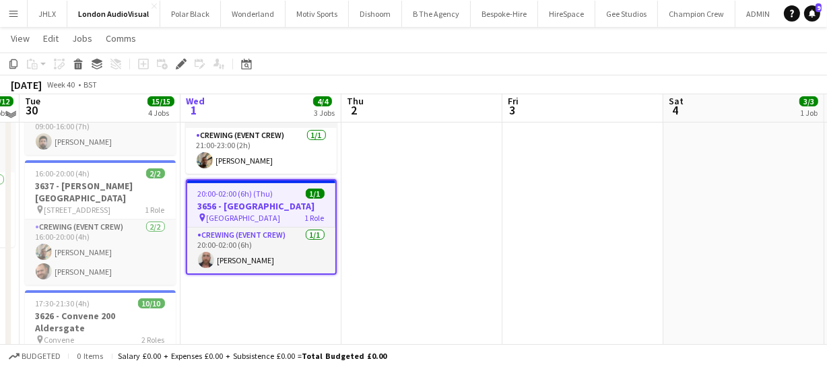
scroll to position [244, 0]
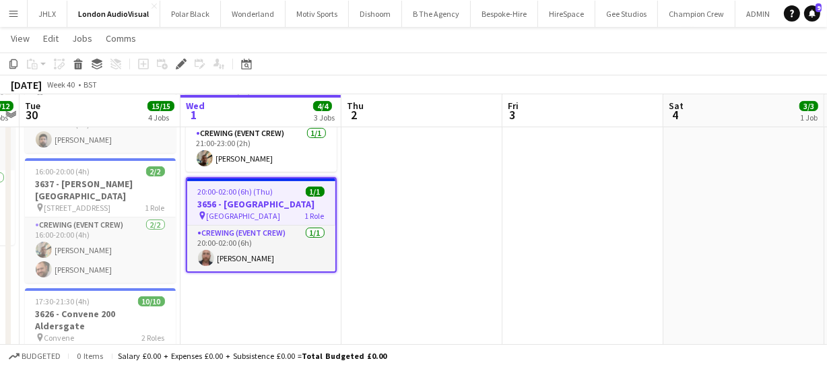
click at [244, 198] on h3 "3656 - [GEOGRAPHIC_DATA]" at bounding box center [261, 204] width 148 height 12
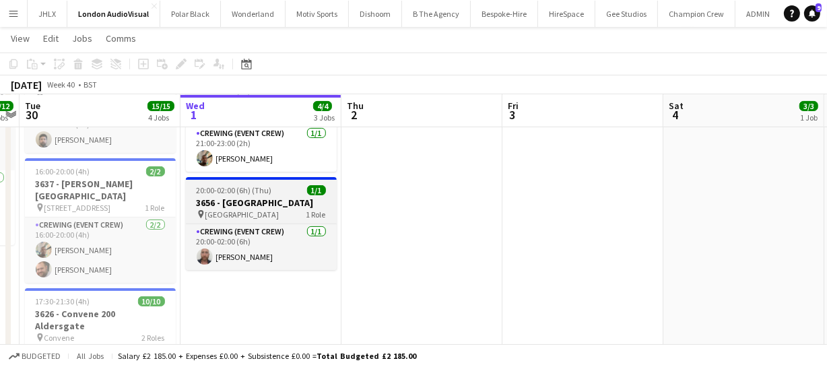
click at [244, 197] on h3 "3656 - [GEOGRAPHIC_DATA]" at bounding box center [261, 203] width 151 height 12
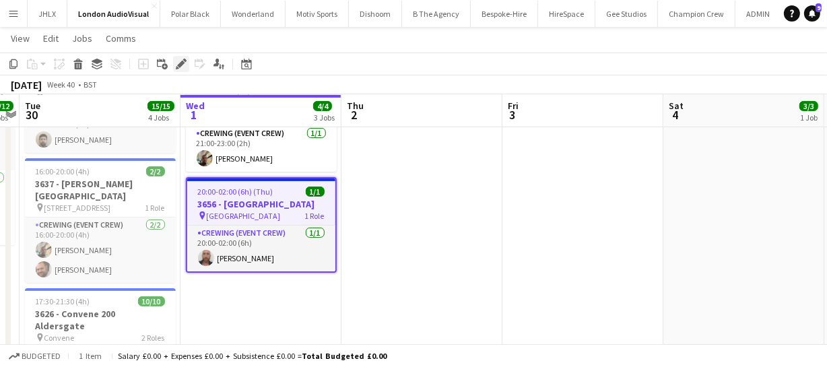
click at [186, 66] on div "Edit" at bounding box center [181, 64] width 16 height 16
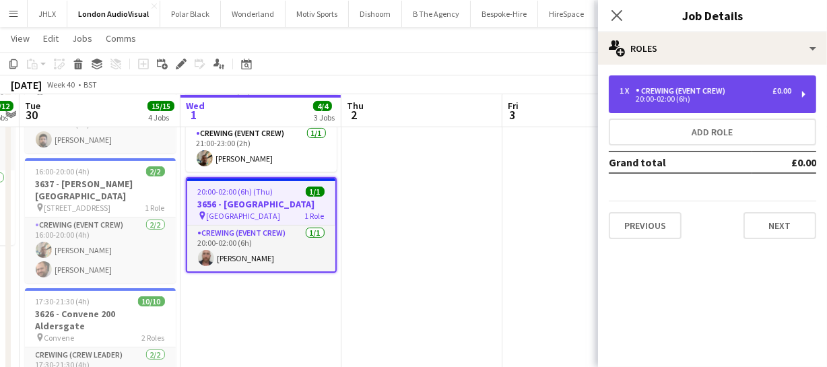
click at [674, 101] on div "20:00-02:00 (6h)" at bounding box center [706, 99] width 172 height 7
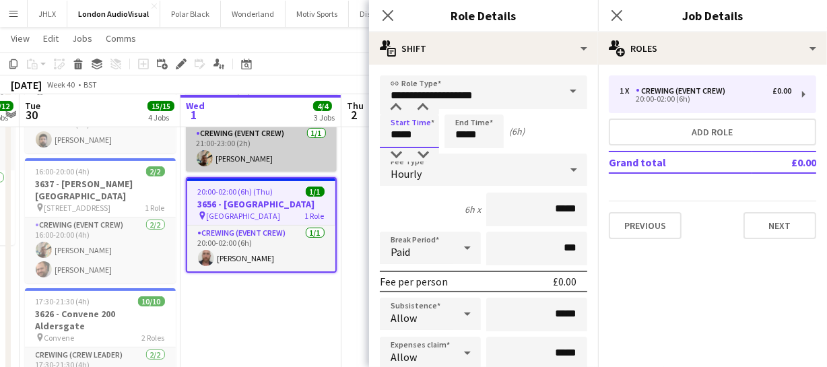
drag, startPoint x: 418, startPoint y: 134, endPoint x: 325, endPoint y: 131, distance: 93.0
click at [336, 134] on body "Menu Boards Boards Boards All jobs Status Workforce Workforce My Workforce Recr…" at bounding box center [413, 140] width 827 height 769
type input "*****"
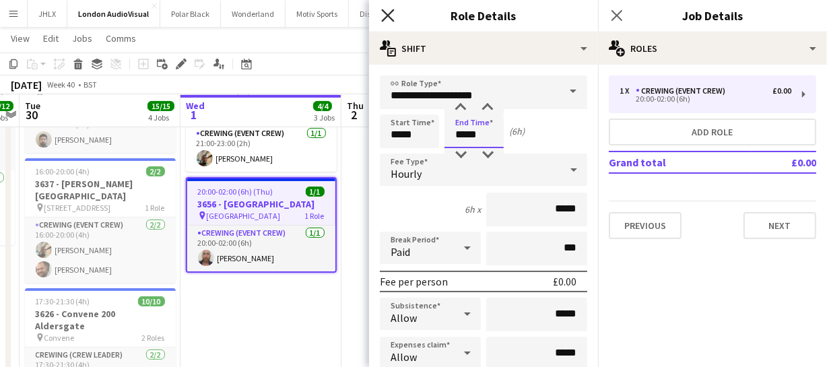
type input "*****"
click at [381, 17] on icon "Close pop-in" at bounding box center [387, 15] width 13 height 13
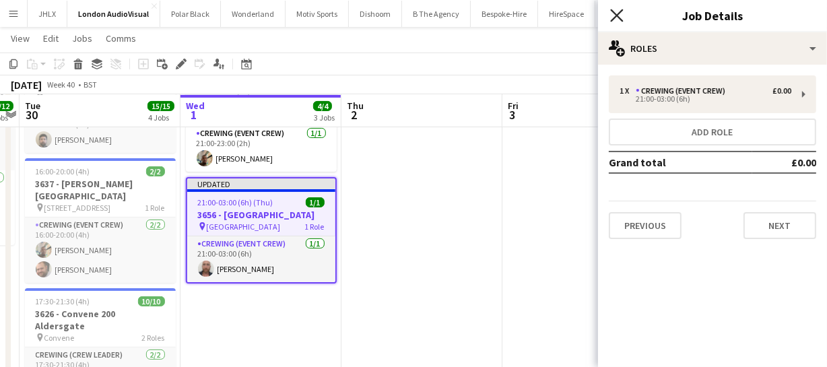
click at [614, 16] on icon "Close pop-in" at bounding box center [616, 15] width 13 height 13
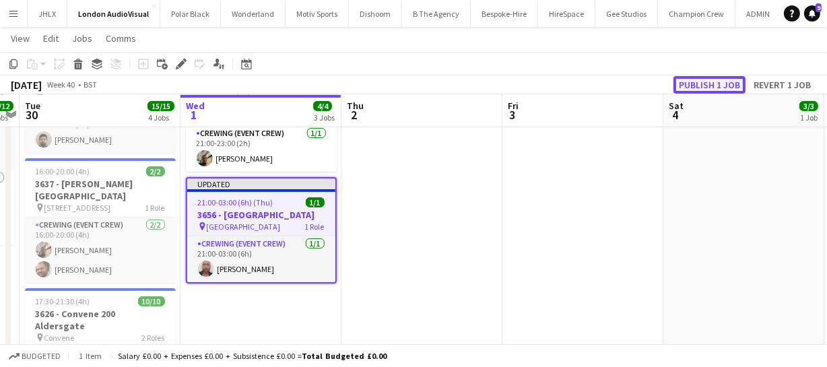
click at [700, 82] on button "Publish 1 job" at bounding box center [710, 85] width 72 height 18
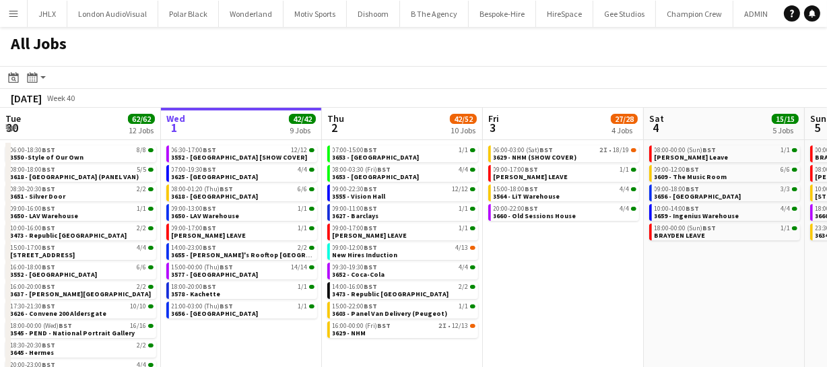
click at [382, 280] on app-calendar-viewport "Sun 28 26/26 8 Jobs Mon 29 30/30 7 Jobs Tue 30 62/62 12 Jobs Wed 1 42/42 9 Jobs…" at bounding box center [413, 244] width 827 height 272
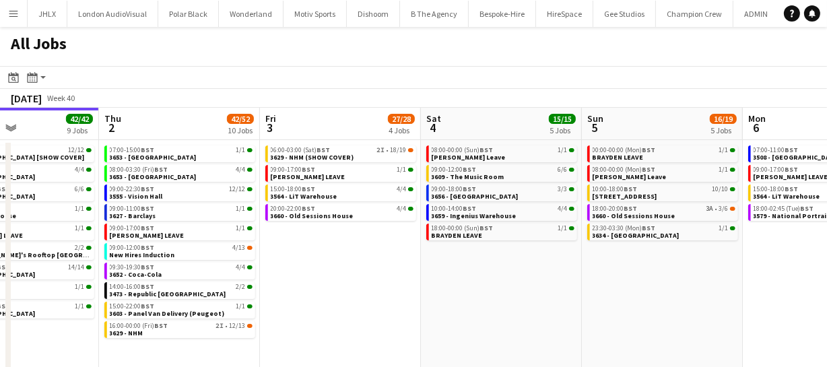
drag, startPoint x: 560, startPoint y: 283, endPoint x: 482, endPoint y: 290, distance: 77.7
click at [472, 294] on app-calendar-viewport "Sun 28 26/26 8 Jobs Mon 29 30/30 7 Jobs Tue 30 62/62 12 Jobs Wed 1 42/42 9 Jobs…" at bounding box center [413, 244] width 827 height 272
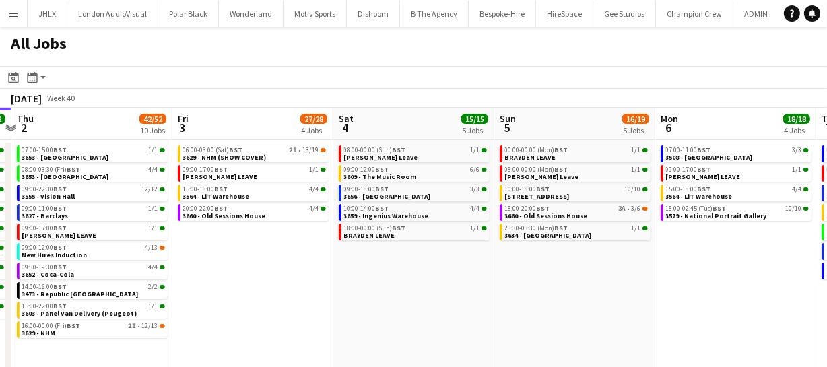
click at [473, 289] on app-calendar-viewport "Sun 28 26/26 8 Jobs Mon 29 30/30 7 Jobs Tue 30 62/62 12 Jobs Wed 1 42/42 9 Jobs…" at bounding box center [413, 244] width 827 height 272
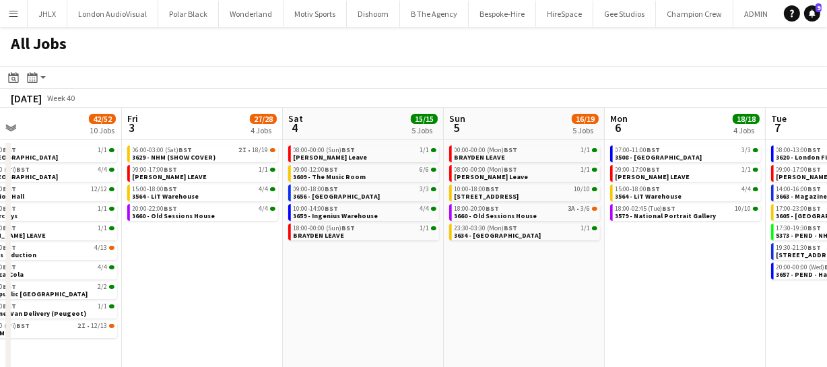
drag, startPoint x: 485, startPoint y: 292, endPoint x: 529, endPoint y: 296, distance: 44.6
click at [475, 294] on app-calendar-viewport "Tue 30 62/62 12 Jobs Wed 1 42/42 9 Jobs Thu 2 42/52 10 Jobs Fri 3 27/28 4 Jobs …" at bounding box center [413, 244] width 827 height 272
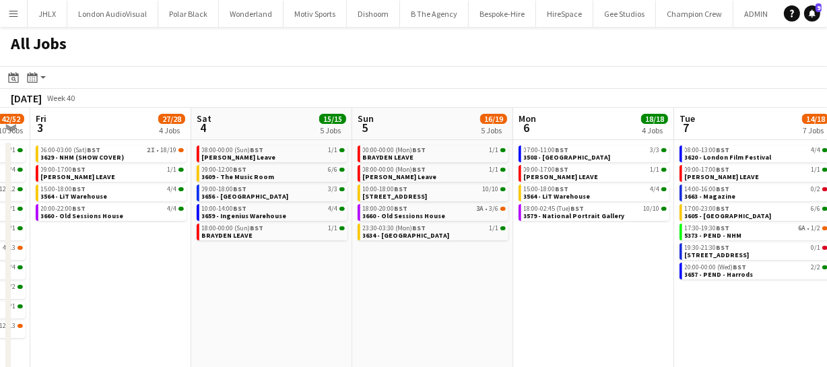
click at [416, 310] on app-calendar-viewport "Tue 30 62/62 12 Jobs Wed 1 42/42 9 Jobs Thu 2 42/52 10 Jobs Fri 3 27/28 4 Jobs …" at bounding box center [413, 244] width 827 height 272
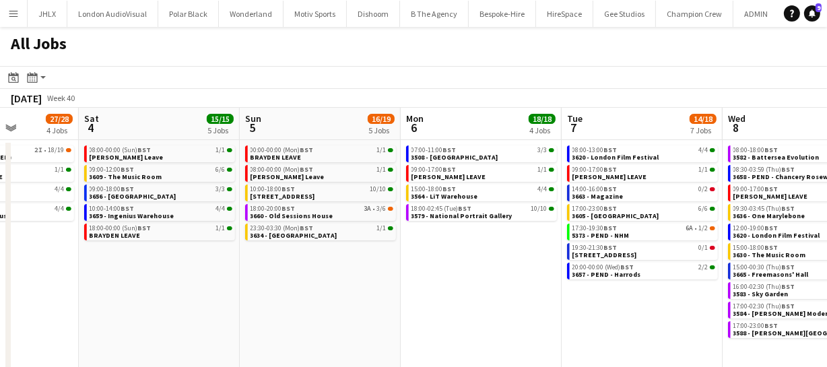
click at [391, 307] on app-calendar-viewport "Tue 30 62/62 12 Jobs Wed 1 42/42 9 Jobs Thu 2 42/52 10 Jobs Fri 3 27/28 4 Jobs …" at bounding box center [413, 244] width 827 height 272
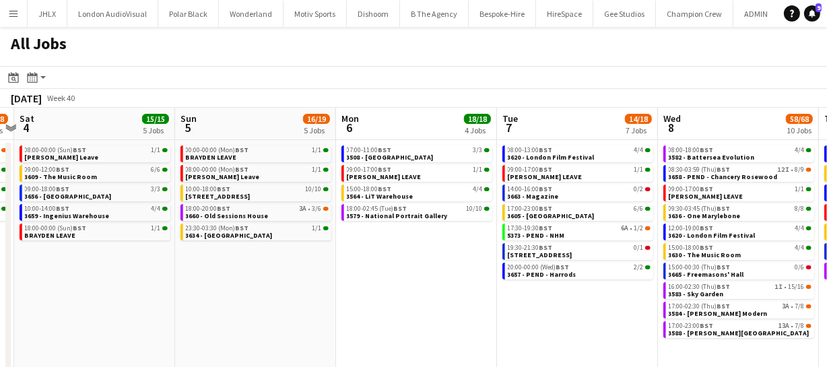
click at [256, 321] on app-all-jobs "All Jobs Date picker [DATE] [DATE] [DATE] M [DATE] T [DATE] W [DATE] T [DATE] F…" at bounding box center [413, 203] width 827 height 353
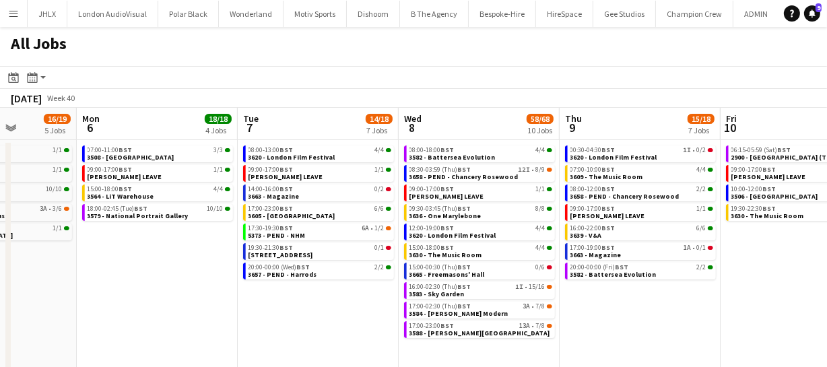
drag, startPoint x: 438, startPoint y: 315, endPoint x: 383, endPoint y: 302, distance: 55.9
click at [355, 315] on app-calendar-viewport "Thu 2 42/52 10 Jobs Fri 3 27/28 4 Jobs Sat 4 15/15 5 Jobs Sun 5 16/19 5 Jobs Mo…" at bounding box center [413, 244] width 827 height 272
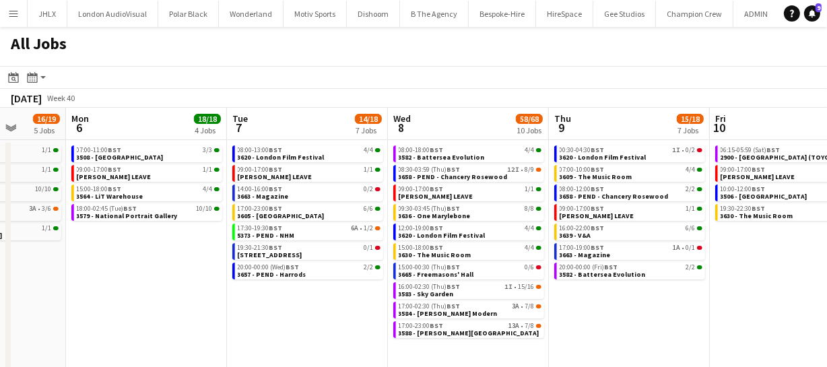
click at [622, 318] on app-calendar-viewport "Thu 2 42/52 10 Jobs Fri 3 27/28 4 Jobs Sat 4 15/15 5 Jobs Sun 5 16/19 5 Jobs Mo…" at bounding box center [413, 244] width 827 height 272
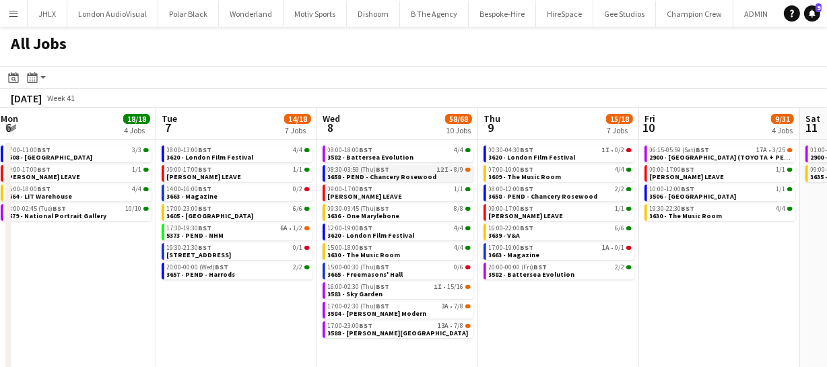
click at [401, 176] on span "3658 - PEND - Chancery Rosewood" at bounding box center [382, 176] width 109 height 9
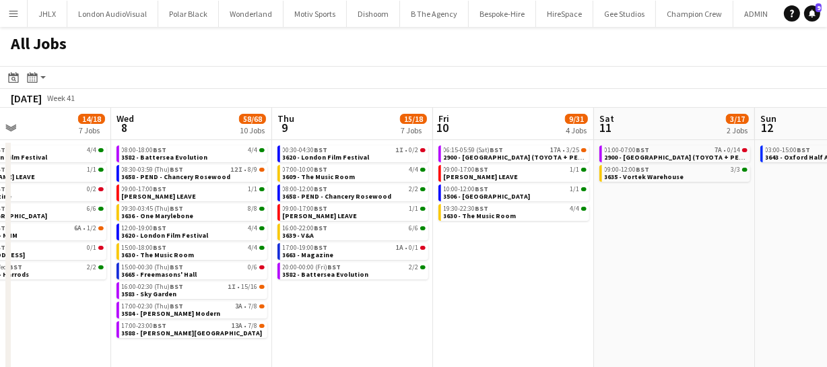
scroll to position [0, 545]
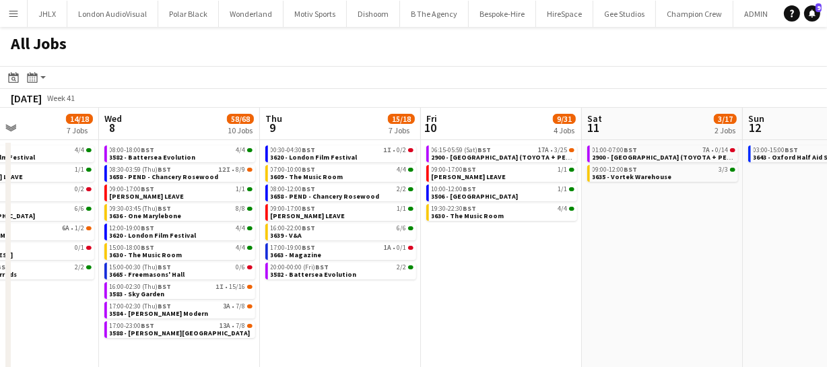
drag, startPoint x: 577, startPoint y: 311, endPoint x: 360, endPoint y: 314, distance: 217.6
click at [360, 314] on app-calendar-viewport "Sat 4 15/15 5 Jobs Sun 5 16/19 5 Jobs Mon 6 18/18 4 Jobs Tue 7 14/18 7 Jobs Wed…" at bounding box center [413, 244] width 827 height 272
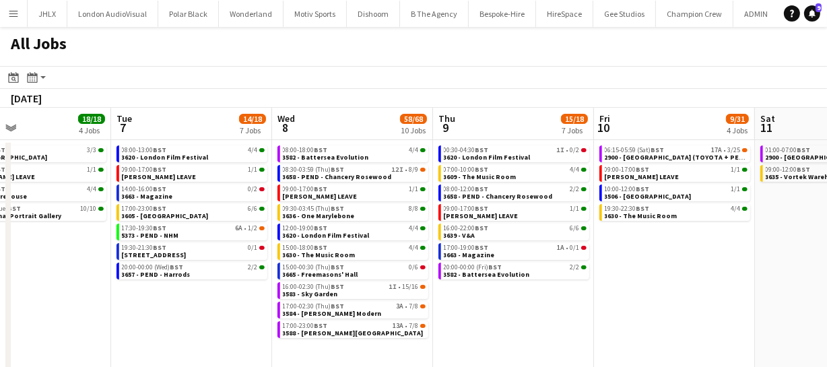
drag, startPoint x: 315, startPoint y: 306, endPoint x: 592, endPoint y: 297, distance: 277.6
click at [577, 300] on app-calendar-viewport "Sat 4 15/15 5 Jobs Sun 5 16/19 5 Jobs Mon 6 18/18 4 Jobs Tue 7 14/18 7 Jobs Wed…" at bounding box center [413, 244] width 827 height 272
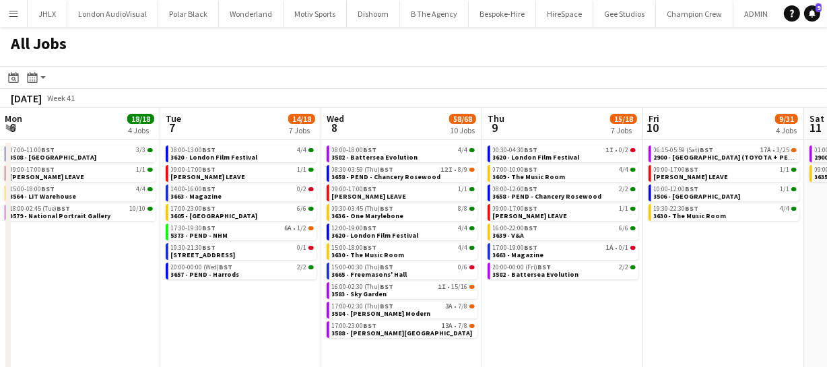
drag, startPoint x: 263, startPoint y: 332, endPoint x: 222, endPoint y: 299, distance: 52.2
click at [222, 299] on app-calendar-viewport "Fri 3 27/28 4 Jobs Sat 4 15/15 5 Jobs Sun 5 16/19 5 Jobs Mon 6 18/18 4 Jobs Tue…" at bounding box center [413, 244] width 827 height 272
drag, startPoint x: 472, startPoint y: 312, endPoint x: 579, endPoint y: 304, distance: 106.7
click at [471, 312] on app-calendar-viewport "Fri 3 27/28 4 Jobs Sat 4 15/15 5 Jobs Sun 5 16/19 5 Jobs Mon 6 18/18 4 Jobs Tue…" at bounding box center [413, 244] width 827 height 272
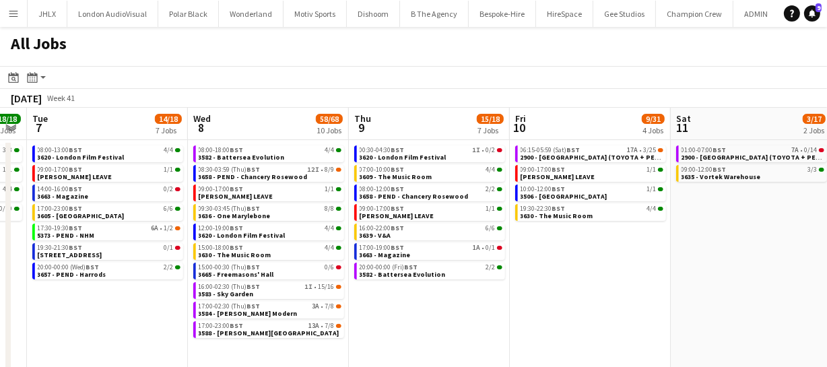
click at [412, 314] on app-calendar-viewport "Fri 3 27/28 4 Jobs Sat 4 15/15 5 Jobs Sun 5 16/19 5 Jobs Mon 6 18/18 4 Jobs Tue…" at bounding box center [413, 244] width 827 height 272
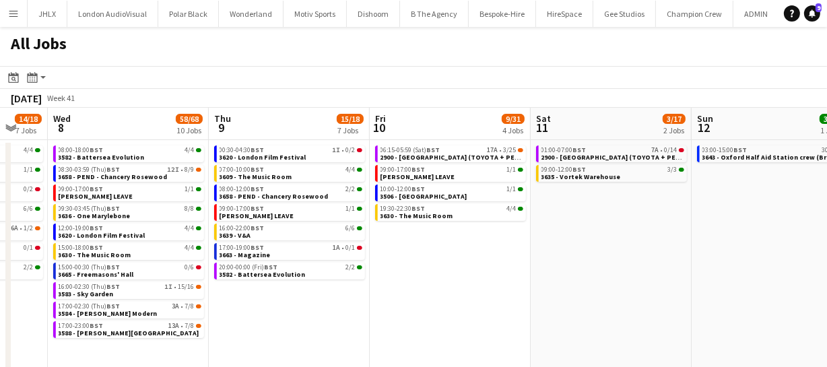
click at [446, 318] on app-calendar-viewport "Sun 5 16/19 5 Jobs Mon 6 18/18 4 Jobs Tue 7 14/18 7 Jobs Wed 8 58/68 10 Jobs Th…" at bounding box center [413, 244] width 827 height 272
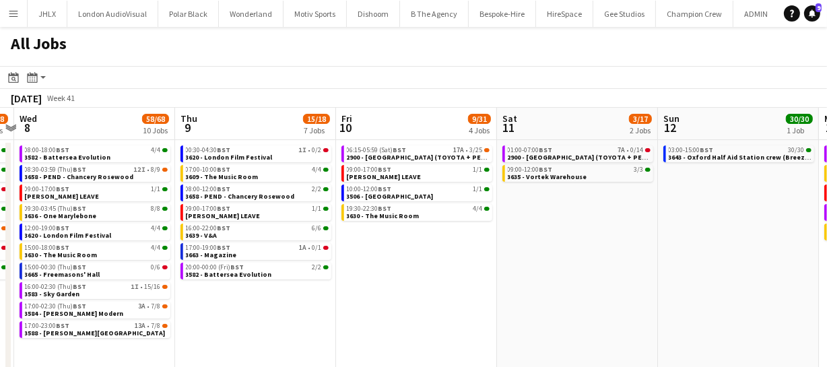
drag, startPoint x: 539, startPoint y: 318, endPoint x: 384, endPoint y: 317, distance: 155.6
click at [388, 319] on app-calendar-viewport "Sun 5 16/19 5 Jobs Mon 6 18/18 4 Jobs Tue 7 14/18 7 Jobs Wed 8 58/68 10 Jobs Th…" at bounding box center [413, 244] width 827 height 272
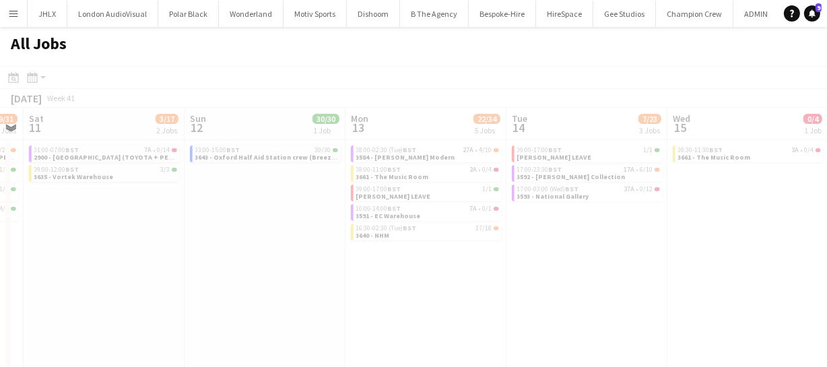
drag, startPoint x: 522, startPoint y: 317, endPoint x: 458, endPoint y: 309, distance: 64.5
click at [369, 314] on app-all-jobs "All Jobs Date picker [DATE] [DATE] [DATE] M [DATE] T [DATE] W [DATE] T [DATE] F…" at bounding box center [413, 203] width 827 height 353
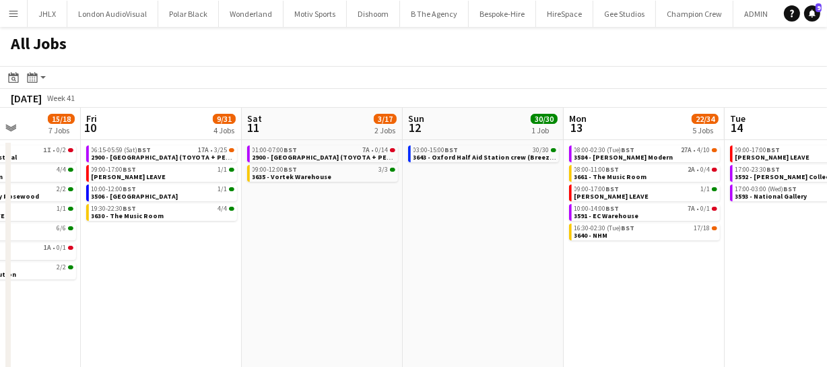
drag, startPoint x: 432, startPoint y: 310, endPoint x: 478, endPoint y: 302, distance: 47.1
click at [362, 308] on app-calendar-viewport "Tue 7 14/18 7 Jobs Wed 8 58/68 10 Jobs Thu 9 15/18 7 Jobs Fri 10 9/31 4 Jobs Sa…" at bounding box center [413, 244] width 827 height 272
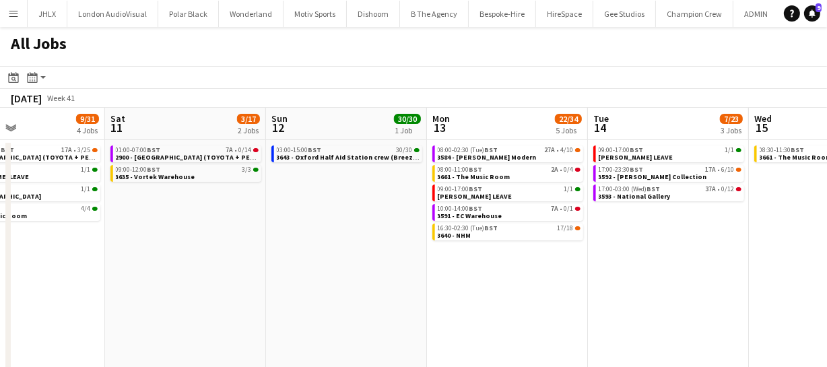
click at [350, 304] on app-calendar-viewport "Tue 7 14/18 7 Jobs Wed 8 58/68 10 Jobs Thu 9 15/18 7 Jobs Fri 10 9/31 4 Jobs Sa…" at bounding box center [413, 244] width 827 height 272
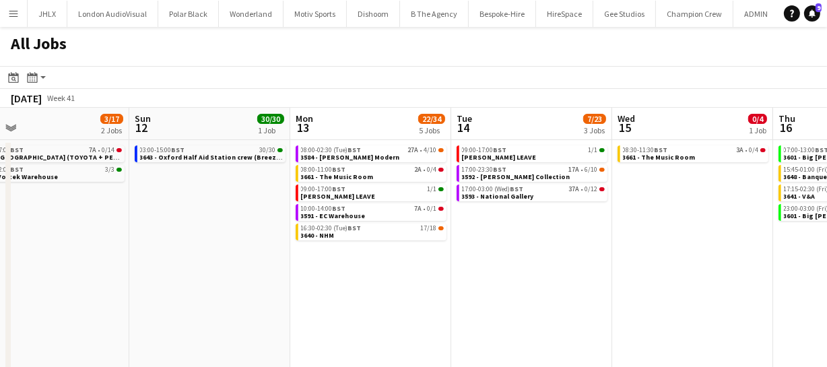
click at [281, 296] on app-calendar-viewport "Thu 9 15/18 7 Jobs Fri 10 9/31 4 Jobs Sat 11 3/17 2 Jobs Sun 12 30/30 1 Job Mon…" at bounding box center [413, 244] width 827 height 272
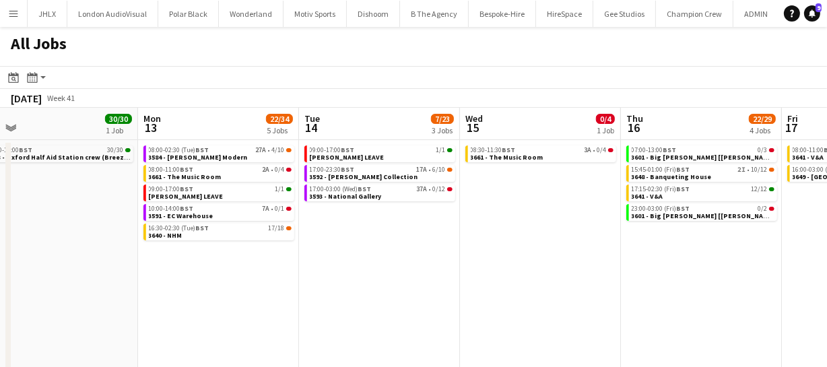
drag, startPoint x: 502, startPoint y: 299, endPoint x: 294, endPoint y: 308, distance: 207.7
click at [294, 308] on app-calendar-viewport "Thu 9 15/18 7 Jobs Fri 10 9/31 4 Jobs Sat 11 3/17 2 Jobs Sun 12 30/30 1 Job Mon…" at bounding box center [413, 244] width 827 height 272
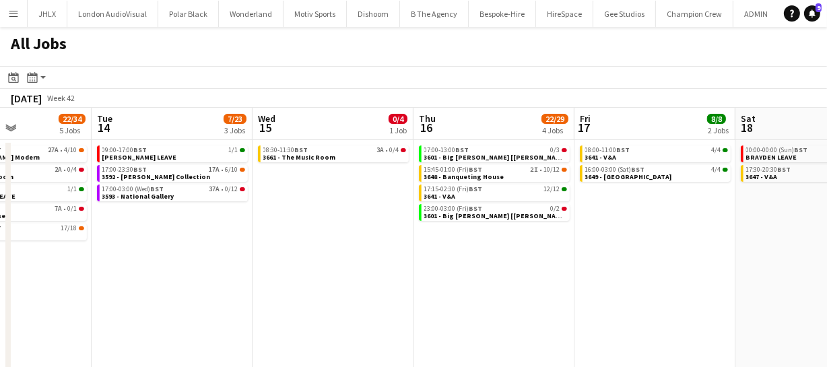
click at [317, 310] on app-calendar-viewport "Sat 11 3/17 2 Jobs Sun 12 30/30 1 Job Mon 13 22/34 5 Jobs Tue 14 7/23 3 Jobs We…" at bounding box center [413, 244] width 827 height 272
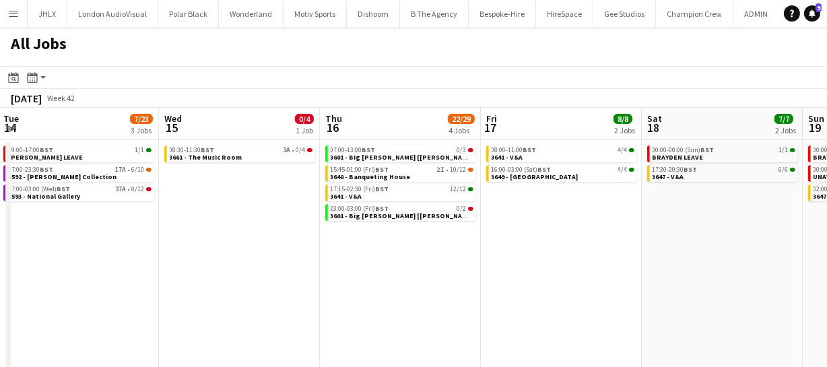
drag, startPoint x: 305, startPoint y: 304, endPoint x: 309, endPoint y: 296, distance: 8.4
click at [300, 302] on app-calendar-viewport "Sat 11 3/17 2 Jobs Sun 12 30/30 1 Job Mon 13 22/34 5 Jobs Tue 14 7/23 3 Jobs We…" at bounding box center [413, 244] width 827 height 272
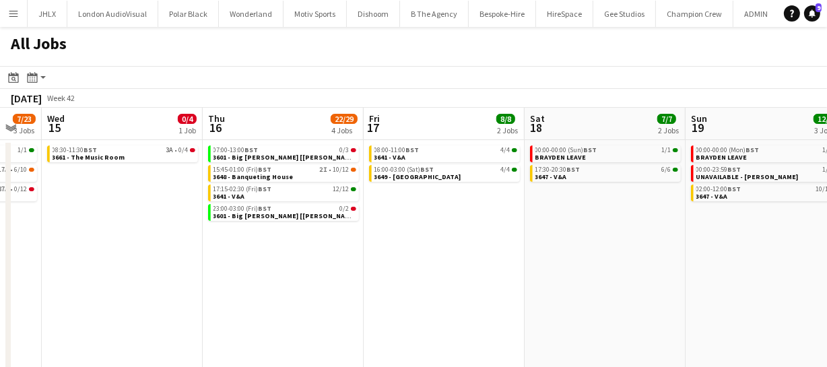
click at [282, 296] on app-calendar-viewport "Sat 11 3/17 2 Jobs Sun 12 30/30 1 Job Mon 13 22/34 5 Jobs Tue 14 7/23 3 Jobs We…" at bounding box center [413, 244] width 827 height 272
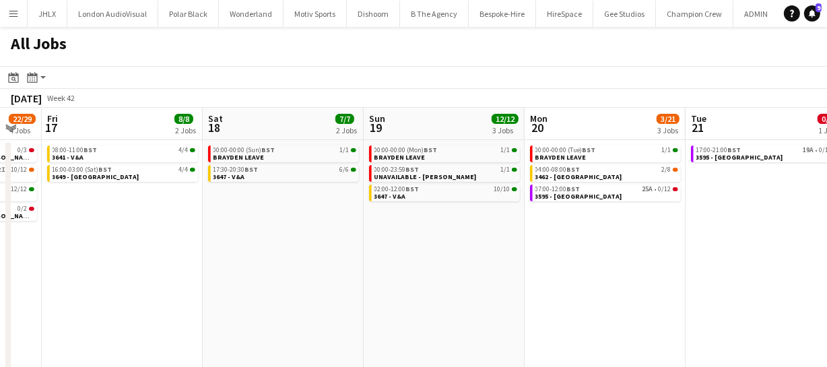
scroll to position [0, 461]
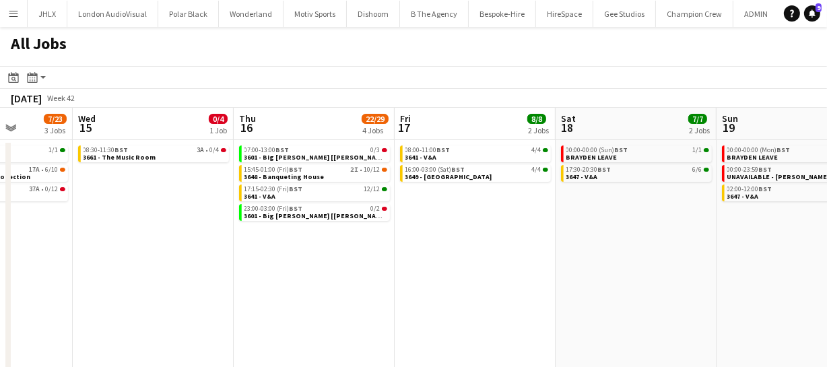
drag, startPoint x: 216, startPoint y: 273, endPoint x: 596, endPoint y: 277, distance: 380.5
click at [596, 277] on app-calendar-viewport "Sun 12 30/30 1 Job Mon 13 22/34 5 Jobs Tue 14 7/23 3 Jobs Wed 15 0/4 1 Job Thu …" at bounding box center [413, 244] width 827 height 272
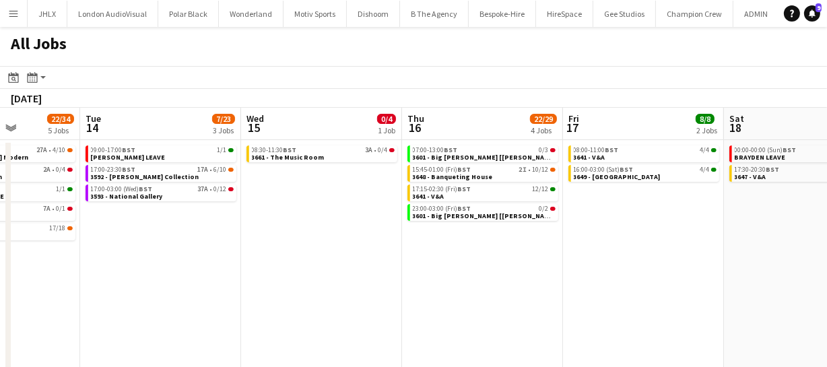
click at [445, 286] on app-calendar-viewport "Sat 11 3/17 2 Jobs Sun 12 30/30 1 Job Mon 13 22/34 5 Jobs Tue 14 7/23 3 Jobs We…" at bounding box center [413, 244] width 827 height 272
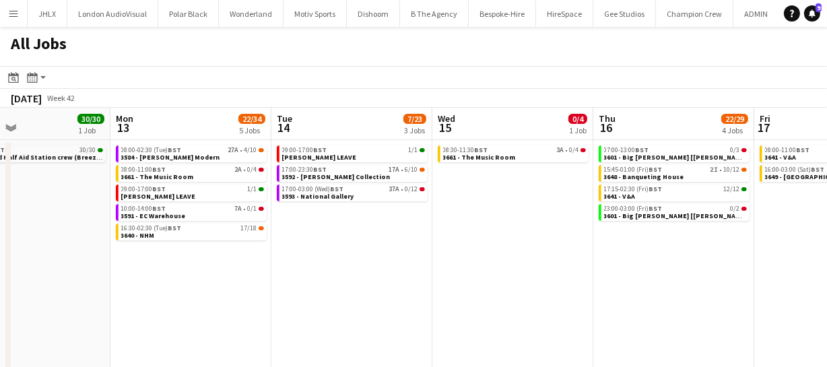
click at [430, 271] on app-calendar-viewport "Fri 10 9/31 4 Jobs Sat 11 3/17 2 Jobs Sun 12 30/30 1 Job Mon 13 22/34 5 Jobs Tu…" at bounding box center [413, 244] width 827 height 272
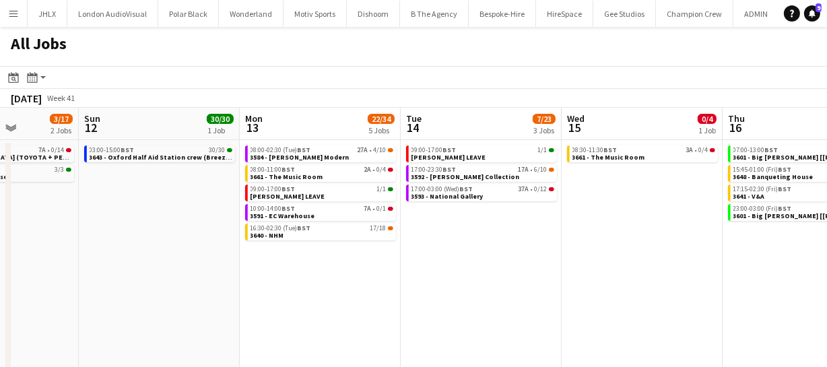
drag, startPoint x: 360, startPoint y: 283, endPoint x: 564, endPoint y: 263, distance: 205.0
click at [485, 269] on app-calendar-viewport "Thu 9 15/18 7 Jobs Fri 10 9/31 4 Jobs Sat 11 3/17 2 Jobs Sun 12 30/30 1 Job Mon…" at bounding box center [413, 244] width 827 height 272
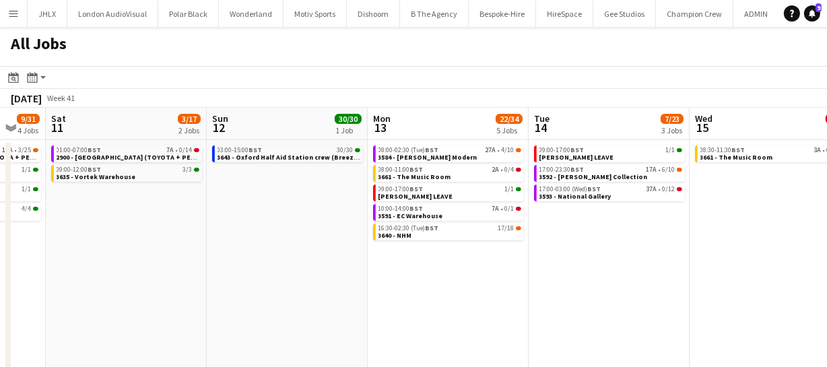
click at [509, 263] on app-calendar-viewport "Thu 9 15/18 7 Jobs Fri 10 9/31 4 Jobs Sat 11 3/17 2 Jobs Sun 12 30/30 1 Job Mon…" at bounding box center [413, 244] width 827 height 272
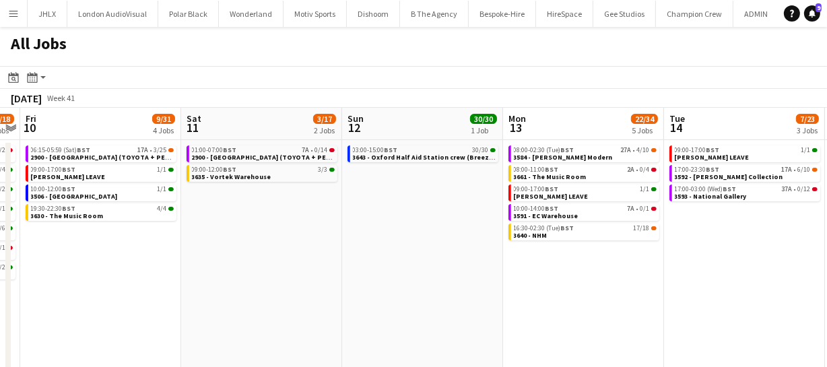
click at [421, 255] on app-calendar-viewport "Wed 8 58/68 10 Jobs Thu 9 15/18 7 Jobs Fri 10 9/31 4 Jobs Sat 11 3/17 2 Jobs Su…" at bounding box center [413, 244] width 827 height 272
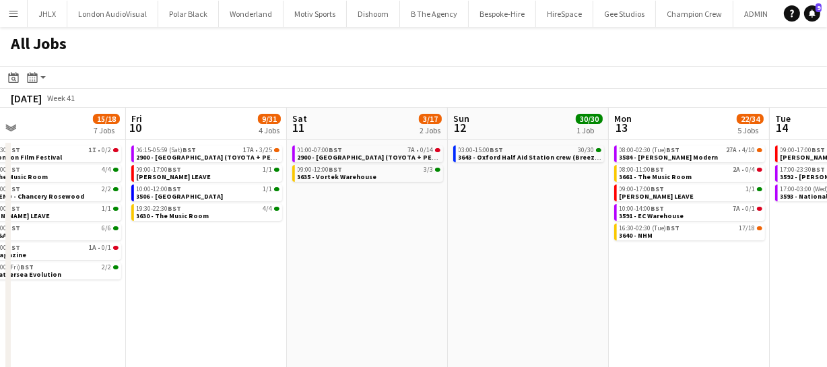
click at [449, 247] on app-calendar-viewport "Tue 7 14/18 7 Jobs Wed 8 58/68 10 Jobs Thu 9 15/18 7 Jobs Fri 10 9/31 4 Jobs Sa…" at bounding box center [413, 244] width 827 height 272
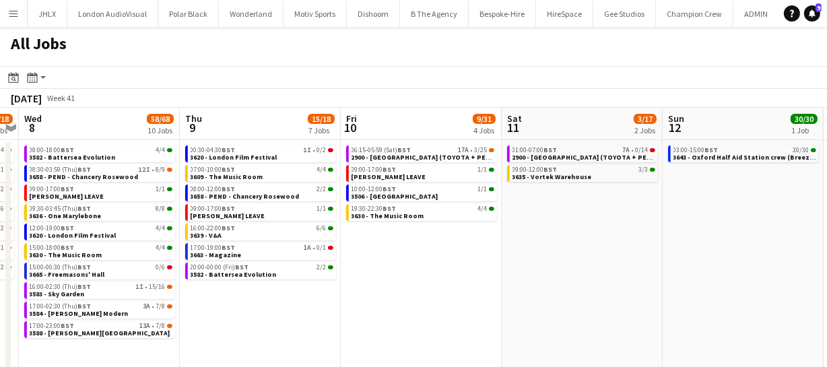
drag, startPoint x: 432, startPoint y: 288, endPoint x: 604, endPoint y: 289, distance: 172.4
click at [498, 284] on app-calendar-viewport "Mon 6 18/18 4 Jobs Tue 7 14/18 7 Jobs Wed 8 58/68 10 Jobs Thu 9 15/18 7 Jobs Fr…" at bounding box center [413, 244] width 827 height 272
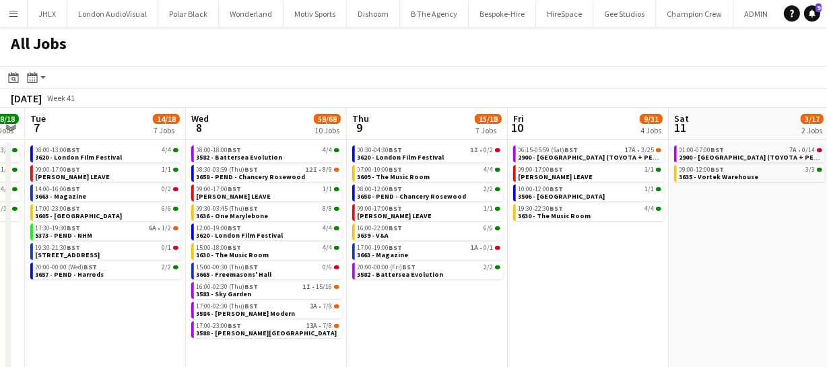
drag, startPoint x: 522, startPoint y: 291, endPoint x: 596, endPoint y: 282, distance: 74.6
click at [552, 288] on app-calendar-viewport "Sat 4 15/15 5 Jobs Sun 5 16/19 5 Jobs Mon 6 18/18 4 Jobs Tue 7 14/18 7 Jobs Wed…" at bounding box center [413, 244] width 827 height 272
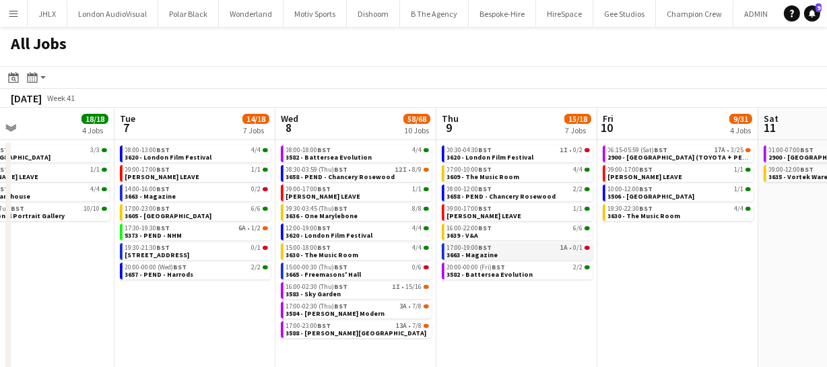
click at [520, 247] on div "17:00-19:00 BST 1A • 0/1" at bounding box center [518, 247] width 143 height 7
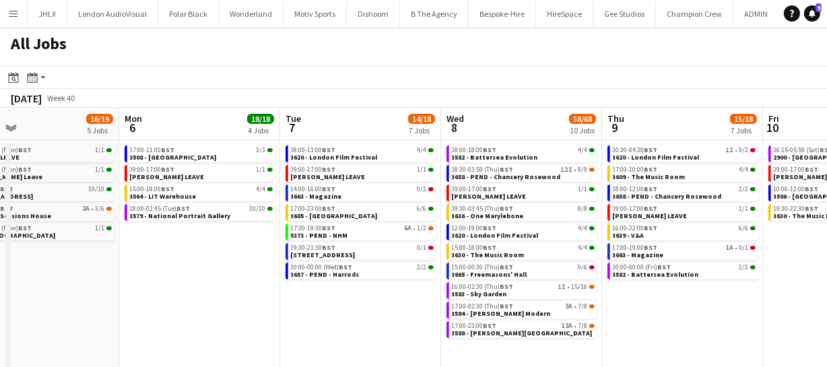
scroll to position [0, 360]
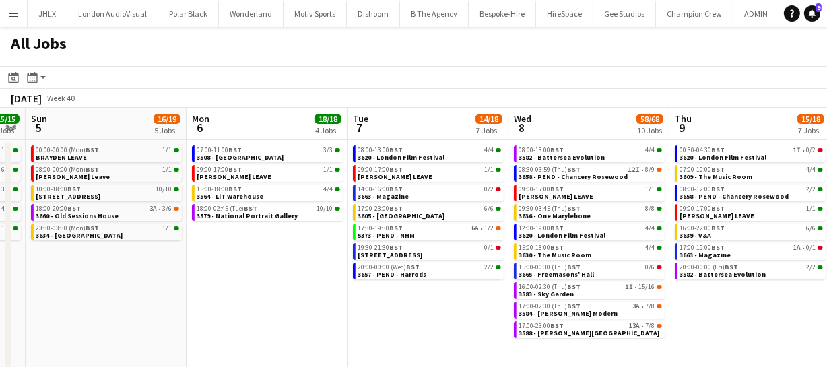
drag, startPoint x: 232, startPoint y: 308, endPoint x: 464, endPoint y: 306, distance: 232.4
click at [464, 306] on app-calendar-viewport "Fri 3 27/28 4 Jobs Sat 4 15/15 5 Jobs Sun 5 16/19 5 Jobs Mon 6 18/18 4 Jobs Tue…" at bounding box center [413, 244] width 827 height 272
drag, startPoint x: 300, startPoint y: 307, endPoint x: 436, endPoint y: 309, distance: 136.1
click at [416, 309] on app-calendar-viewport "Fri 3 27/28 4 Jobs Sat 4 15/15 5 Jobs Sun 5 16/19 5 Jobs Mon 6 18/18 4 Jobs Tue…" at bounding box center [413, 244] width 827 height 272
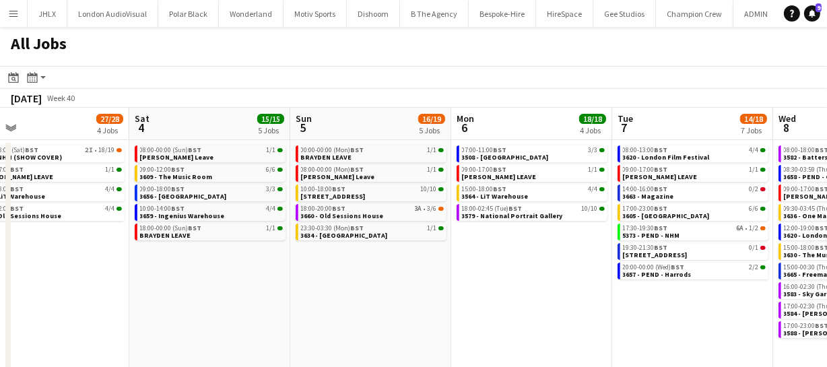
scroll to position [0, 352]
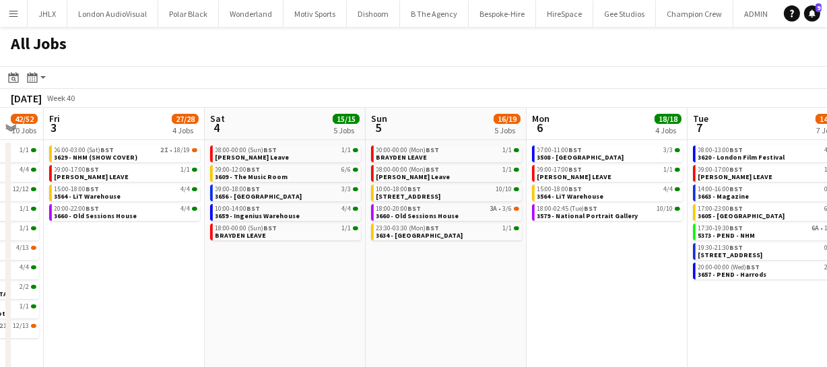
drag, startPoint x: 276, startPoint y: 292, endPoint x: 500, endPoint y: 284, distance: 224.4
click at [500, 284] on app-calendar-viewport "Wed 1 42/42 9 Jobs Thu 2 42/52 10 Jobs Fri 3 27/28 4 Jobs Sat 4 15/15 5 Jobs Su…" at bounding box center [413, 244] width 827 height 272
drag, startPoint x: 351, startPoint y: 295, endPoint x: 480, endPoint y: 296, distance: 128.6
click at [438, 296] on app-calendar-viewport "Wed 1 42/42 9 Jobs Thu 2 42/52 10 Jobs Fri 3 27/28 4 Jobs Sat 4 15/15 5 Jobs Su…" at bounding box center [413, 244] width 827 height 272
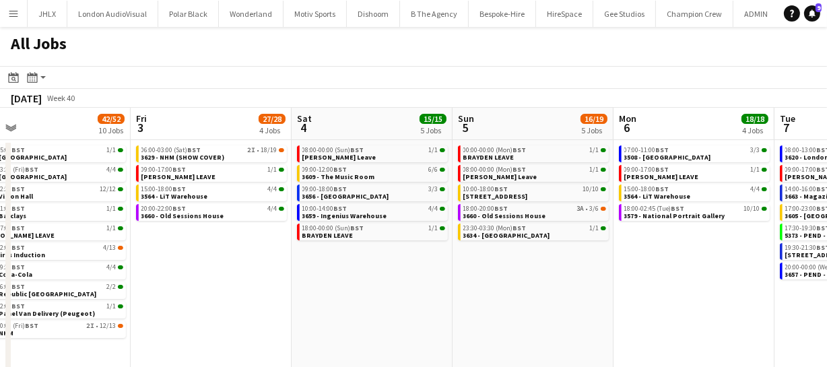
drag, startPoint x: 453, startPoint y: 297, endPoint x: 513, endPoint y: 296, distance: 60.0
click at [498, 296] on app-calendar-viewport "Tue 30 62/62 12 Jobs Wed 1 42/42 9 Jobs Thu 2 42/52 10 Jobs Fri 3 27/28 4 Jobs …" at bounding box center [413, 244] width 827 height 272
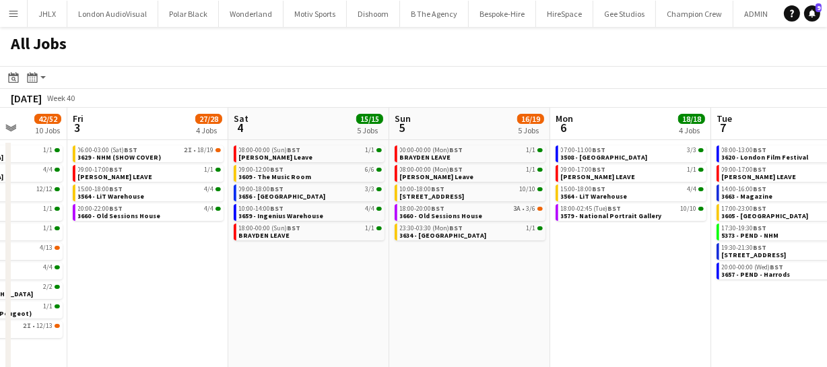
scroll to position [0, 383]
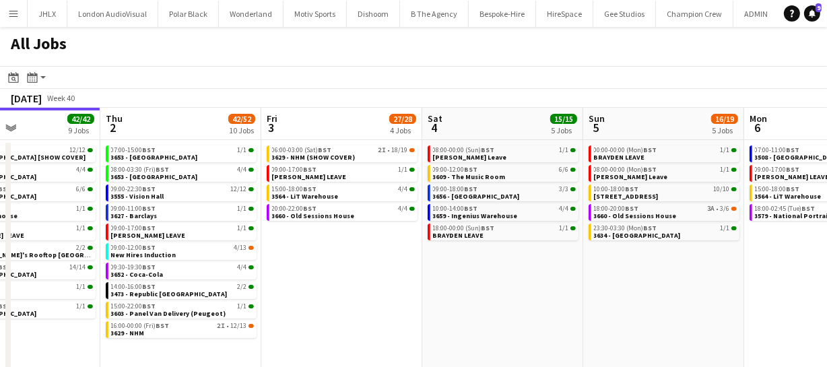
drag, startPoint x: 393, startPoint y: 293, endPoint x: 478, endPoint y: 293, distance: 85.5
click at [478, 293] on app-calendar-viewport "Mon 29 30/30 7 Jobs Tue 30 62/62 12 Jobs Wed 1 42/42 9 Jobs Thu 2 42/52 10 Jobs…" at bounding box center [413, 244] width 827 height 272
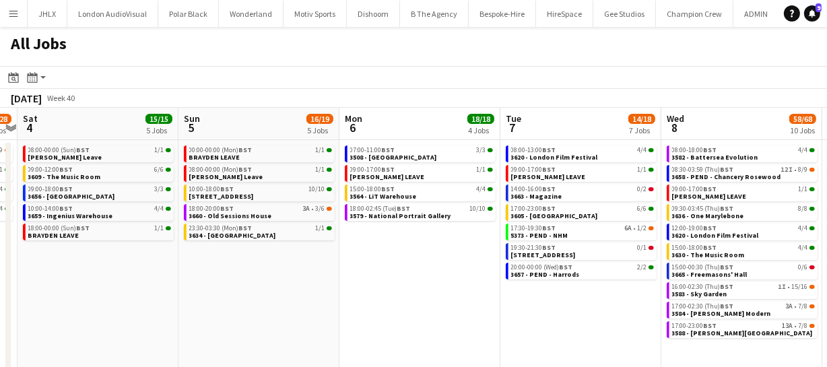
drag, startPoint x: 598, startPoint y: 284, endPoint x: 193, endPoint y: 306, distance: 406.1
click at [193, 306] on app-calendar-viewport "Wed 1 42/42 9 Jobs Thu 2 42/52 10 Jobs Fri 3 27/28 4 Jobs Sat 4 15/15 5 Jobs Su…" at bounding box center [413, 244] width 827 height 272
click at [316, 299] on app-calendar-viewport "Wed 1 42/42 9 Jobs Thu 2 42/52 10 Jobs Fri 3 27/28 4 Jobs Sat 4 15/15 5 Jobs Su…" at bounding box center [413, 244] width 827 height 272
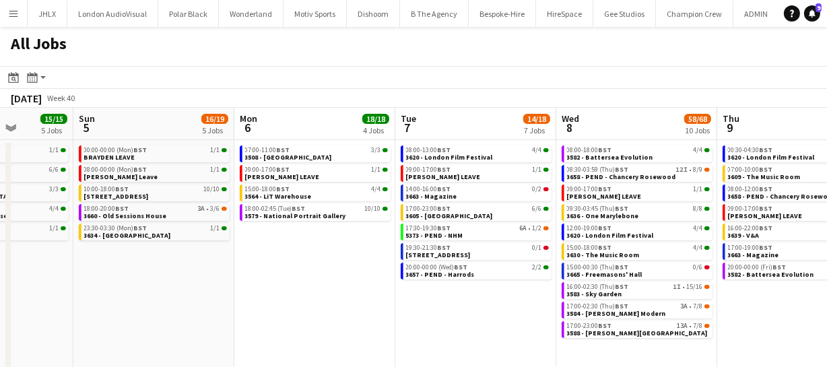
click at [277, 296] on app-calendar-viewport "Wed 1 42/42 9 Jobs Thu 2 42/52 10 Jobs Fri 3 27/28 4 Jobs Sat 4 15/15 5 Jobs Su…" at bounding box center [413, 244] width 827 height 272
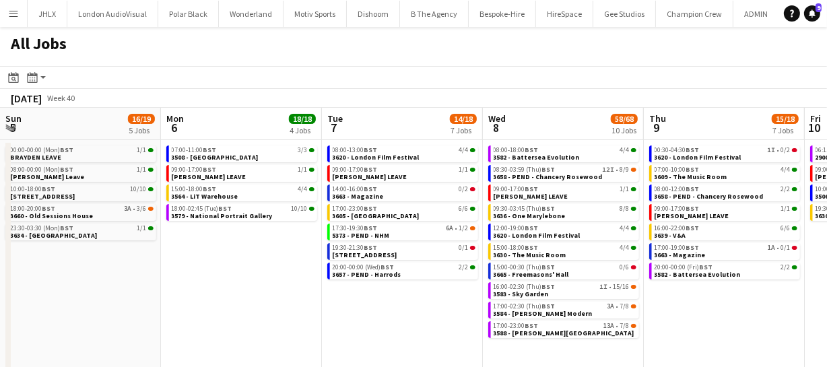
click at [288, 304] on app-calendar-viewport "Wed 1 42/42 9 Jobs Thu 2 42/52 10 Jobs Fri 3 27/28 4 Jobs Sat 4 15/15 5 Jobs Su…" at bounding box center [413, 244] width 827 height 272
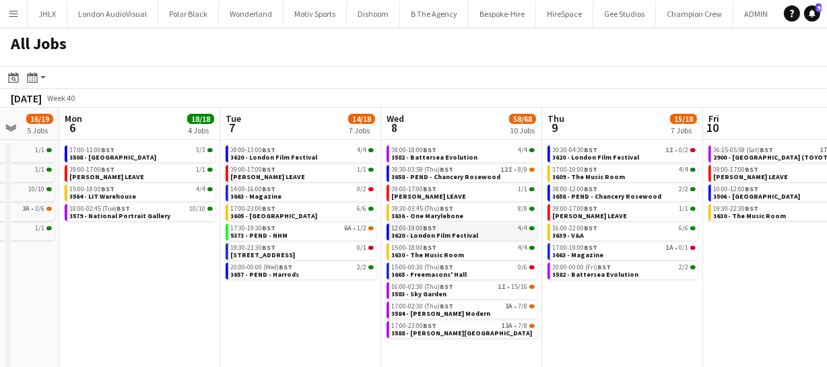
click at [450, 237] on span "3620 - London Film Festival" at bounding box center [435, 235] width 87 height 9
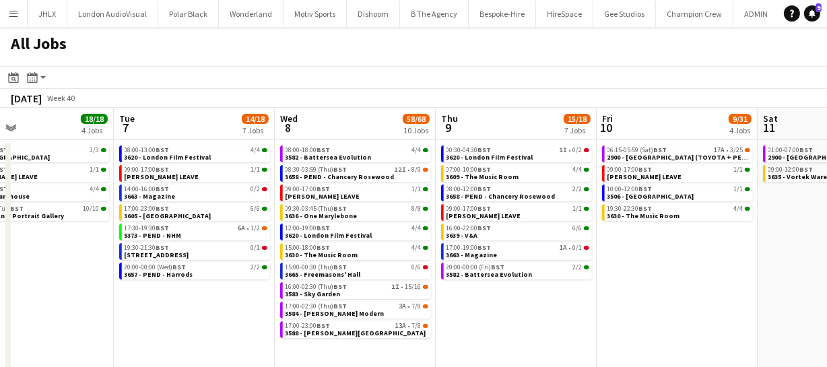
scroll to position [0, 532]
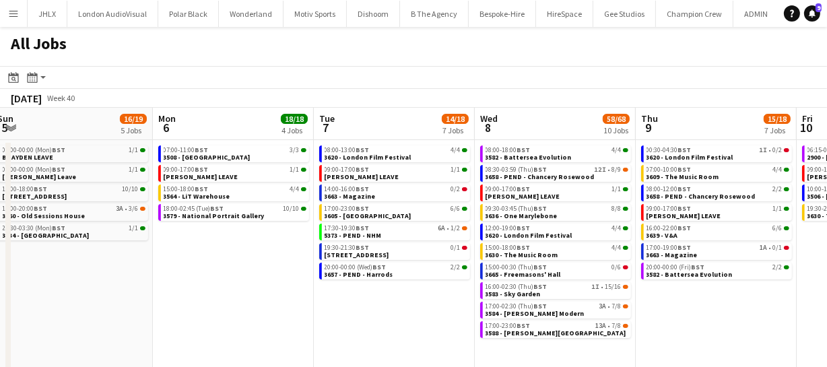
drag, startPoint x: 601, startPoint y: 296, endPoint x: 694, endPoint y: 287, distance: 93.4
click at [694, 287] on app-calendar-viewport "Fri 3 27/28 4 Jobs Sat 4 15/15 5 Jobs Sun 5 16/19 5 Jobs Mon 6 18/18 4 Jobs Tue…" at bounding box center [413, 244] width 827 height 272
drag, startPoint x: 195, startPoint y: 285, endPoint x: 445, endPoint y: 282, distance: 249.2
click at [393, 284] on app-calendar-viewport "Fri 3 27/28 4 Jobs Sat 4 15/15 5 Jobs Sun 5 16/19 5 Jobs Mon 6 18/18 4 Jobs Tue…" at bounding box center [413, 244] width 827 height 272
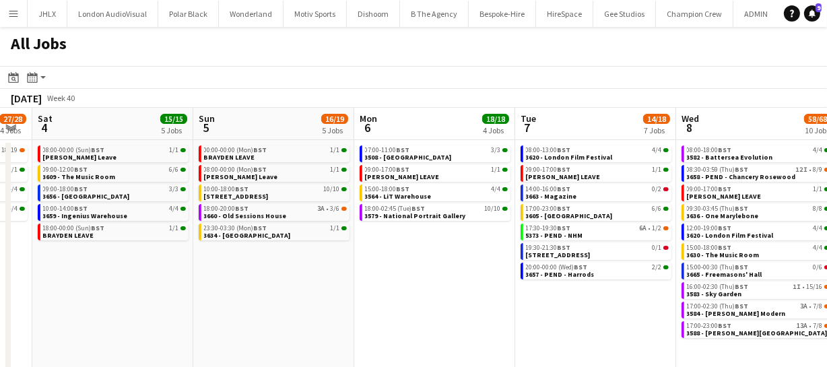
drag, startPoint x: 351, startPoint y: 280, endPoint x: 502, endPoint y: 283, distance: 150.9
click at [416, 281] on app-calendar-viewport "Thu 2 42/52 10 Jobs Fri 3 27/28 4 Jobs Sat 4 15/15 5 Jobs Sun 5 16/19 5 Jobs Mo…" at bounding box center [413, 244] width 827 height 272
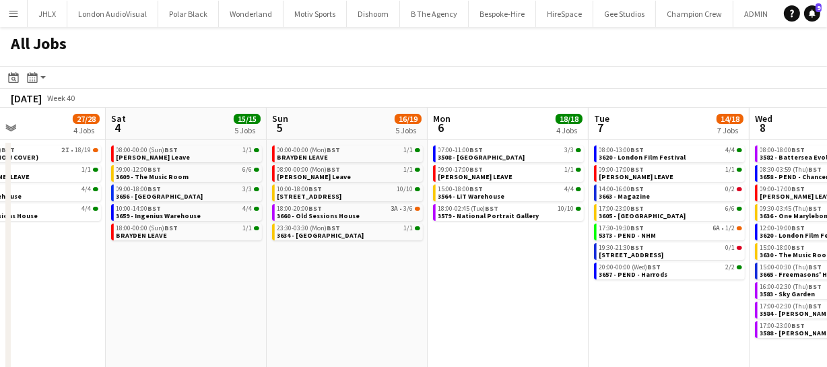
click at [396, 279] on app-calendar-viewport "Wed 1 42/42 9 Jobs Thu 2 42/52 10 Jobs Fri 3 27/28 4 Jobs Sat 4 15/15 5 Jobs Su…" at bounding box center [413, 244] width 827 height 272
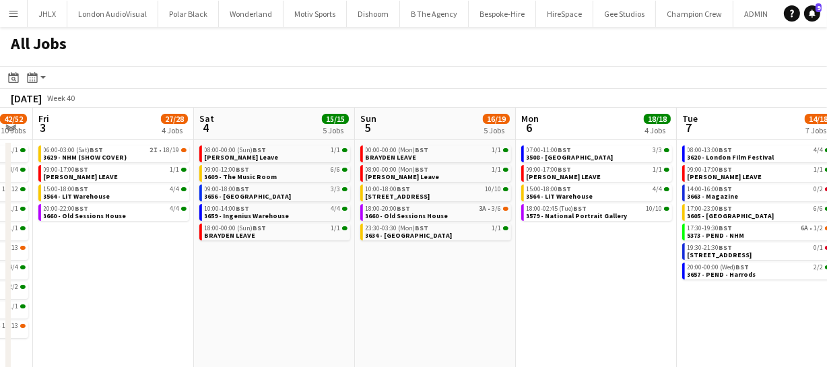
click at [424, 290] on app-calendar-viewport "Wed 1 42/42 9 Jobs Thu 2 42/52 10 Jobs Fri 3 27/28 4 Jobs Sat 4 15/15 5 Jobs Su…" at bounding box center [413, 244] width 827 height 272
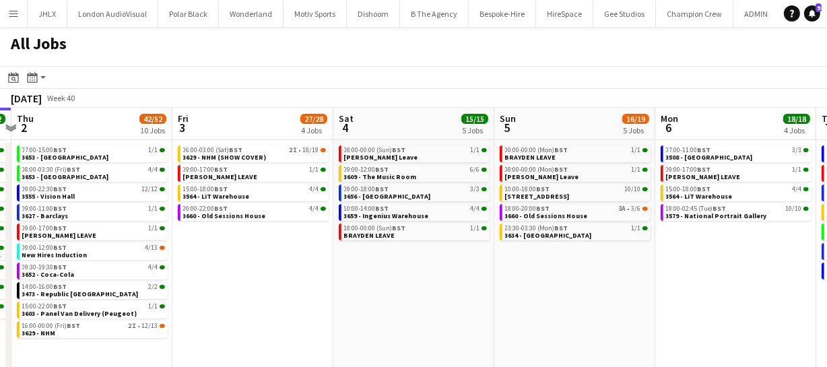
click at [525, 299] on app-calendar-viewport "Tue 30 62/62 12 Jobs Wed 1 42/42 9 Jobs Thu 2 42/52 10 Jobs Fri 3 27/28 4 Jobs …" at bounding box center [413, 244] width 827 height 272
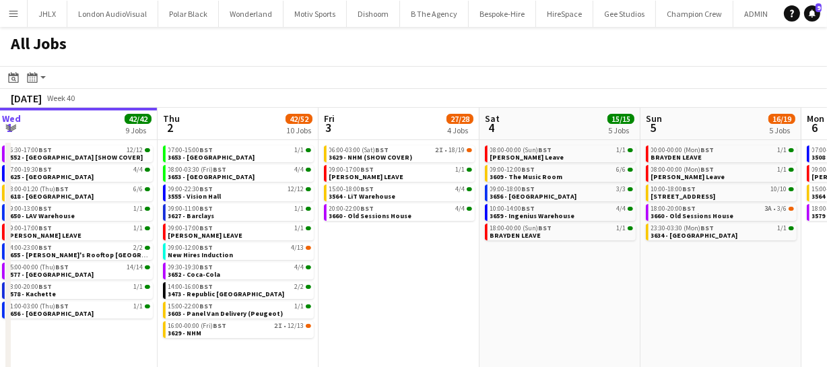
click at [532, 298] on app-calendar-viewport "Mon 29 30/30 7 Jobs Tue 30 62/62 12 Jobs Wed 1 42/42 9 Jobs Thu 2 42/52 10 Jobs…" at bounding box center [413, 244] width 827 height 272
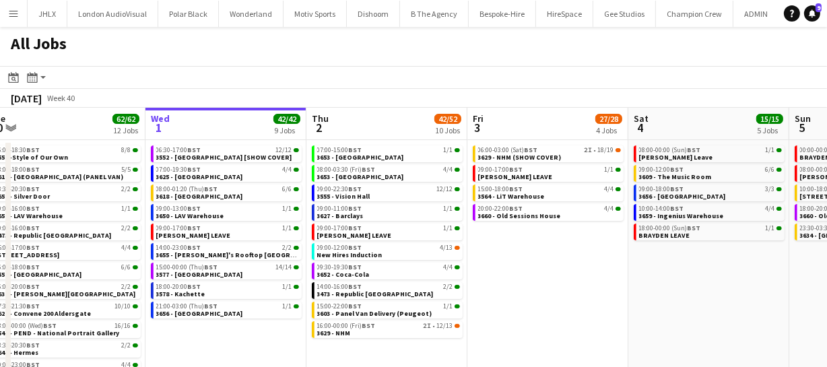
click at [690, 293] on app-calendar-viewport "Sun 28 26/26 8 Jobs Mon 29 30/30 7 Jobs Tue 30 62/62 12 Jobs Wed 1 42/42 9 Jobs…" at bounding box center [413, 244] width 827 height 272
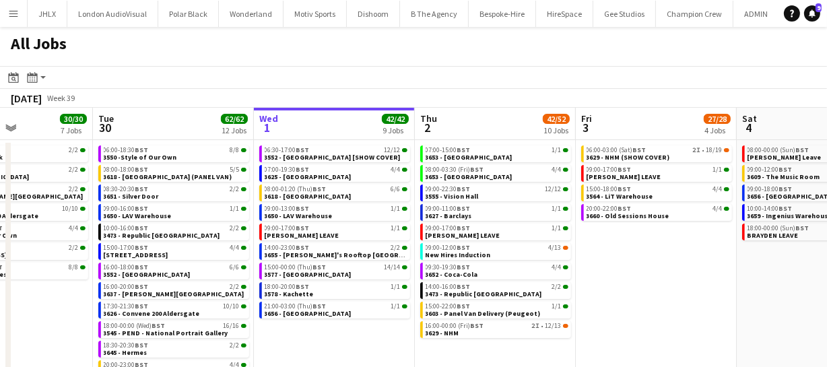
scroll to position [0, 338]
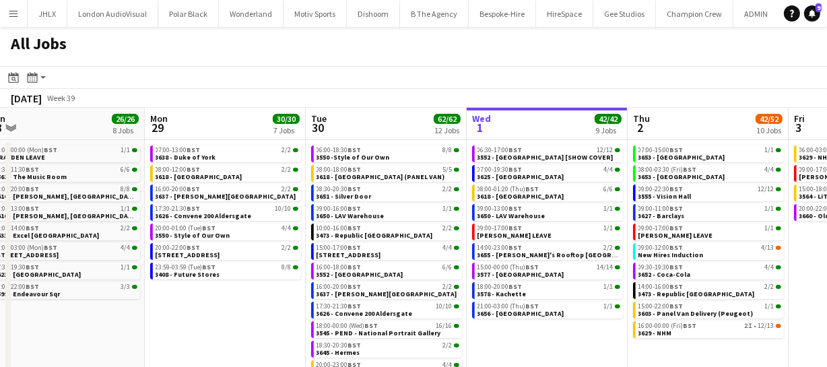
drag, startPoint x: 345, startPoint y: 331, endPoint x: 506, endPoint y: 328, distance: 161.0
click at [506, 328] on app-calendar-viewport "Fri 26 21/21 10 Jobs Sat 27 35/39 6 Jobs Sun 28 26/26 8 Jobs Mon 29 30/30 7 Job…" at bounding box center [413, 244] width 827 height 272
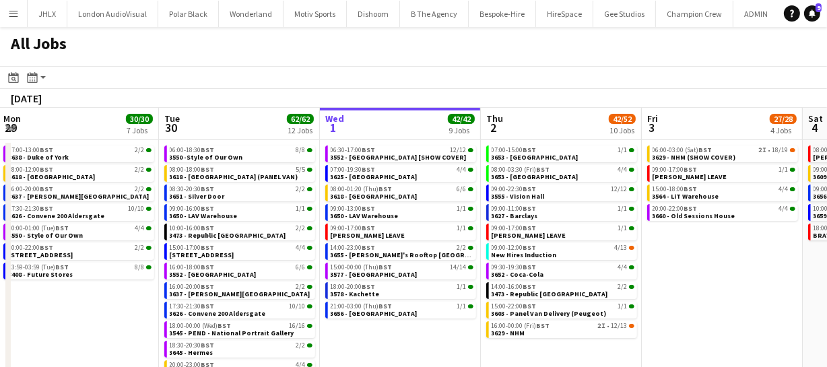
drag, startPoint x: 535, startPoint y: 330, endPoint x: 373, endPoint y: 323, distance: 161.8
click at [393, 328] on app-calendar-viewport "Fri 26 21/21 10 Jobs Sat 27 35/39 6 Jobs Sun 28 26/26 8 Jobs Mon 29 30/30 7 Job…" at bounding box center [413, 244] width 827 height 272
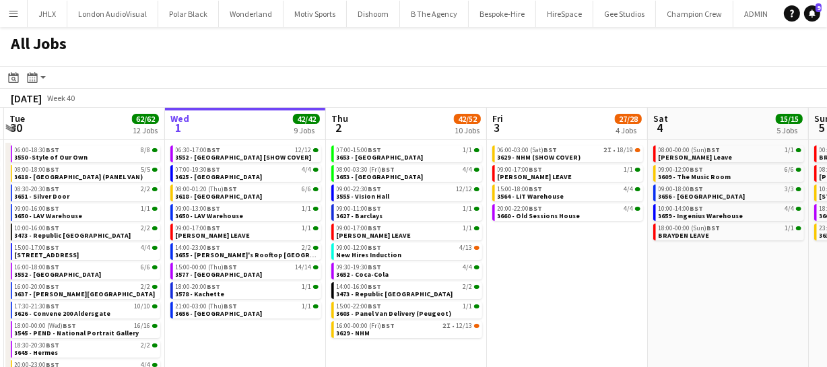
drag, startPoint x: 645, startPoint y: 307, endPoint x: 610, endPoint y: 298, distance: 35.6
click at [584, 298] on app-calendar-viewport "Fri 26 21/21 10 Jobs Sat 27 35/39 6 Jobs Sun 28 26/26 8 Jobs Mon 29 30/30 7 Job…" at bounding box center [413, 244] width 827 height 272
click at [384, 194] on span "3555 - Vision Hall" at bounding box center [363, 196] width 53 height 9
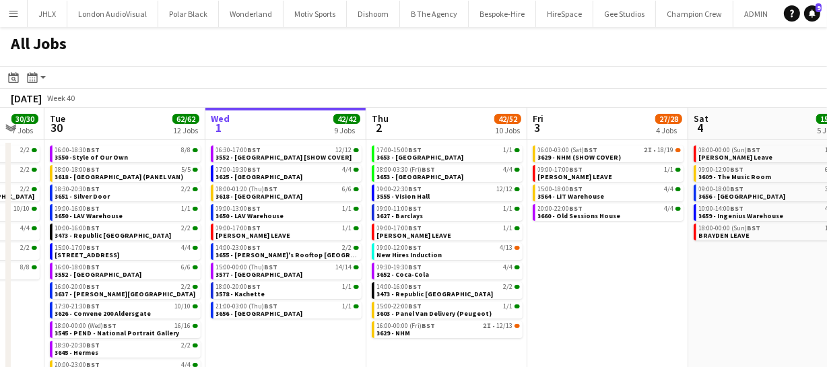
scroll to position [0, 613]
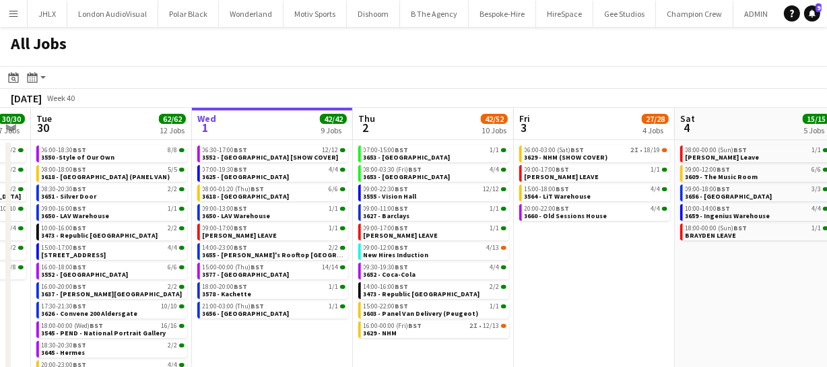
drag, startPoint x: 243, startPoint y: 331, endPoint x: 270, endPoint y: 344, distance: 29.8
click at [270, 344] on app-calendar-viewport "Fri 26 21/21 10 Jobs Sat 27 35/39 6 Jobs Sun 28 26/26 8 Jobs Mon 29 30/30 7 Job…" at bounding box center [413, 244] width 827 height 272
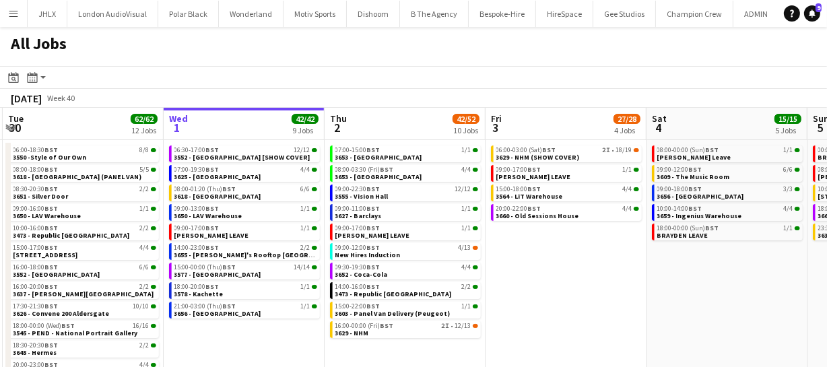
click at [608, 311] on app-calendar-viewport "Fri 26 21/21 10 Jobs Sat 27 35/39 6 Jobs Sun 28 26/26 8 Jobs Mon 29 30/30 7 Job…" at bounding box center [413, 244] width 827 height 272
click at [404, 188] on div "09:00-22:30 BST 12/12" at bounding box center [406, 189] width 143 height 7
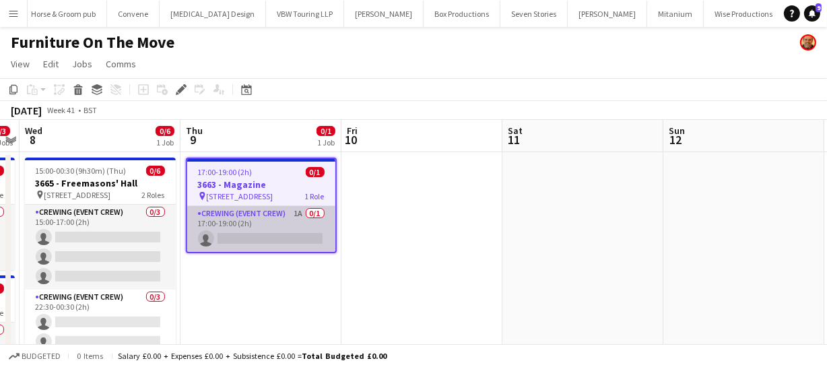
scroll to position [0, 3906]
click at [236, 240] on app-card-role "Crewing (Event Crew) 1A 0/1 17:00-19:00 (2h) single-neutral-actions" at bounding box center [261, 229] width 148 height 46
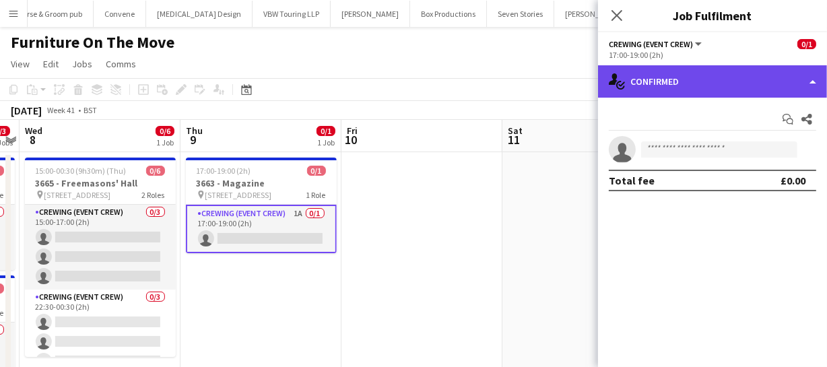
click at [684, 79] on div "single-neutral-actions-check-2 Confirmed" at bounding box center [712, 81] width 229 height 32
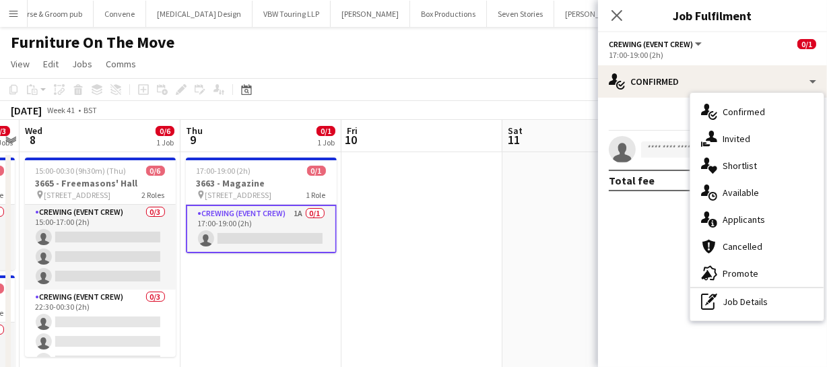
click at [744, 220] on span "Applicants" at bounding box center [744, 220] width 42 height 12
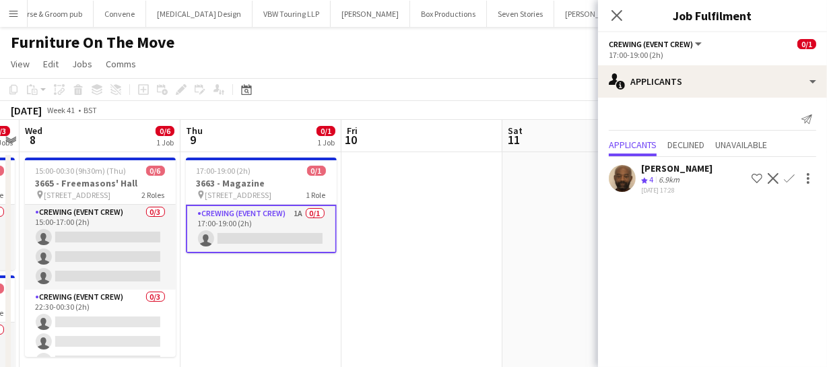
click at [500, 296] on app-calendar-viewport "Sun 5 Mon 6 Tue 7 0/3 2 Jobs Wed 8 0/6 1 Job Thu 9 0/1 1 Job Fri 10 Sat 11 Sun …" at bounding box center [413, 258] width 827 height 277
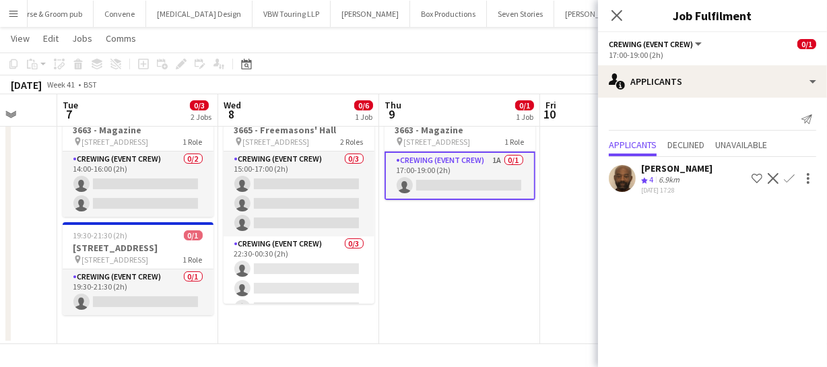
scroll to position [0, 376]
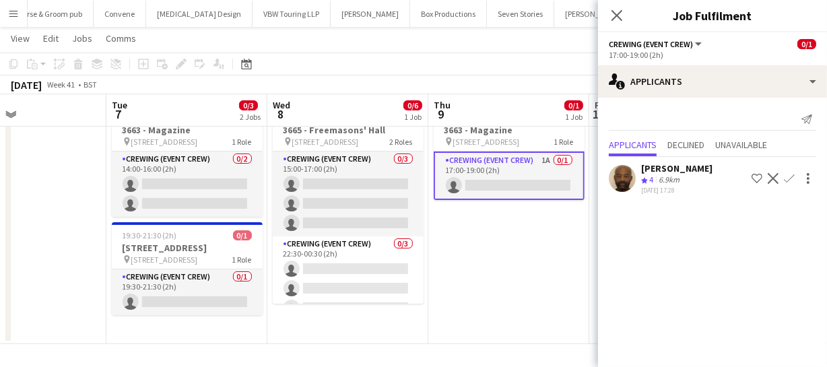
drag, startPoint x: 325, startPoint y: 288, endPoint x: 449, endPoint y: 279, distance: 124.2
click at [449, 279] on app-calendar-viewport "Sat 4 Sun 5 Mon 6 Tue 7 0/3 2 Jobs Wed 8 0/6 1 Job Thu 9 0/1 1 Job Fri 10 Sat 1…" at bounding box center [413, 172] width 827 height 343
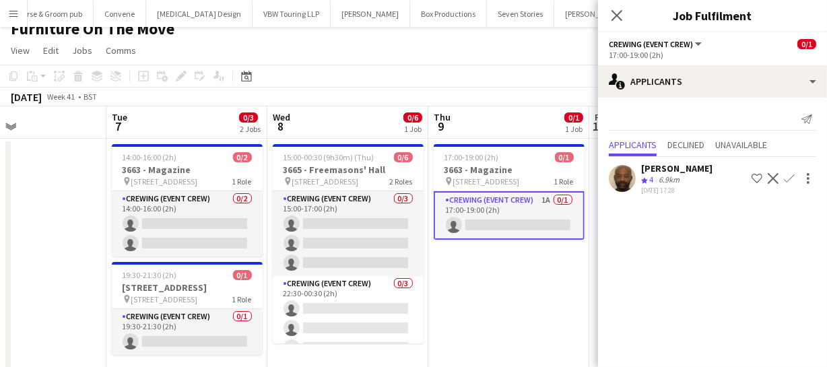
scroll to position [0, 0]
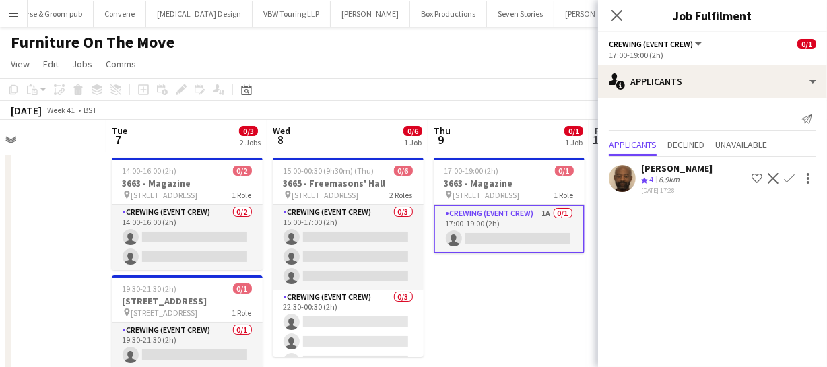
click at [791, 178] on app-icon "Confirm" at bounding box center [789, 178] width 11 height 11
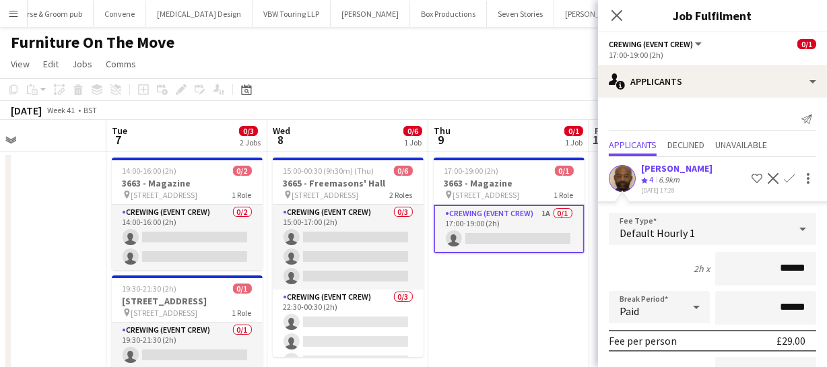
drag, startPoint x: 797, startPoint y: 266, endPoint x: 639, endPoint y: 269, distance: 158.3
click at [668, 271] on div "2h x ******" at bounding box center [712, 269] width 207 height 34
type input "******"
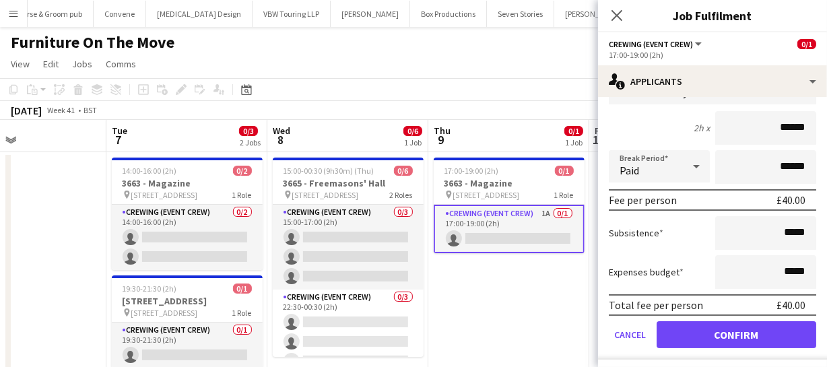
scroll to position [144, 0]
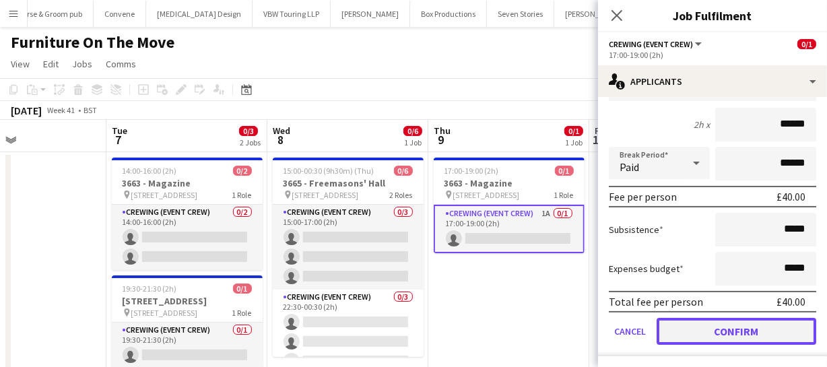
click at [729, 336] on button "Confirm" at bounding box center [737, 331] width 160 height 27
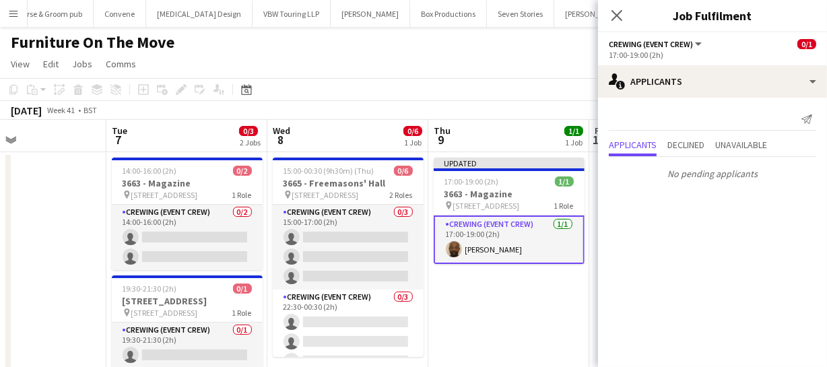
scroll to position [0, 0]
click at [615, 23] on app-icon "Close pop-in" at bounding box center [618, 16] width 20 height 20
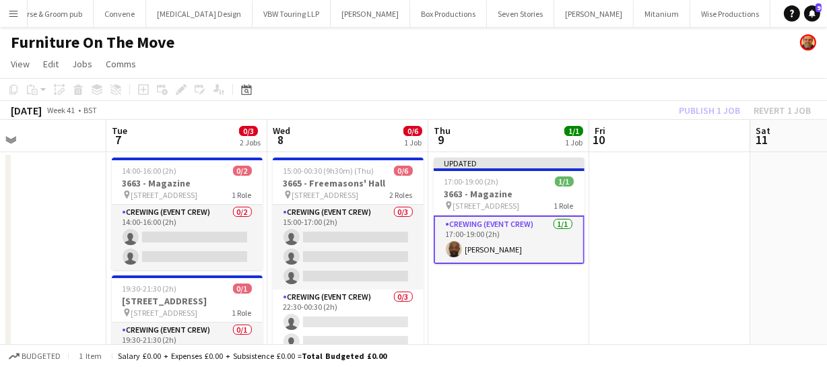
click at [686, 105] on div "Publish 1 job Revert 1 job" at bounding box center [745, 111] width 164 height 18
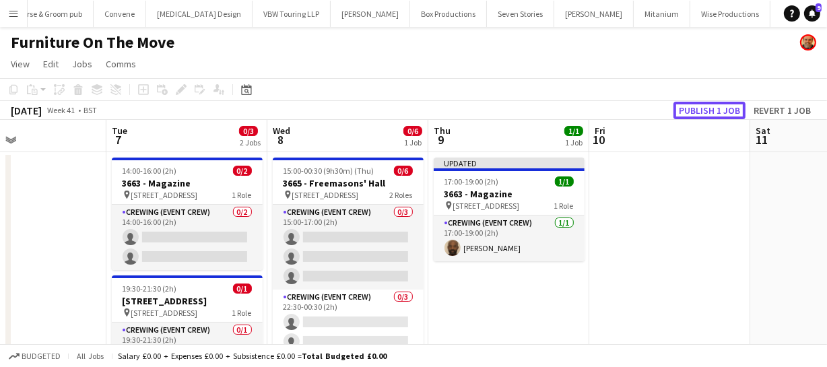
click at [686, 105] on button "Publish 1 job" at bounding box center [710, 111] width 72 height 18
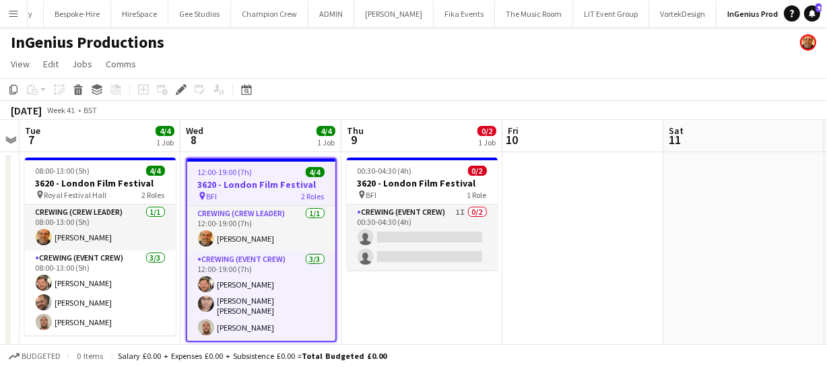
click at [247, 185] on h3 "3620 - London Film Festival" at bounding box center [261, 184] width 148 height 12
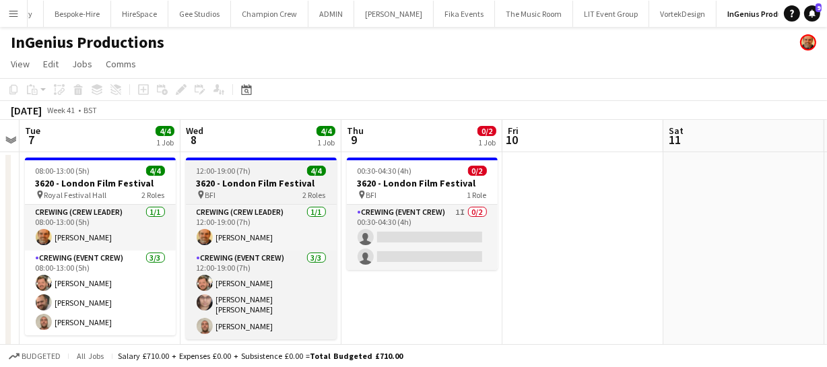
click at [247, 185] on h3 "3620 - London Film Festival" at bounding box center [261, 183] width 151 height 12
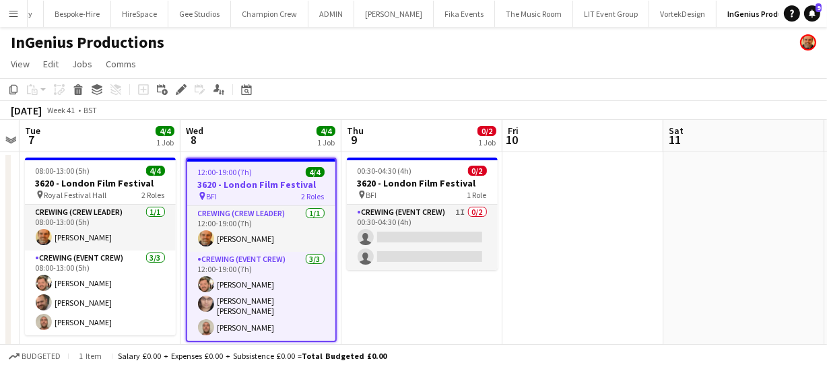
click at [275, 191] on div "pin BFI 2 Roles" at bounding box center [261, 196] width 148 height 11
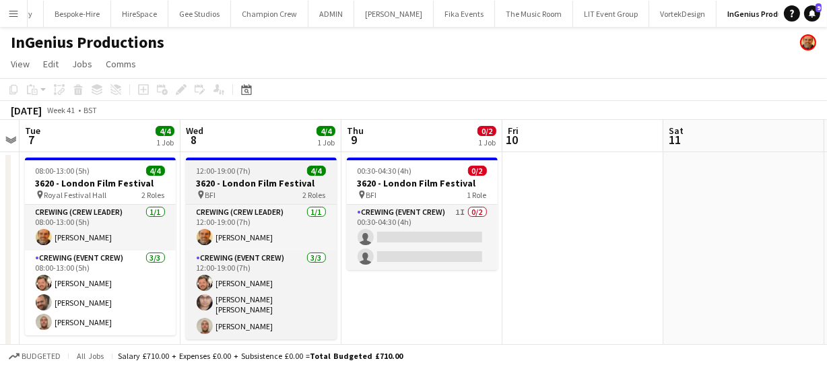
click at [275, 190] on div "pin BFI 2 Roles" at bounding box center [261, 194] width 151 height 11
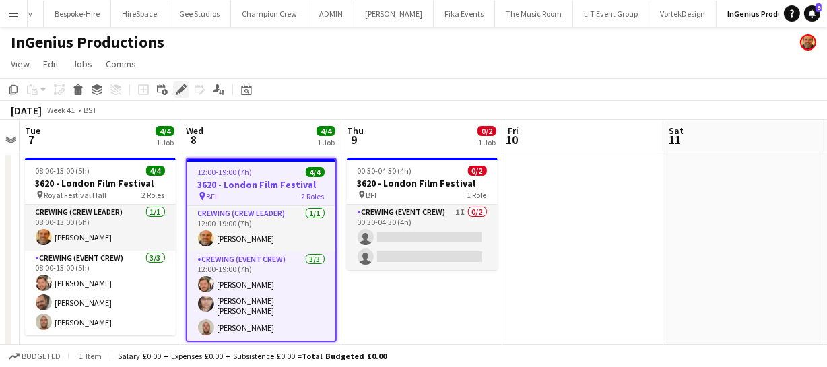
click at [178, 94] on icon "Edit" at bounding box center [181, 89] width 11 height 11
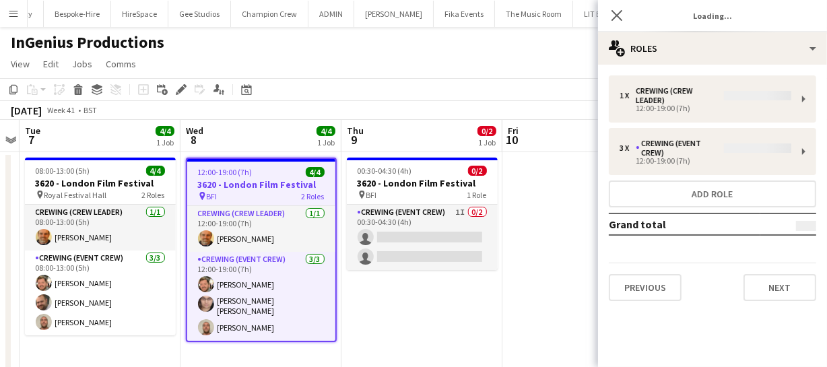
type input "**********"
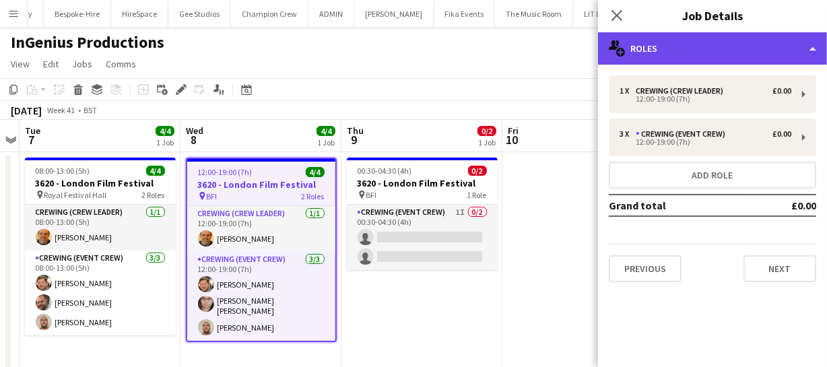
click at [736, 51] on div "multiple-users-add Roles" at bounding box center [712, 48] width 229 height 32
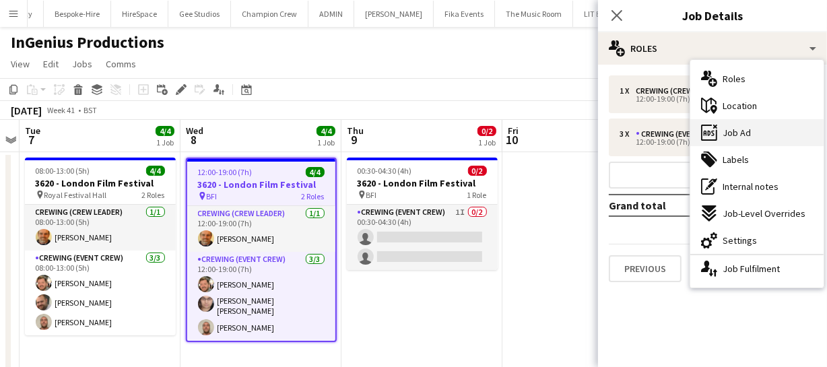
click at [741, 138] on span "Job Ad" at bounding box center [737, 133] width 28 height 12
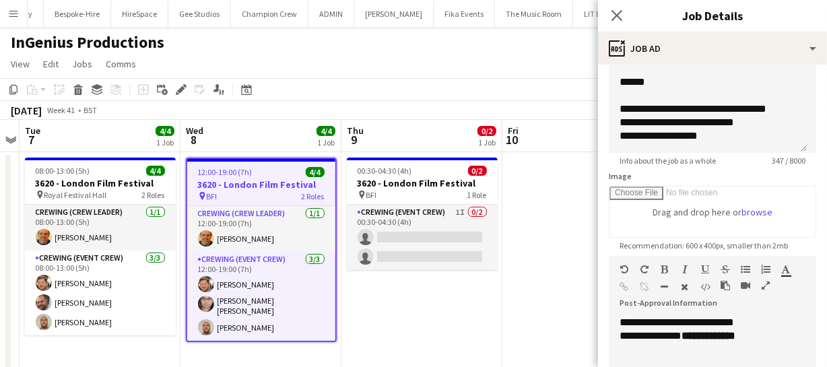
scroll to position [122, 0]
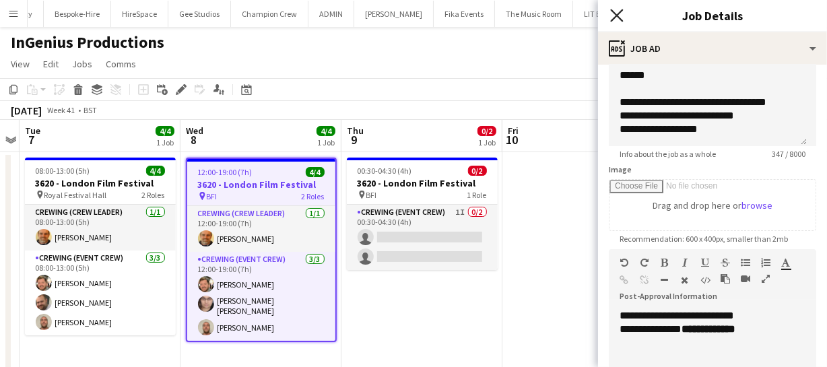
click at [619, 13] on icon at bounding box center [616, 15] width 13 height 13
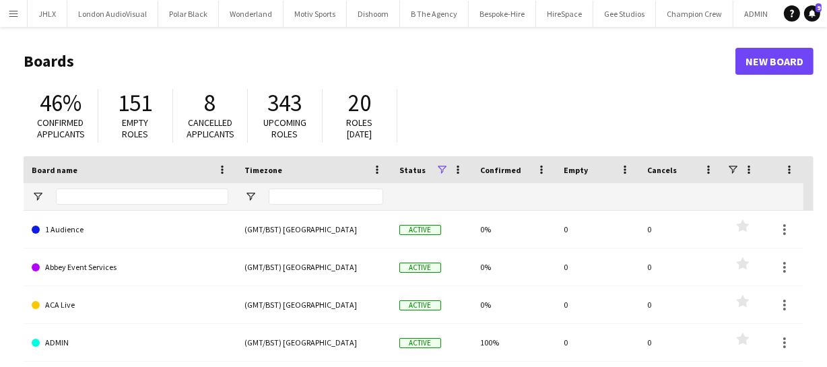
click at [12, 10] on app-icon "Menu" at bounding box center [13, 13] width 11 height 11
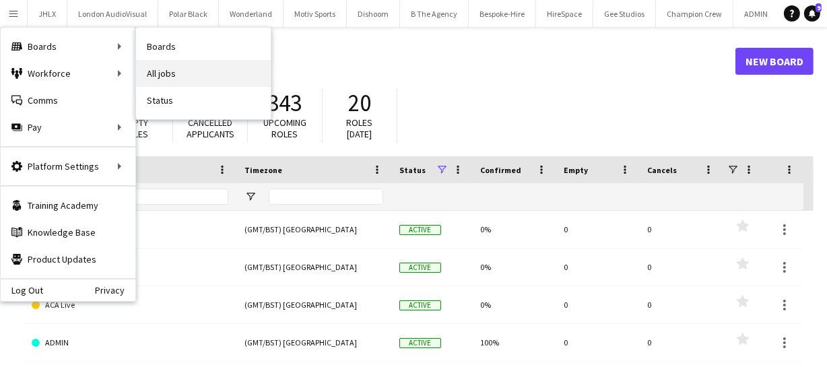
click at [156, 70] on link "All jobs" at bounding box center [203, 73] width 135 height 27
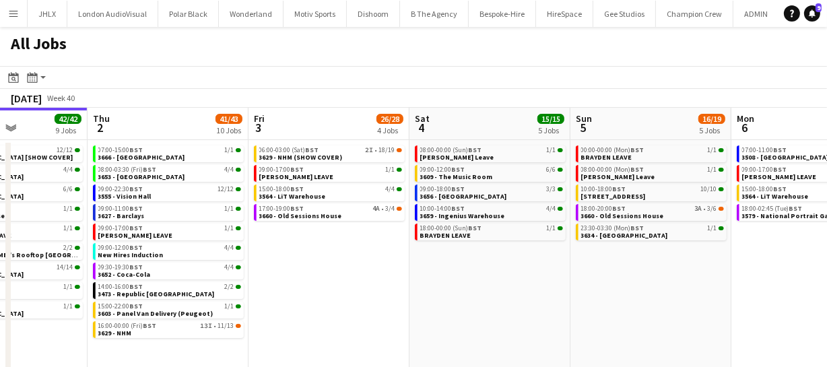
scroll to position [0, 590]
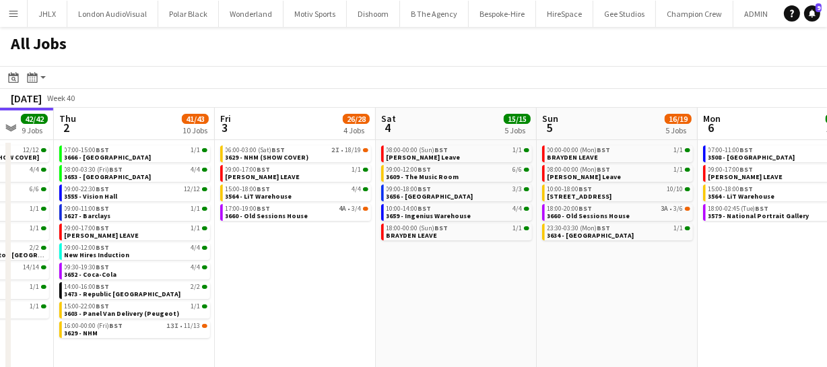
drag, startPoint x: 523, startPoint y: 277, endPoint x: 255, endPoint y: 292, distance: 268.5
click at [255, 292] on app-calendar-viewport "Sun 28 26/26 8 Jobs Mon 29 30/30 7 Jobs Tue 30 62/62 12 Jobs Wed 1 42/42 9 Jobs…" at bounding box center [413, 244] width 827 height 272
click at [98, 256] on span "New Hires Induction" at bounding box center [97, 255] width 65 height 9
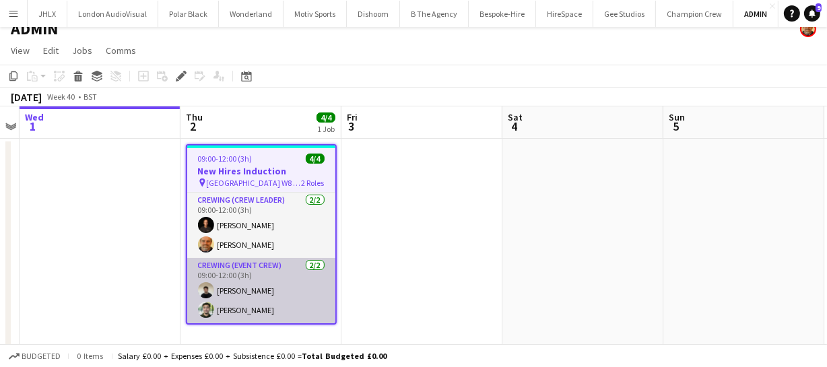
scroll to position [20, 0]
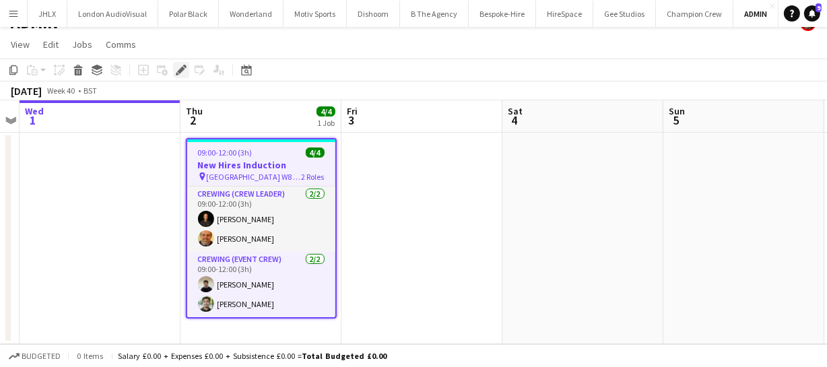
click at [181, 75] on div "Edit" at bounding box center [181, 70] width 16 height 16
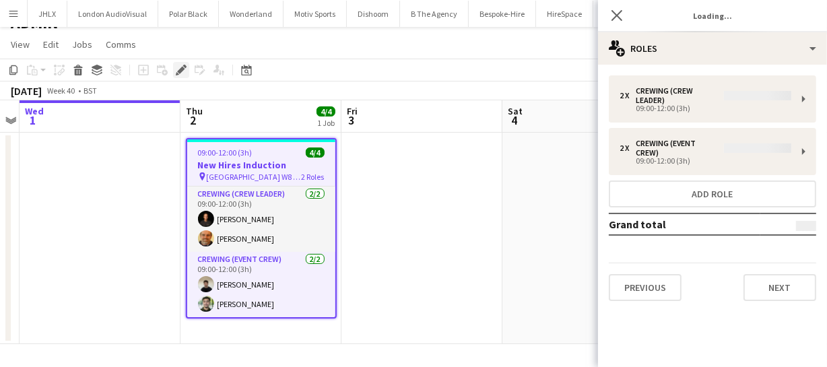
type input "**********"
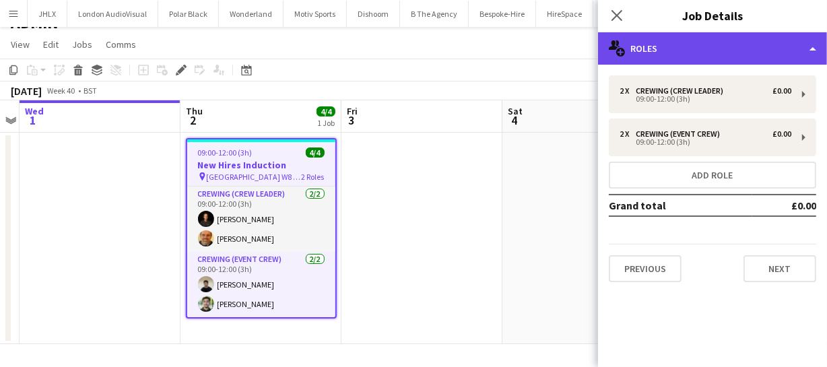
click at [690, 53] on div "multiple-users-add Roles" at bounding box center [712, 48] width 229 height 32
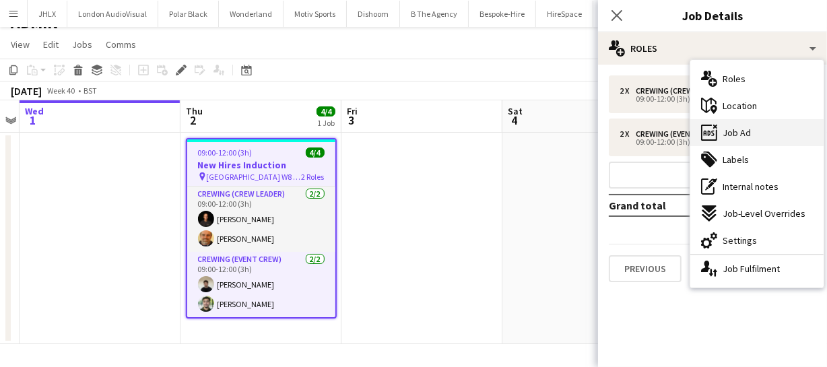
click at [736, 135] on span "Job Ad" at bounding box center [737, 133] width 28 height 12
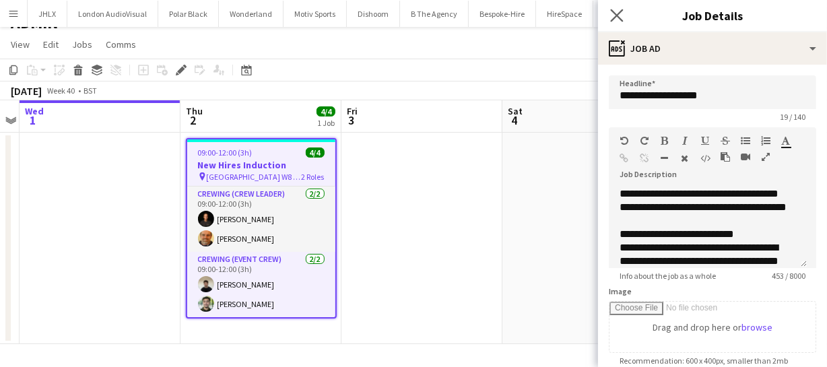
click at [616, 22] on app-icon "Close pop-in" at bounding box center [618, 16] width 20 height 20
